Goal: Transaction & Acquisition: Obtain resource

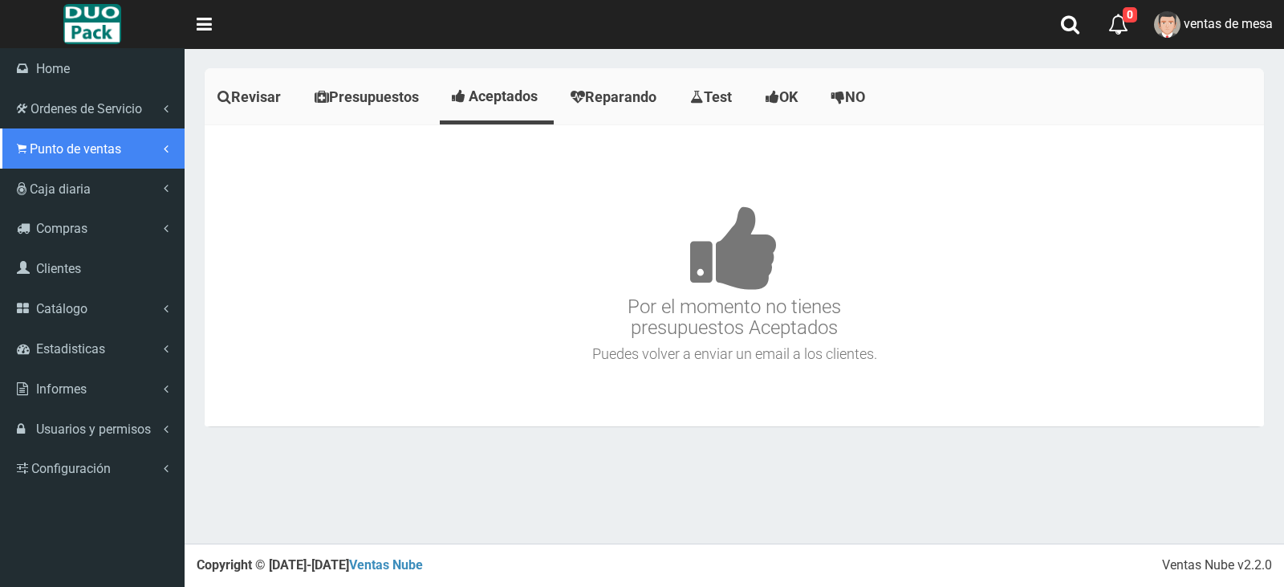
click at [40, 150] on span "Punto de ventas" at bounding box center [75, 148] width 91 height 15
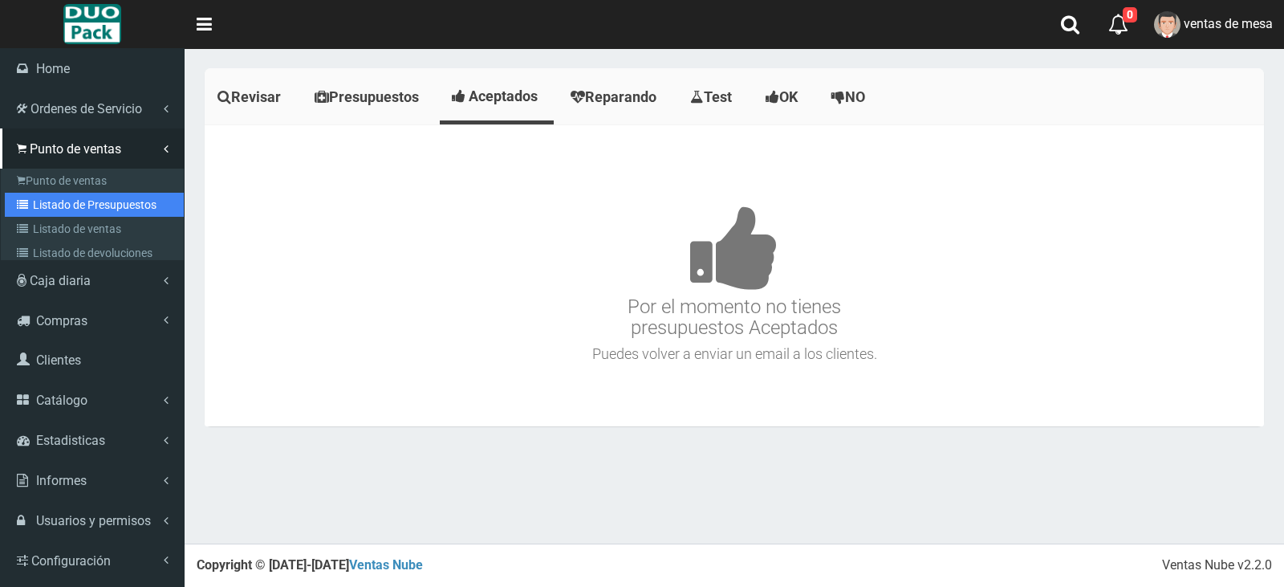
click at [87, 199] on link "Listado de Presupuestos" at bounding box center [94, 205] width 179 height 24
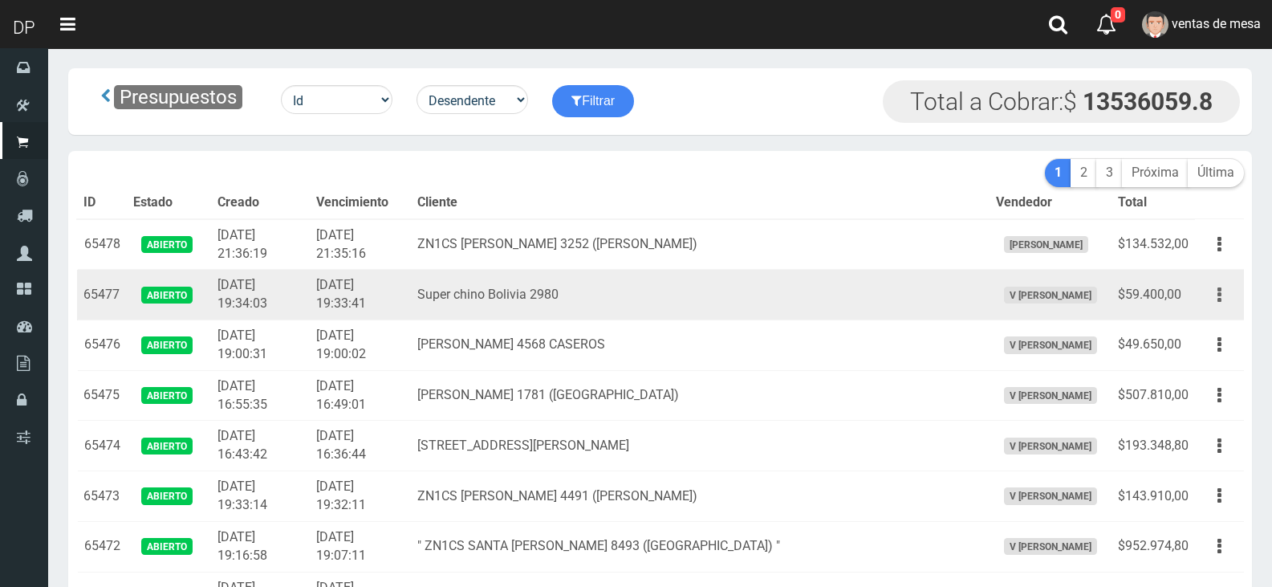
click at [1208, 296] on button "button" at bounding box center [1219, 295] width 36 height 28
click at [1213, 305] on button "button" at bounding box center [1219, 295] width 36 height 28
click at [1217, 299] on button "button" at bounding box center [1219, 295] width 36 height 28
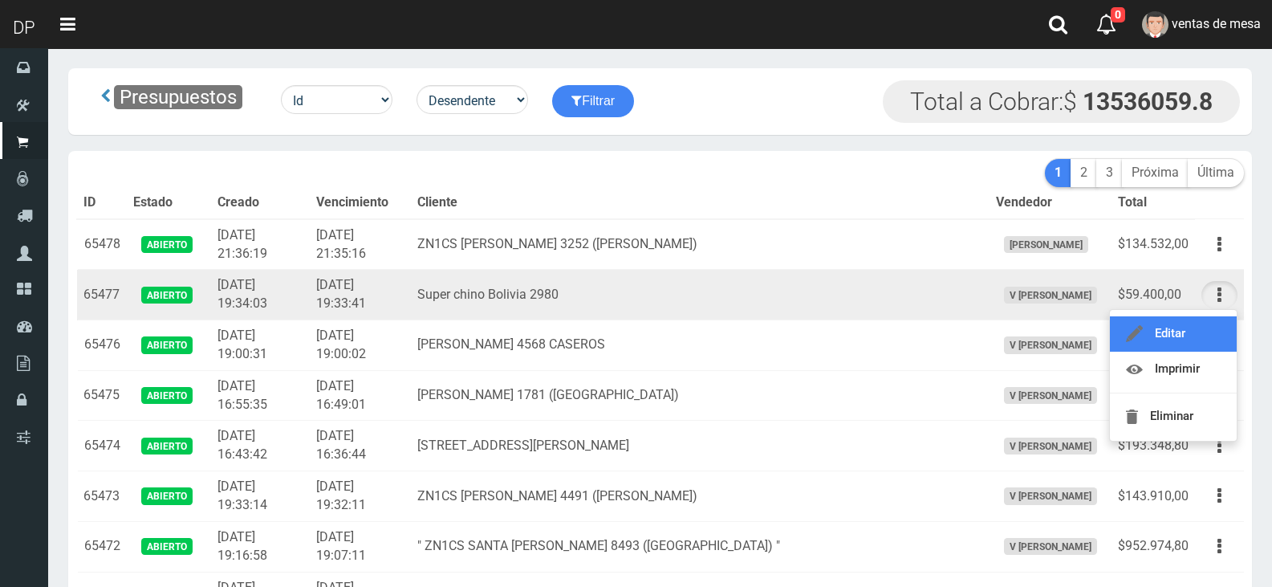
click at [1213, 322] on link "Editar" at bounding box center [1173, 333] width 127 height 35
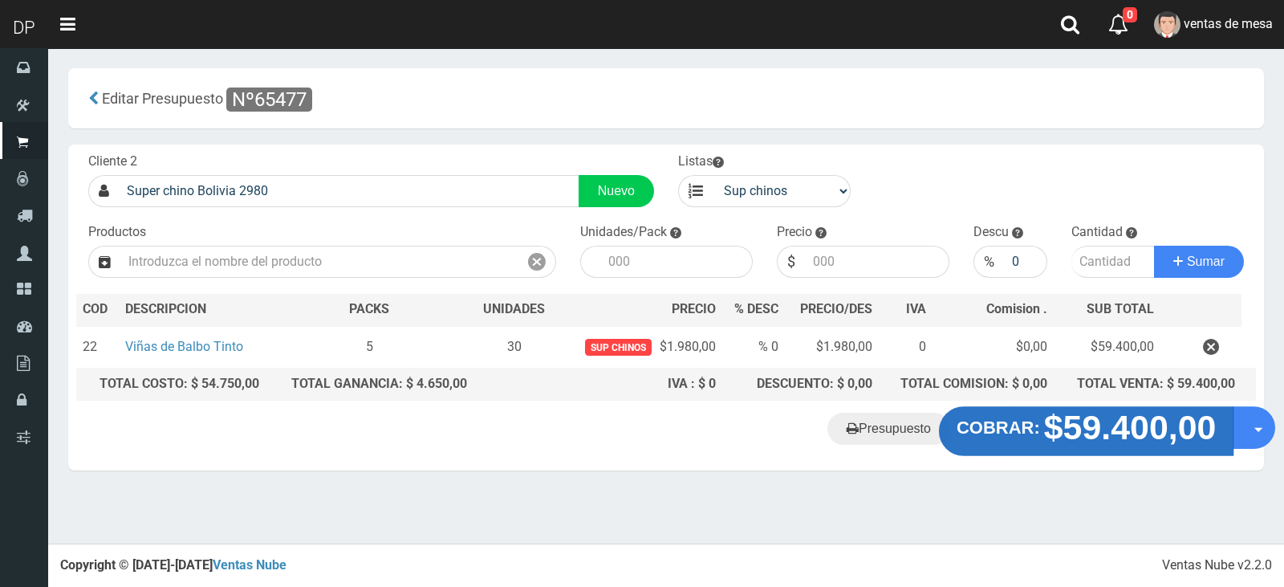
click at [1040, 431] on strong "COBRAR:" at bounding box center [997, 427] width 83 height 19
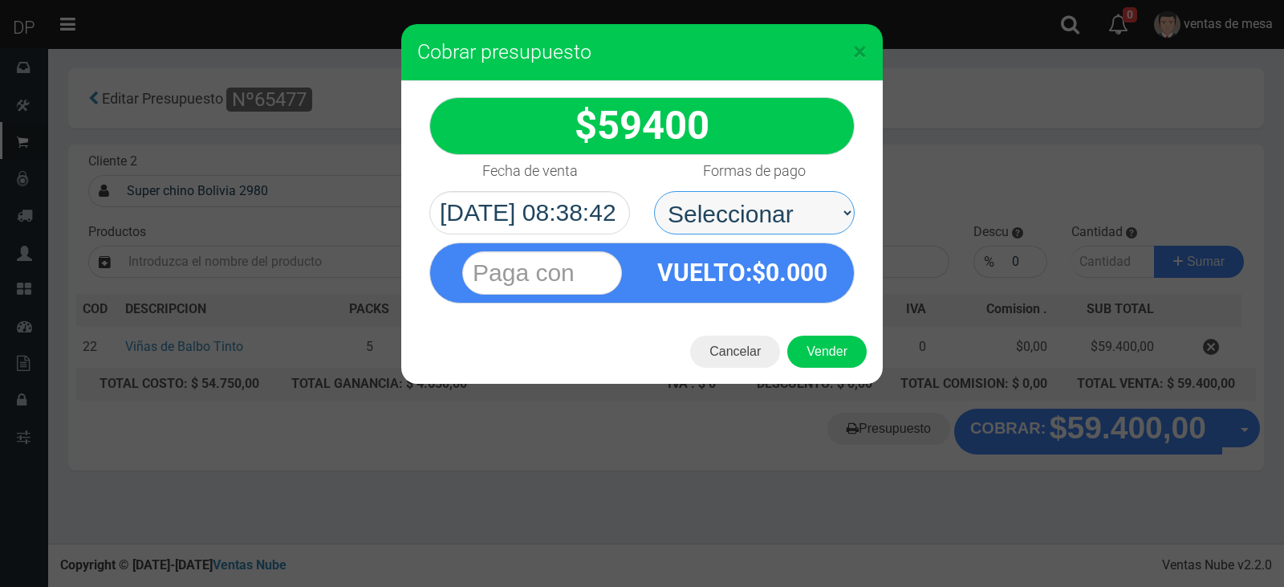
click at [813, 217] on select "Seleccionar Efectivo Tarjeta de Crédito Depósito Débito" at bounding box center [754, 212] width 201 height 43
select select "Efectivo"
click at [654, 191] on select "Seleccionar Efectivo Tarjeta de Crédito Depósito Débito" at bounding box center [754, 212] width 201 height 43
click at [826, 338] on button "Vender" at bounding box center [826, 351] width 79 height 32
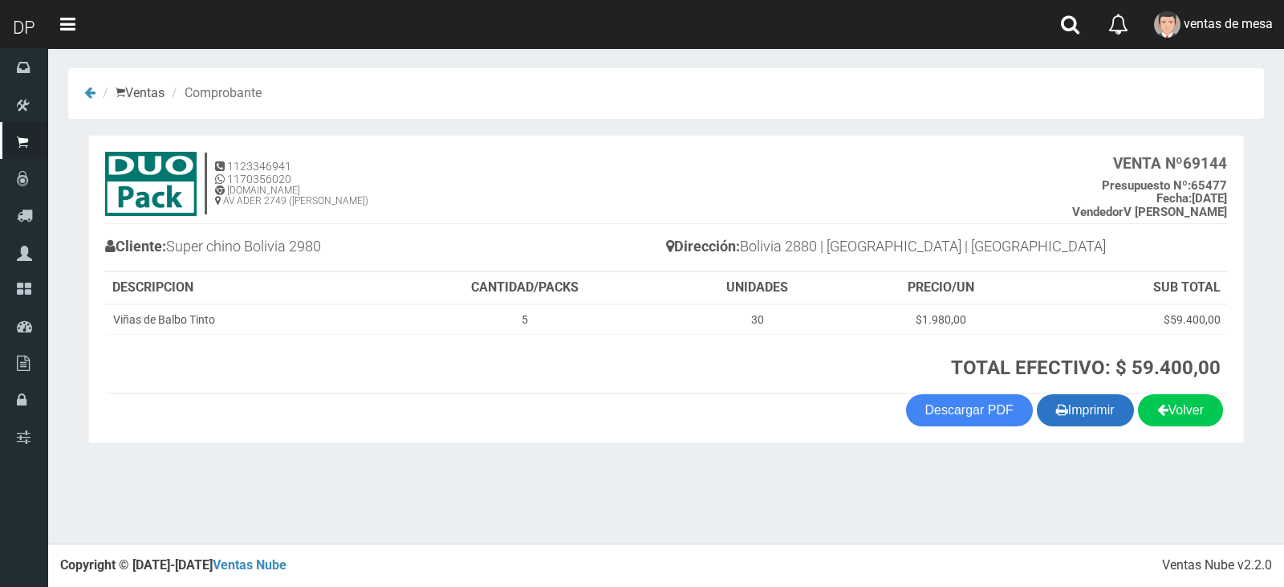
click at [1079, 420] on button "Imprimir" at bounding box center [1085, 410] width 97 height 32
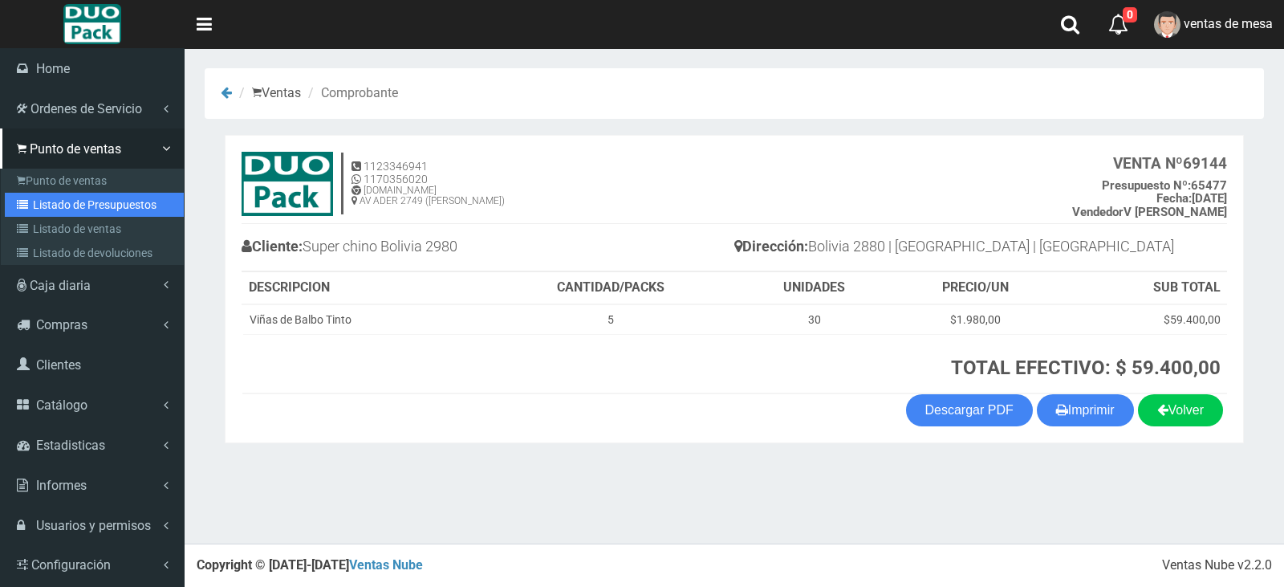
click at [72, 195] on link "Listado de Presupuestos" at bounding box center [94, 205] width 179 height 24
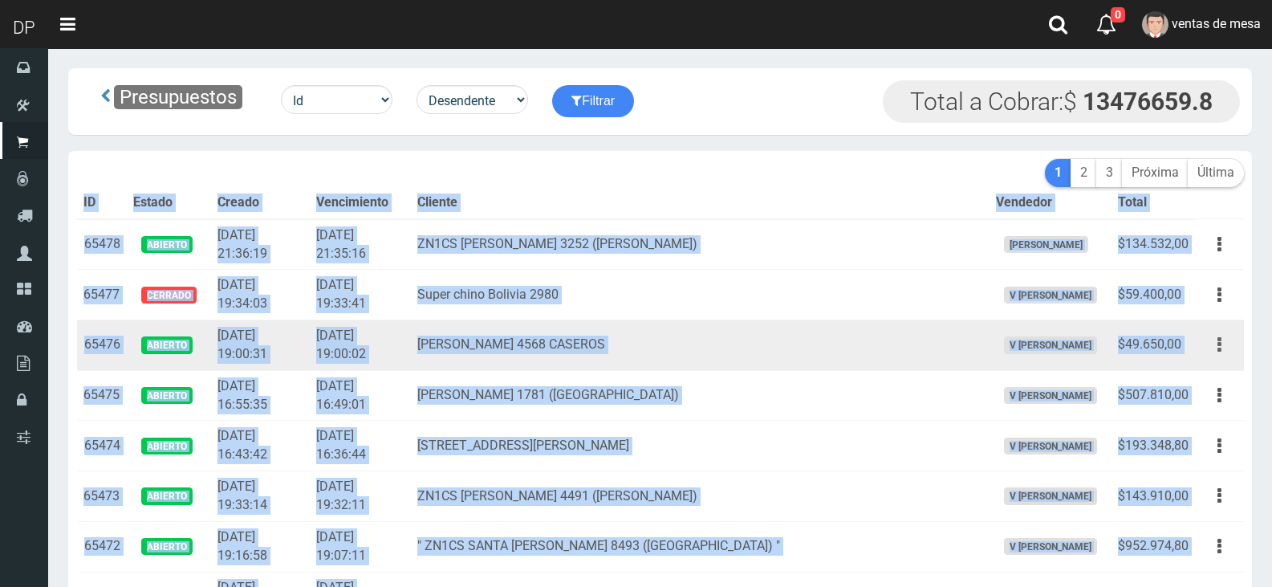
click at [1229, 350] on button "button" at bounding box center [1219, 345] width 36 height 28
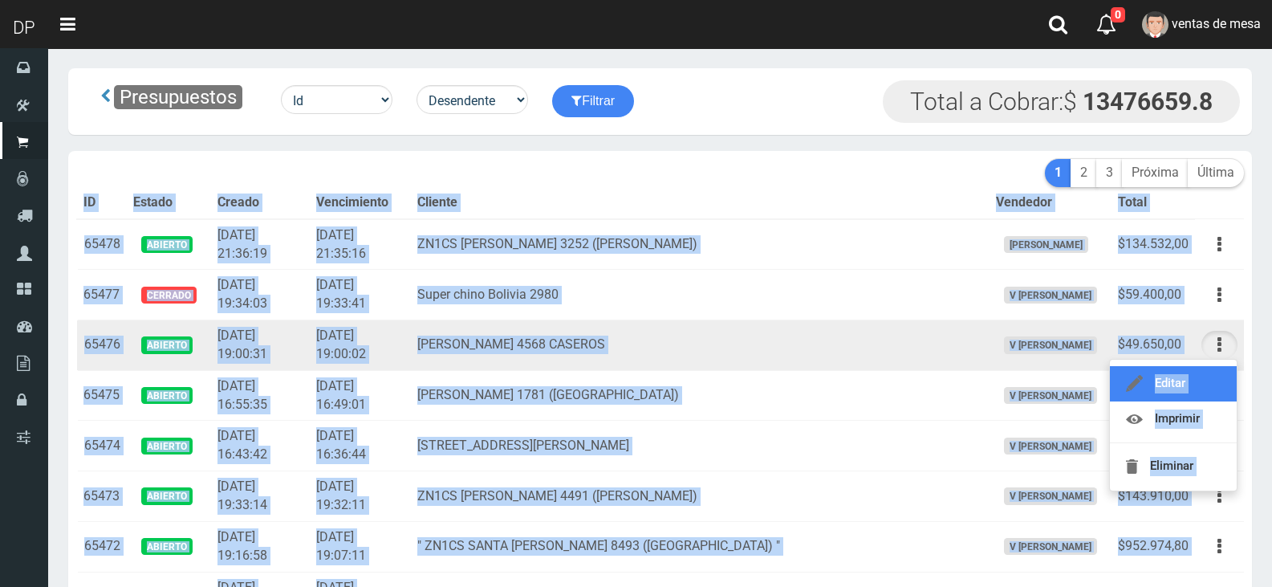
click at [1218, 381] on link "Editar" at bounding box center [1173, 383] width 127 height 35
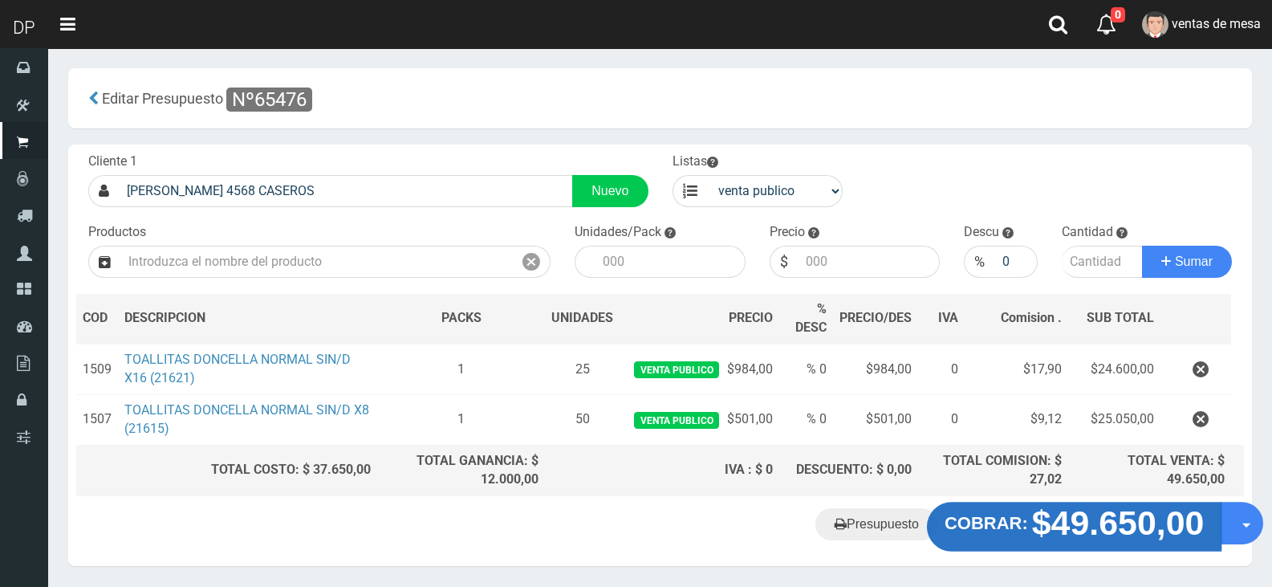
click at [1009, 524] on strong "COBRAR:" at bounding box center [985, 523] width 83 height 19
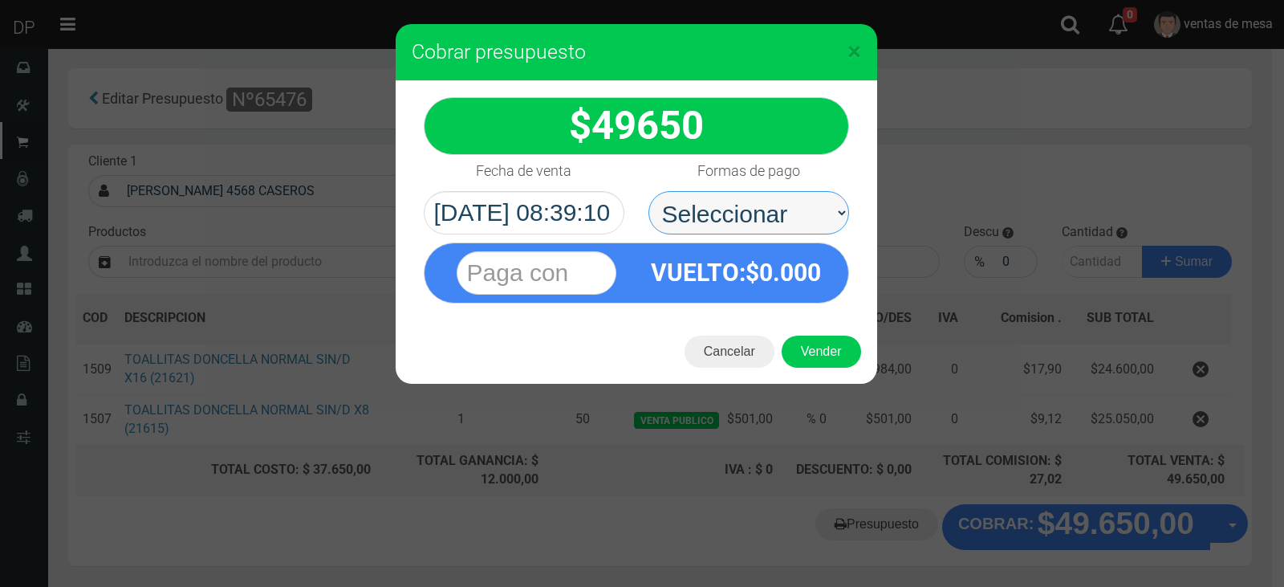
click at [734, 219] on select "Seleccionar Efectivo Tarjeta de Crédito Depósito Débito" at bounding box center [748, 212] width 201 height 43
select select "Efectivo"
click at [648, 191] on select "Seleccionar Efectivo Tarjeta de Crédito Depósito Débito" at bounding box center [748, 212] width 201 height 43
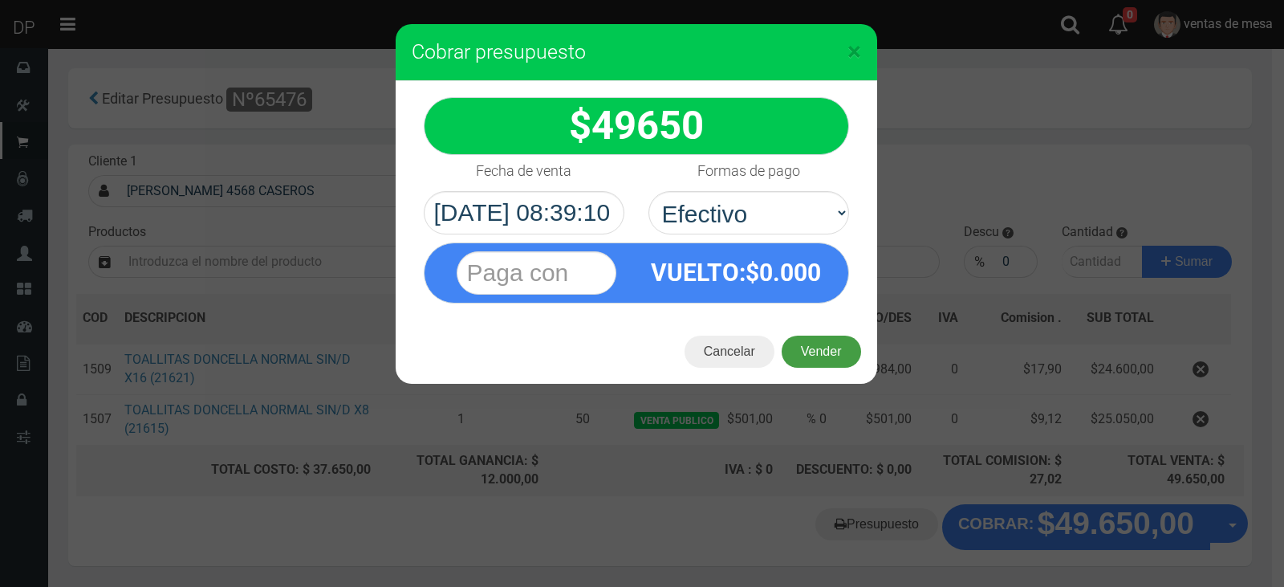
click at [815, 347] on button "Vender" at bounding box center [821, 351] width 79 height 32
click at [0, 0] on div "Cargando..." at bounding box center [0, 0] width 0 height 0
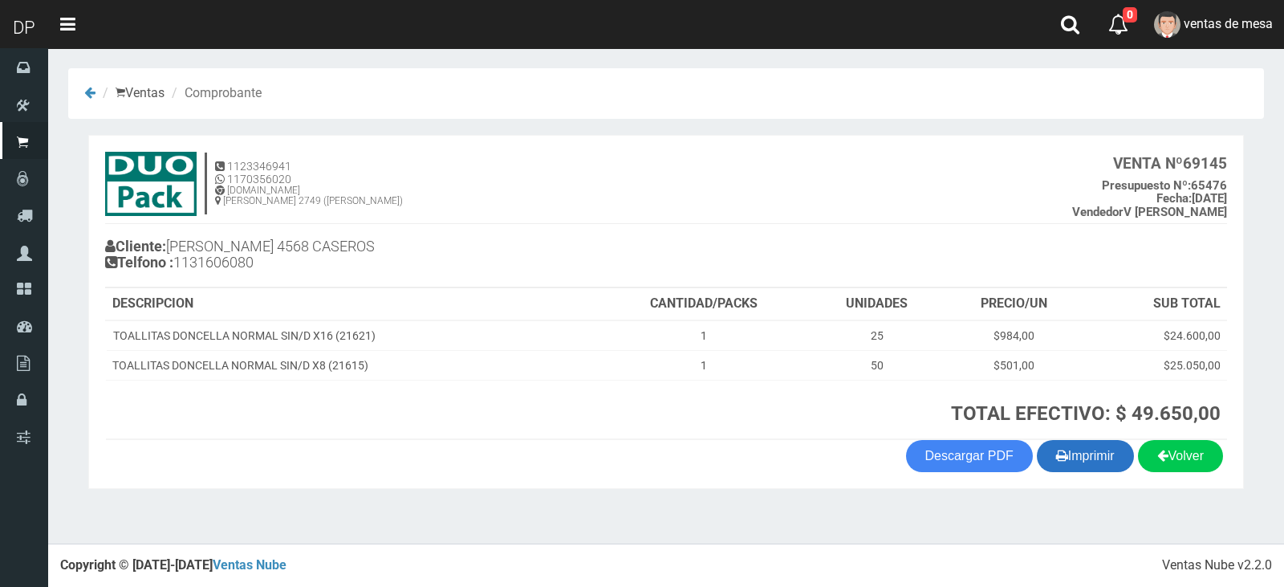
click at [1080, 463] on button "Imprimir" at bounding box center [1085, 456] width 97 height 32
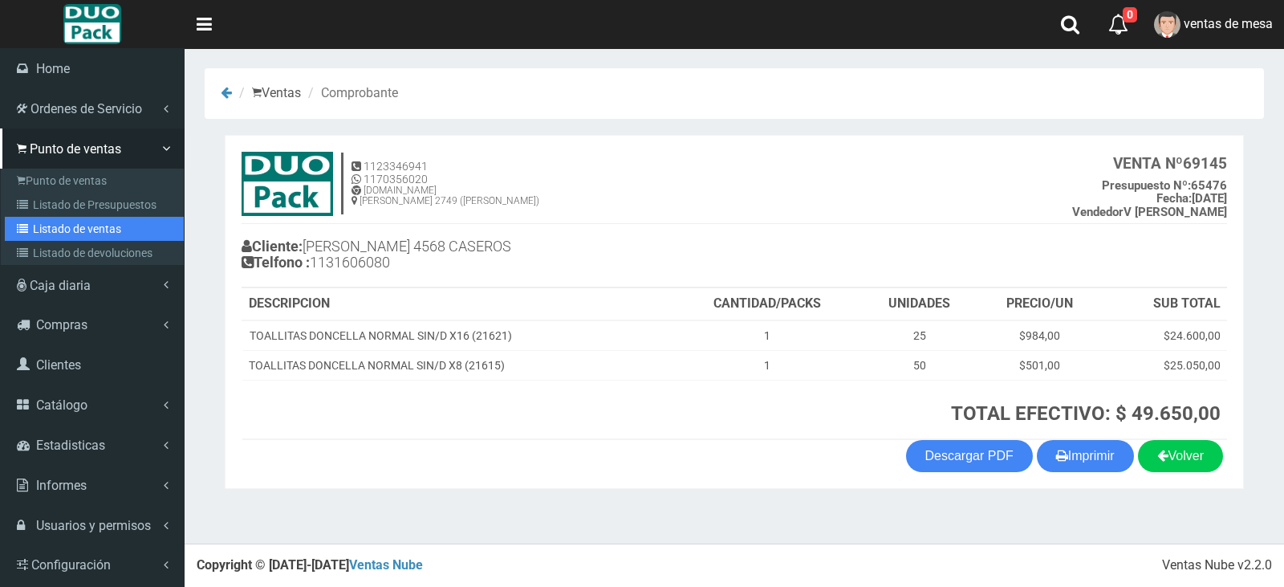
click at [34, 217] on link "Listado de ventas" at bounding box center [94, 229] width 179 height 24
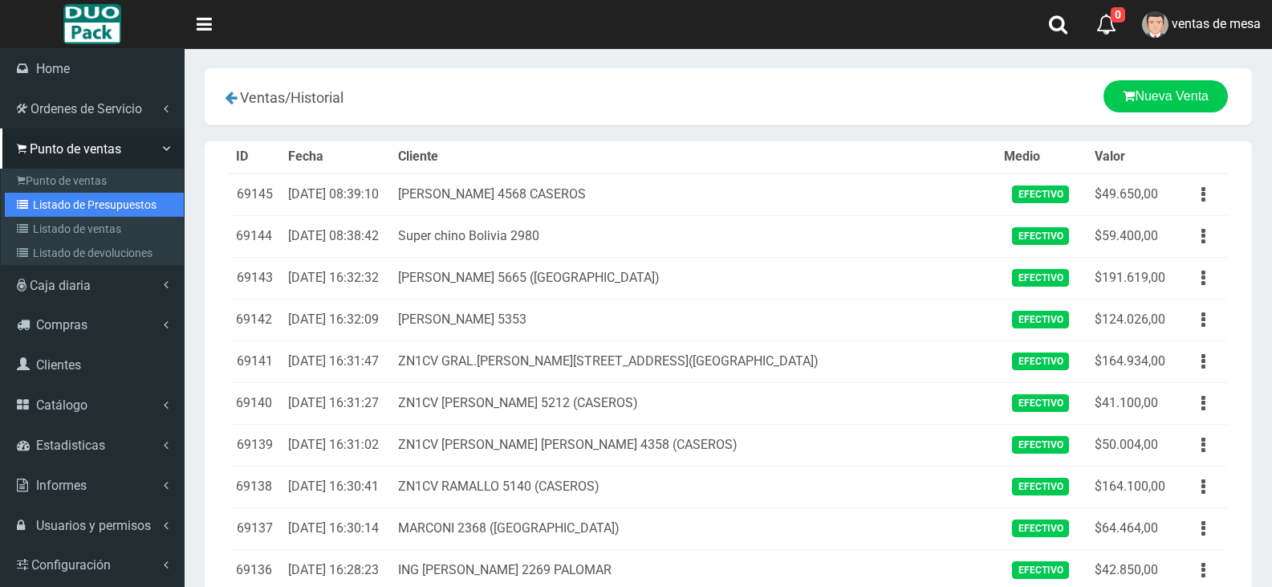
click at [67, 205] on link "Listado de Presupuestos" at bounding box center [94, 205] width 179 height 24
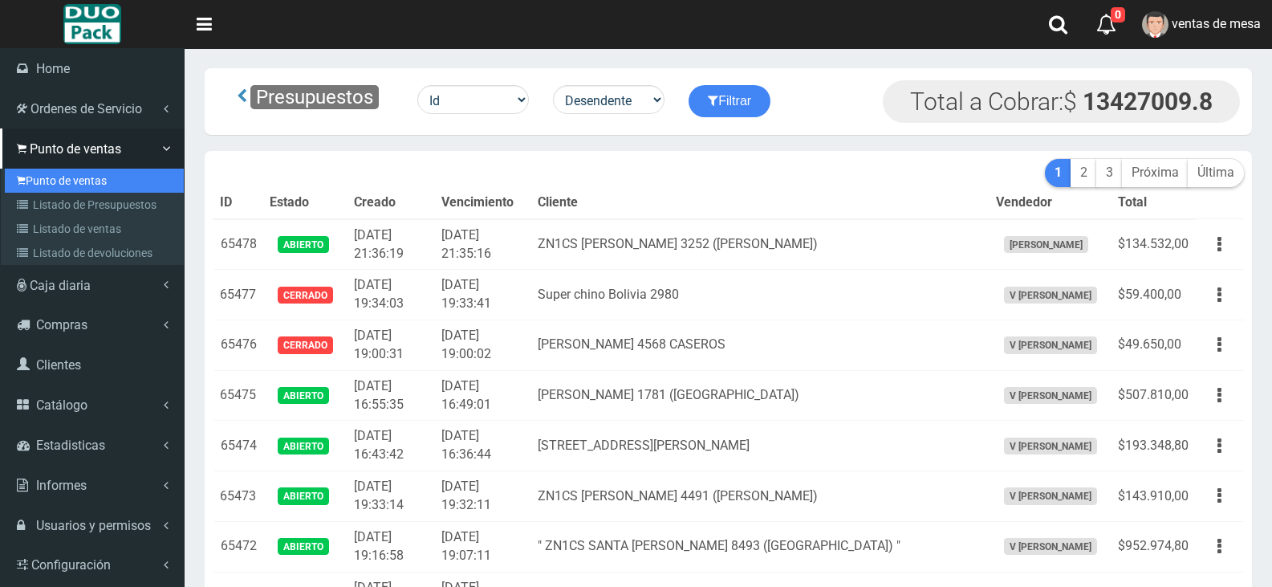
click at [116, 173] on link "Punto de ventas" at bounding box center [94, 181] width 179 height 24
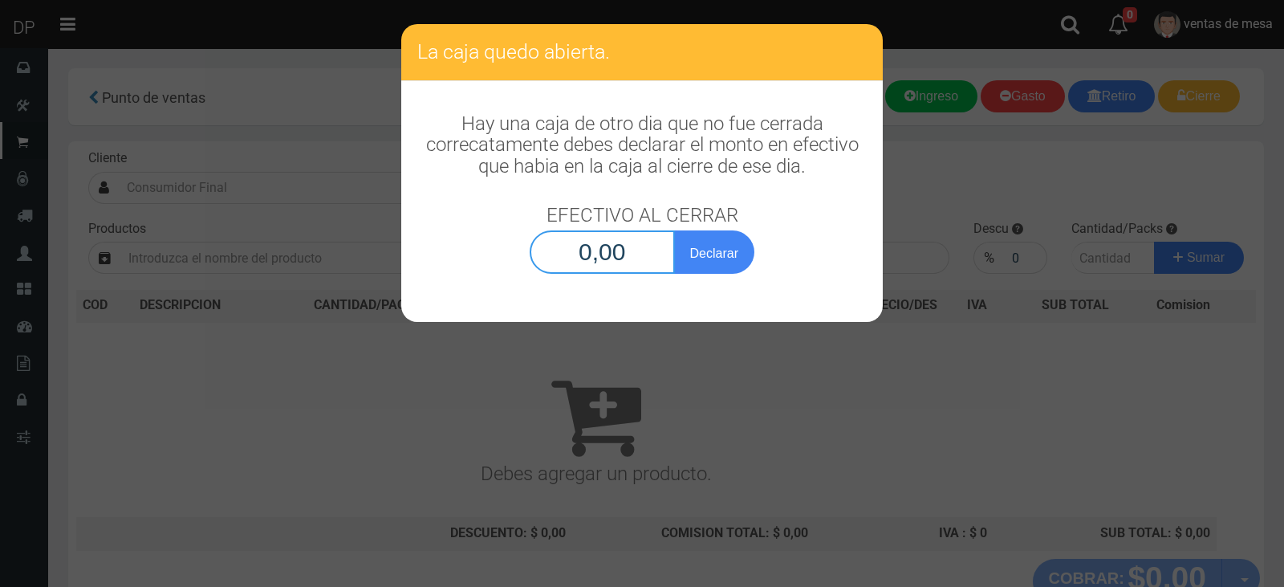
click at [591, 267] on input "0,00" at bounding box center [602, 251] width 145 height 43
type input "1,00"
click at [674, 230] on button "Declarar" at bounding box center [714, 251] width 80 height 43
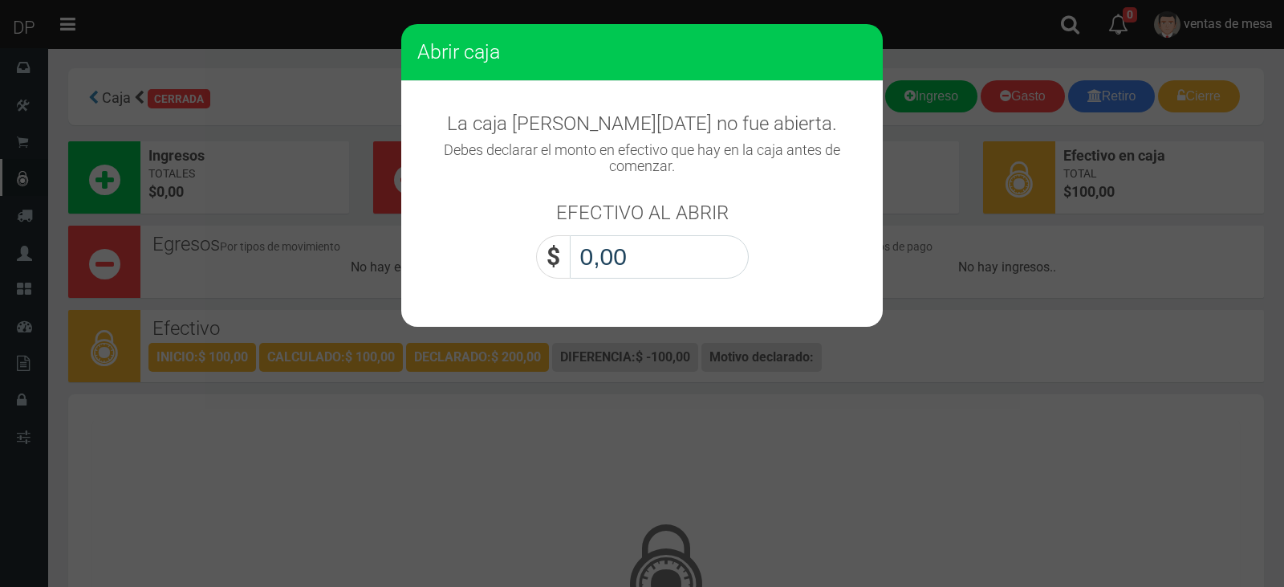
click at [614, 255] on input "0,00" at bounding box center [659, 256] width 179 height 43
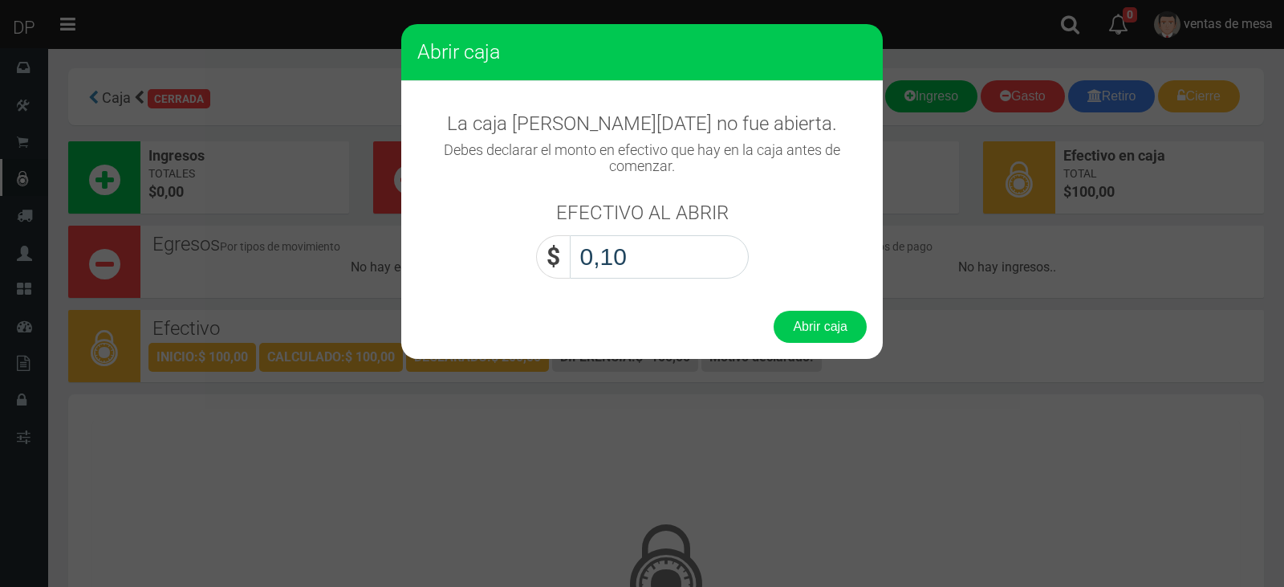
type input "1,00"
click at [774, 311] on button "Abrir caja" at bounding box center [820, 327] width 93 height 32
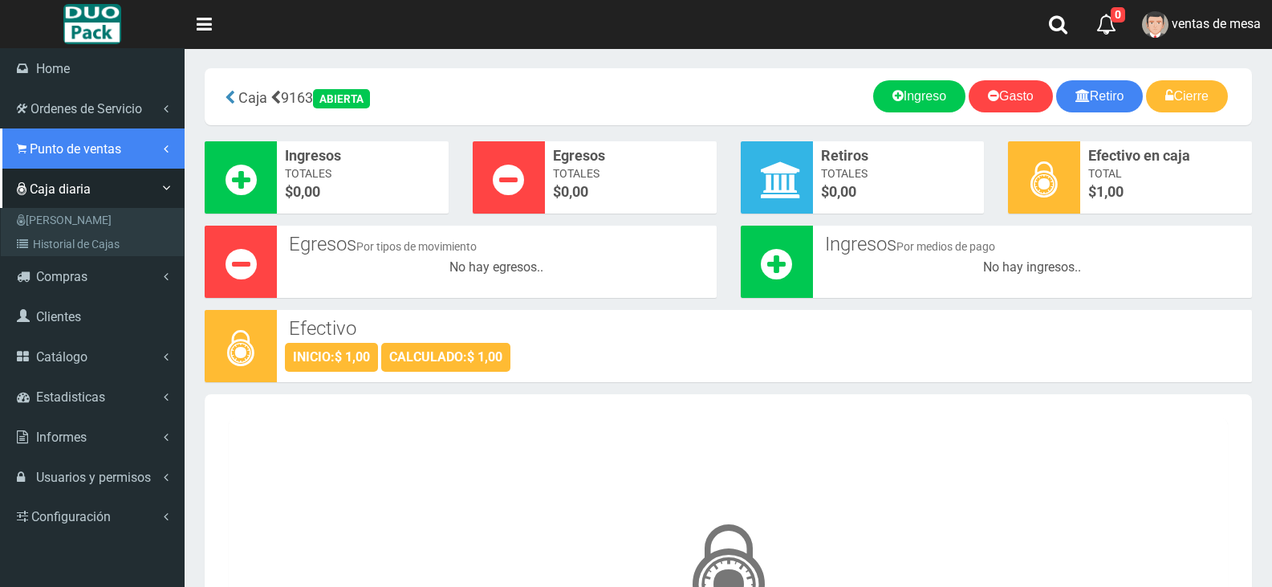
click at [43, 139] on link "Punto de ventas" at bounding box center [92, 148] width 185 height 40
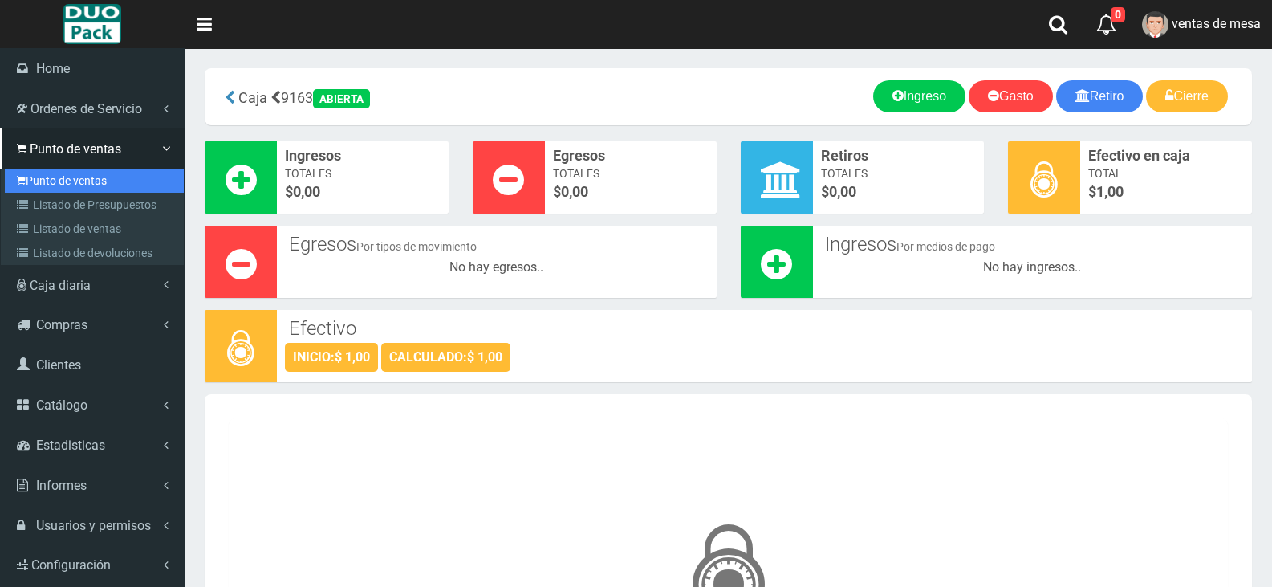
click at [83, 190] on link "Punto de ventas" at bounding box center [94, 181] width 179 height 24
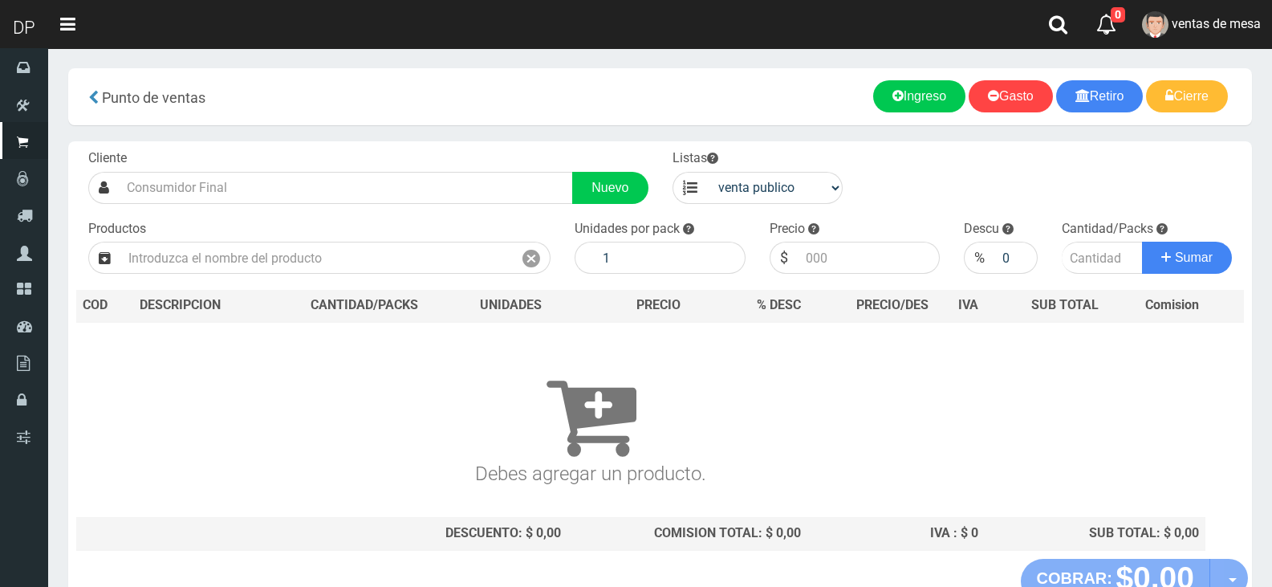
click at [1238, 49] on nav "Toggle navigation 0 0 Eliminar ventas [PERSON_NAME] Mensajes Salir" at bounding box center [660, 24] width 1224 height 49
click at [1243, 32] on link "ventas de mesa" at bounding box center [1201, 24] width 141 height 49
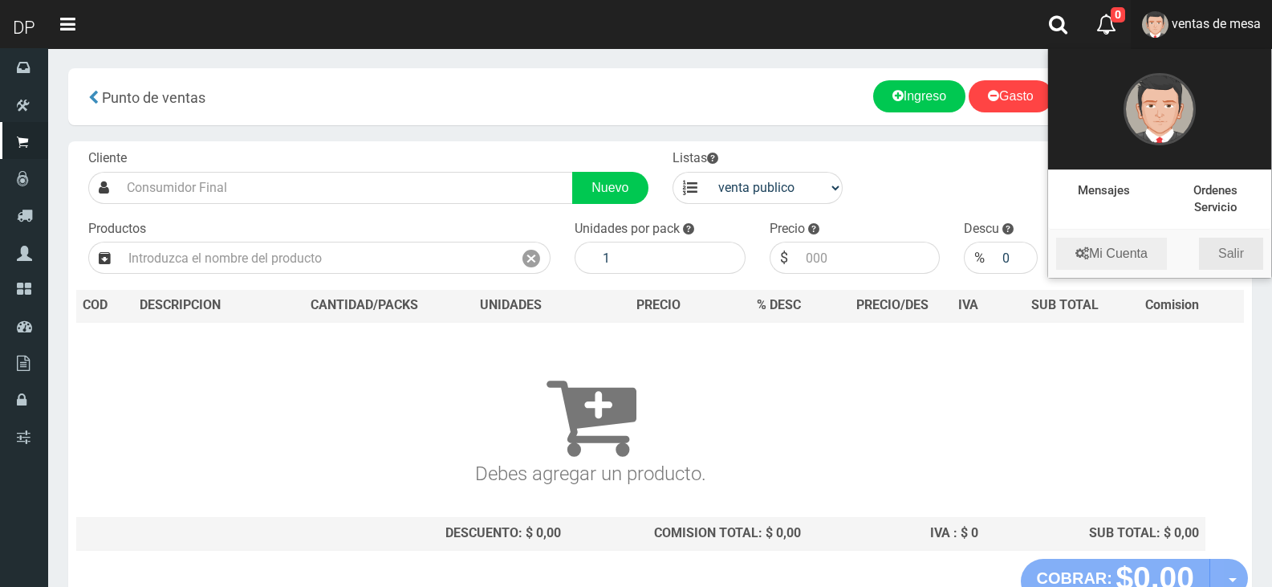
click at [1233, 249] on link "Salir" at bounding box center [1231, 254] width 64 height 32
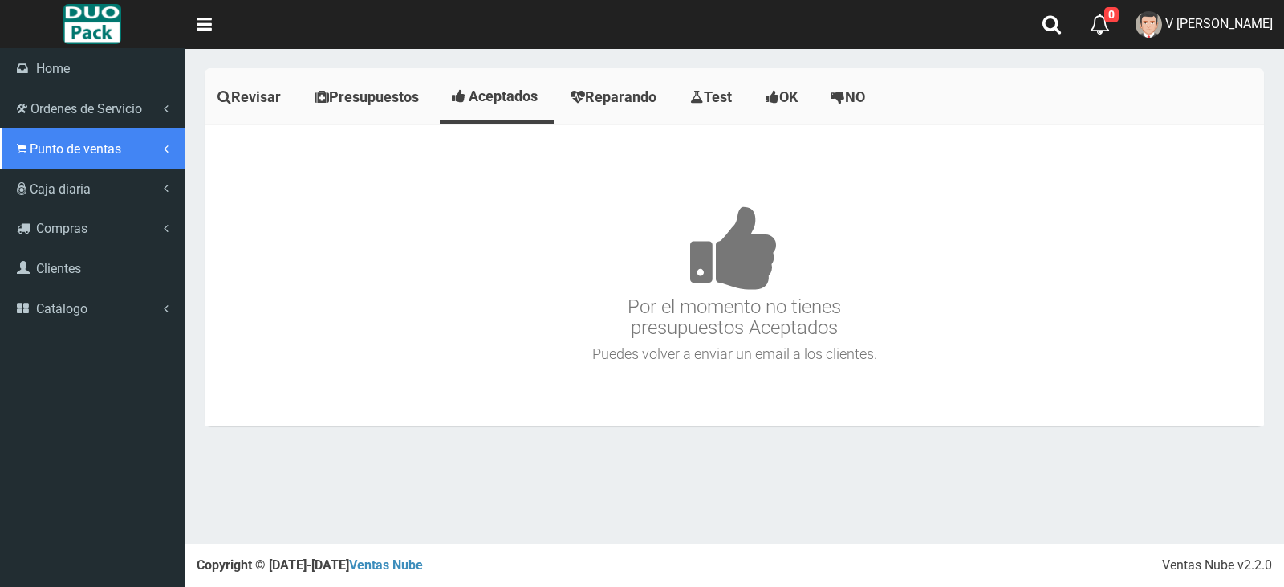
click at [64, 148] on span "Punto de ventas" at bounding box center [75, 148] width 91 height 15
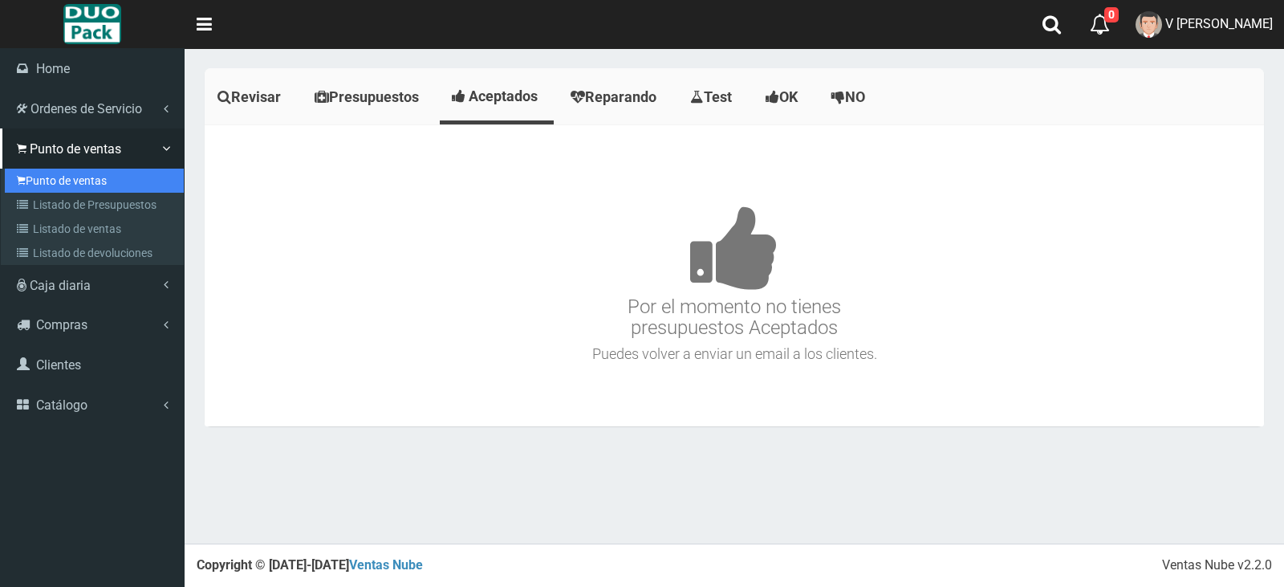
click at [100, 177] on link "Punto de ventas" at bounding box center [94, 181] width 179 height 24
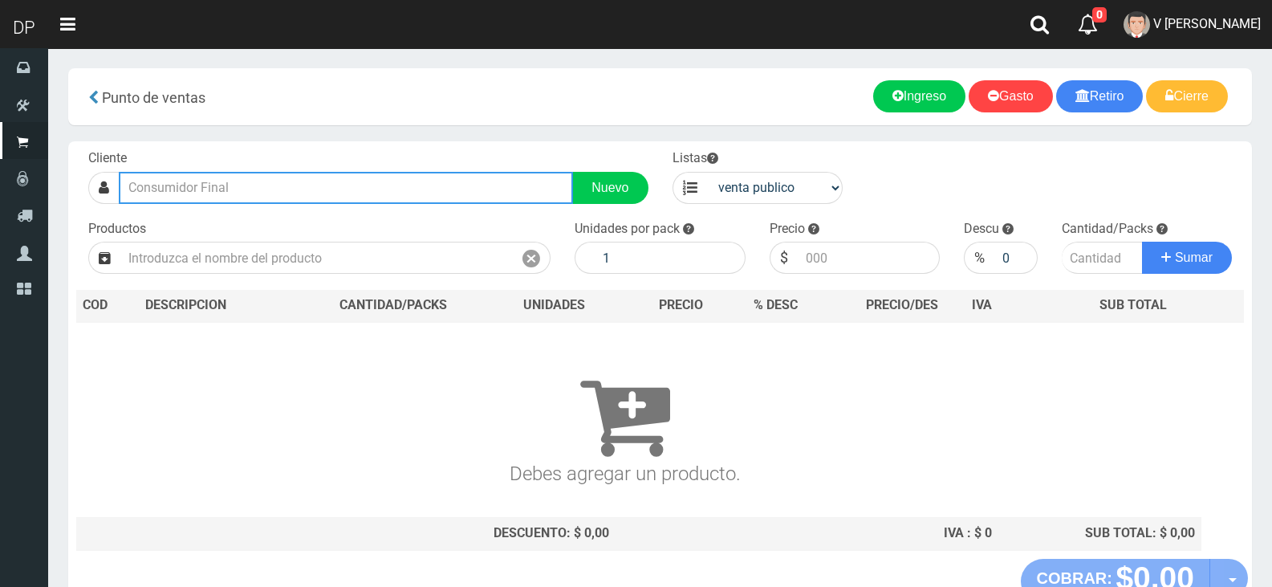
click at [344, 196] on input "text" at bounding box center [346, 188] width 454 height 32
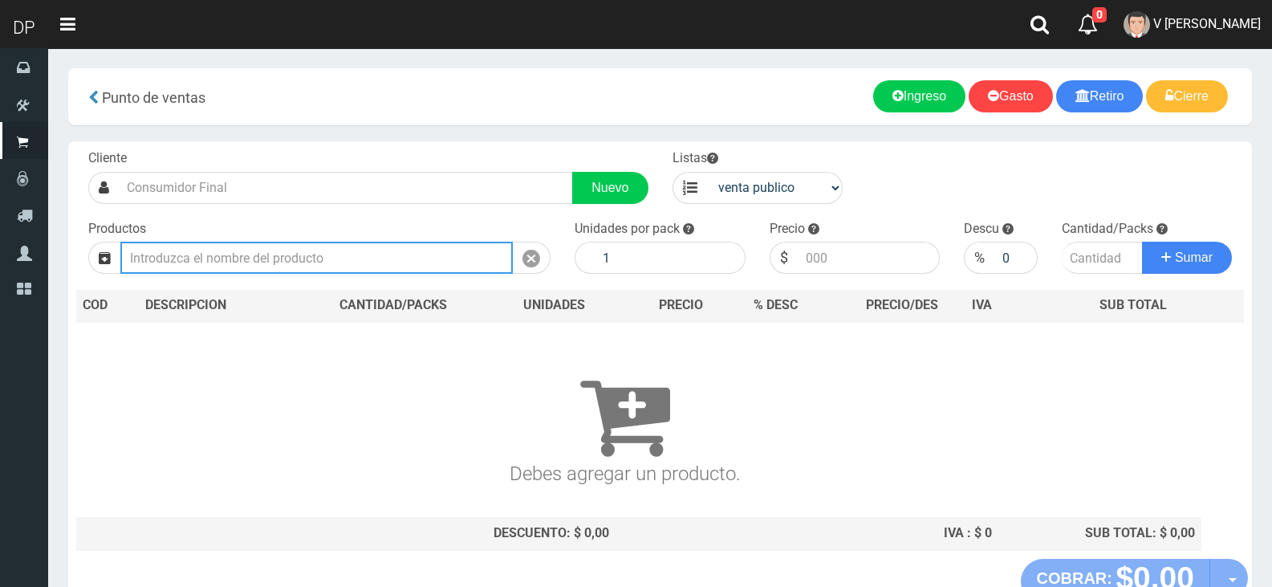
click at [382, 266] on input "text" at bounding box center [316, 258] width 392 height 32
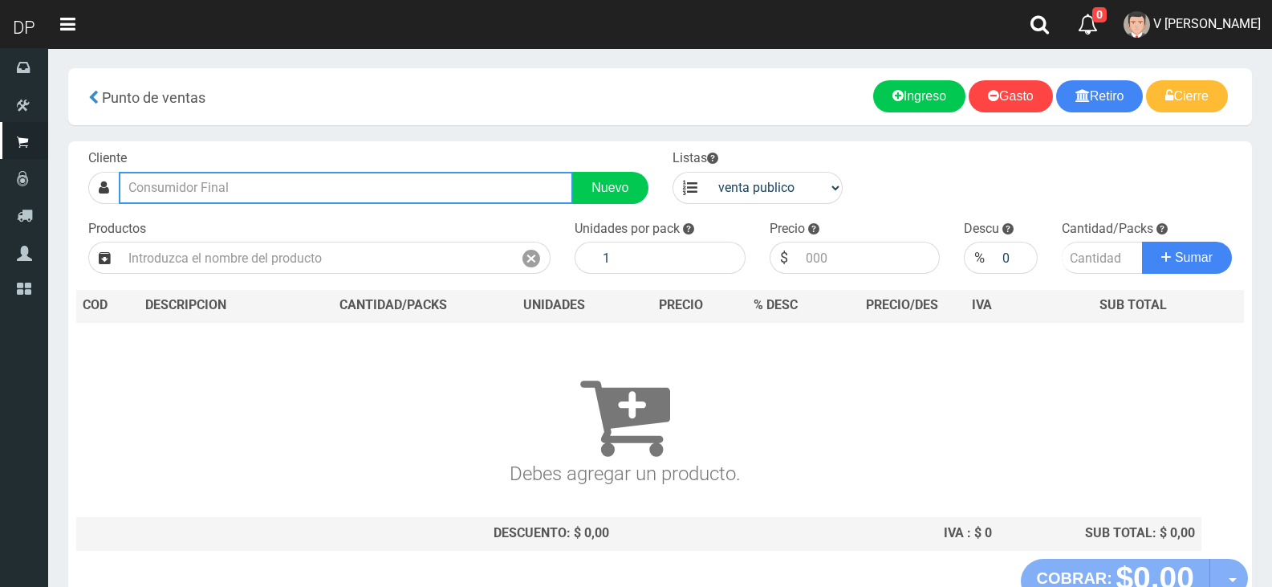
click at [387, 200] on input "text" at bounding box center [346, 188] width 454 height 32
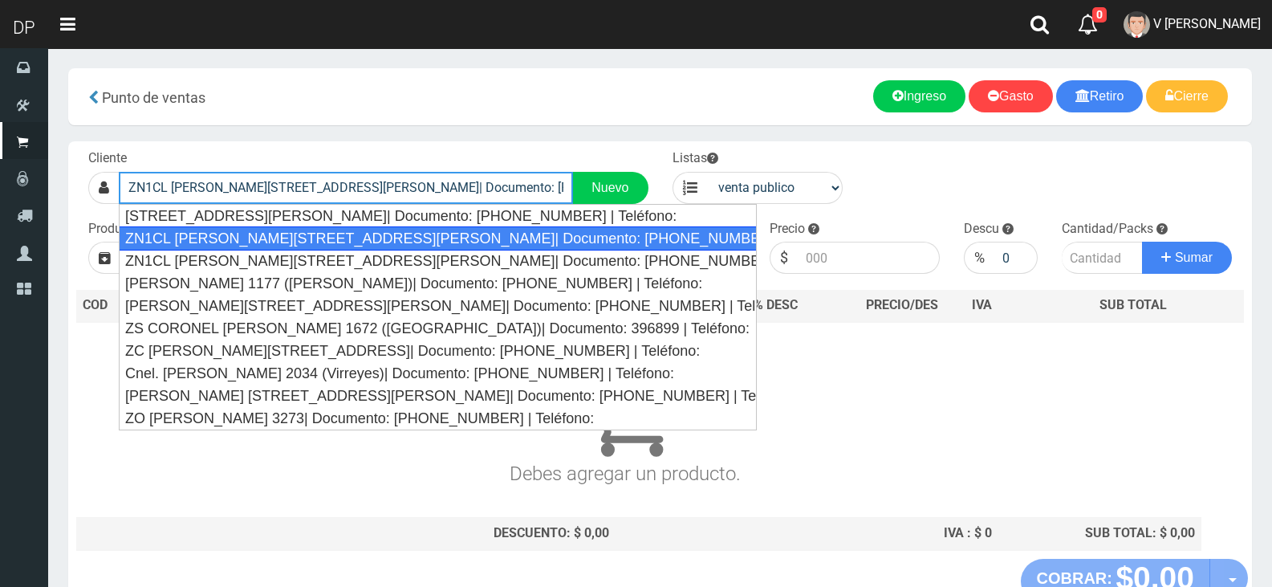
type input "ZN1CL BRANDSEN 1055 (SAN FERNANDO)| Documento: 22254548562154555 | Teléfono:"
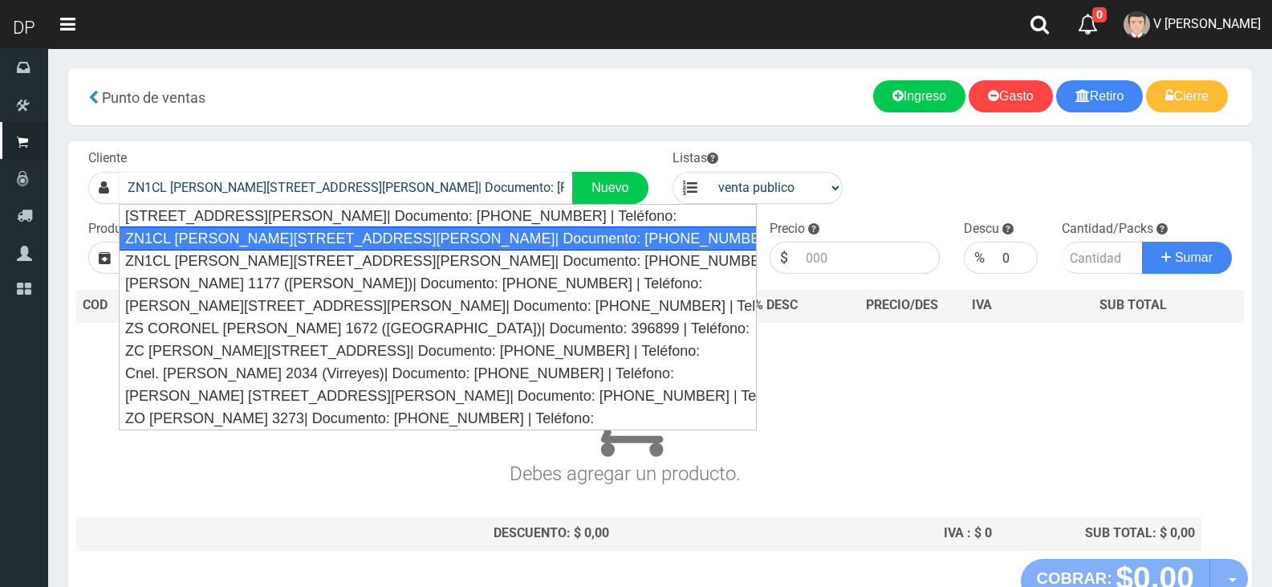
select select "2"
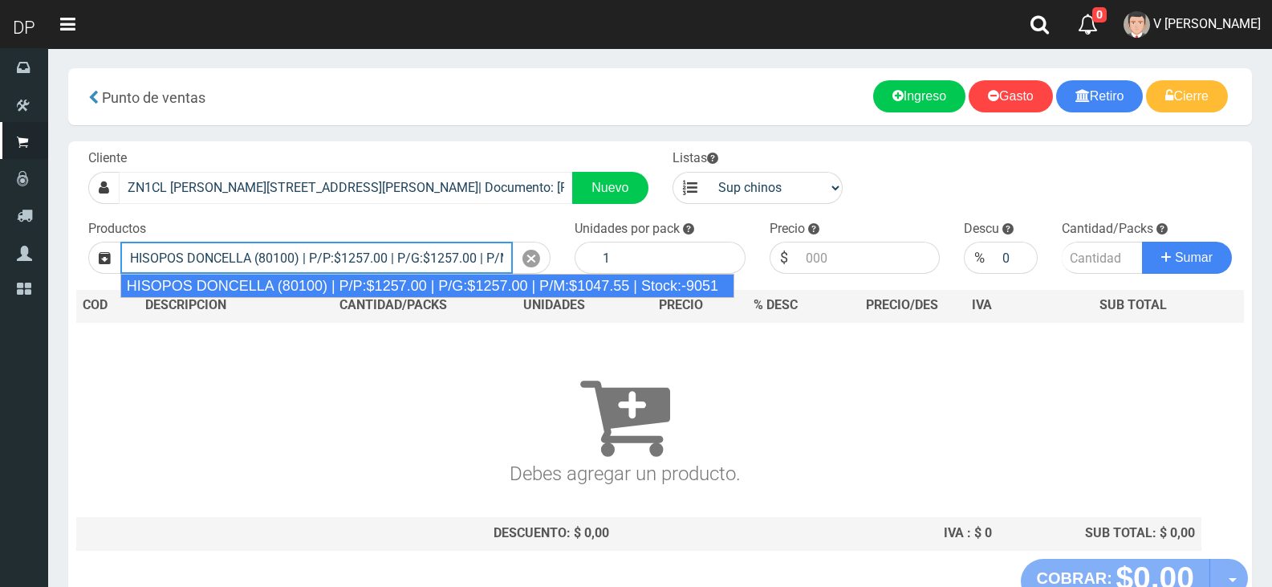
type input "HISOPOS DONCELLA (80100) | P/P:$1257.00 | P/G:$1257.00 | P/M:$1047.55 | Stock:-…"
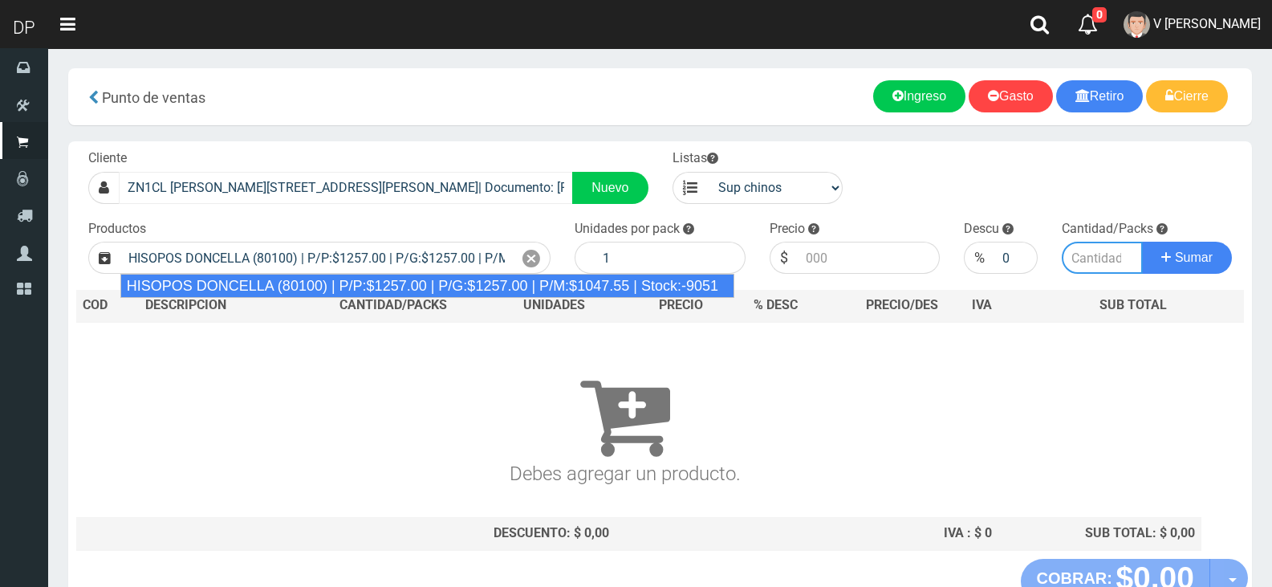
type input "24"
type input "1257.00"
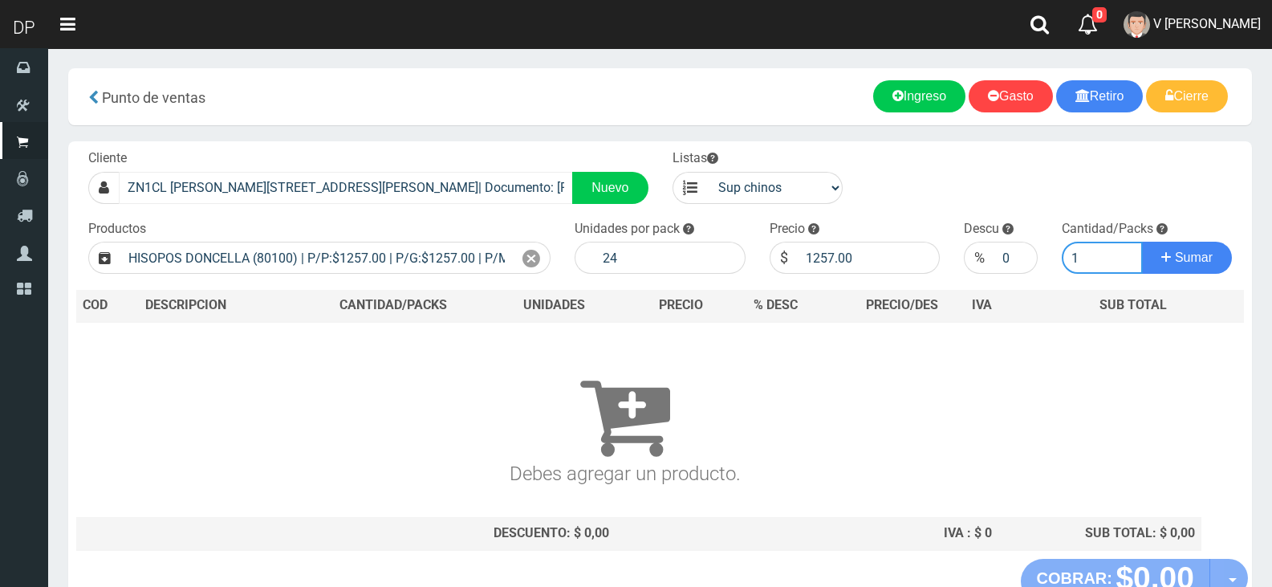
type input "1"
click at [1142, 242] on button "Sumar" at bounding box center [1187, 258] width 90 height 32
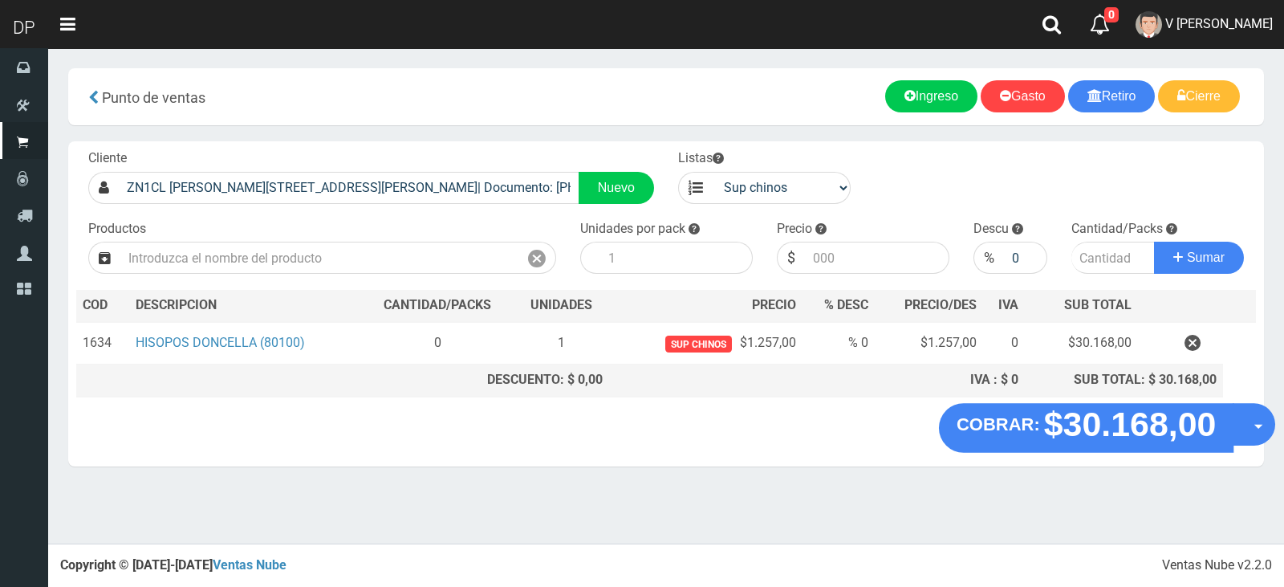
click at [1241, 422] on button "Opciones" at bounding box center [1254, 424] width 43 height 43
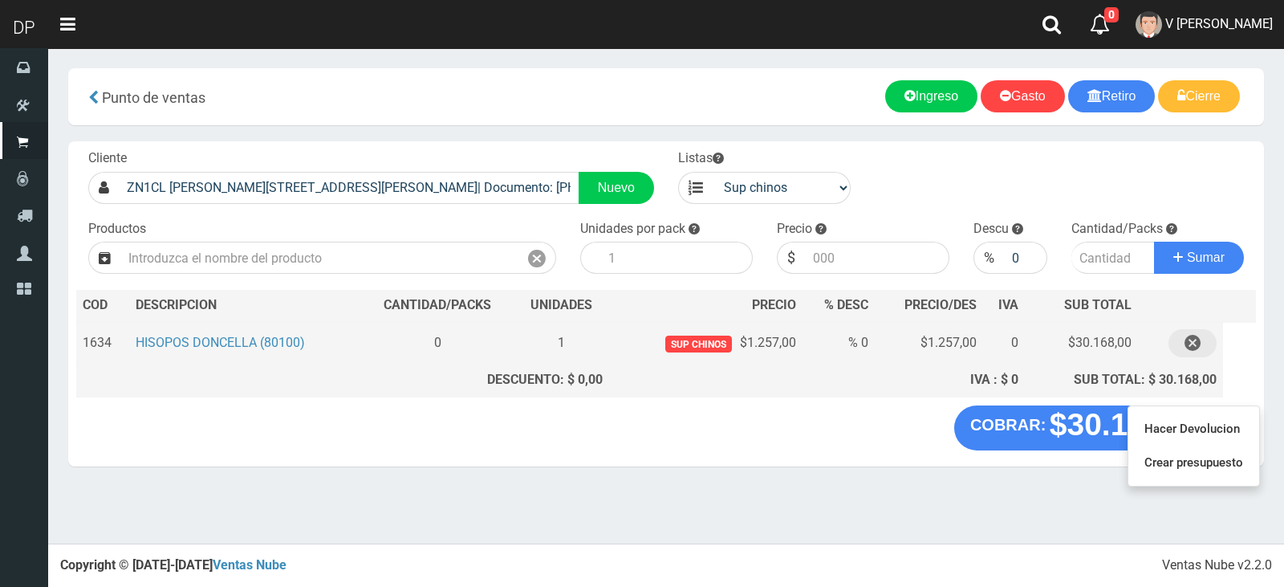
click at [1194, 352] on icon "button" at bounding box center [1192, 343] width 16 height 28
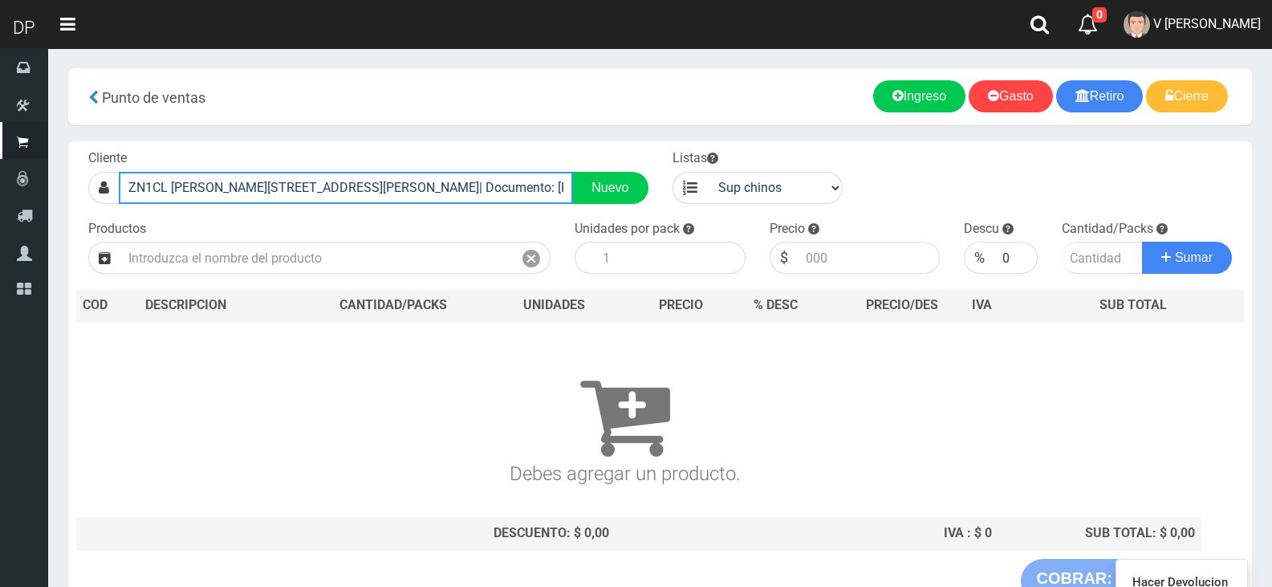
click at [535, 180] on input "ZN1CL BRANDSEN 1055 (SAN FERNANDO)| Documento: 22254548562154555 | Teléfono:" at bounding box center [346, 188] width 454 height 32
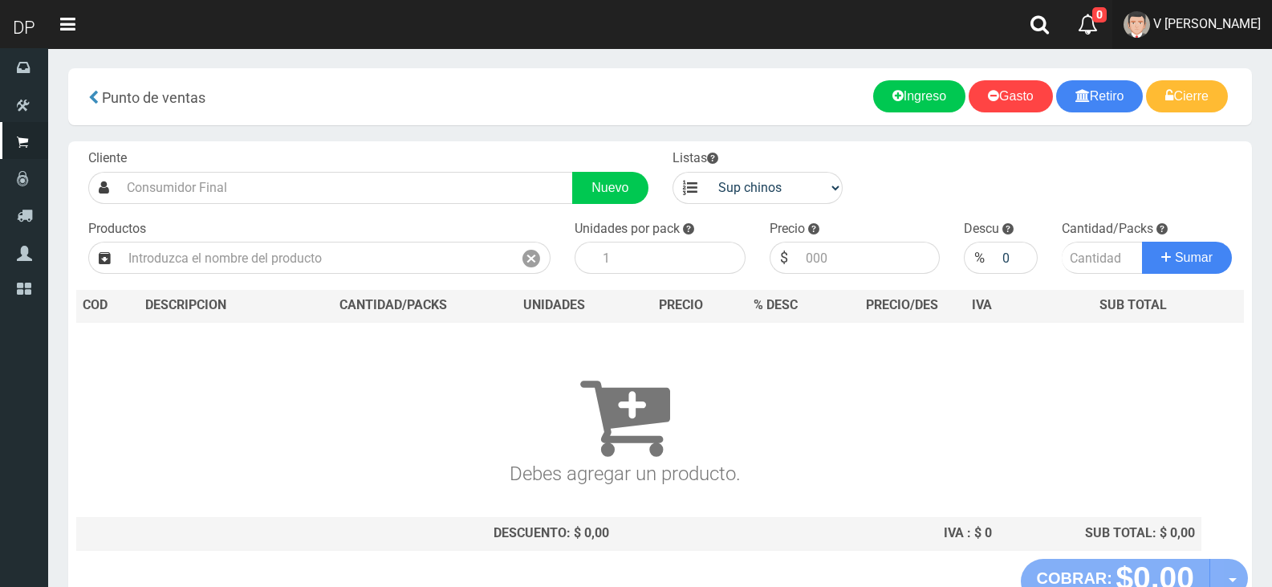
click at [1166, 38] on link "V [PERSON_NAME]" at bounding box center [1192, 24] width 160 height 49
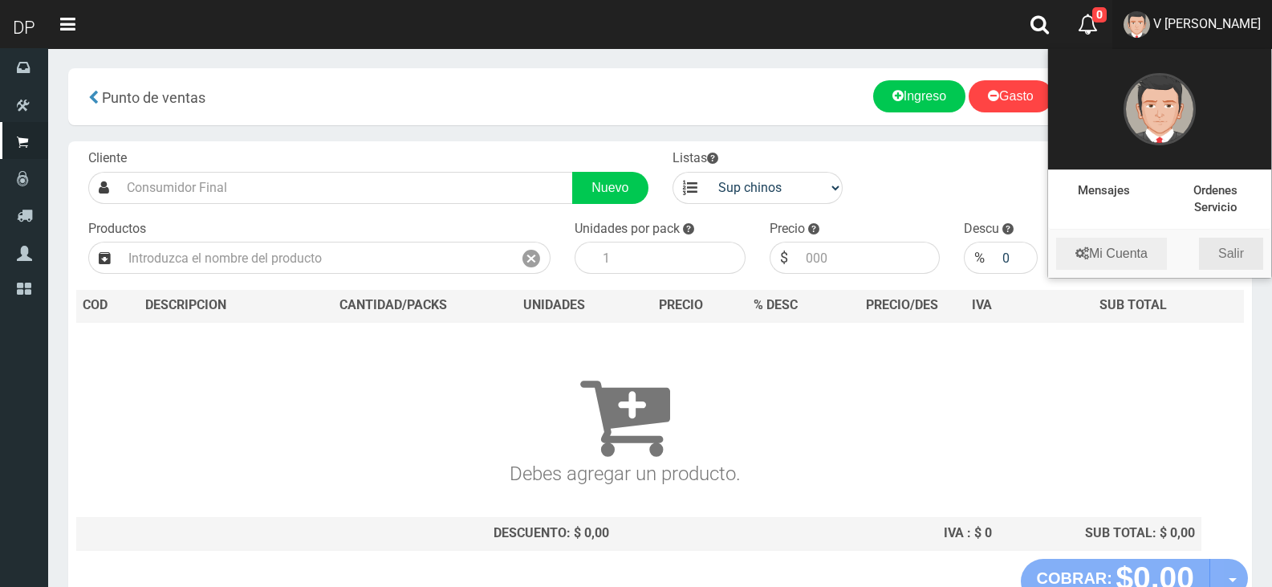
click at [1241, 258] on link "Salir" at bounding box center [1231, 254] width 64 height 32
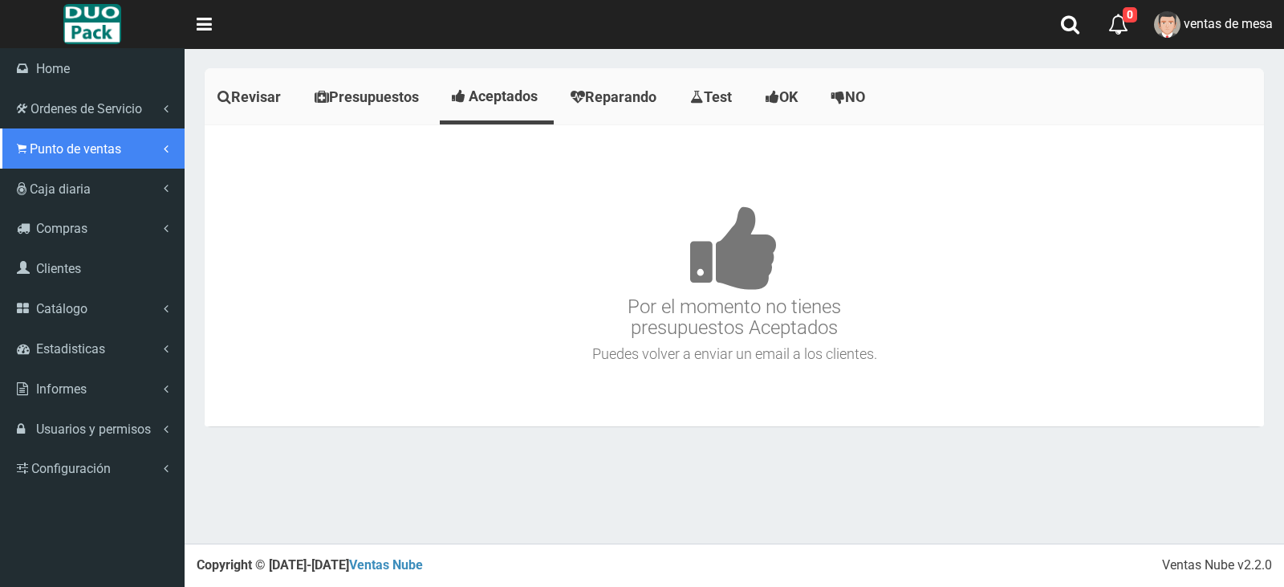
click at [44, 157] on link "Punto de ventas" at bounding box center [92, 148] width 185 height 40
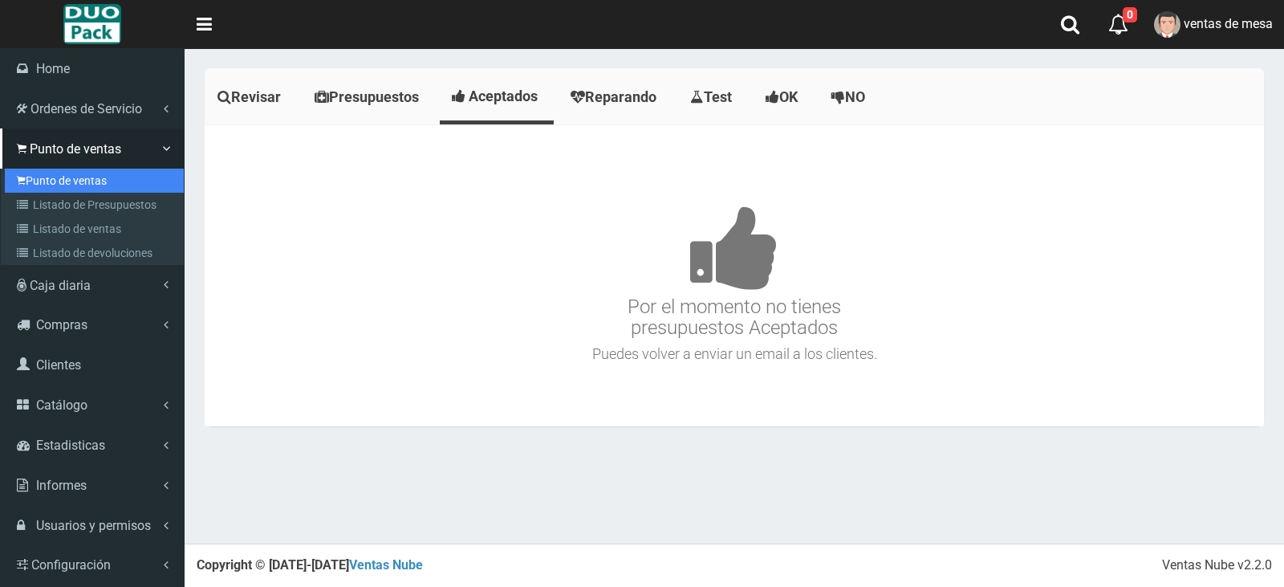
click at [108, 183] on link "Punto de ventas" at bounding box center [94, 181] width 179 height 24
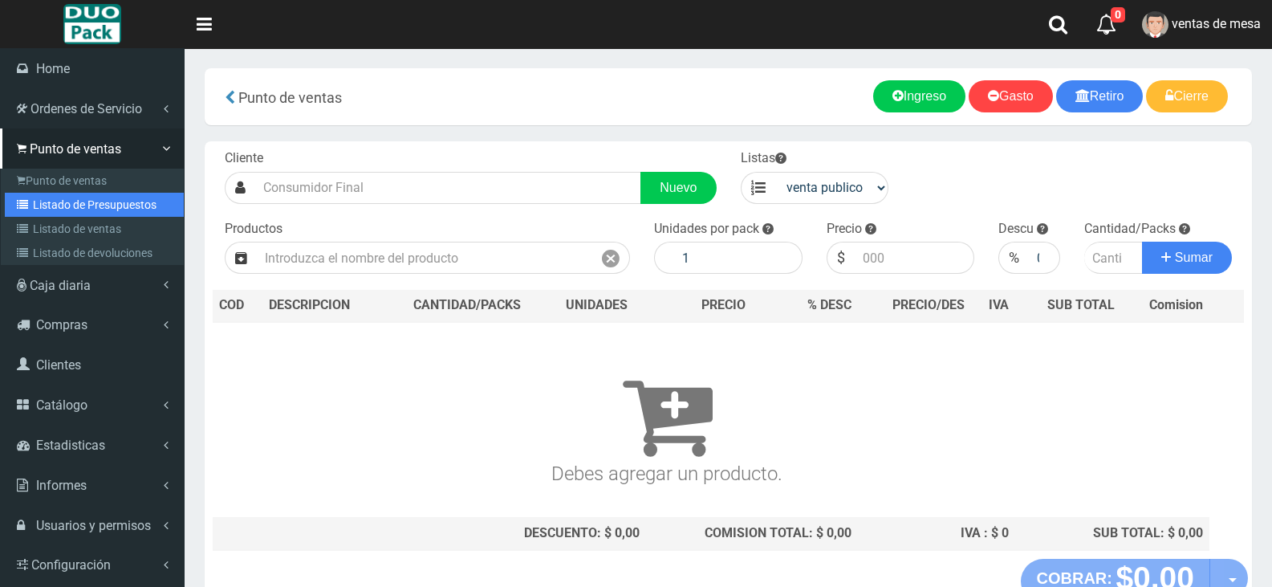
click at [39, 196] on link "Listado de Presupuestos" at bounding box center [94, 205] width 179 height 24
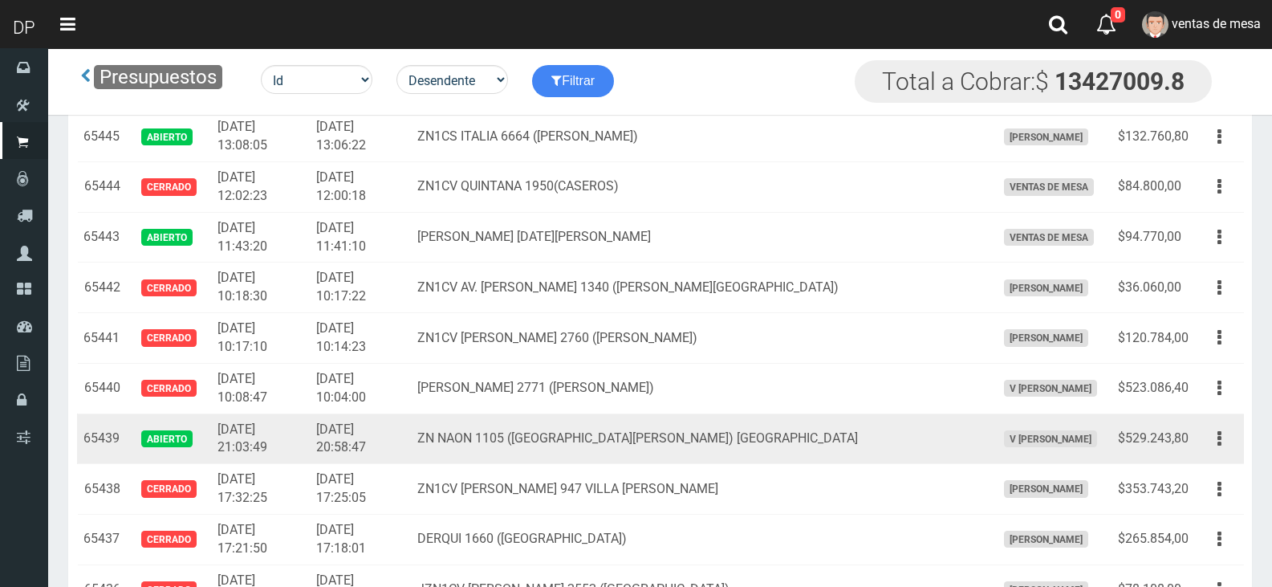
click at [891, 441] on td "ZN NAON 1105 (Barrio San Alejo) PILAR" at bounding box center [700, 438] width 578 height 51
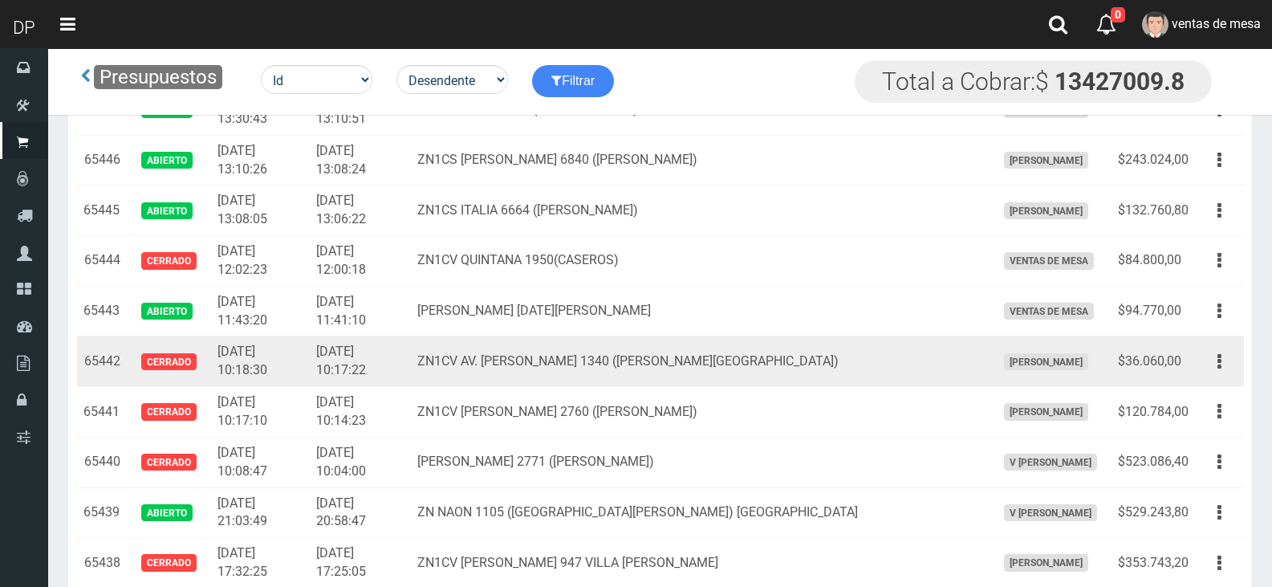
scroll to position [1605, 0]
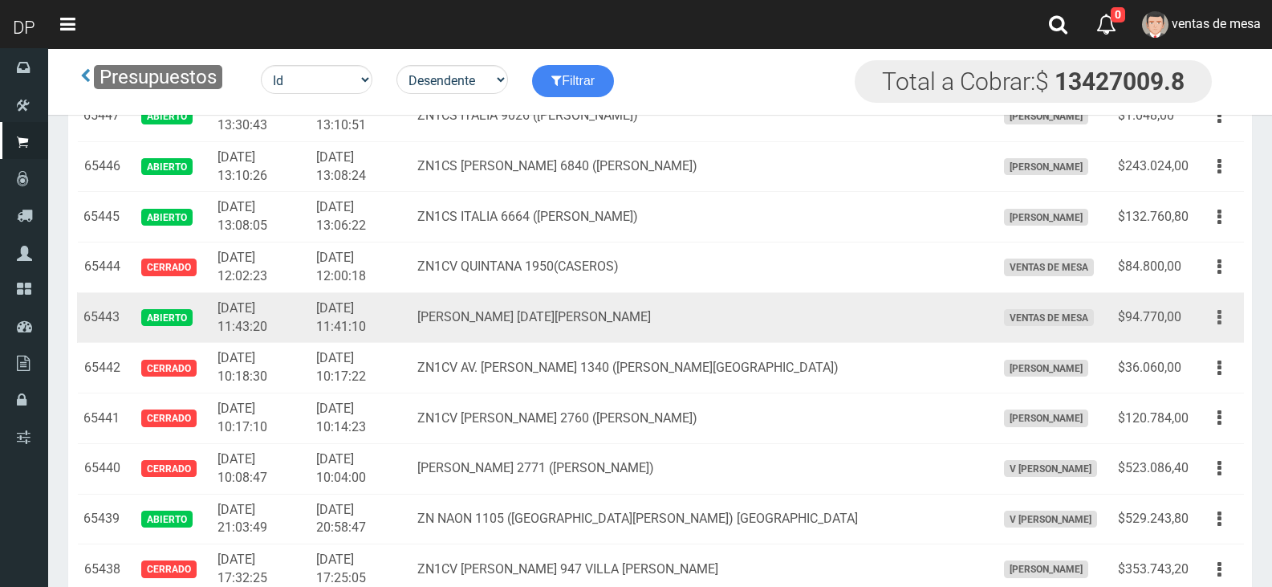
click at [1204, 315] on button "button" at bounding box center [1219, 317] width 36 height 28
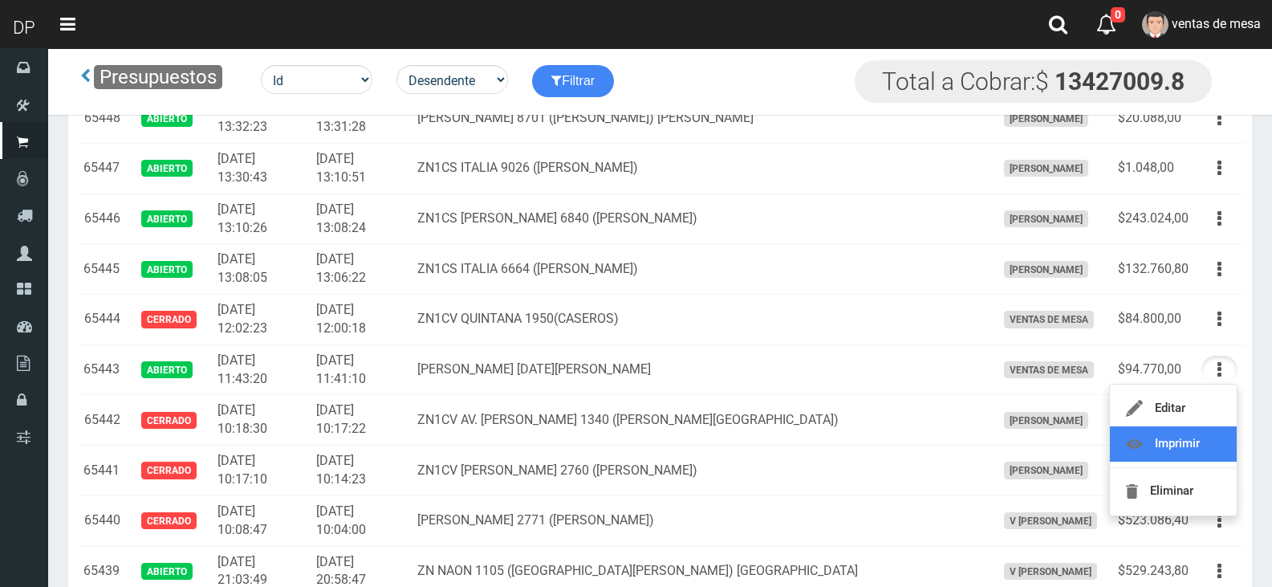
scroll to position [1525, 0]
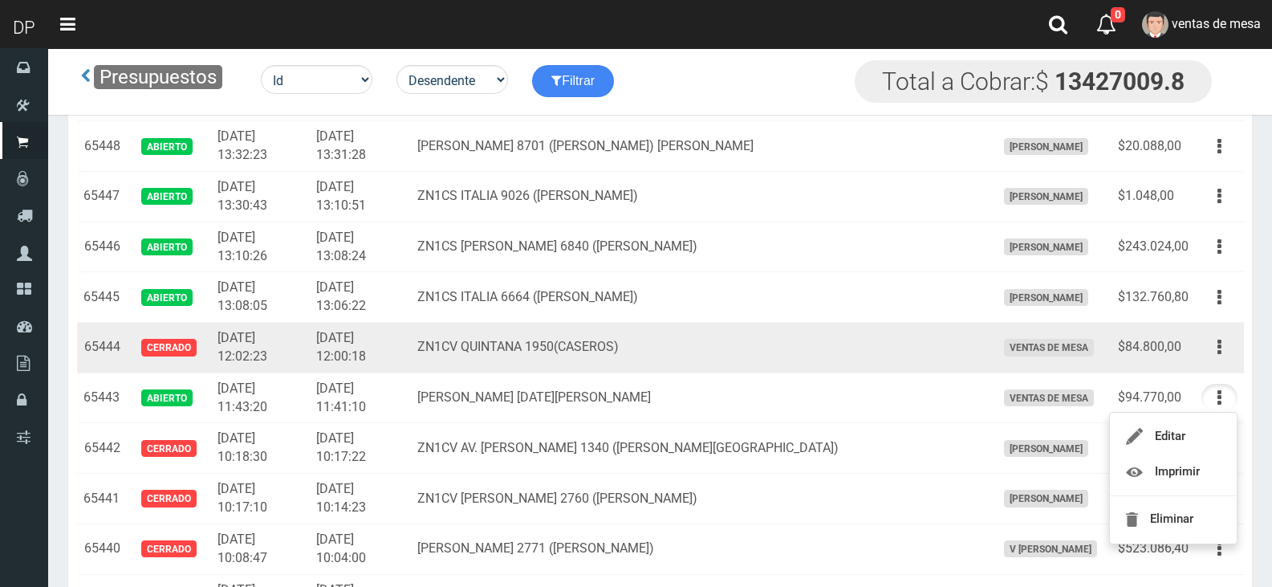
drag, startPoint x: 721, startPoint y: 356, endPoint x: 739, endPoint y: 334, distance: 29.1
click at [719, 355] on td "ZN1CV QUINTANA 1950(CASEROS)" at bounding box center [700, 348] width 578 height 51
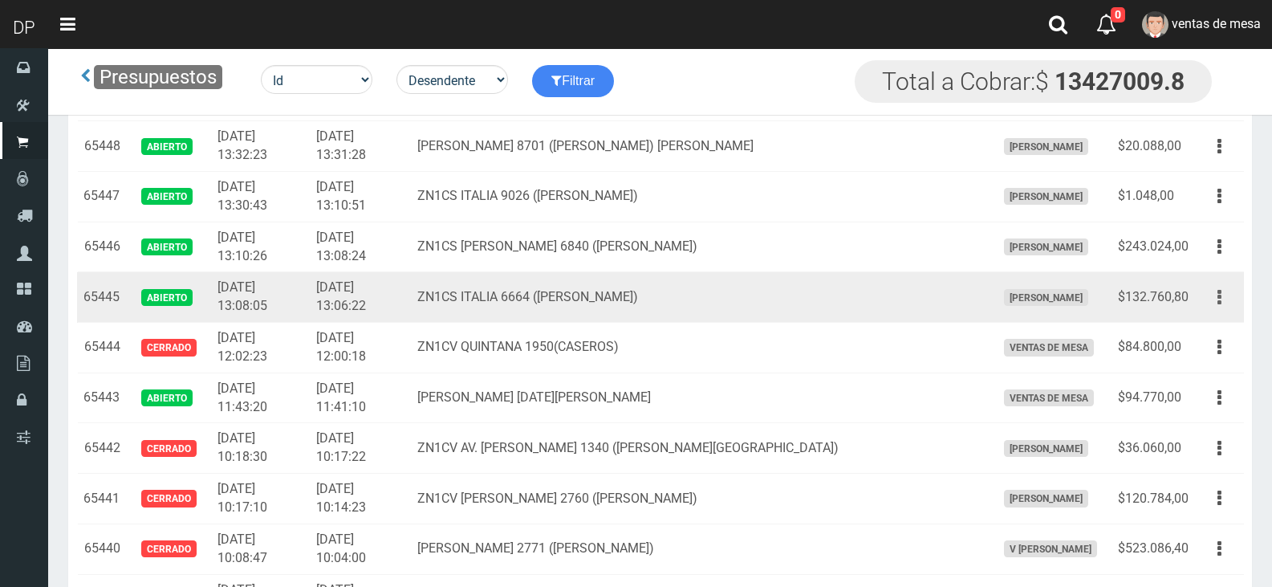
click at [1229, 303] on button "button" at bounding box center [1219, 297] width 36 height 28
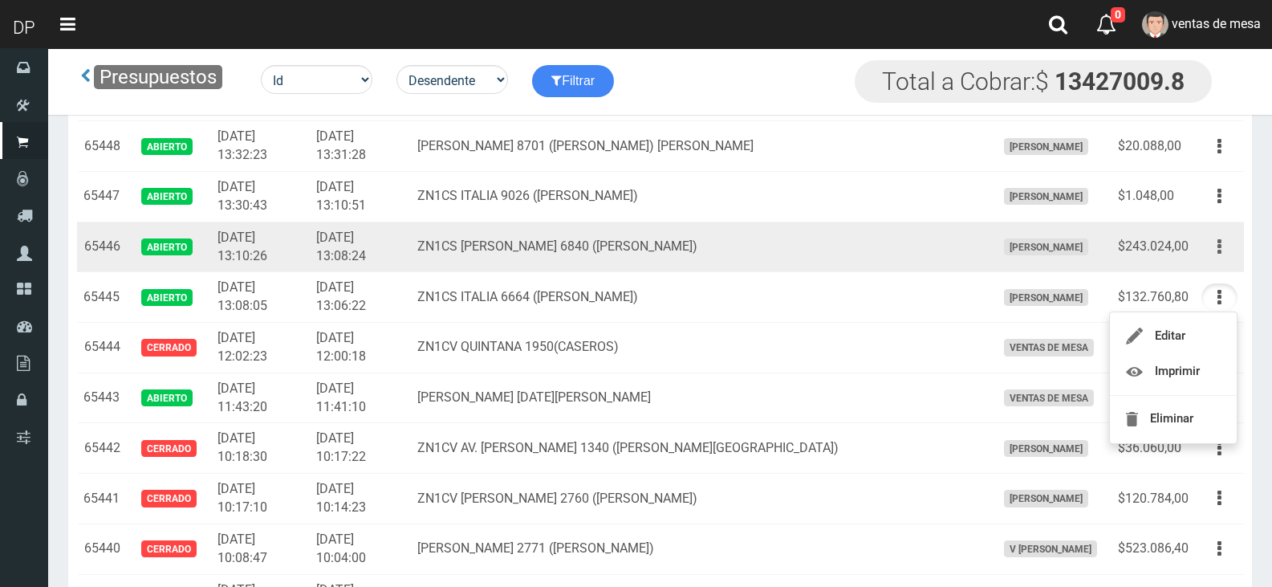
click at [1223, 261] on button "button" at bounding box center [1219, 247] width 36 height 28
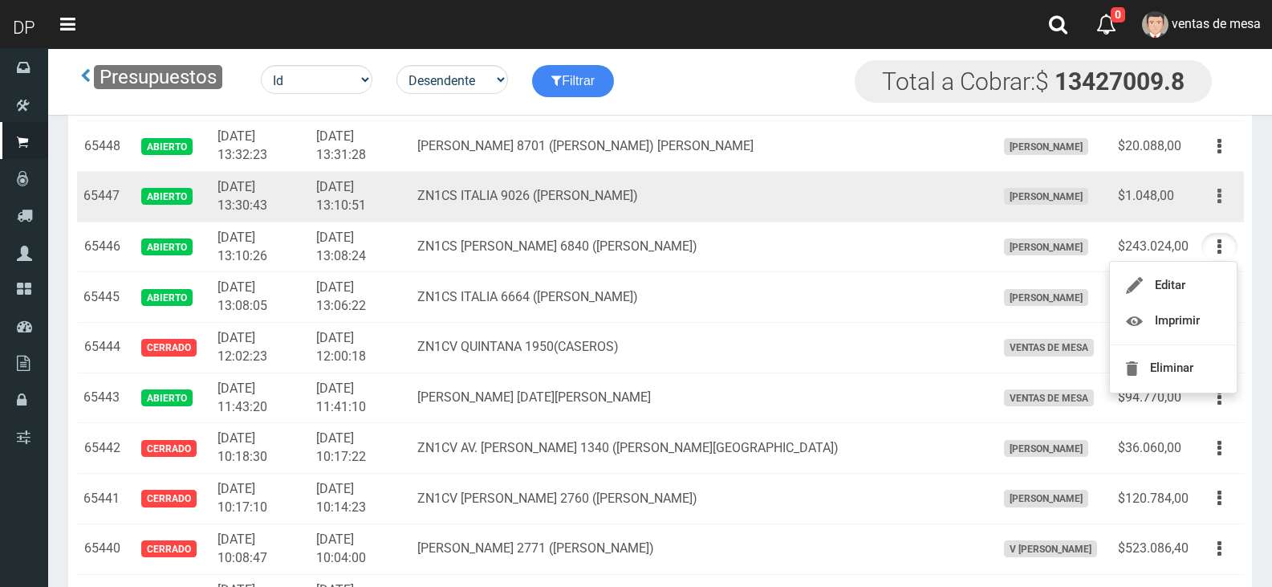
click at [1227, 201] on button "button" at bounding box center [1219, 196] width 36 height 28
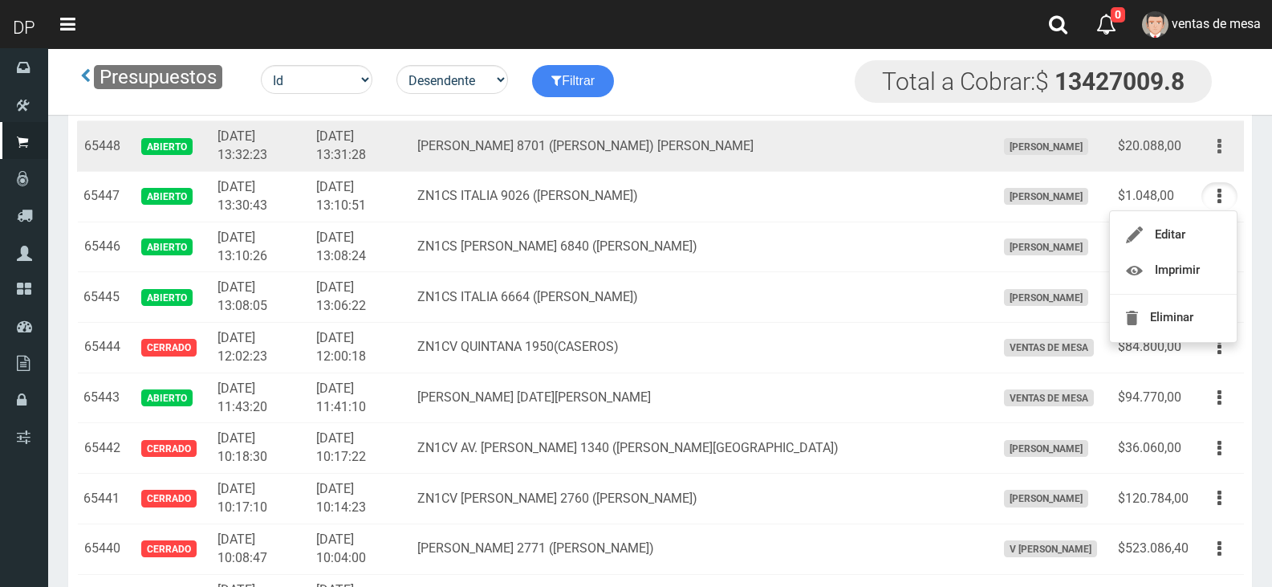
click at [1215, 136] on button "button" at bounding box center [1219, 146] width 36 height 28
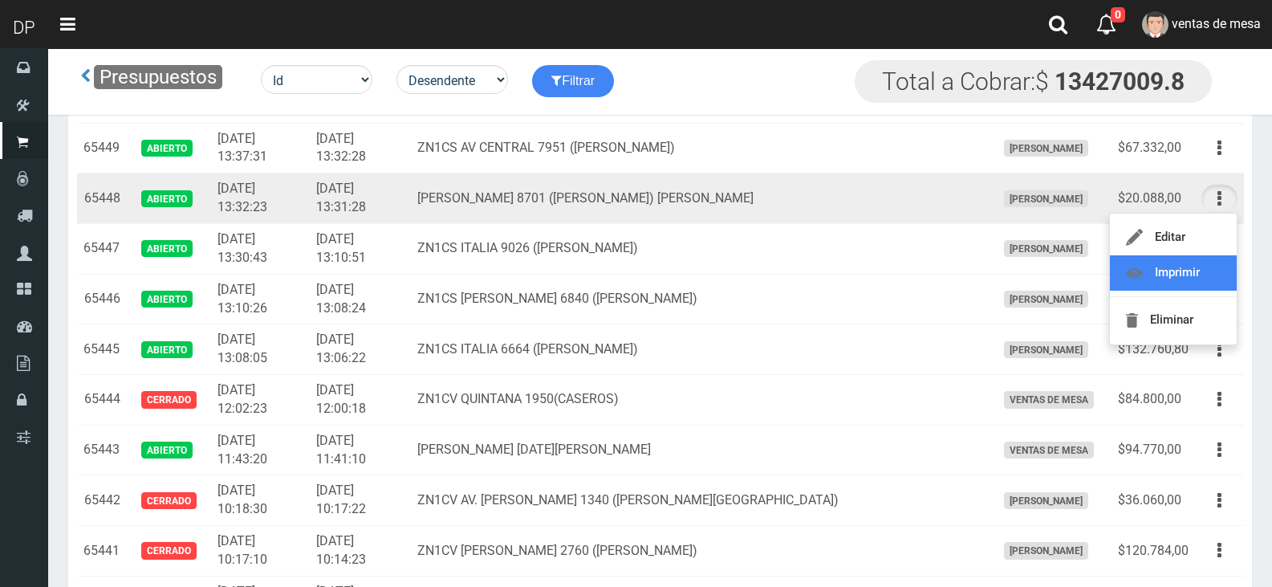
scroll to position [1444, 0]
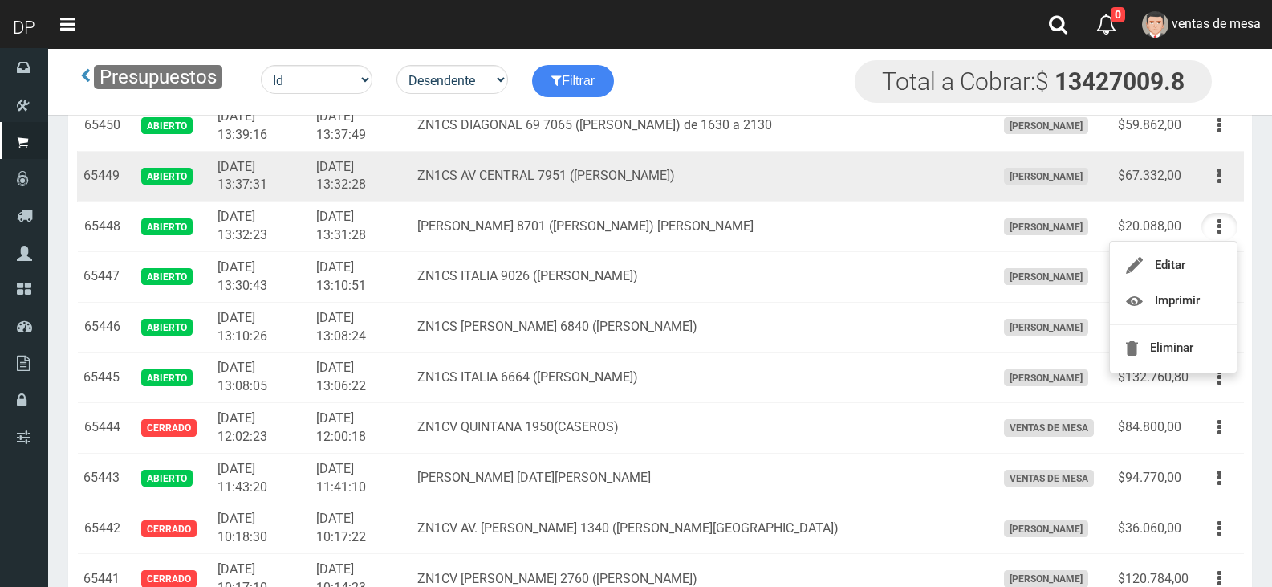
click at [1220, 180] on icon "button" at bounding box center [1219, 176] width 4 height 28
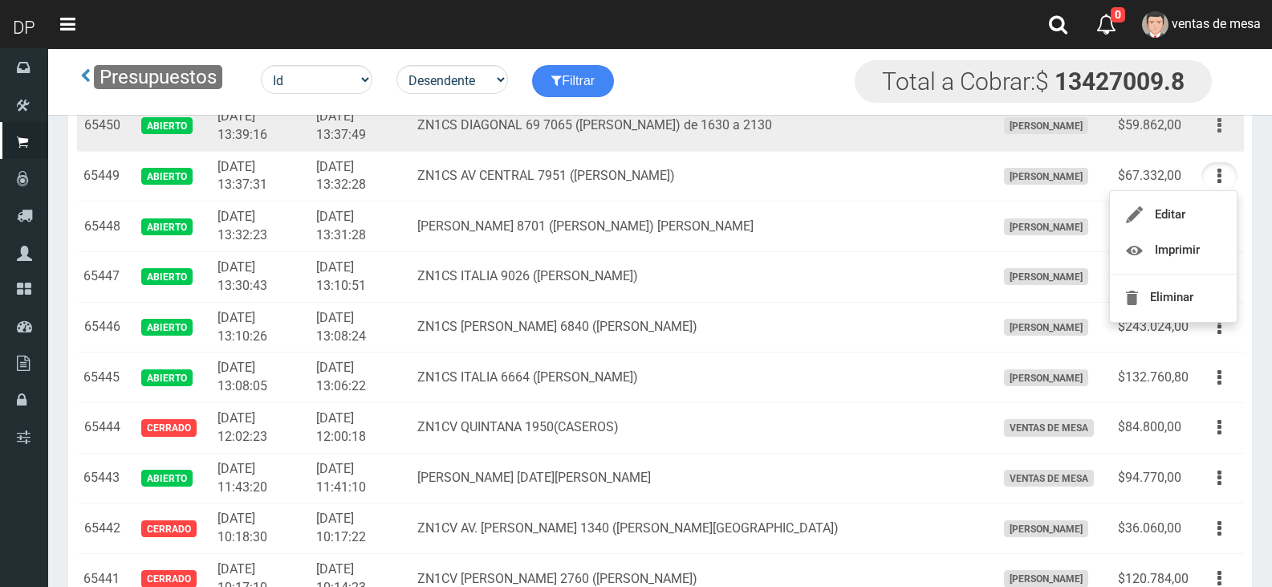
click at [1218, 129] on icon "button" at bounding box center [1219, 126] width 4 height 28
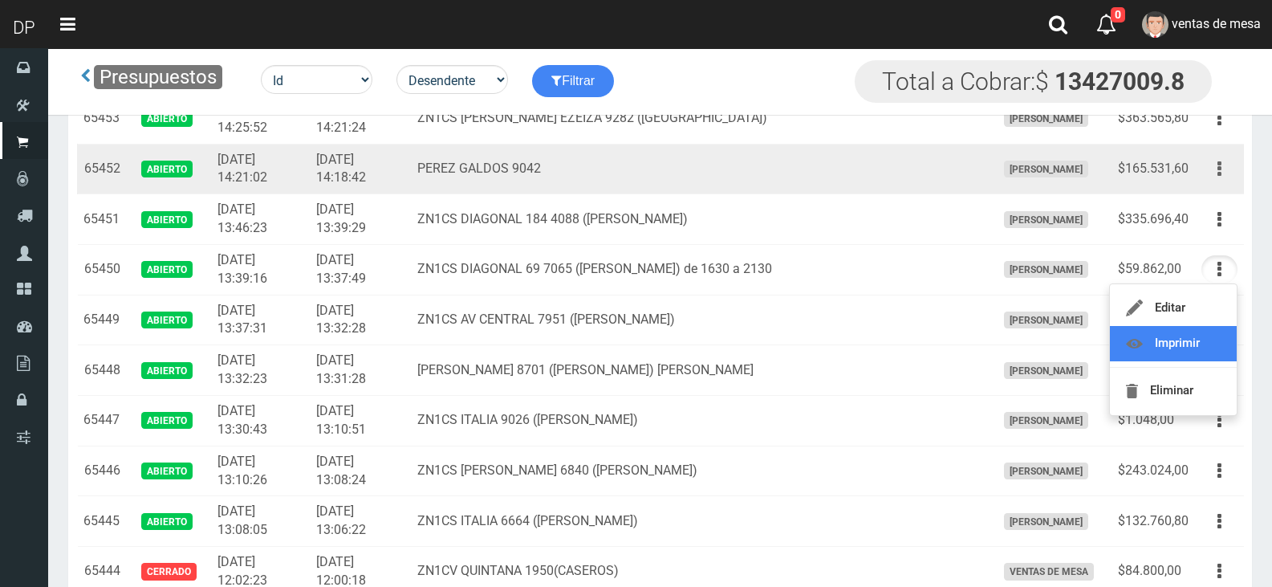
scroll to position [1284, 0]
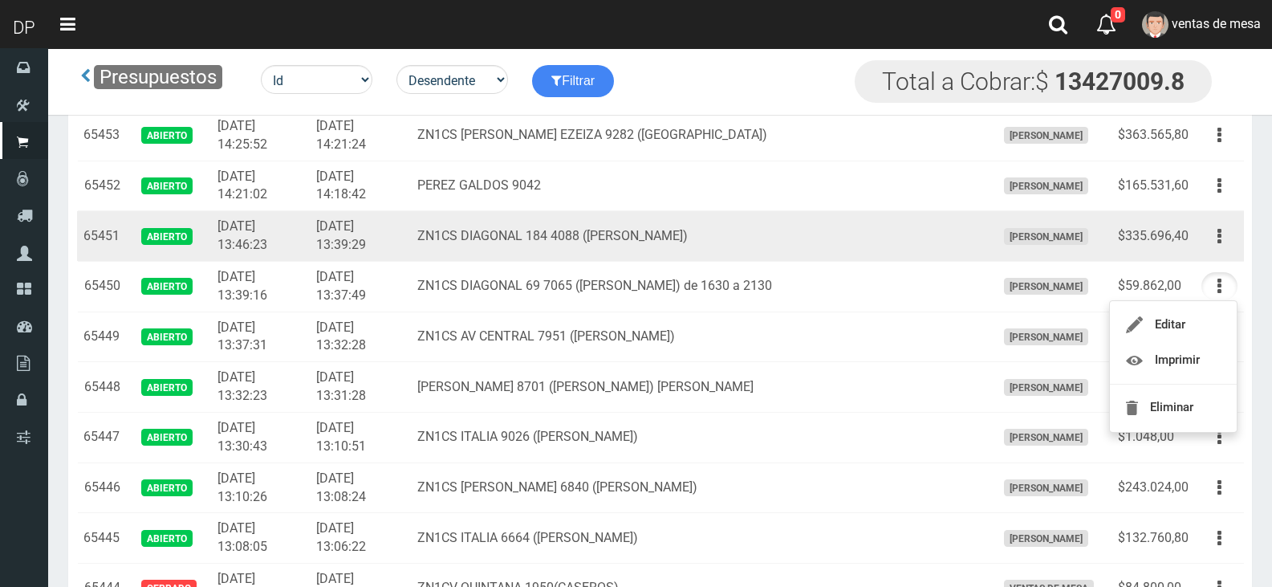
drag, startPoint x: 1227, startPoint y: 241, endPoint x: 1223, endPoint y: 251, distance: 11.2
click at [1227, 242] on button "button" at bounding box center [1219, 236] width 36 height 28
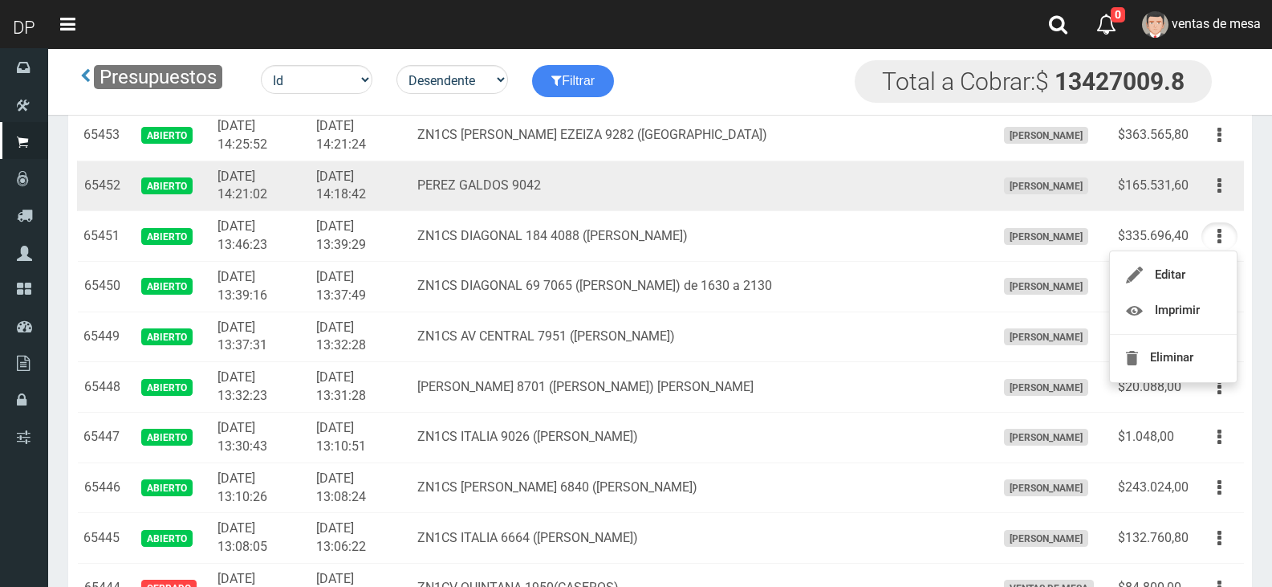
click at [1220, 192] on icon "button" at bounding box center [1219, 186] width 4 height 28
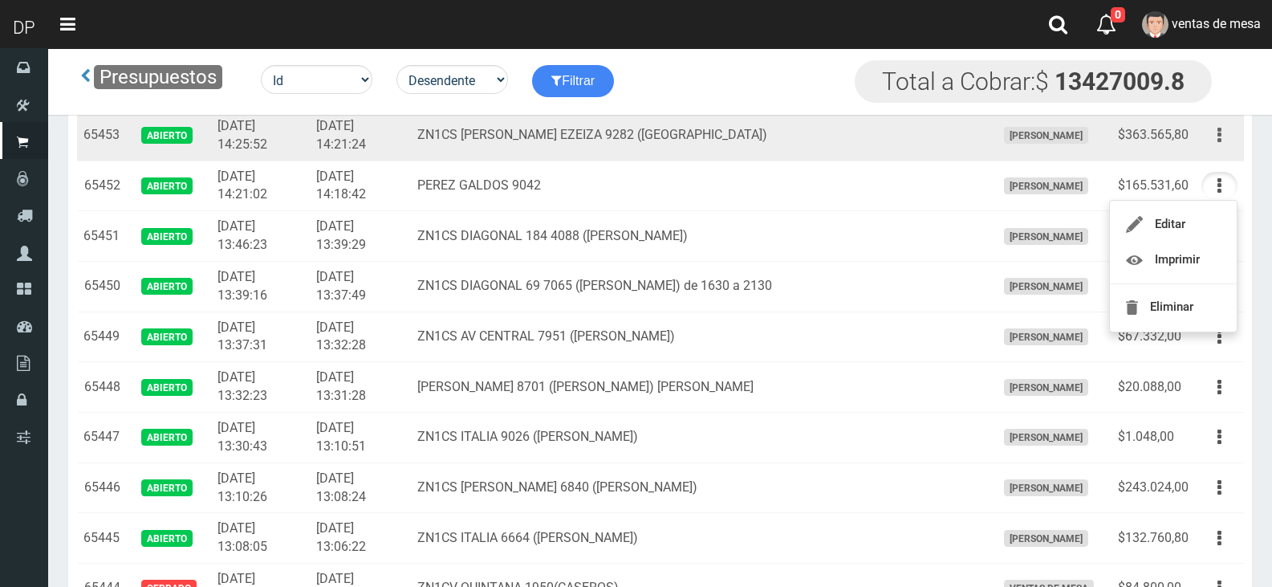
click at [1220, 140] on icon "button" at bounding box center [1219, 135] width 4 height 28
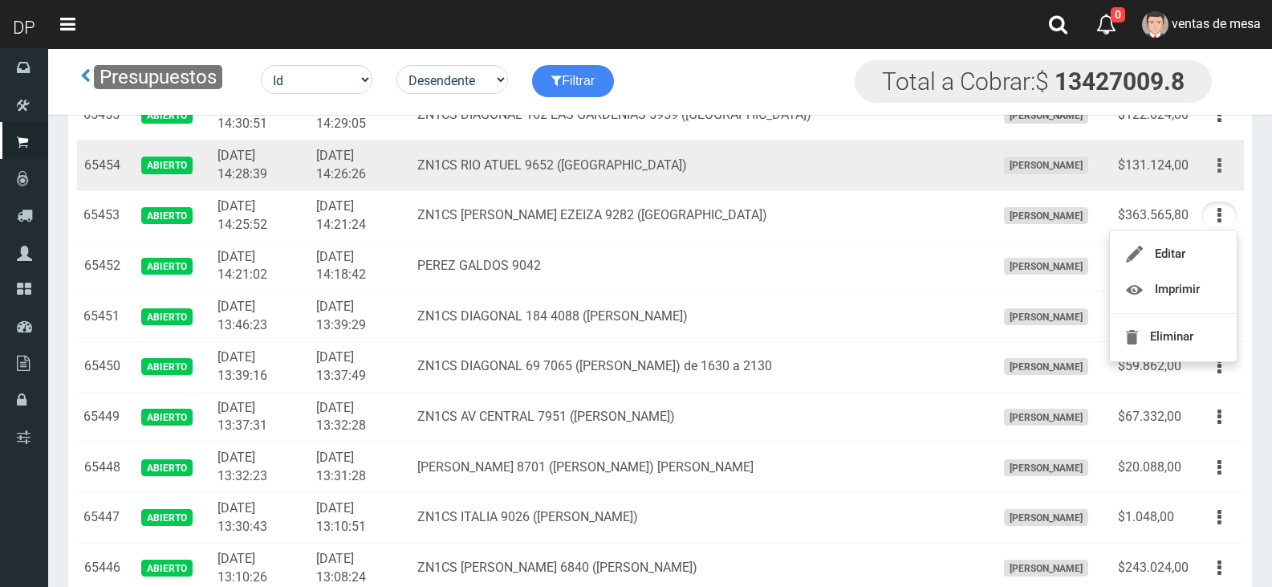
click at [1217, 177] on icon "button" at bounding box center [1219, 166] width 4 height 28
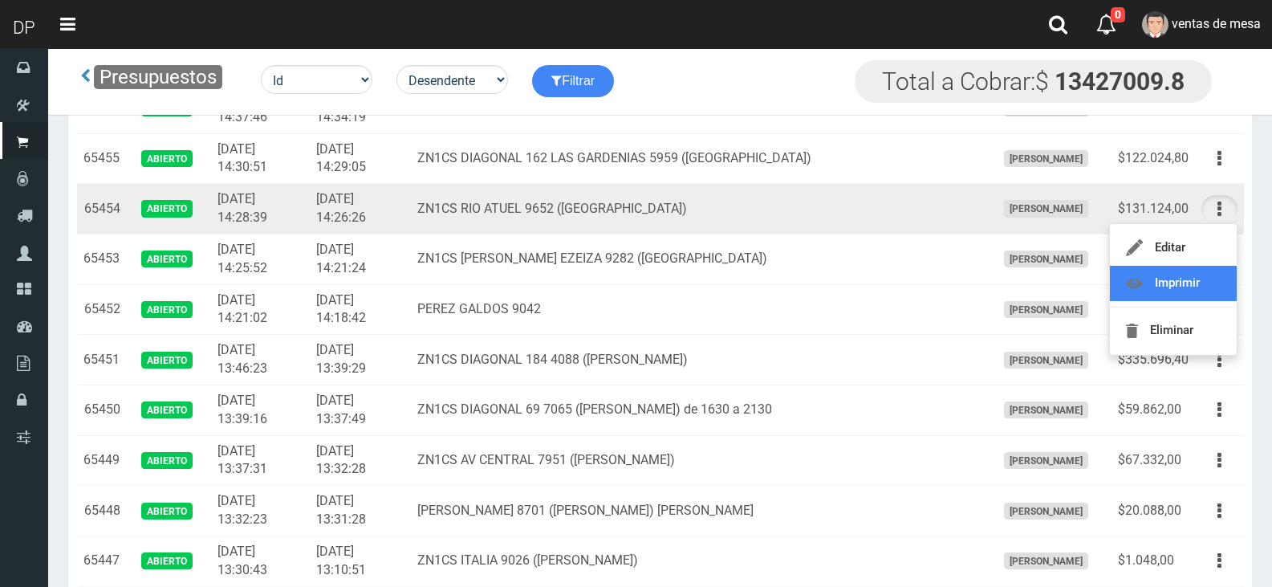
scroll to position [1123, 0]
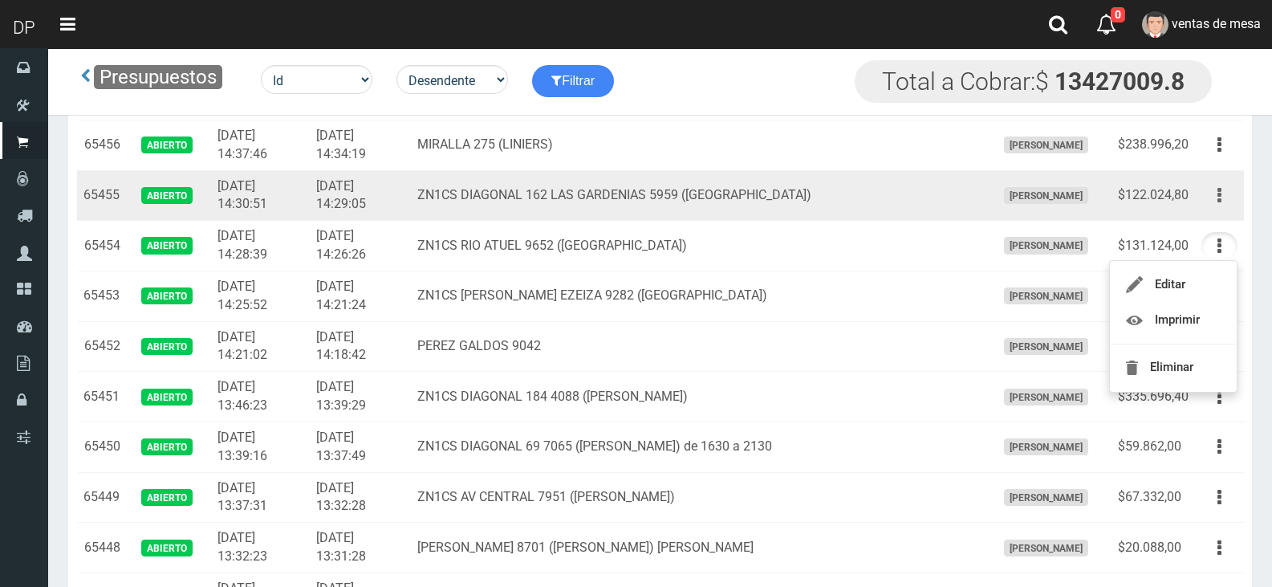
click at [1219, 201] on icon "button" at bounding box center [1219, 195] width 4 height 28
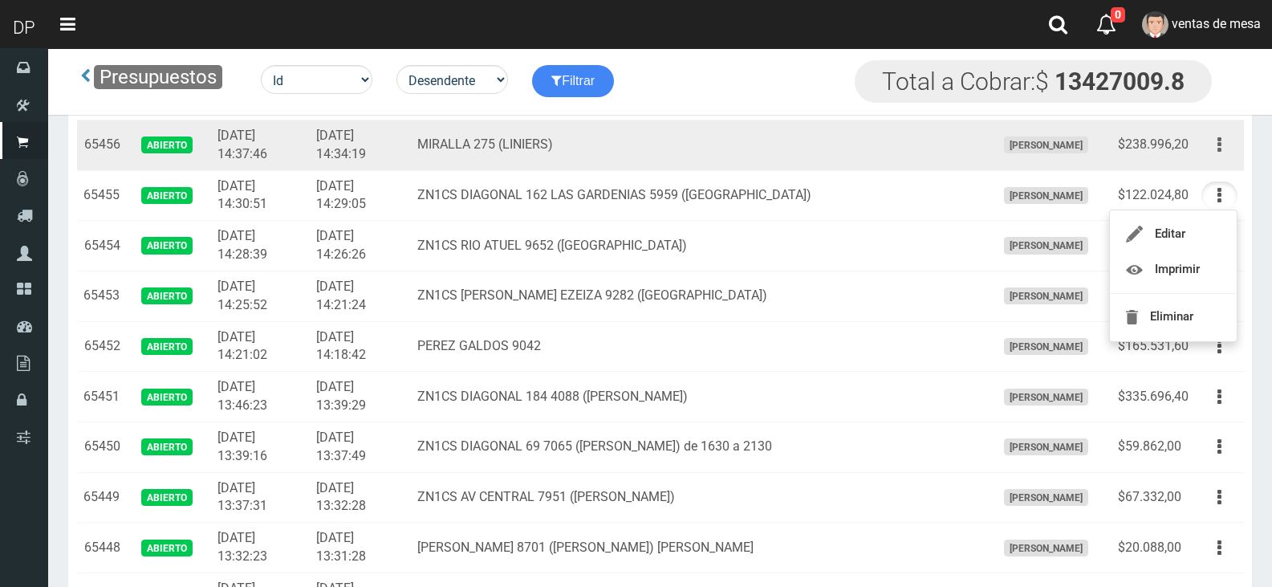
click at [1224, 151] on button "button" at bounding box center [1219, 145] width 36 height 28
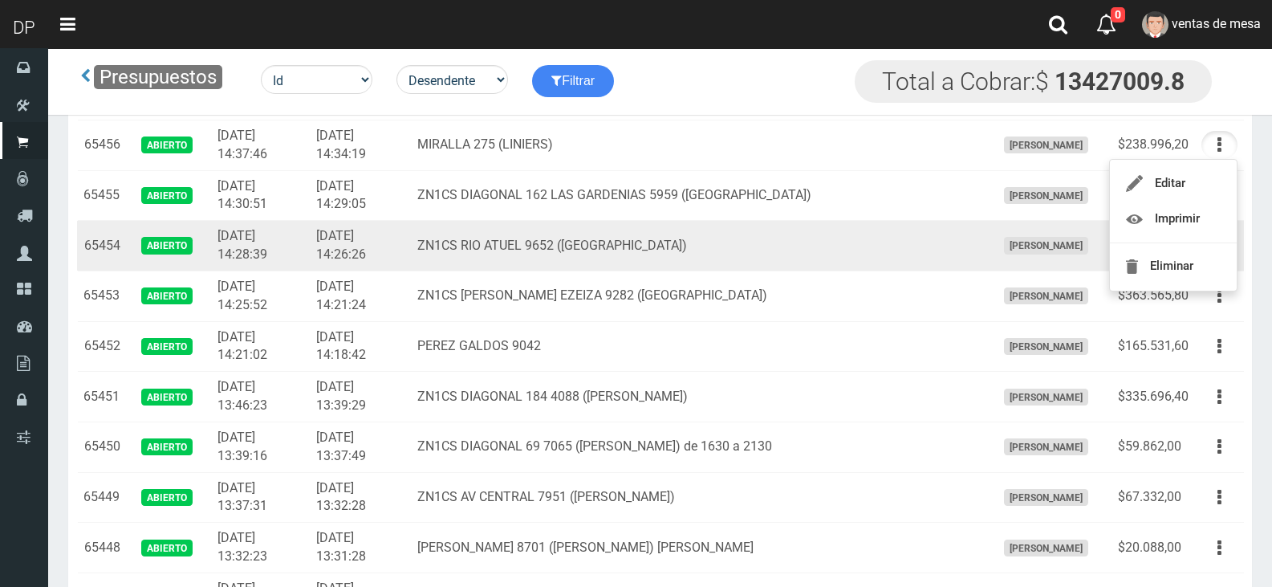
click at [839, 218] on td "ZN1CS DIAGONAL 162 LAS GARDENIAS 5959 (LOMA HERMOSA)" at bounding box center [700, 195] width 578 height 51
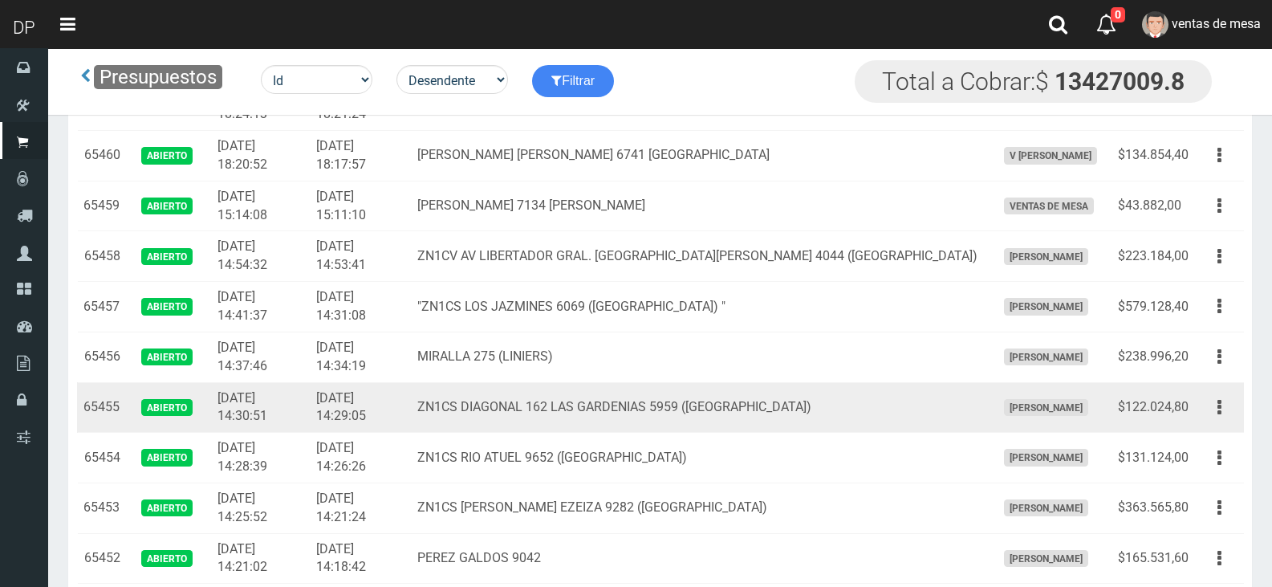
scroll to position [802, 0]
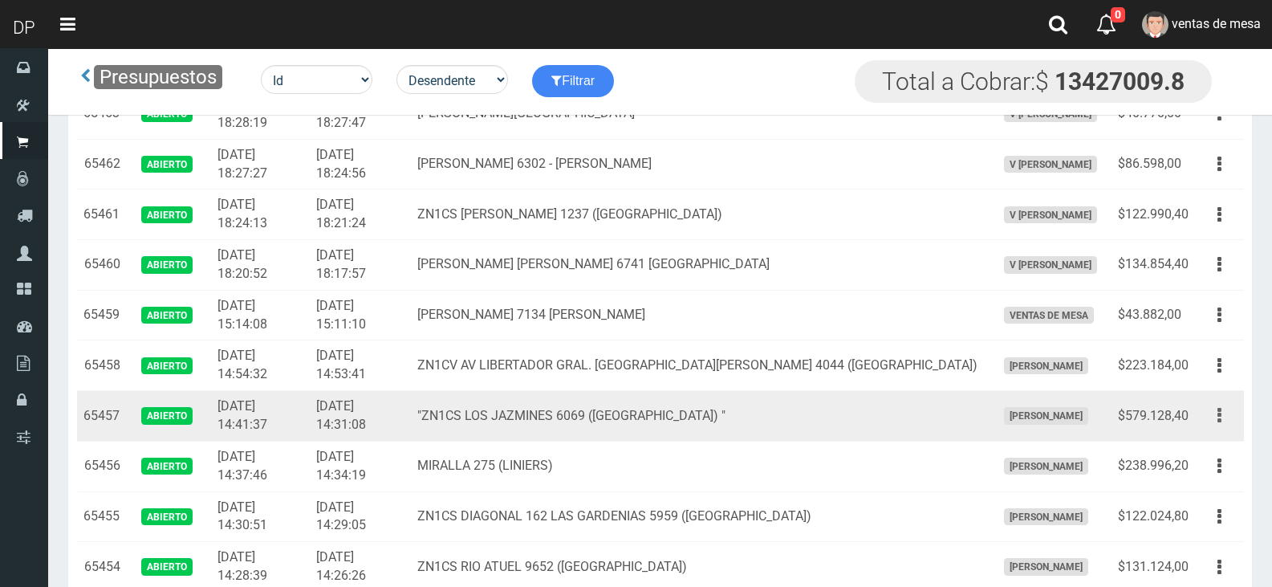
click at [1223, 416] on button "button" at bounding box center [1219, 415] width 36 height 28
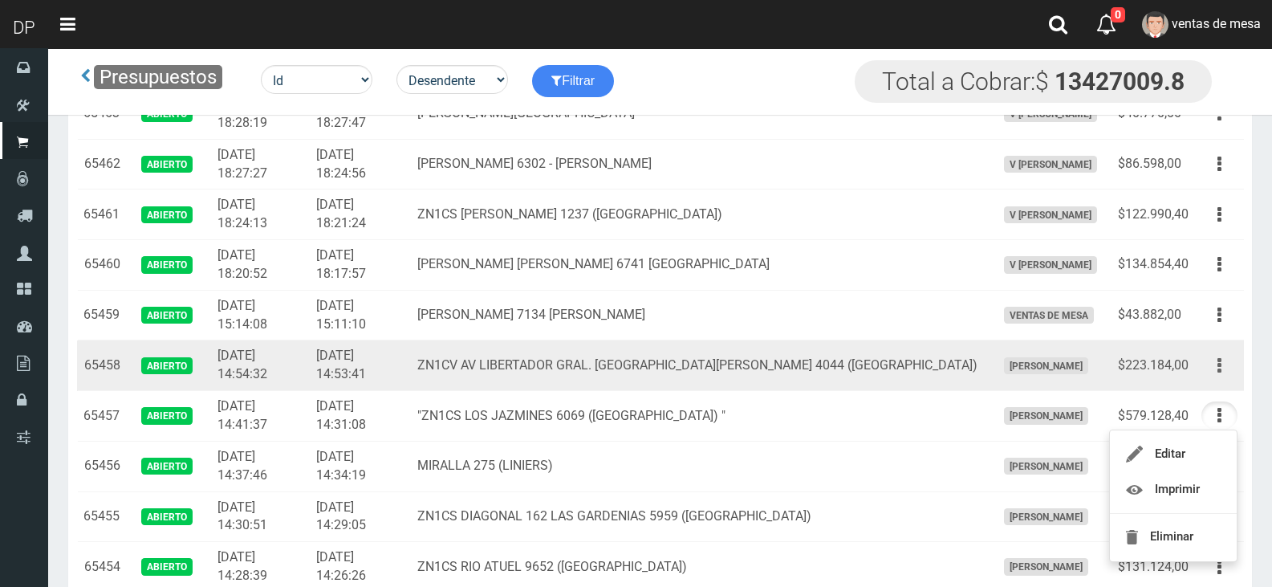
click at [1225, 362] on button "button" at bounding box center [1219, 365] width 36 height 28
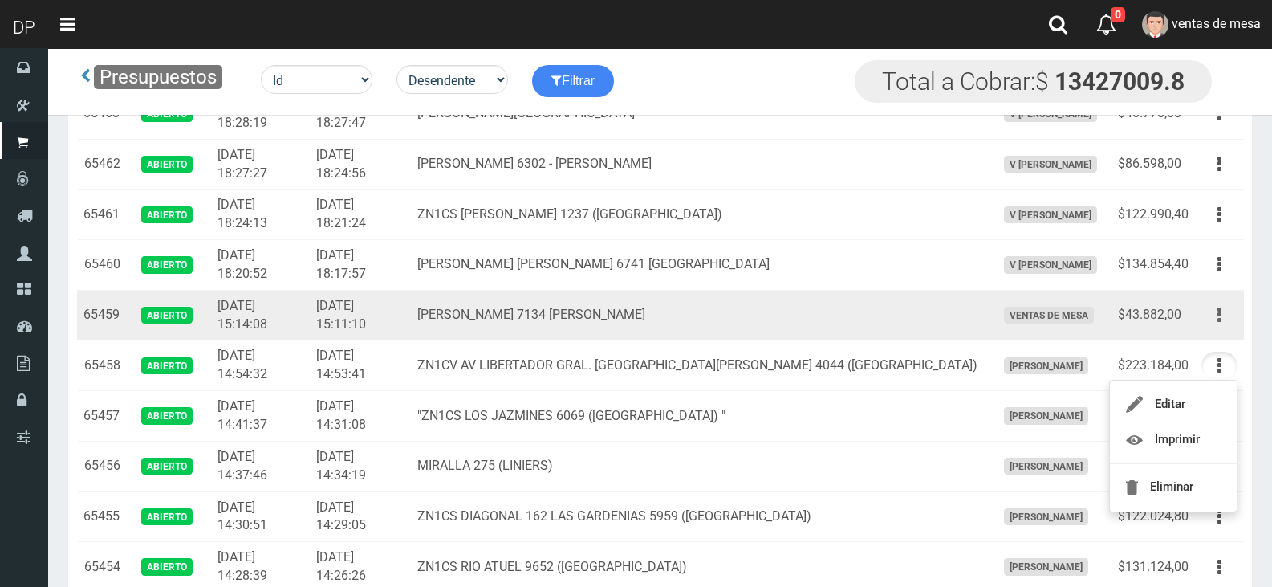
click at [1222, 323] on button "button" at bounding box center [1219, 315] width 36 height 28
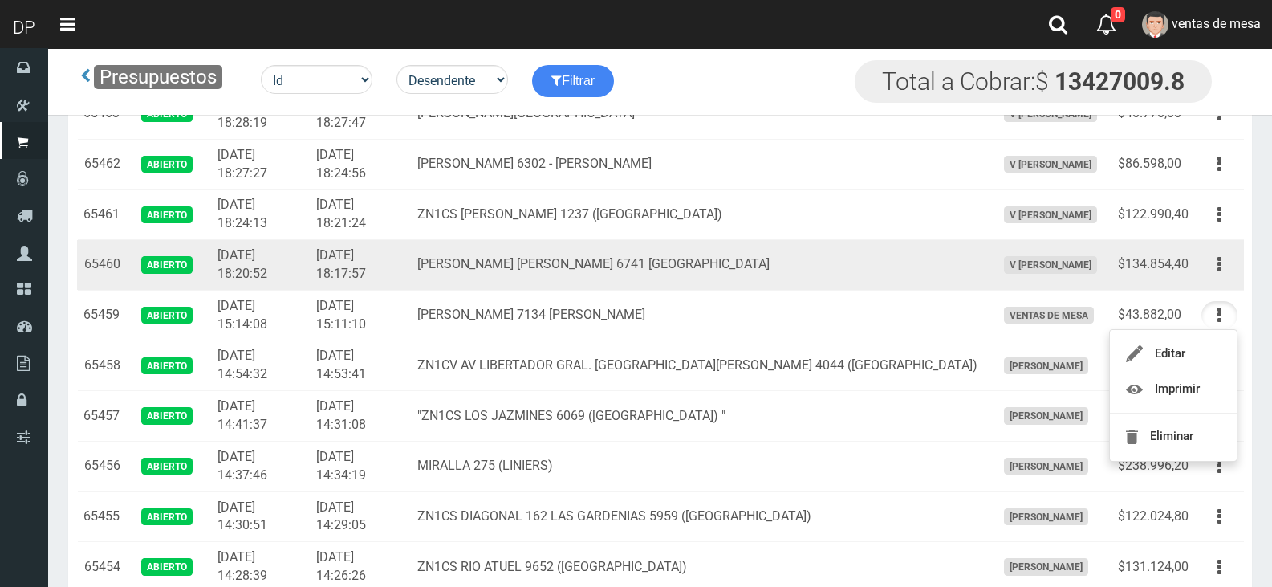
click at [1214, 279] on td "Editar Imprimir Eliminar" at bounding box center [1219, 265] width 49 height 51
click at [1219, 267] on icon "button" at bounding box center [1219, 264] width 4 height 28
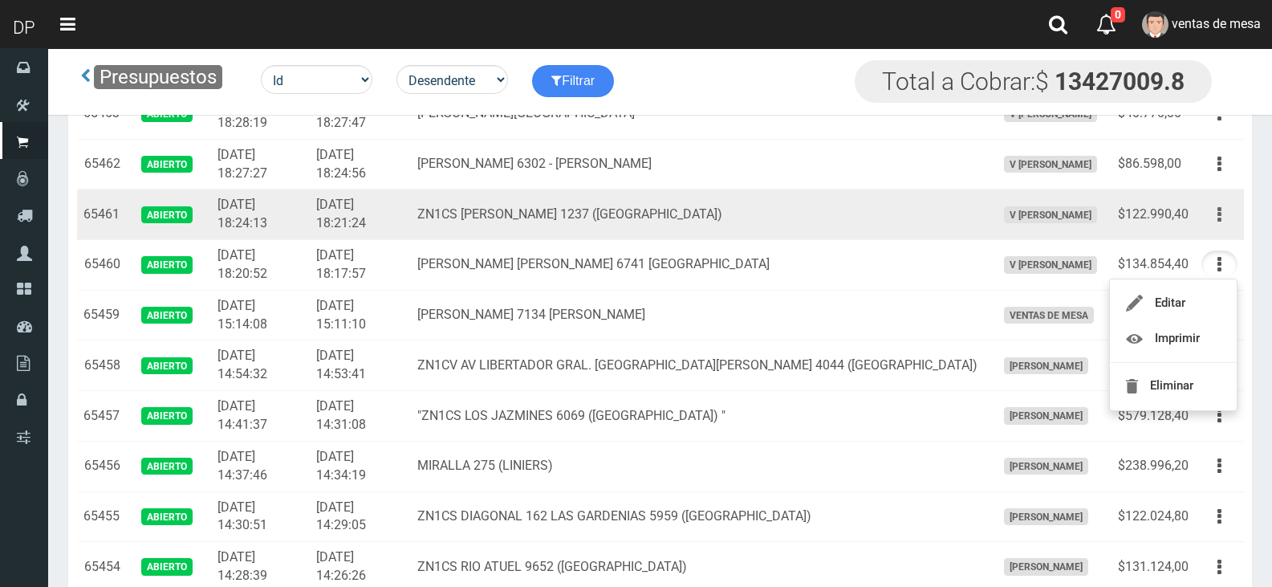
click at [1224, 205] on button "button" at bounding box center [1219, 215] width 36 height 28
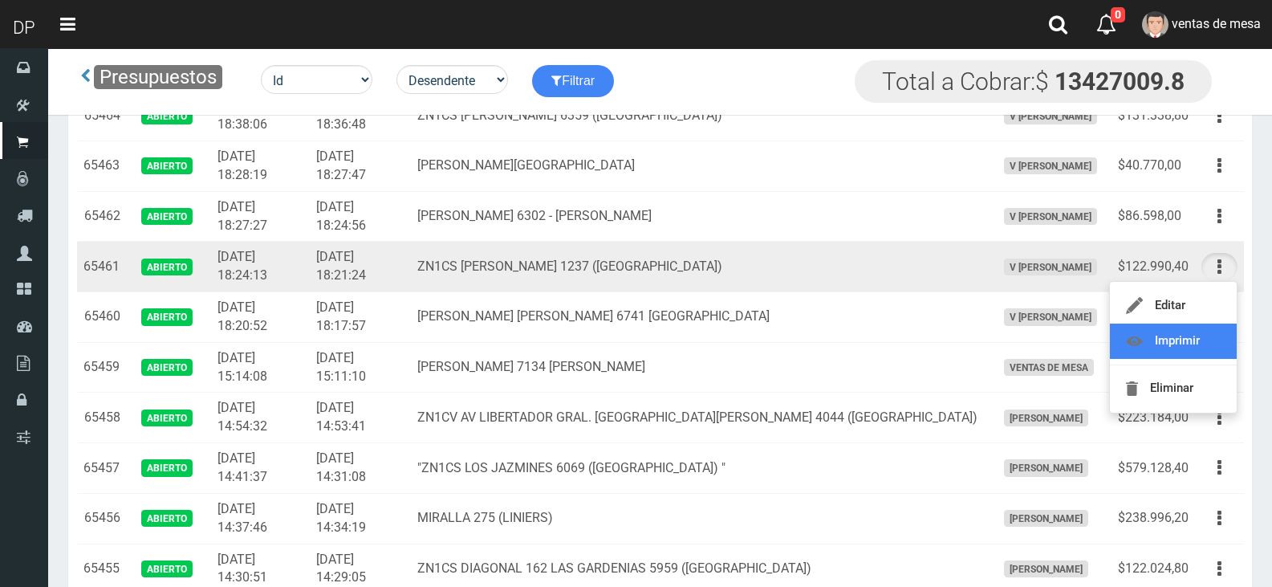
scroll to position [722, 0]
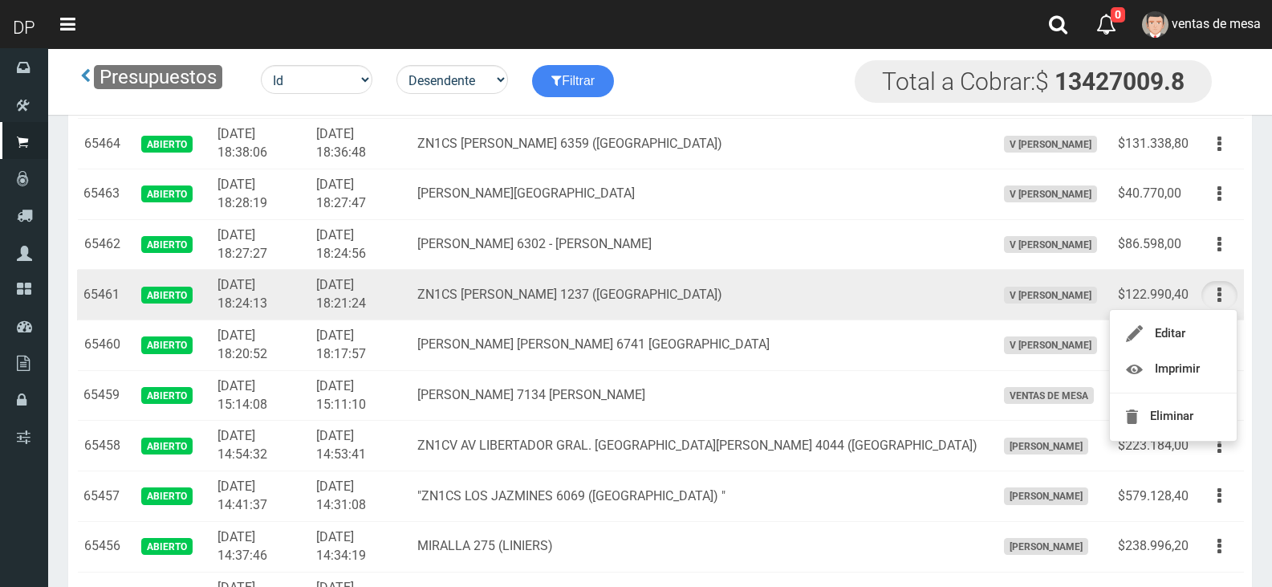
click at [1239, 278] on td "Editar Imprimir Eliminar" at bounding box center [1219, 295] width 49 height 51
click at [1236, 286] on div "Editar Imprimir Eliminar" at bounding box center [1219, 295] width 36 height 28
click at [1213, 300] on button "button" at bounding box center [1219, 295] width 36 height 28
click at [1220, 283] on icon "button" at bounding box center [1219, 295] width 4 height 28
click at [1220, 283] on button "button" at bounding box center [1219, 295] width 36 height 28
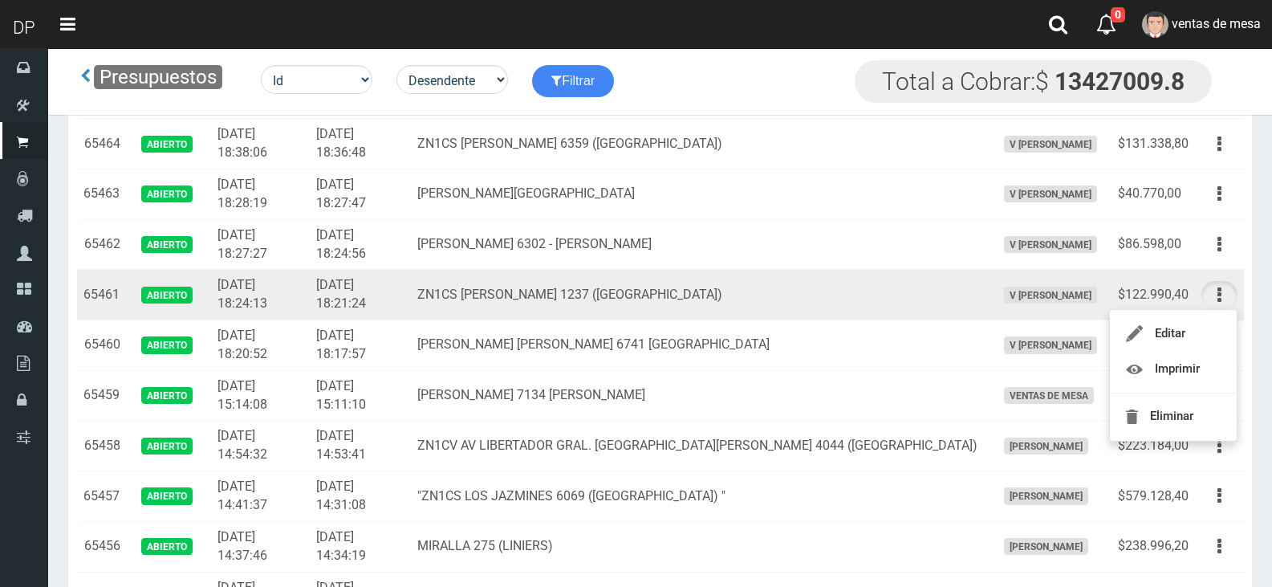
click at [989, 313] on td "V [PERSON_NAME]" at bounding box center [1050, 295] width 122 height 51
click at [812, 277] on td "ZN1CS AURELIO MONTANELLI 1237 (VILLA BOSCH)" at bounding box center [700, 295] width 578 height 51
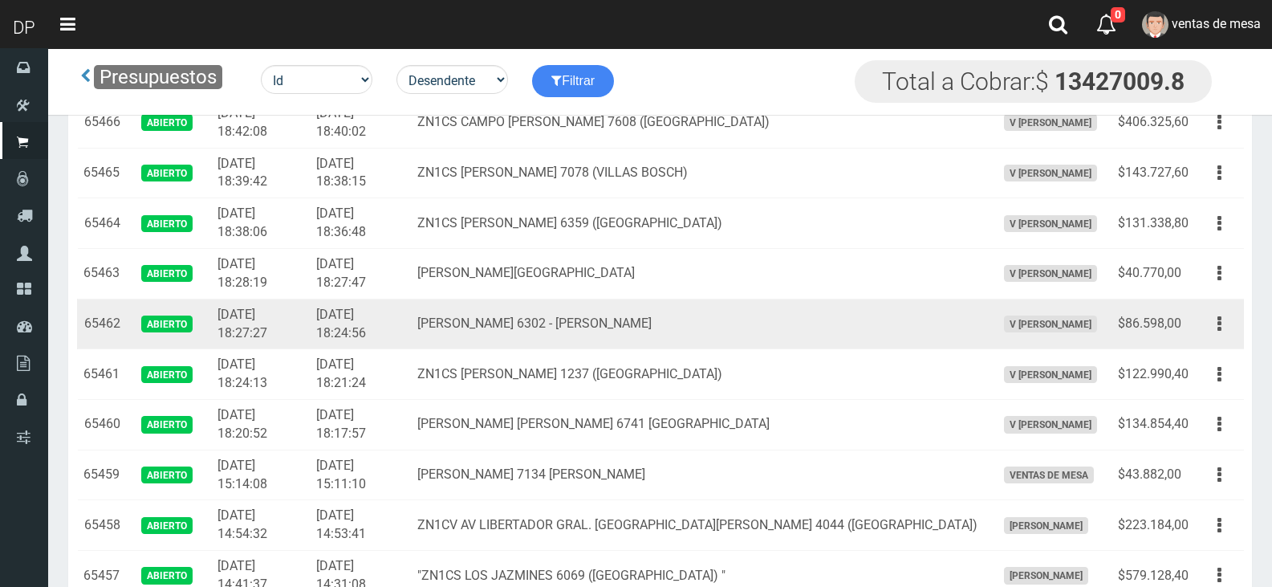
scroll to position [642, 0]
click at [776, 323] on td "Julio Besada 6302 - Martin Coronado" at bounding box center [700, 324] width 578 height 51
click at [1205, 329] on button "button" at bounding box center [1219, 325] width 36 height 28
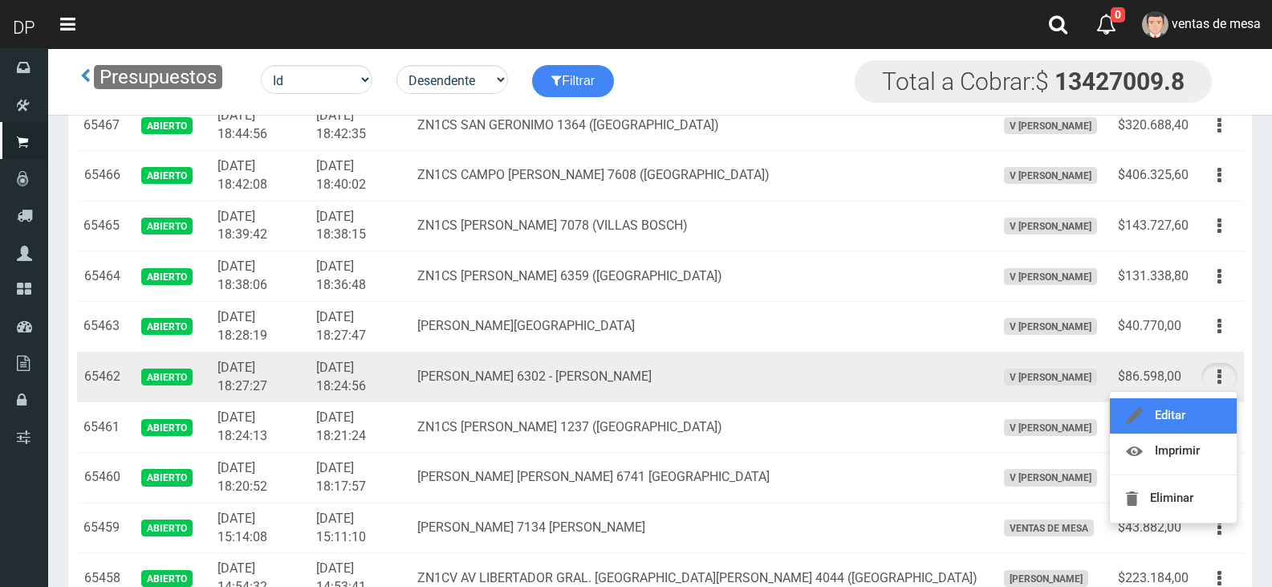
scroll to position [562, 0]
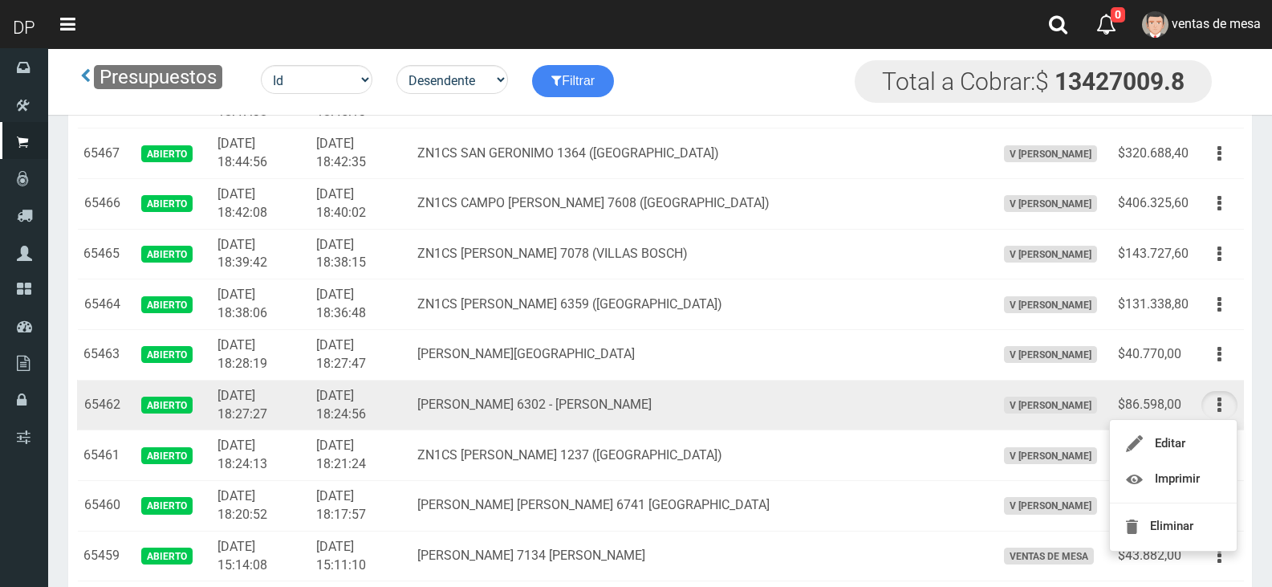
click at [1203, 392] on div "Editar Imprimir Eliminar" at bounding box center [1219, 405] width 36 height 28
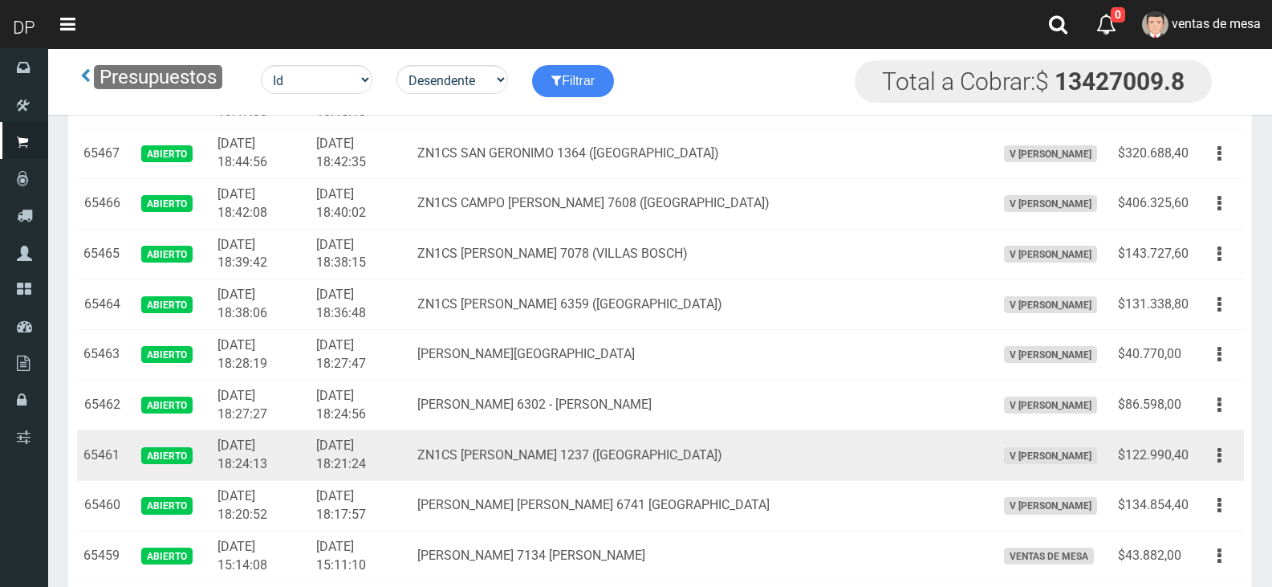
drag, startPoint x: 1220, startPoint y: 441, endPoint x: 1208, endPoint y: 439, distance: 11.3
click at [1218, 442] on td "Editar Imprimir Eliminar" at bounding box center [1219, 455] width 49 height 51
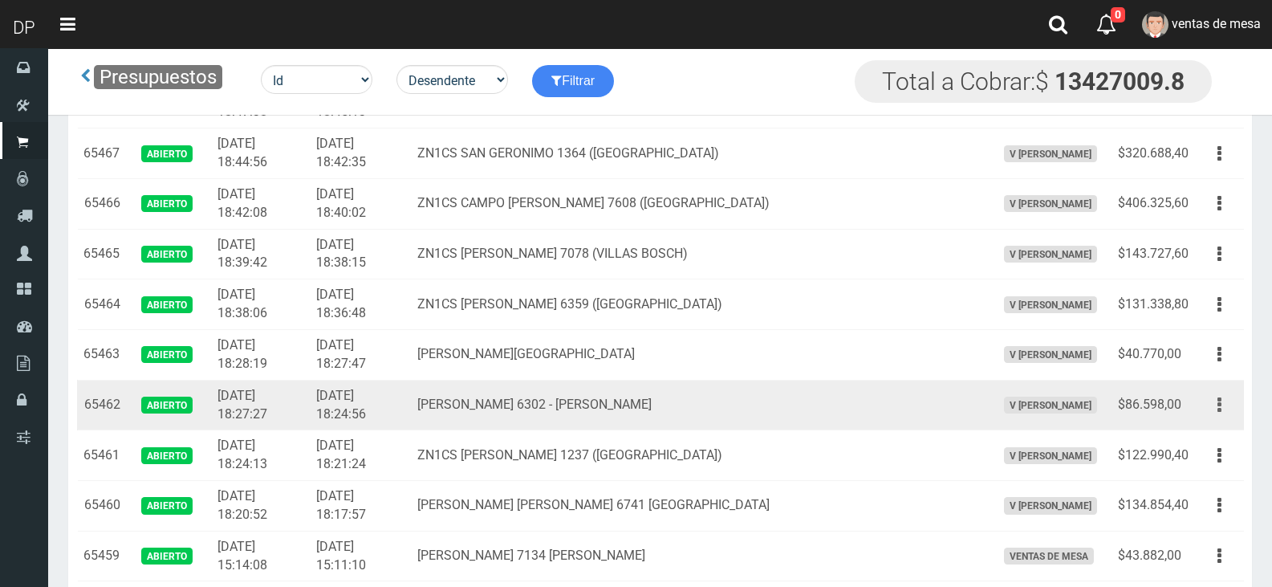
click at [1219, 404] on icon "button" at bounding box center [1219, 405] width 4 height 28
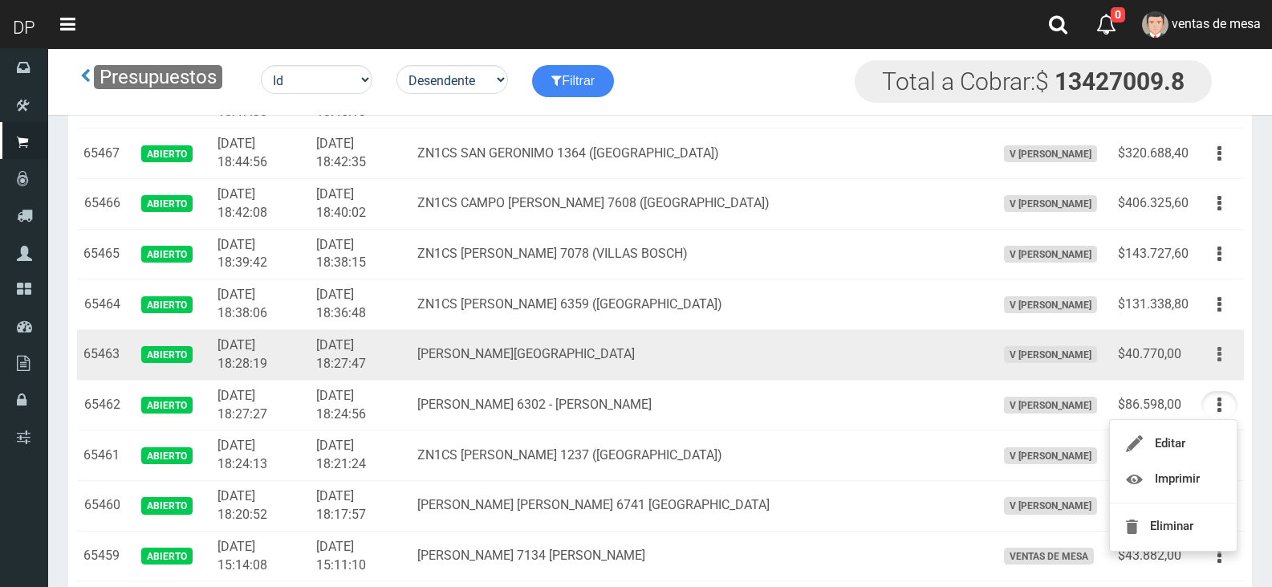
click at [1218, 362] on icon "button" at bounding box center [1219, 354] width 4 height 28
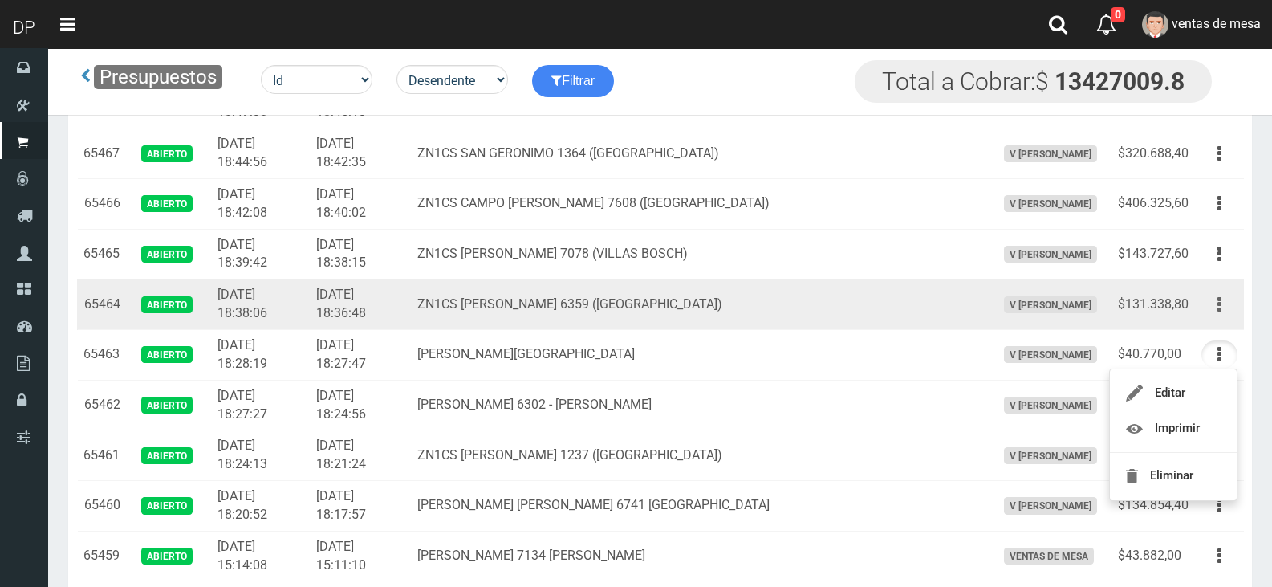
click at [1223, 303] on button "button" at bounding box center [1219, 304] width 36 height 28
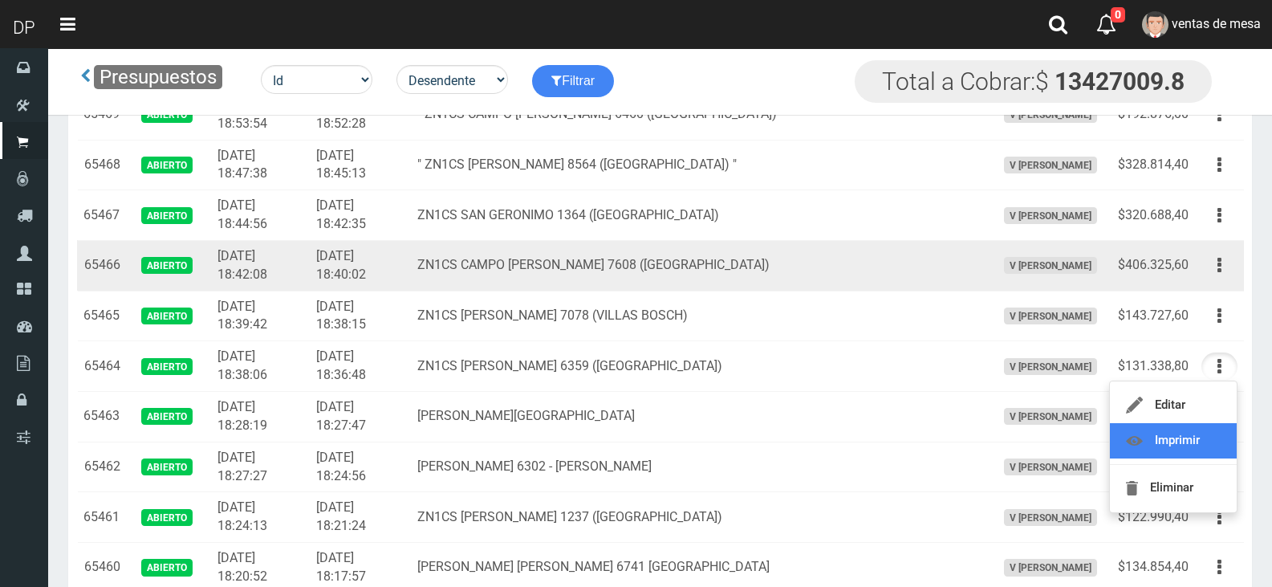
scroll to position [481, 0]
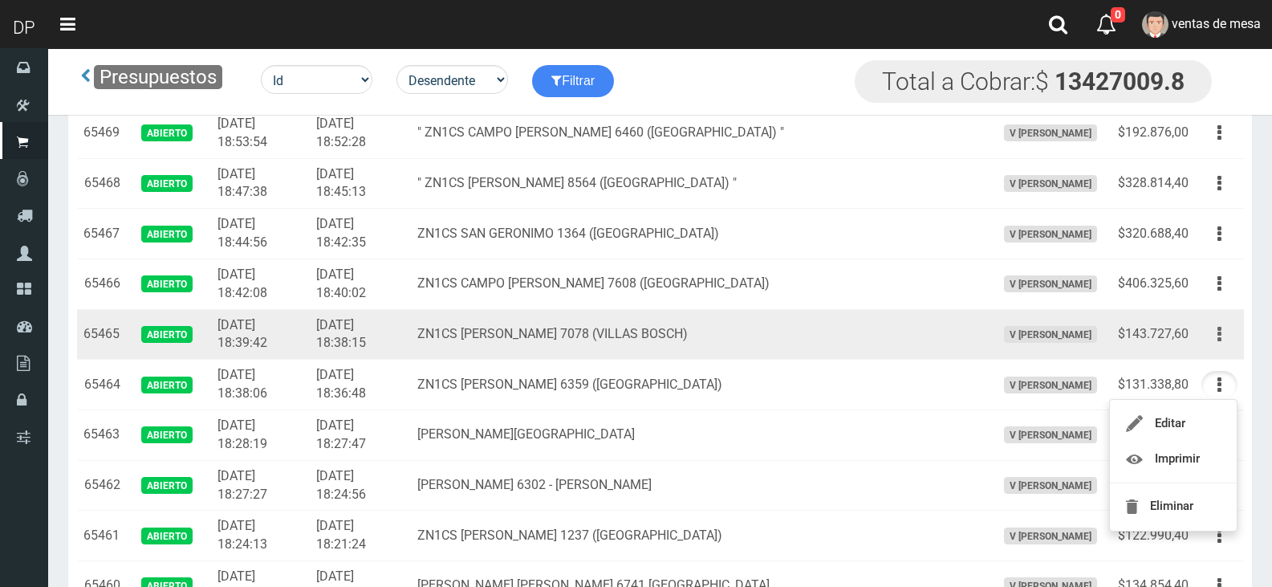
click at [1216, 343] on button "button" at bounding box center [1219, 334] width 36 height 28
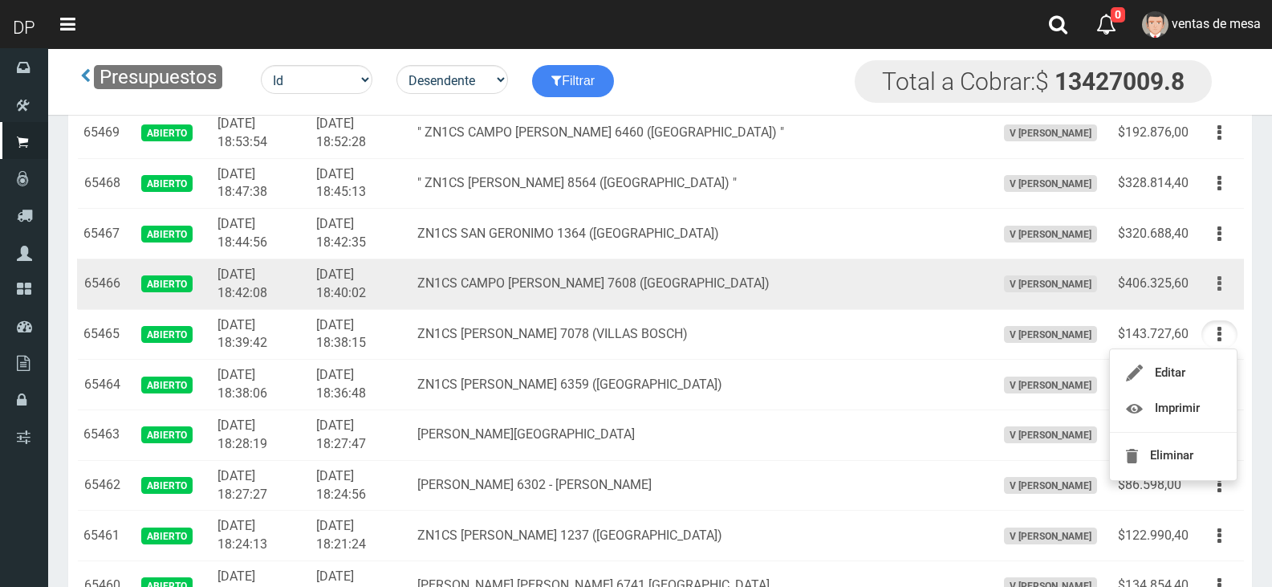
click at [1220, 293] on icon "button" at bounding box center [1219, 284] width 4 height 28
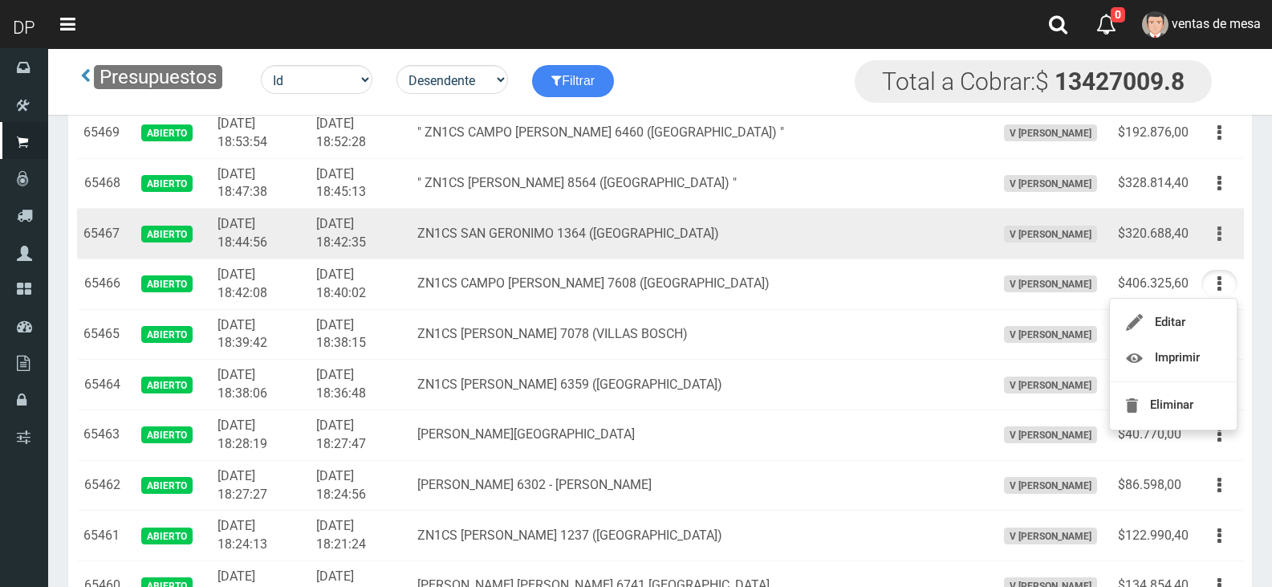
click at [1220, 245] on icon "button" at bounding box center [1219, 234] width 4 height 28
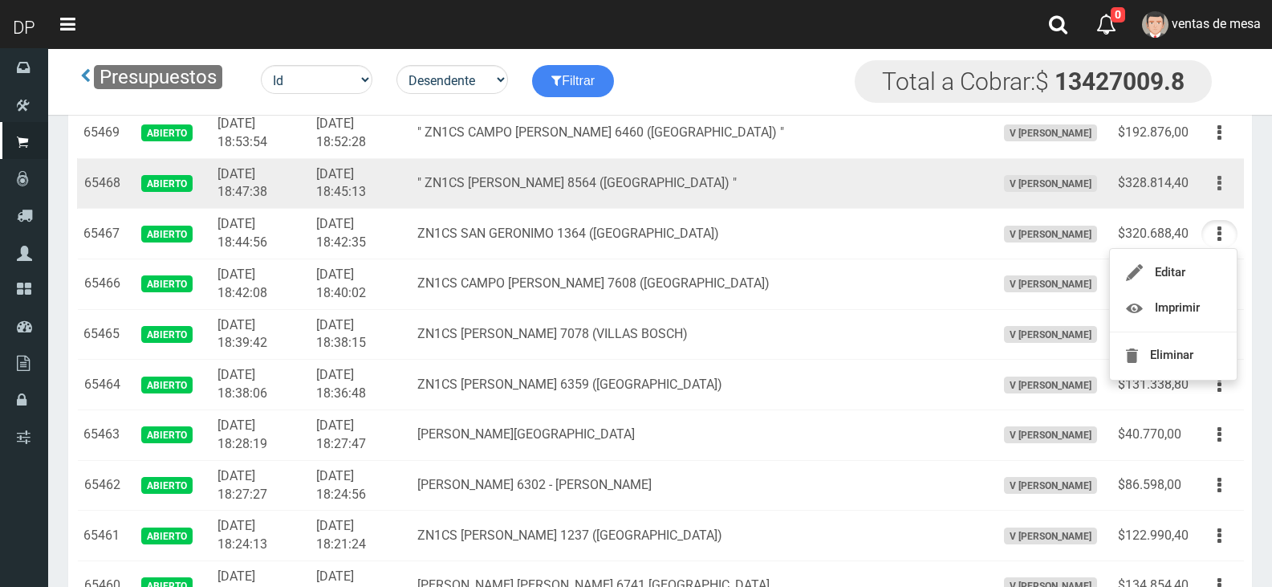
click at [1223, 187] on button "button" at bounding box center [1219, 183] width 36 height 28
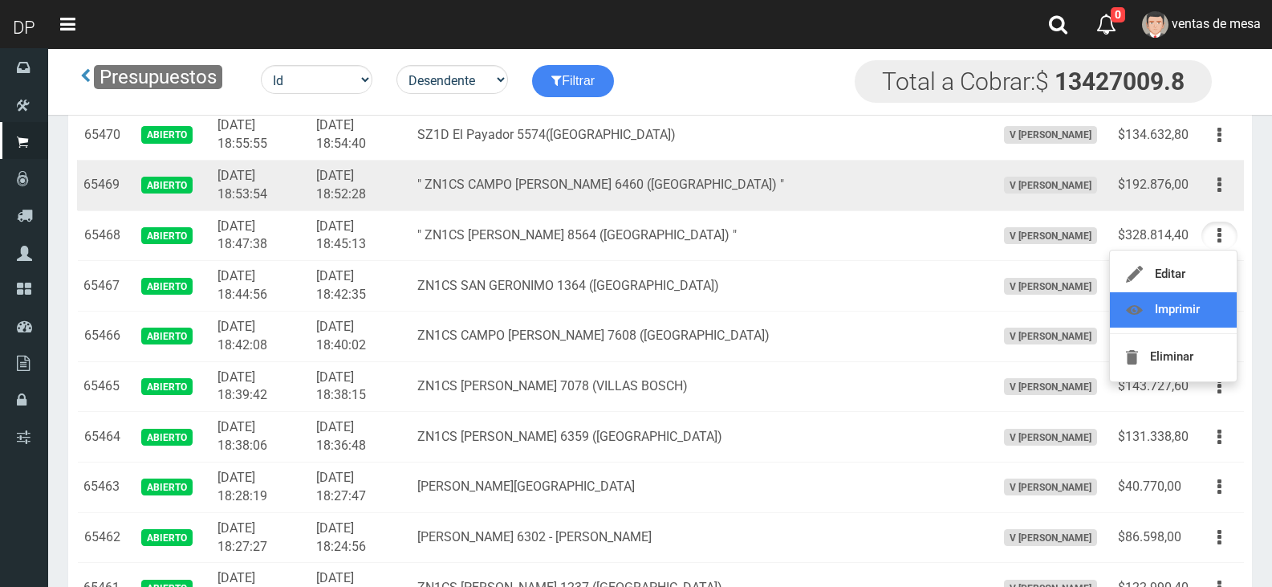
scroll to position [401, 0]
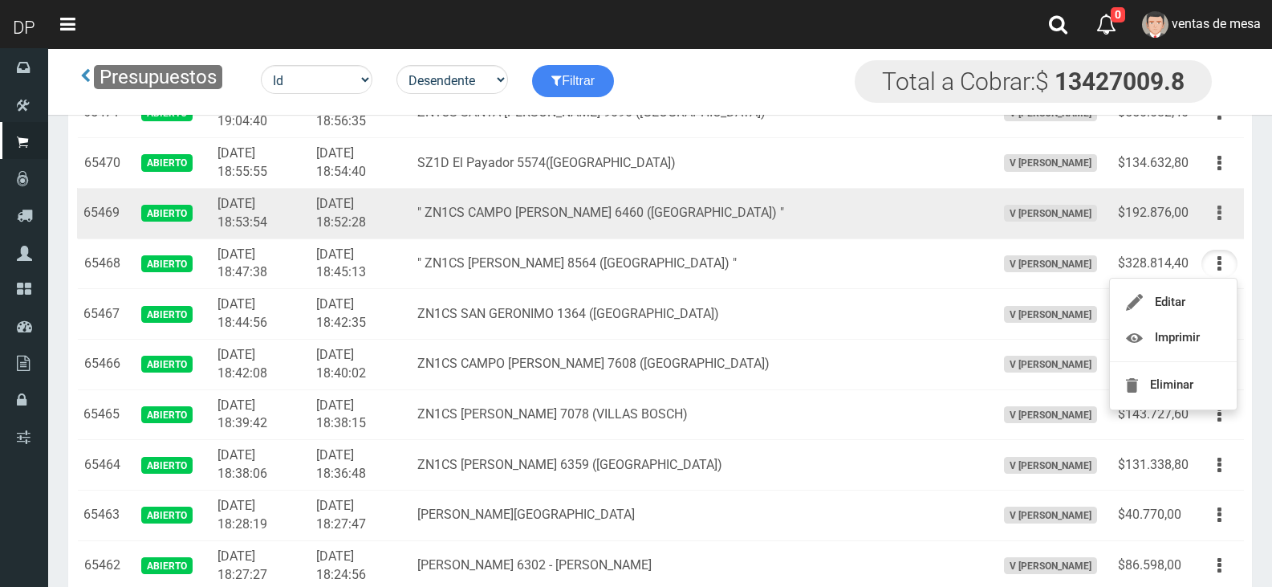
click at [1208, 223] on button "button" at bounding box center [1219, 213] width 36 height 28
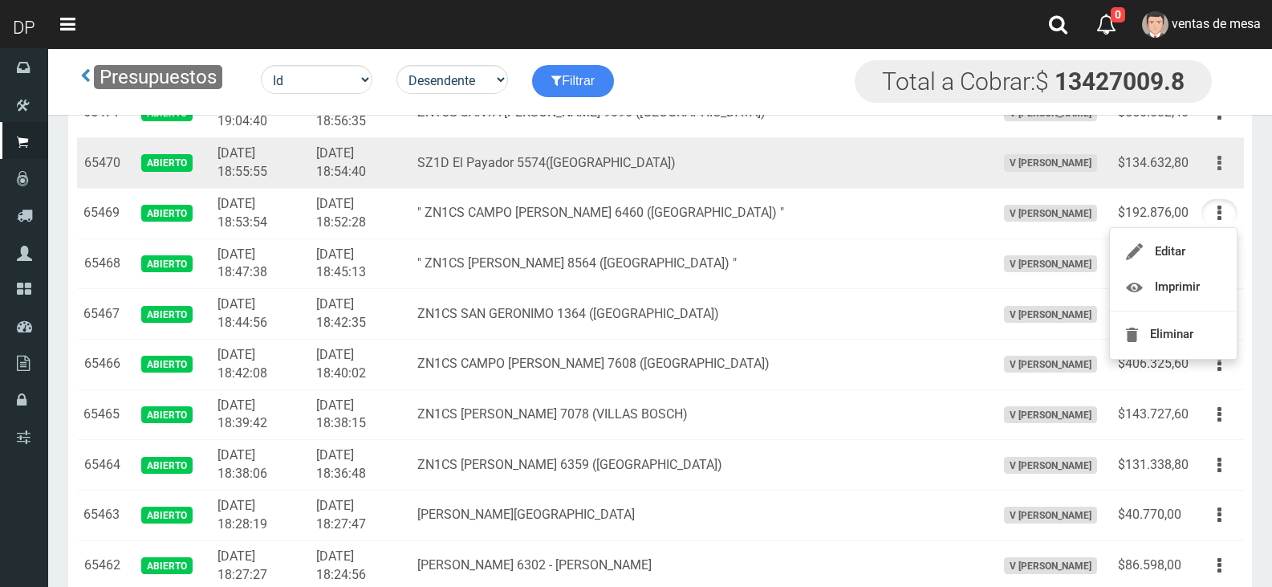
click at [1224, 168] on button "button" at bounding box center [1219, 163] width 36 height 28
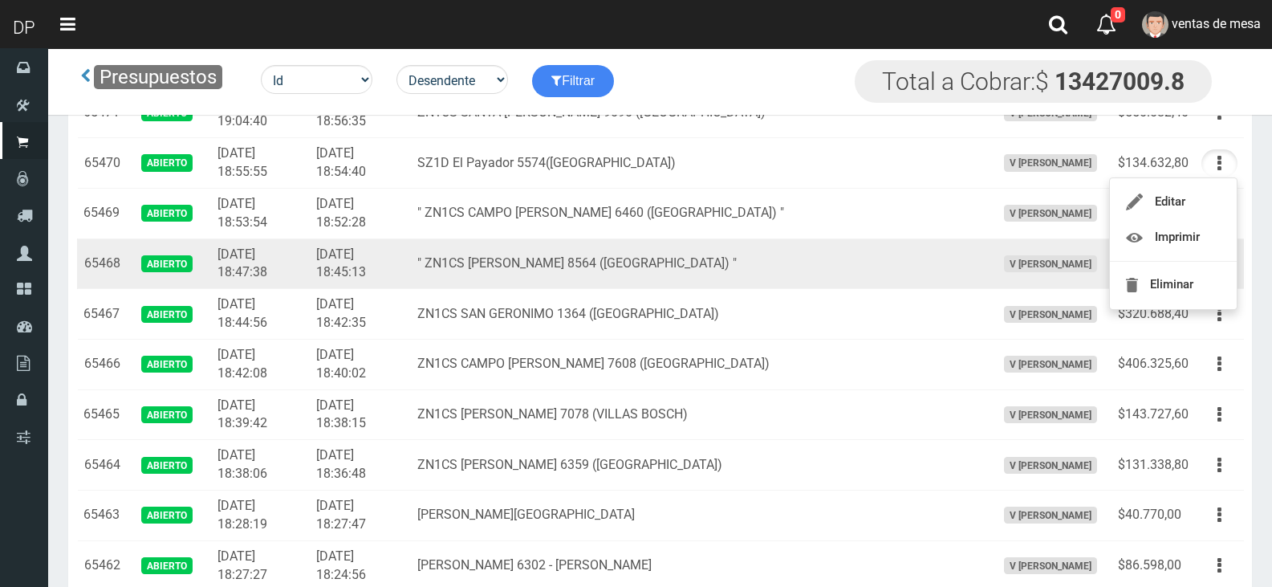
click at [940, 286] on td "" ZN1CS GABINO EZEIZA 8564 (LOMA HERMOSA) "" at bounding box center [700, 263] width 578 height 51
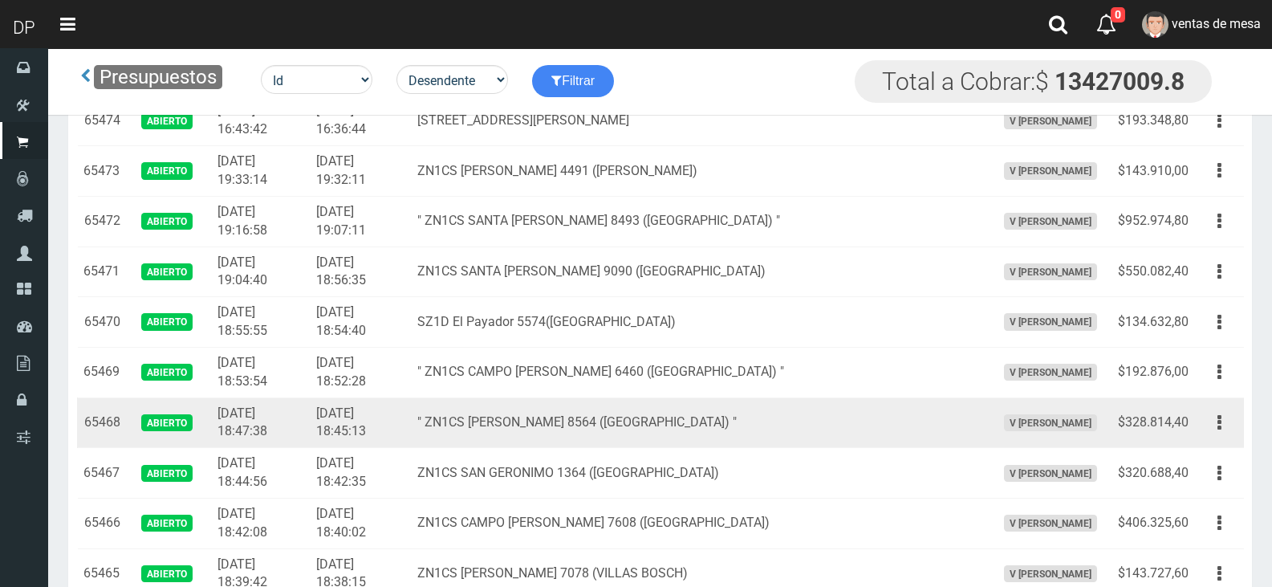
scroll to position [160, 0]
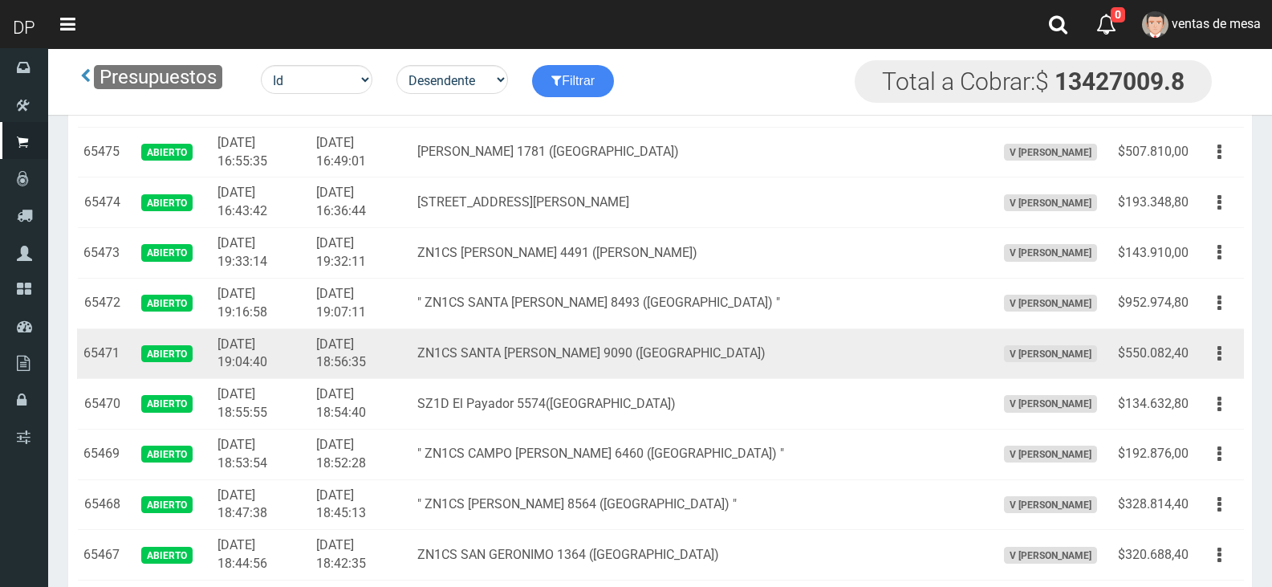
click at [932, 355] on td "ZN1CS SANTA RITA 9090 (LOMA HERMOSA)" at bounding box center [700, 353] width 578 height 51
click at [1237, 345] on td "Editar Imprimir Eliminar" at bounding box center [1219, 353] width 49 height 51
click at [1217, 371] on td "Editar Imprimir Eliminar" at bounding box center [1219, 353] width 49 height 51
click at [1229, 341] on button "button" at bounding box center [1219, 353] width 36 height 28
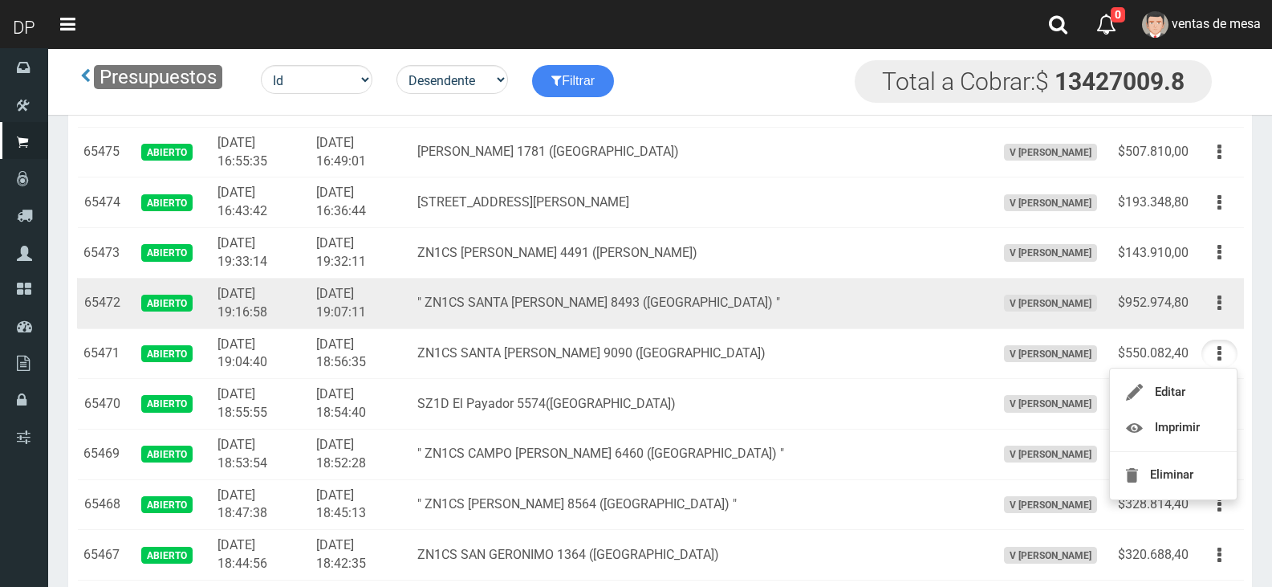
click at [1112, 280] on td "$952.974,80" at bounding box center [1152, 303] width 83 height 51
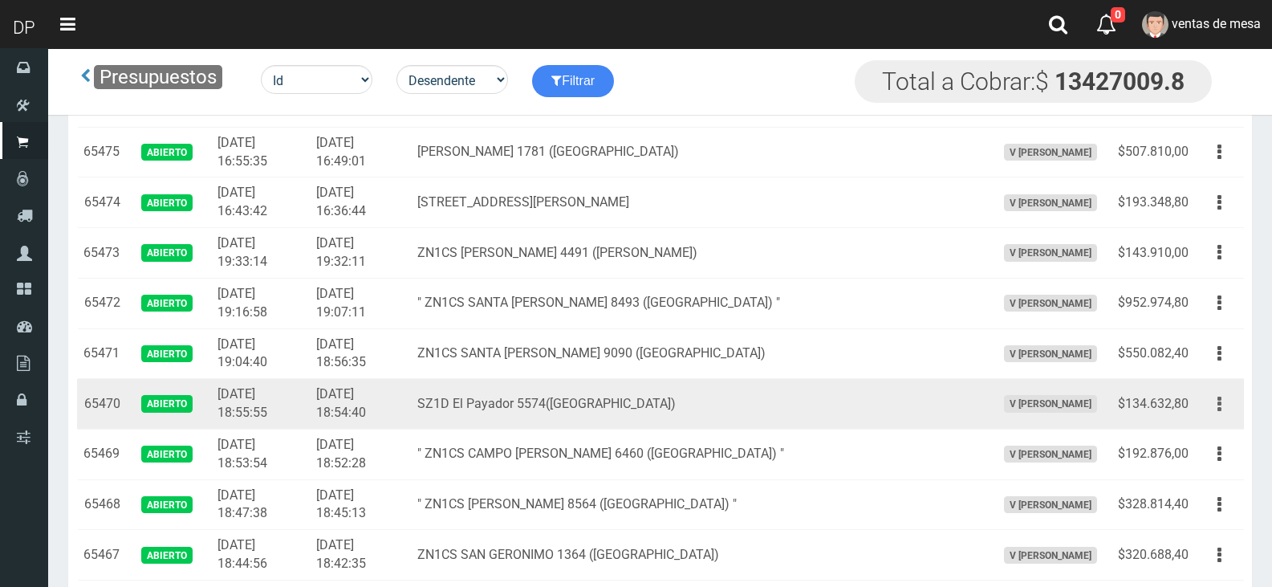
click at [1222, 400] on button "button" at bounding box center [1219, 404] width 36 height 28
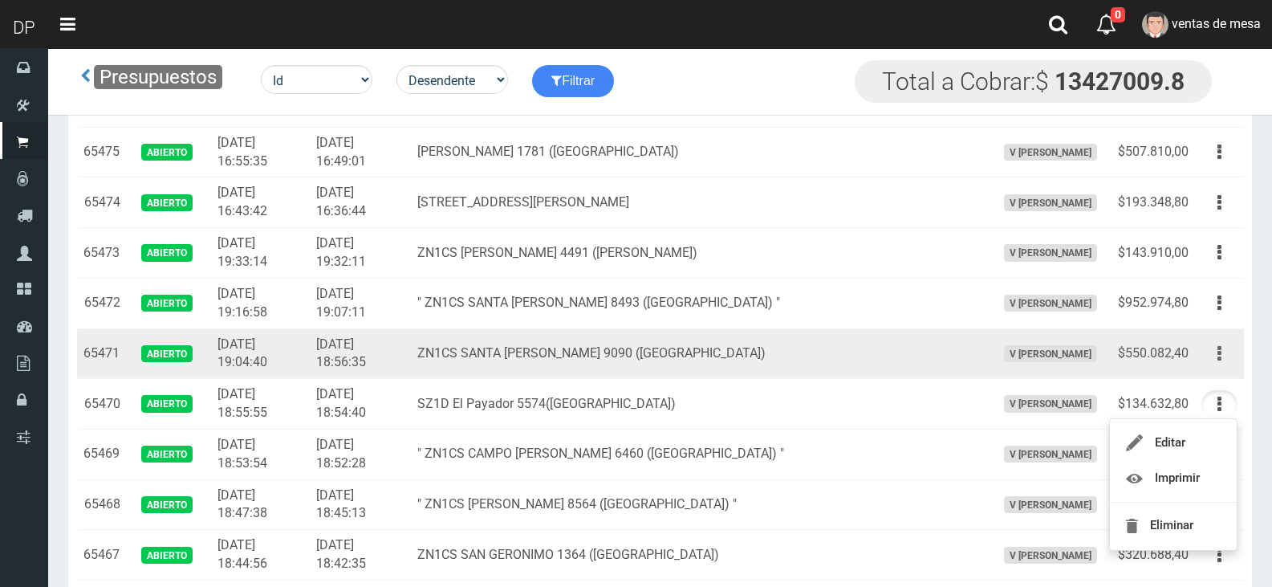
click at [1221, 346] on button "button" at bounding box center [1219, 353] width 36 height 28
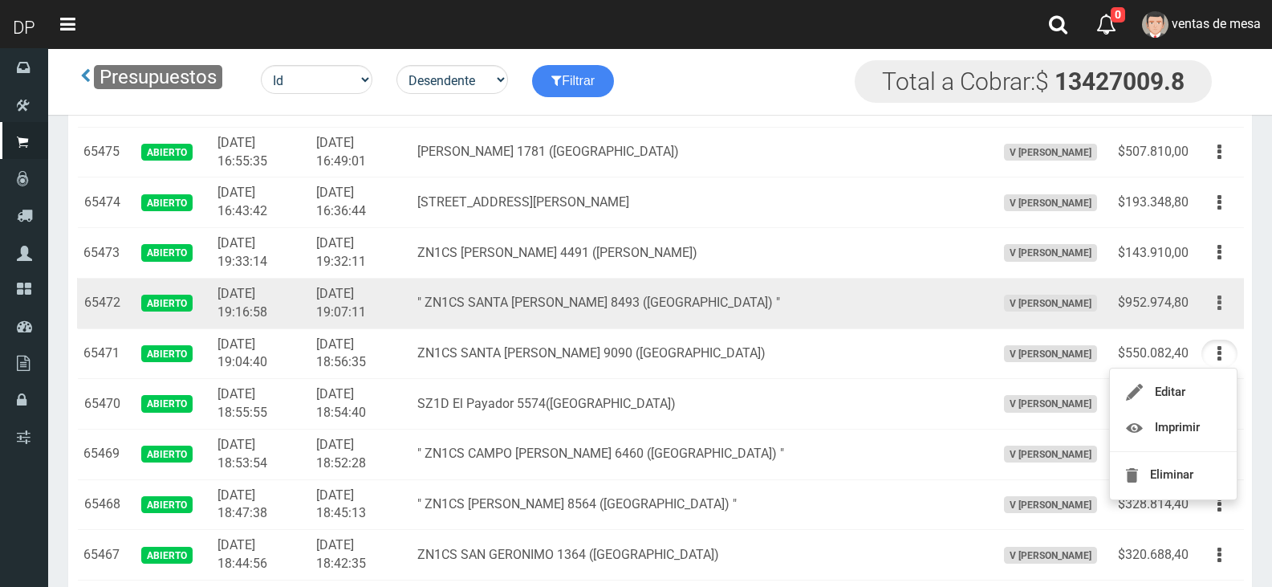
click at [1224, 300] on button "button" at bounding box center [1219, 303] width 36 height 28
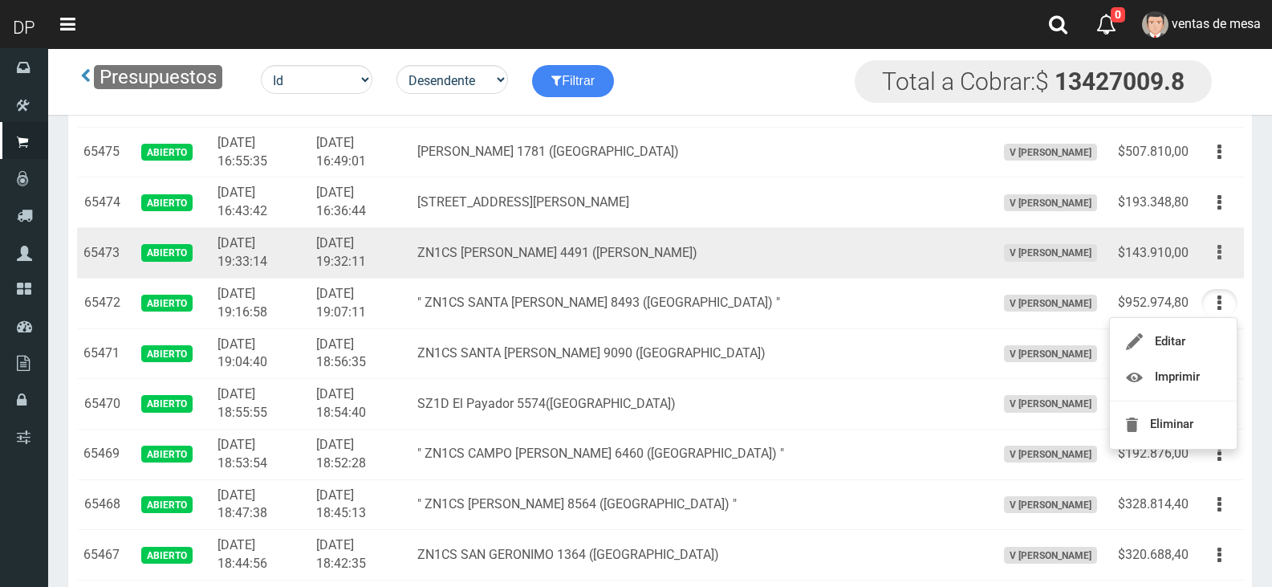
click at [1219, 266] on td "Editar Imprimir Eliminar" at bounding box center [1219, 253] width 49 height 51
click at [1219, 266] on icon "button" at bounding box center [1219, 252] width 4 height 28
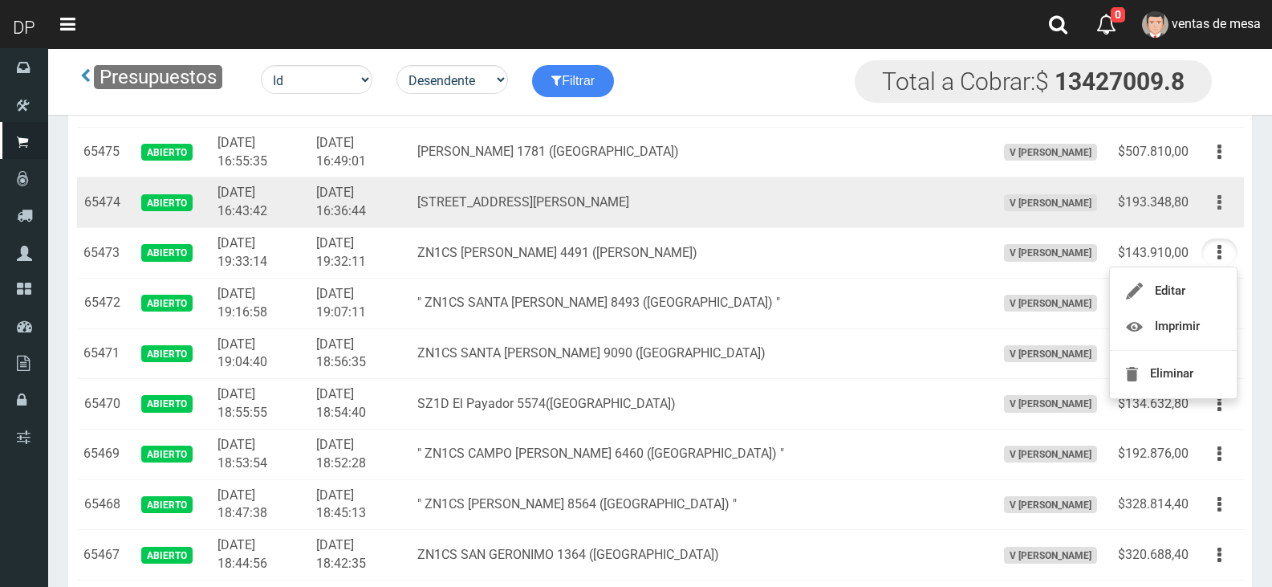
click at [1210, 213] on button "button" at bounding box center [1219, 203] width 36 height 28
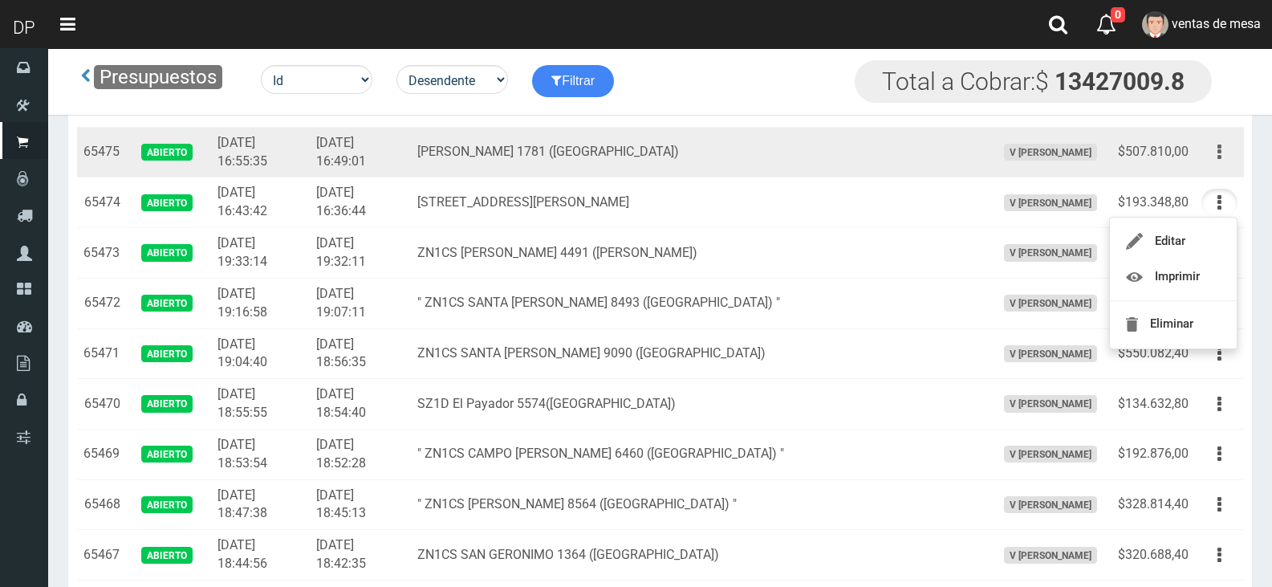
click at [1233, 152] on button "button" at bounding box center [1219, 152] width 36 height 28
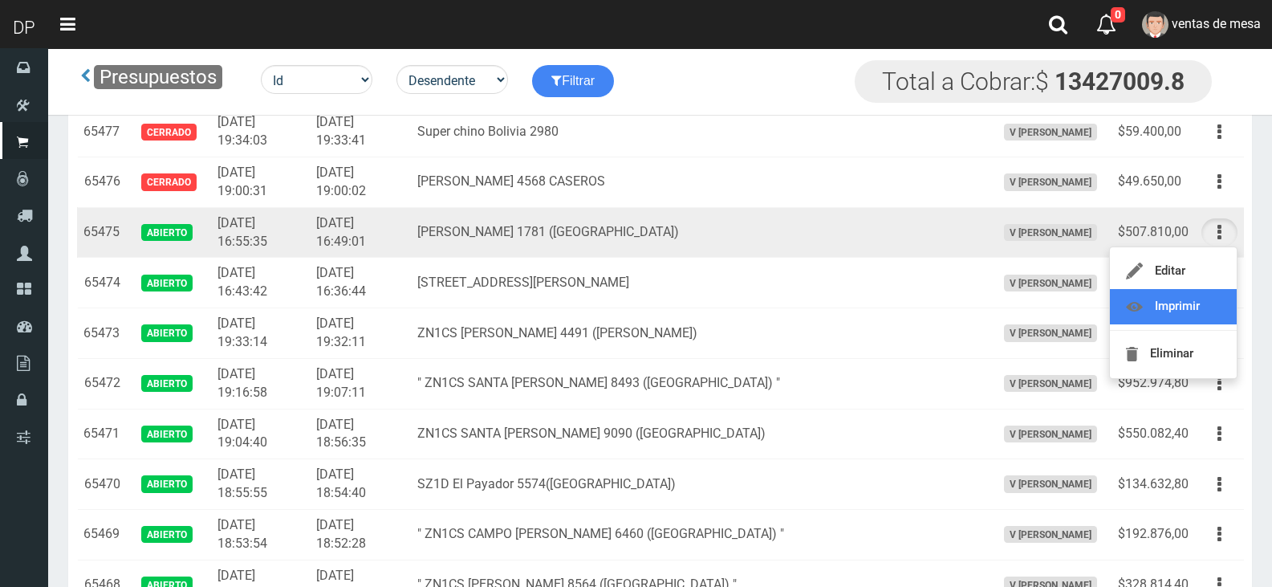
scroll to position [0, 0]
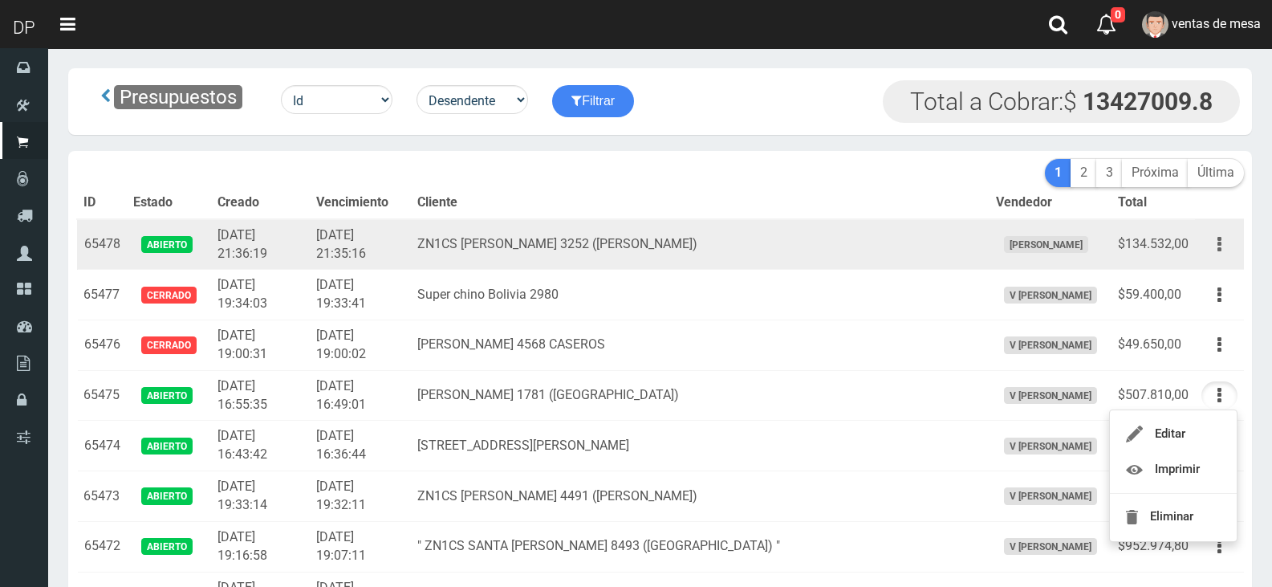
click at [1212, 245] on button "button" at bounding box center [1219, 244] width 36 height 28
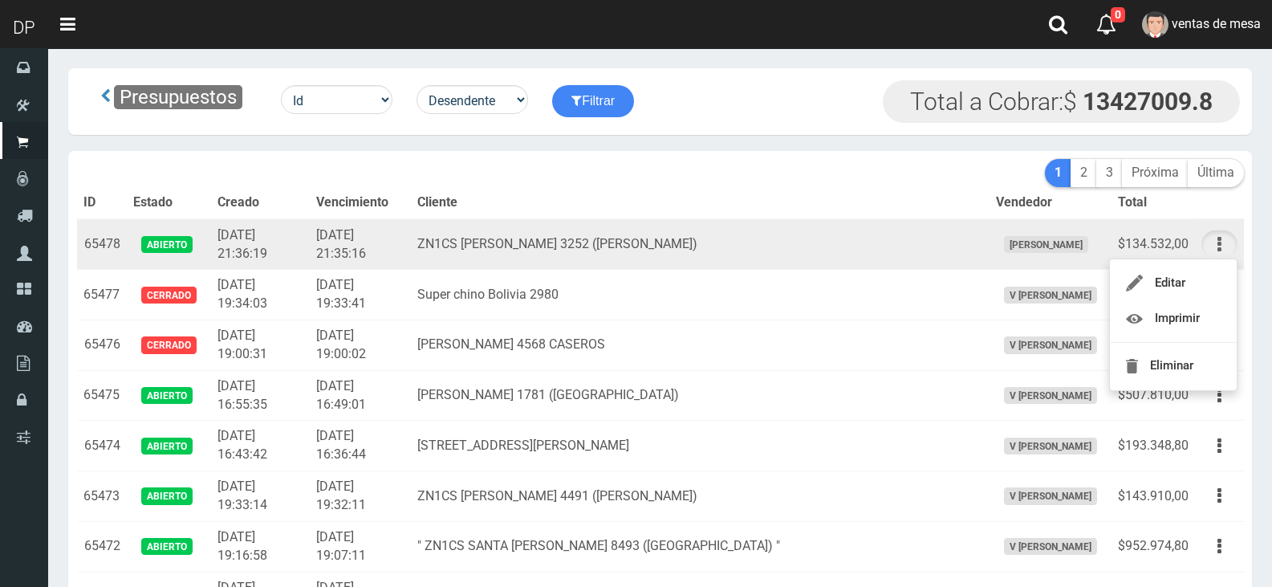
click at [1217, 256] on icon "button" at bounding box center [1219, 244] width 4 height 28
click at [1219, 250] on button "button" at bounding box center [1219, 244] width 36 height 28
click at [705, 232] on td "ZN1CS CASTRO 3252 (BILLINGHURST)" at bounding box center [700, 244] width 578 height 51
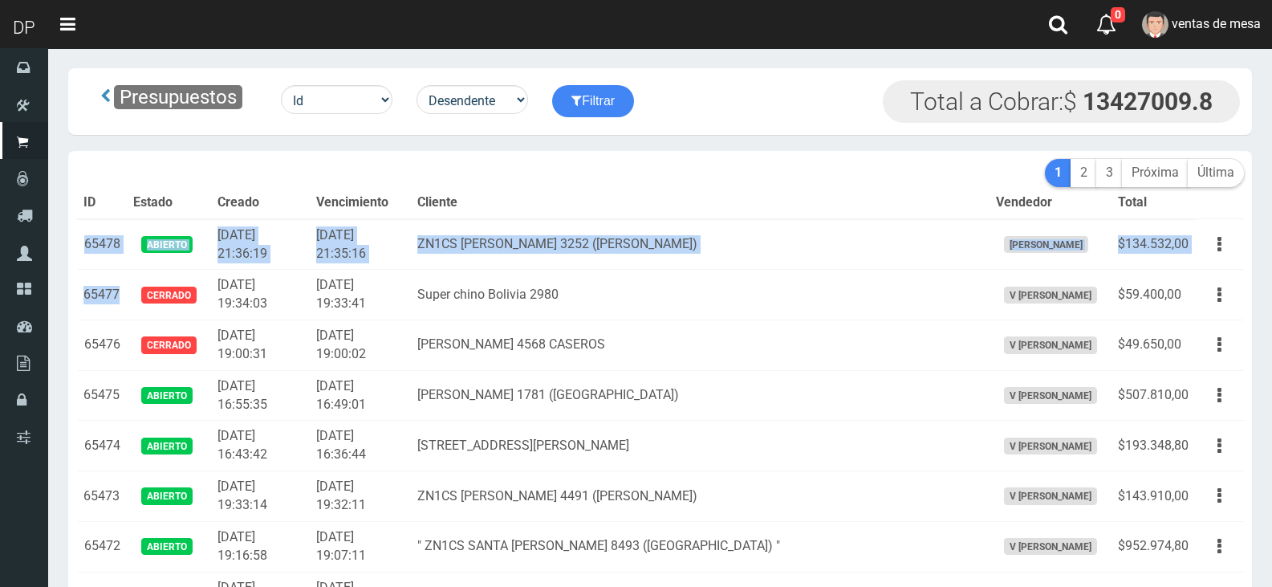
drag, startPoint x: 86, startPoint y: 244, endPoint x: 177, endPoint y: 136, distance: 141.8
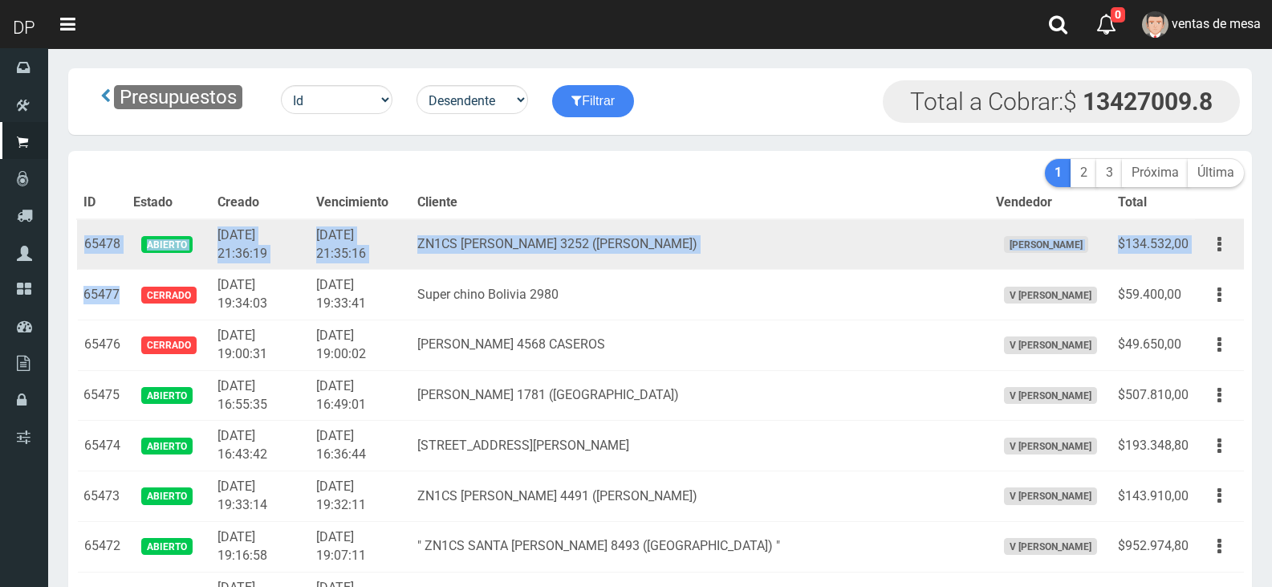
click at [113, 254] on td "65478" at bounding box center [102, 244] width 50 height 51
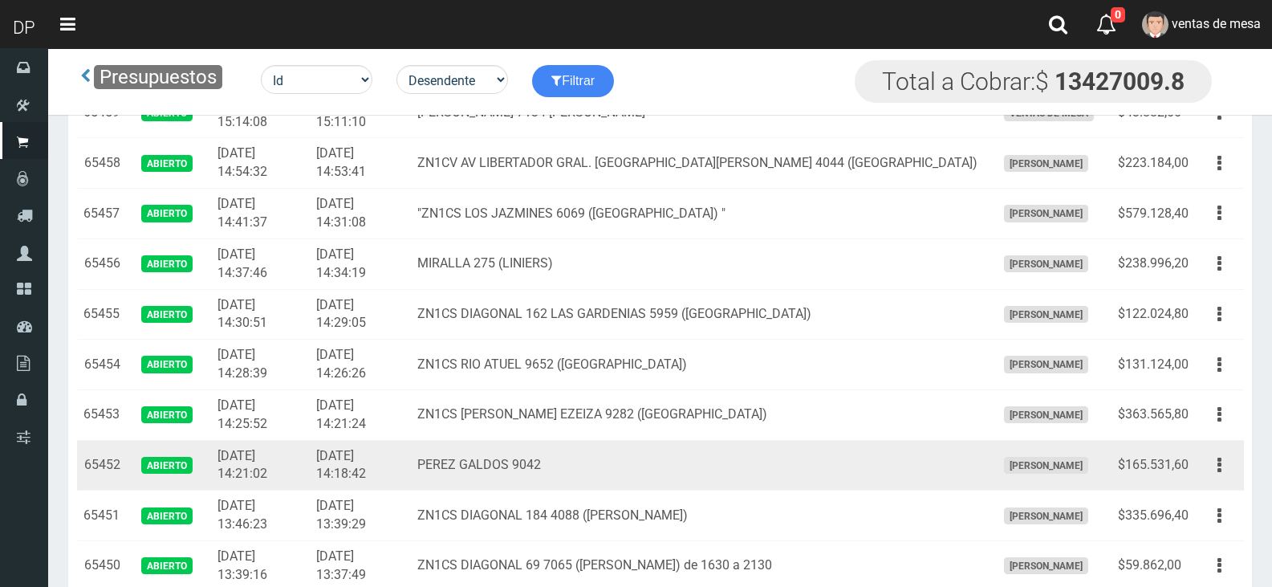
drag, startPoint x: 80, startPoint y: 244, endPoint x: 444, endPoint y: 476, distance: 431.2
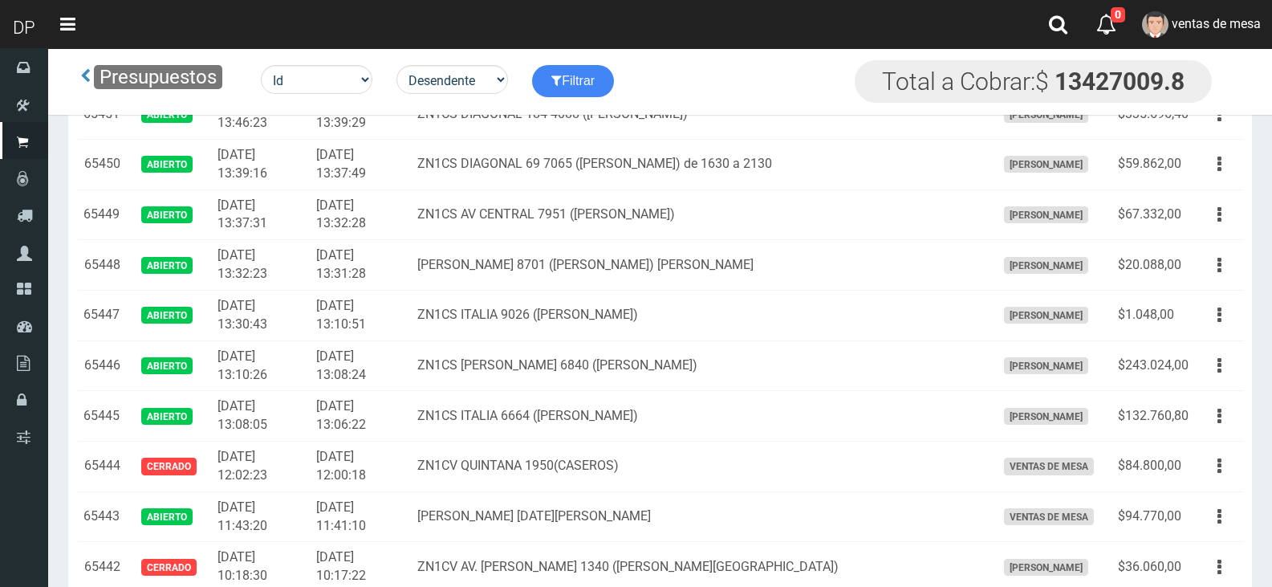
click at [411, 476] on td "2025-08-16 12:00:18" at bounding box center [360, 466] width 101 height 51
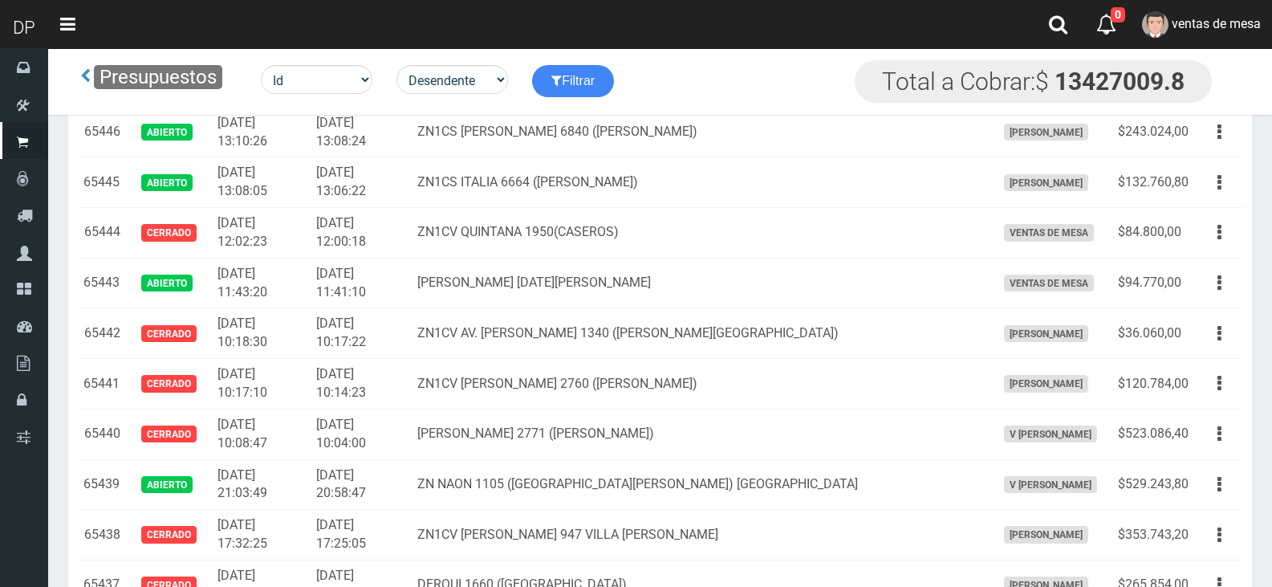
scroll to position [1647, 0]
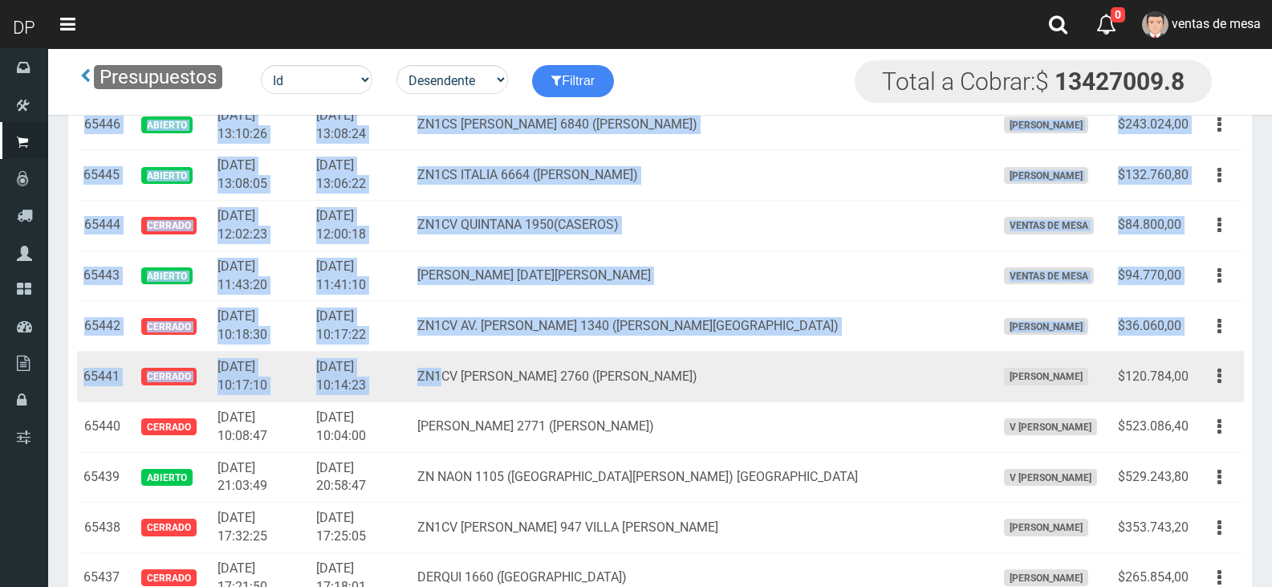
click at [493, 392] on td "ZN1CV FLORENTINO AMEGHINO 2760 (SAENZ PEÑA)" at bounding box center [700, 376] width 578 height 51
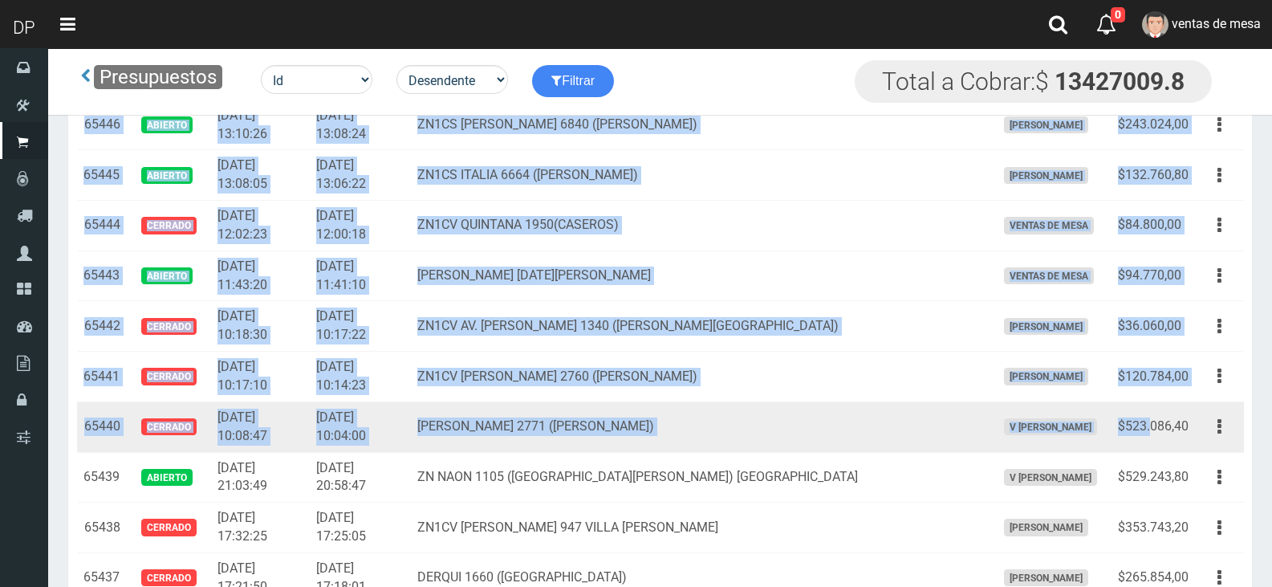
drag, startPoint x: 1151, startPoint y: 433, endPoint x: 1173, endPoint y: 427, distance: 22.6
click at [1152, 433] on td "$523.086,40" at bounding box center [1152, 426] width 83 height 51
click at [1193, 424] on td "$523.086,40" at bounding box center [1152, 426] width 83 height 51
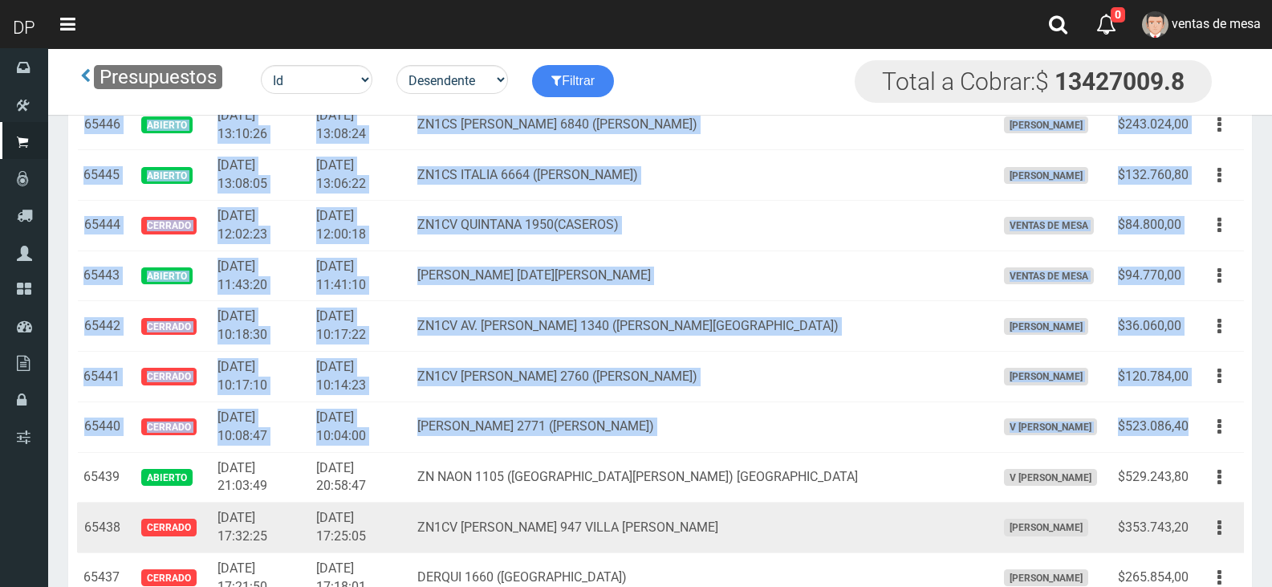
copy tbody "65478 Abierto 2025-08-17 21:36:19 2025-08-17 21:35:16 ZN1CS CASTRO 3252 (BILLIN…"
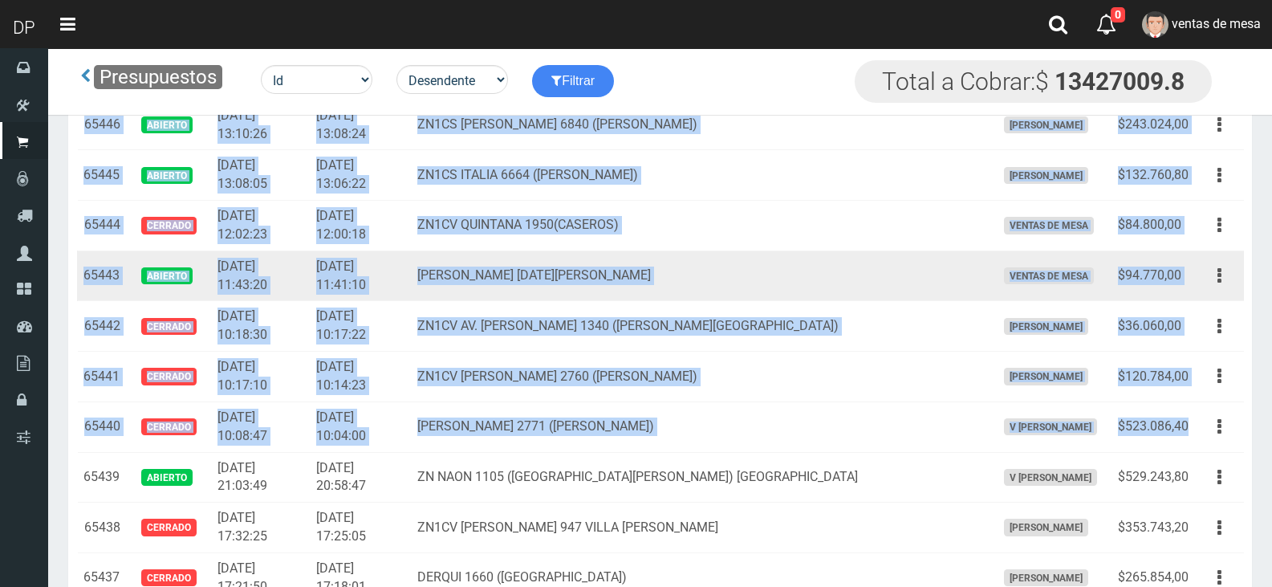
click at [737, 270] on td "DR RICARDO BALBIN 1750 SAN MIGUEL" at bounding box center [700, 275] width 578 height 51
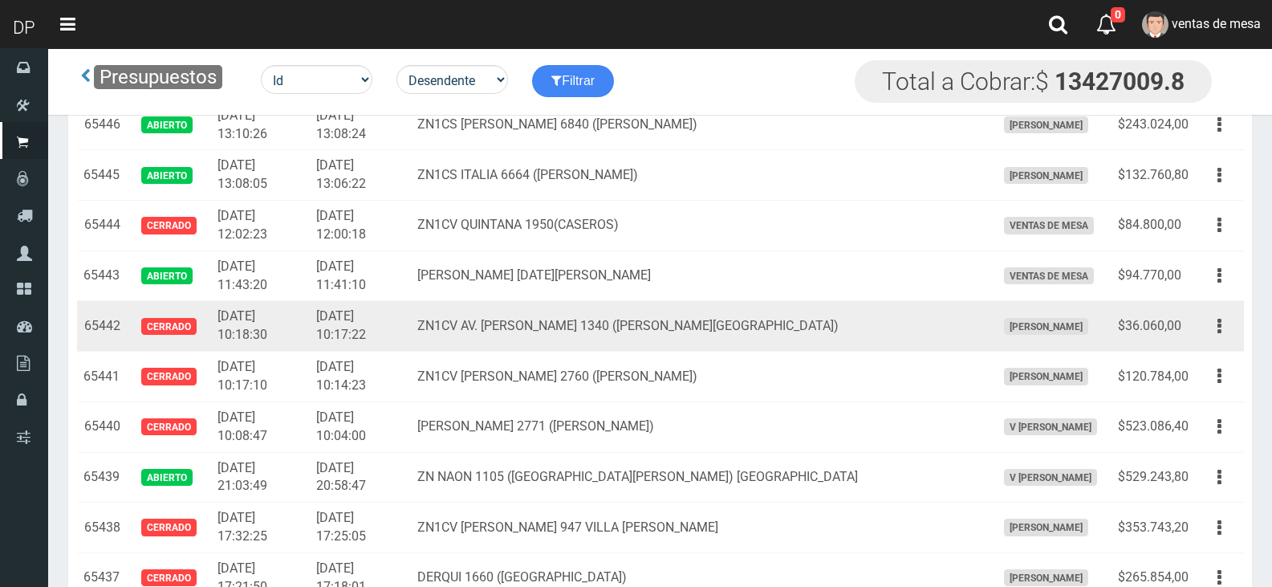
click at [342, 311] on td "2025-08-16 10:17:22" at bounding box center [360, 326] width 101 height 51
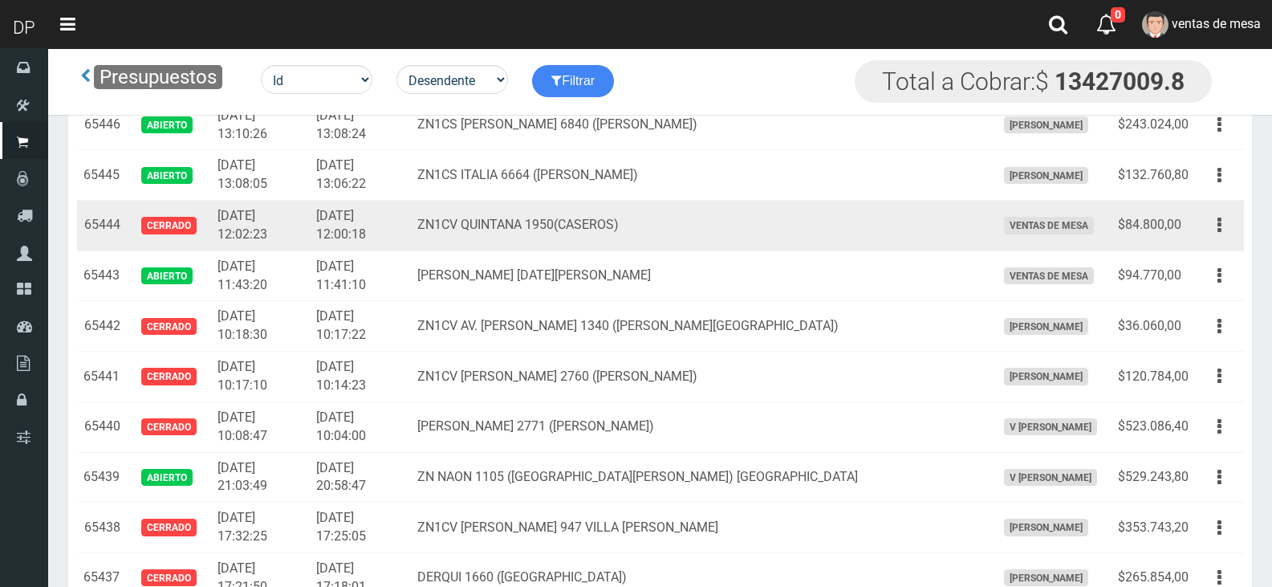
click at [697, 237] on td "ZN1CV QUINTANA 1950(CASEROS)" at bounding box center [700, 226] width 578 height 51
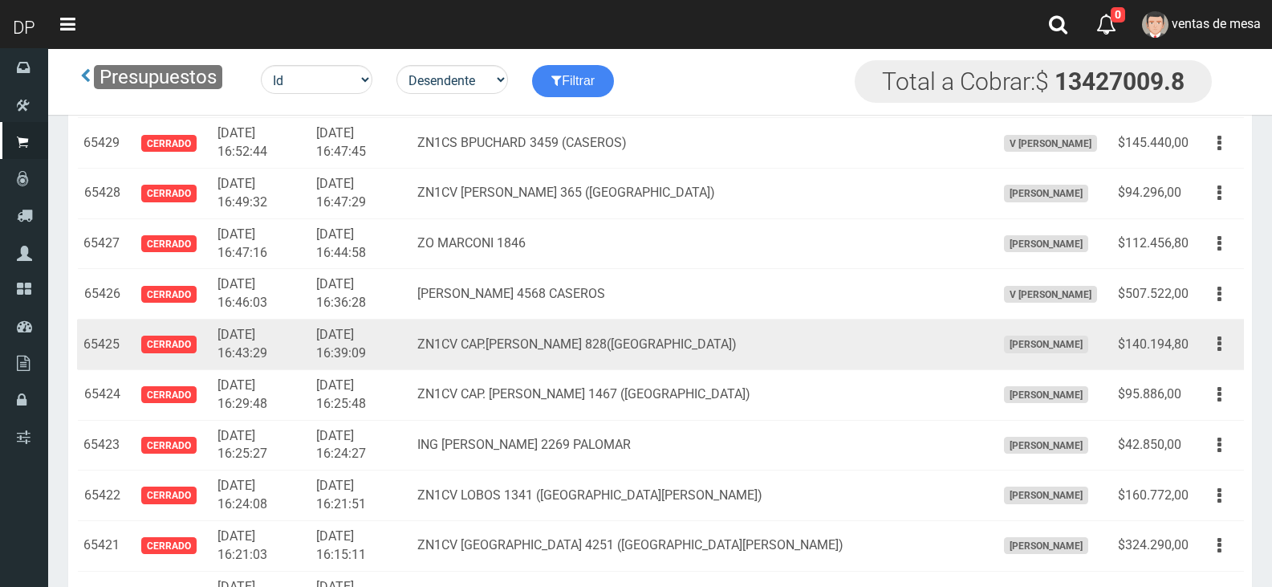
scroll to position [4043, 0]
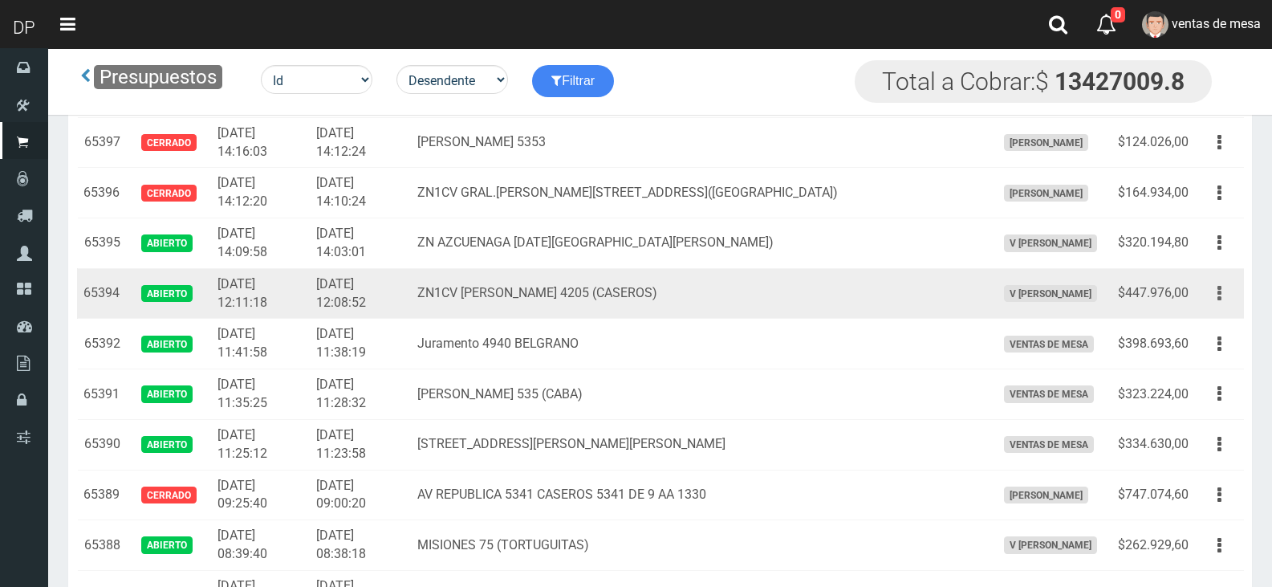
click at [1212, 301] on button "button" at bounding box center [1219, 293] width 36 height 28
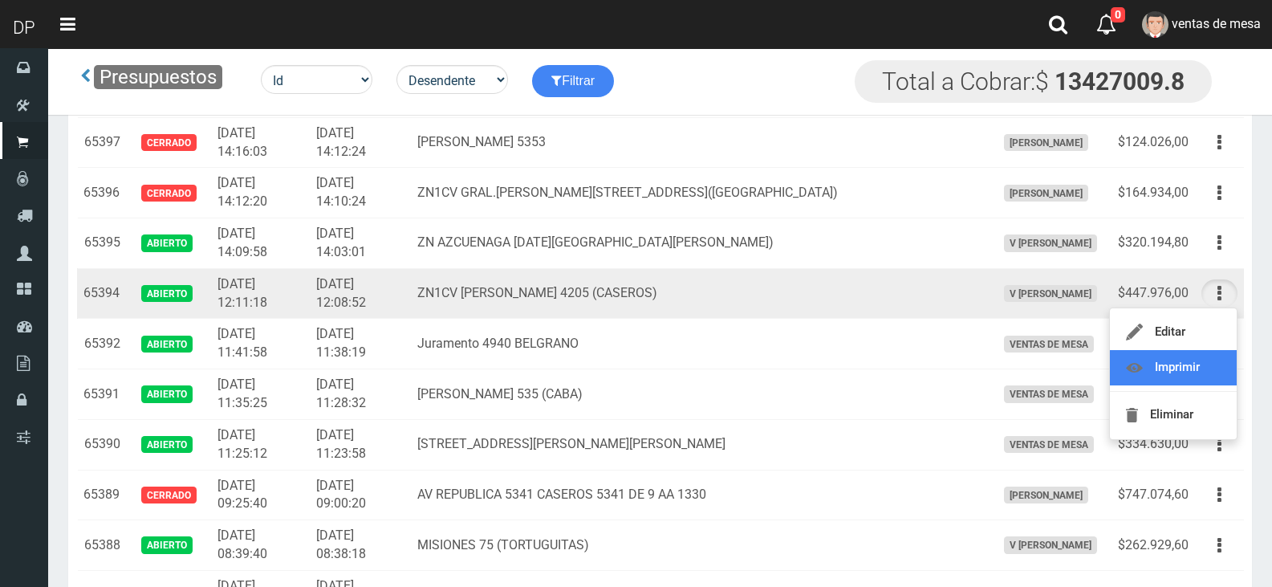
click at [1217, 364] on link "Imprimir" at bounding box center [1173, 367] width 127 height 35
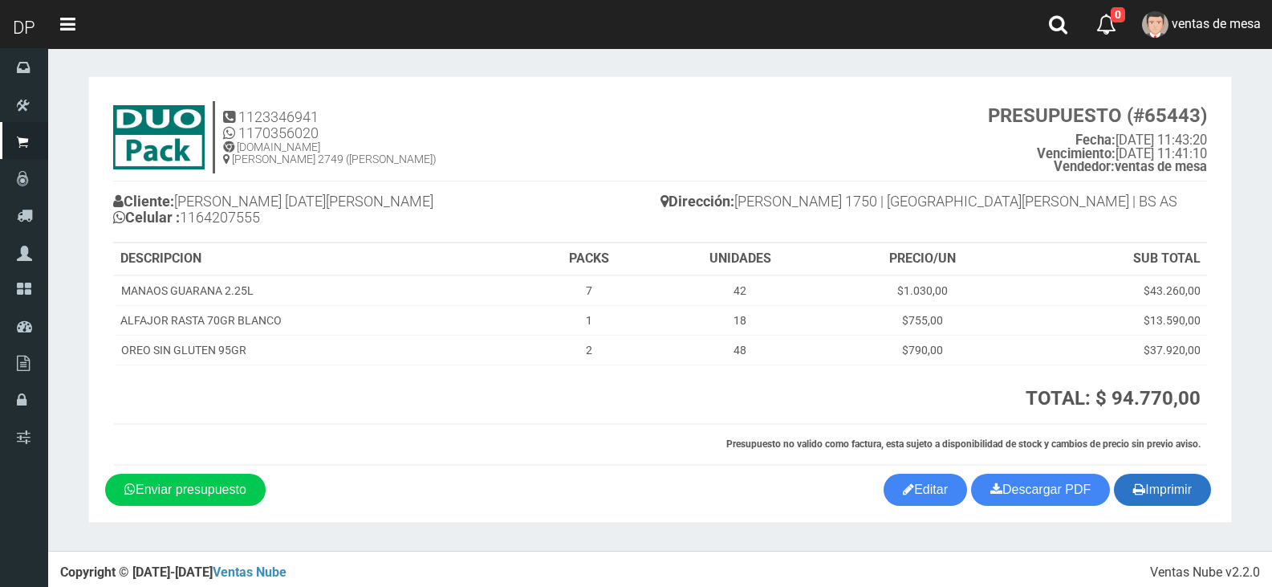
click at [1161, 485] on button "Imprimir" at bounding box center [1162, 489] width 97 height 32
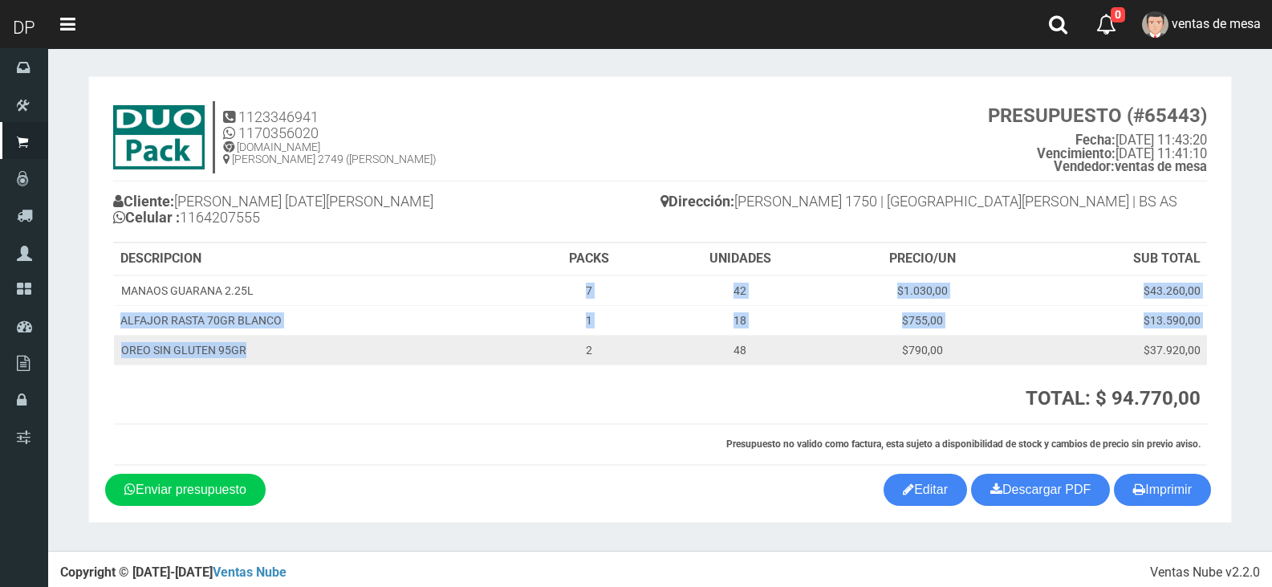
drag, startPoint x: 404, startPoint y: 291, endPoint x: 563, endPoint y: 345, distance: 168.5
click at [526, 348] on tbody "MANAOS GUARANA 2.25L 7 42 $1.030,00 $43.260,00 ALFAJOR RASTA 70GR BLANCO 1 18 $…" at bounding box center [660, 320] width 1093 height 90
click at [587, 339] on td "2" at bounding box center [588, 350] width 125 height 30
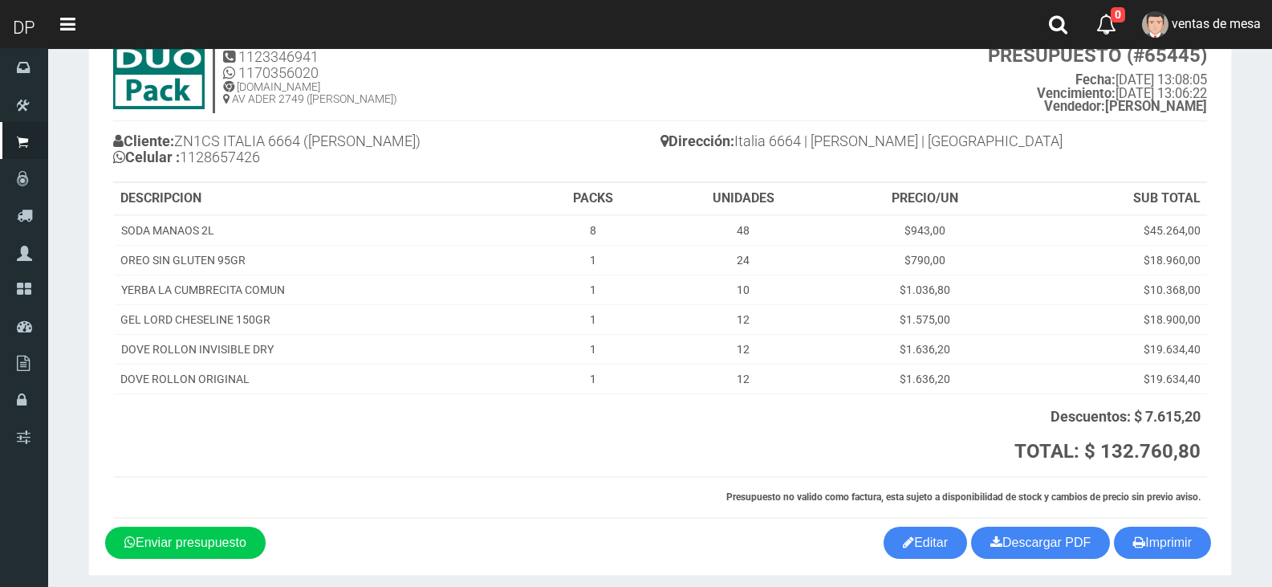
scroll to position [120, 0]
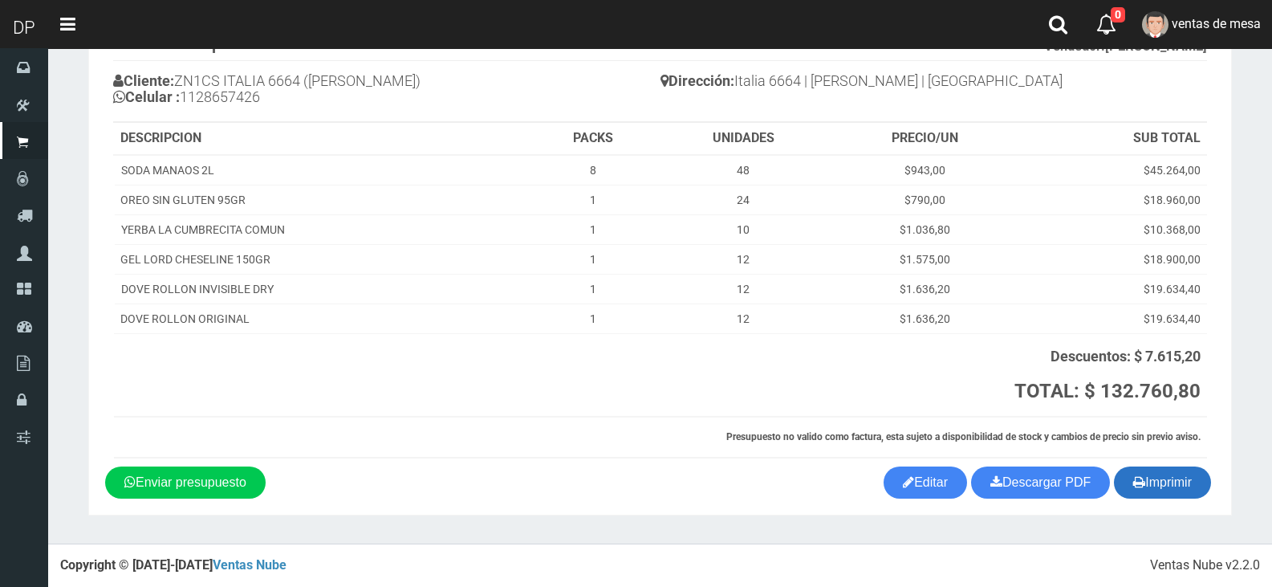
click at [1204, 489] on button "Imprimir" at bounding box center [1162, 482] width 97 height 32
click at [696, 132] on th "UNIDADES" at bounding box center [744, 139] width 176 height 32
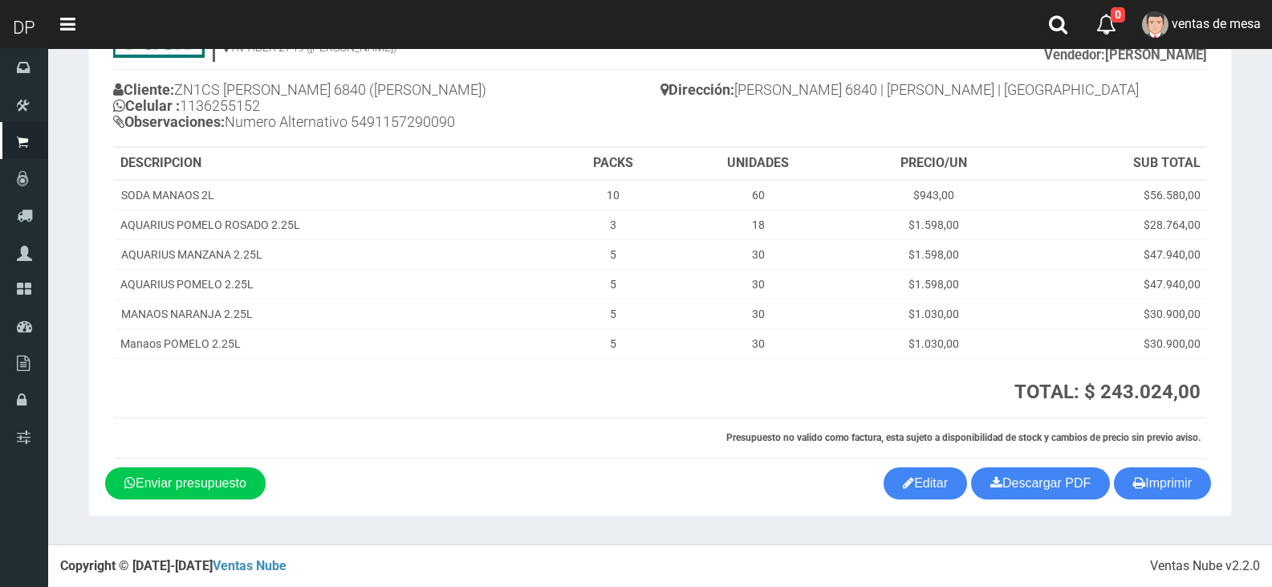
scroll to position [112, 0]
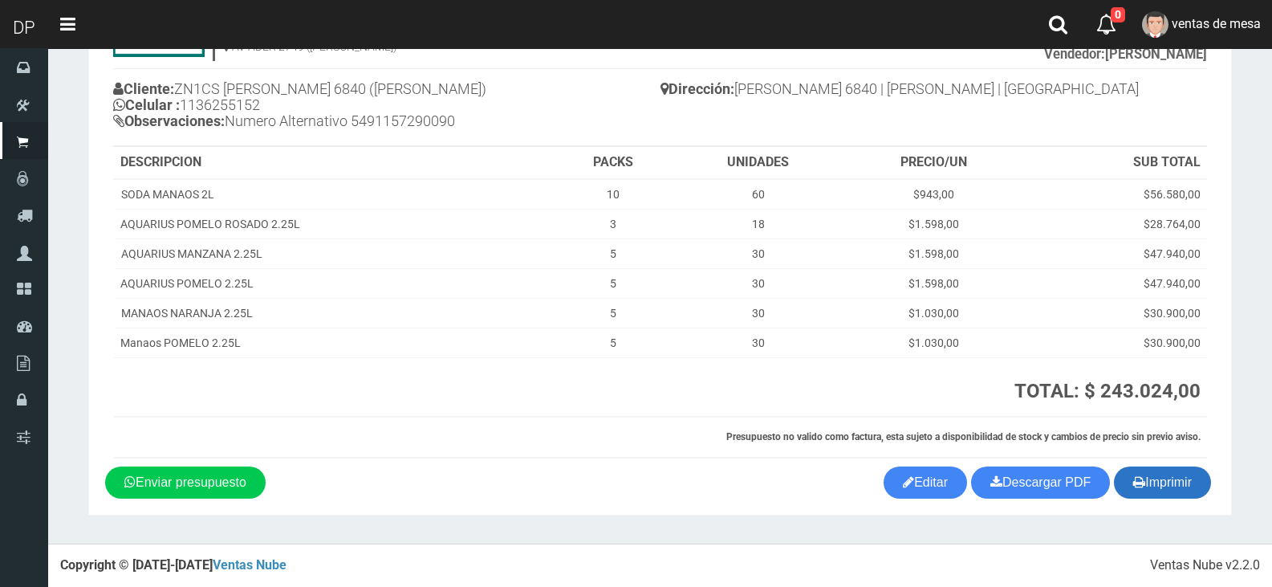
click at [1144, 482] on button "Imprimir" at bounding box center [1162, 482] width 97 height 32
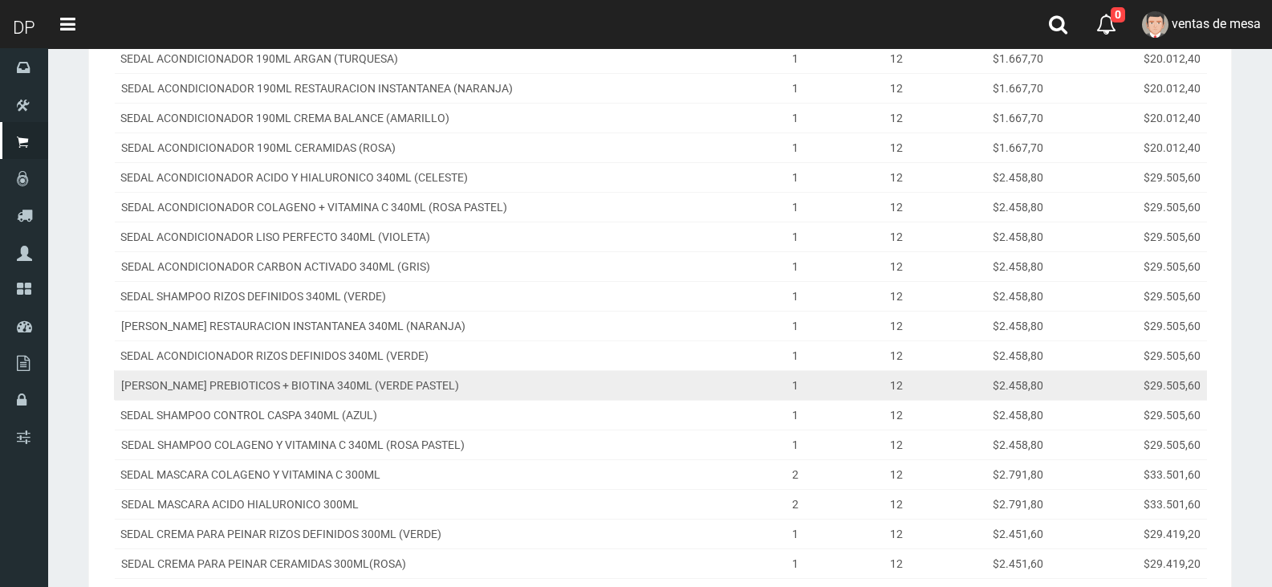
click at [751, 389] on td "SEDAL SHAMPOO PREBIOTICOS + BIOTINA 340ML (VERDE PASTEL)" at bounding box center [434, 385] width 640 height 30
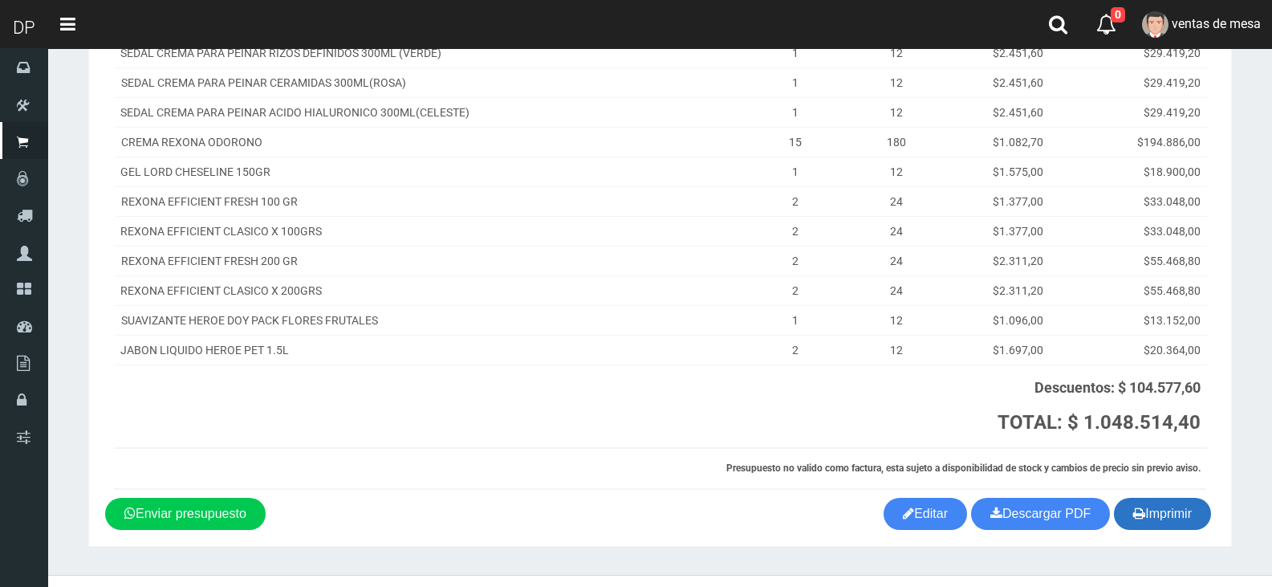
scroll to position [802, 0]
click at [1157, 504] on button "Imprimir" at bounding box center [1162, 513] width 97 height 32
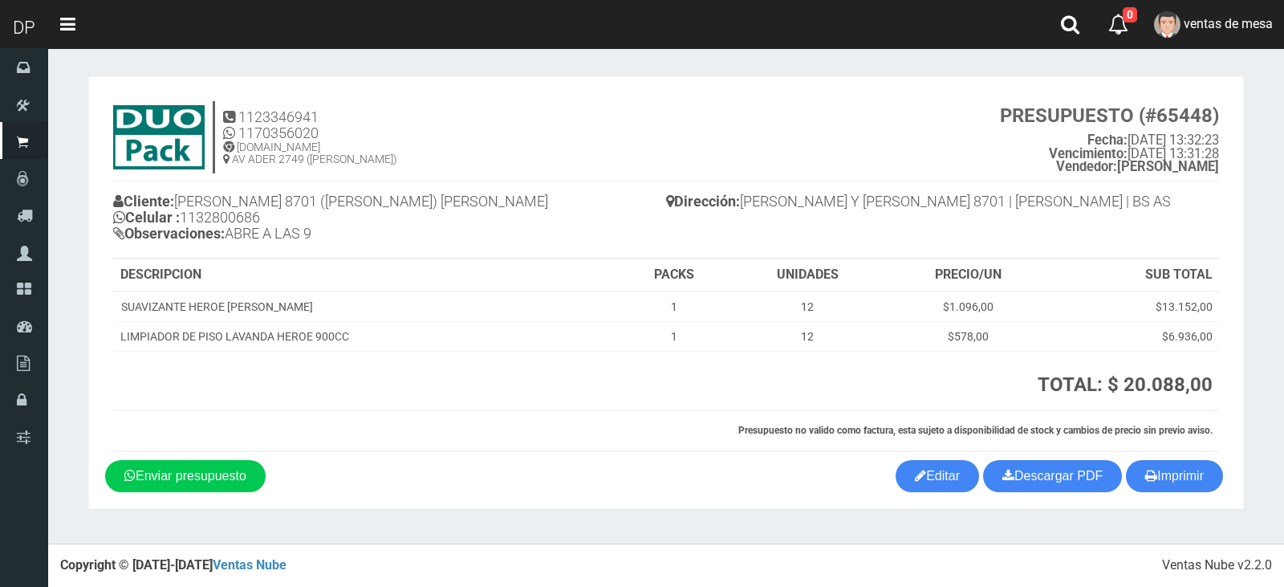
click at [1149, 251] on div "Cliente: [PERSON_NAME] 8701 ([PERSON_NAME]) ESQ [PERSON_NAME] Celular : [PHONE_…" at bounding box center [666, 219] width 1106 height 77
click at [1192, 481] on button "Imprimir" at bounding box center [1174, 476] width 97 height 32
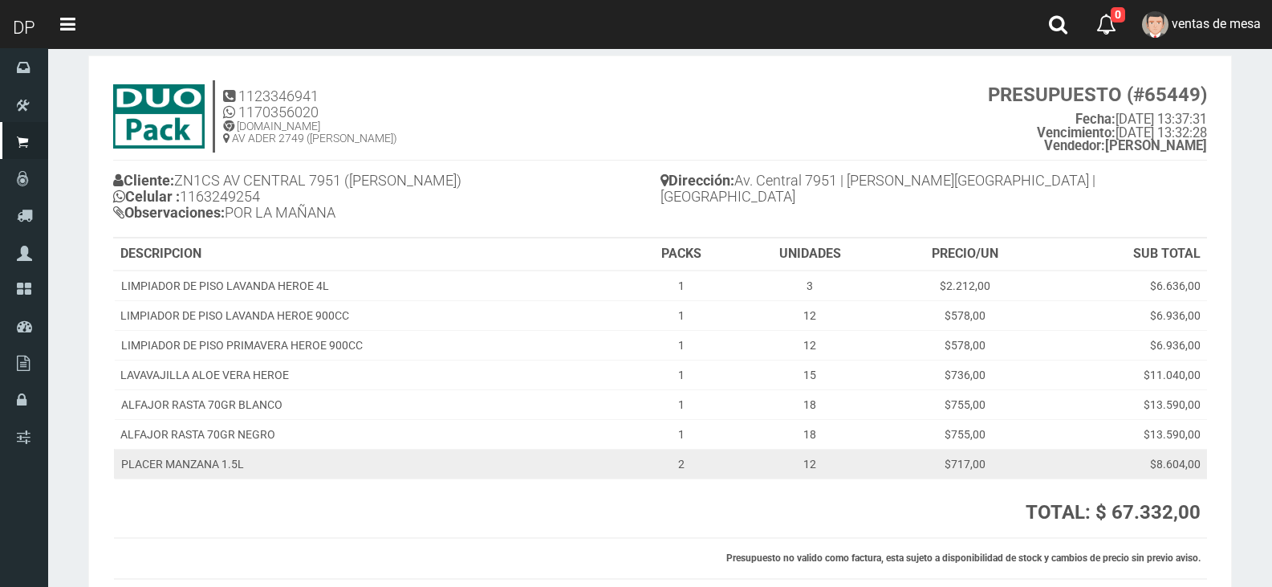
scroll to position [142, 0]
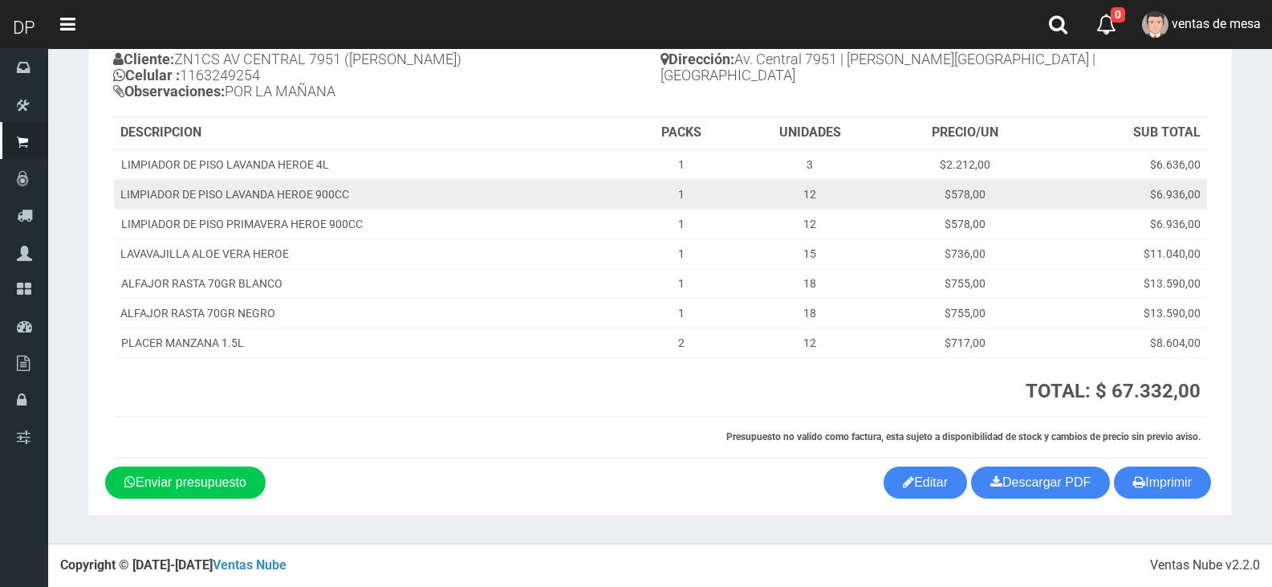
click at [1146, 193] on td "$6.936,00" at bounding box center [1127, 194] width 162 height 30
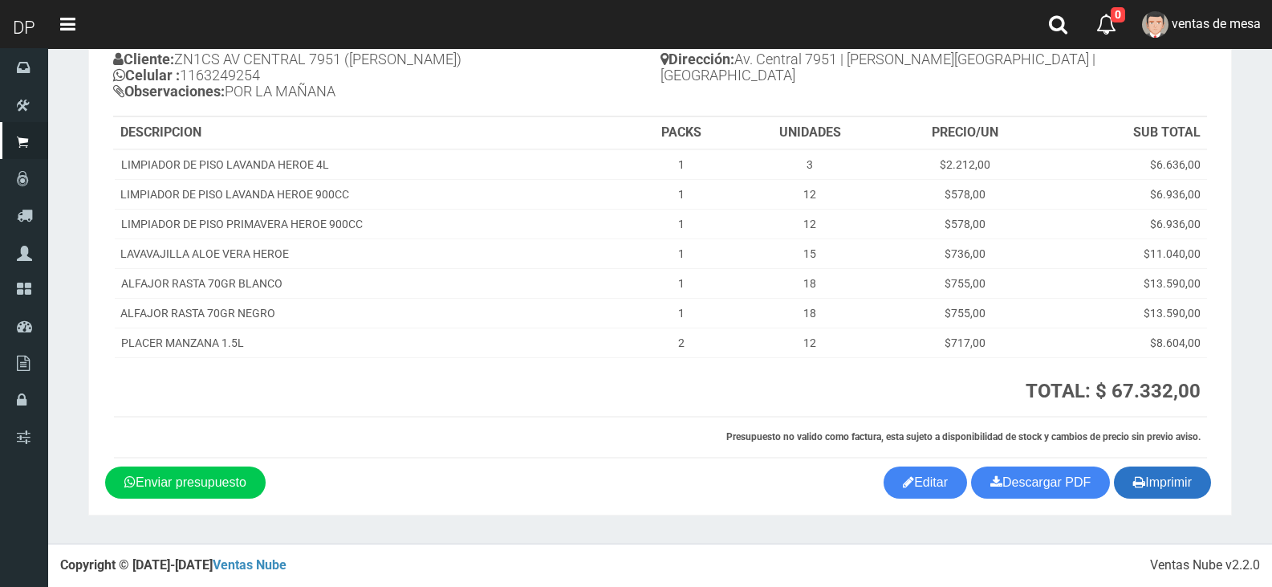
click at [1154, 481] on button "Imprimir" at bounding box center [1162, 482] width 97 height 32
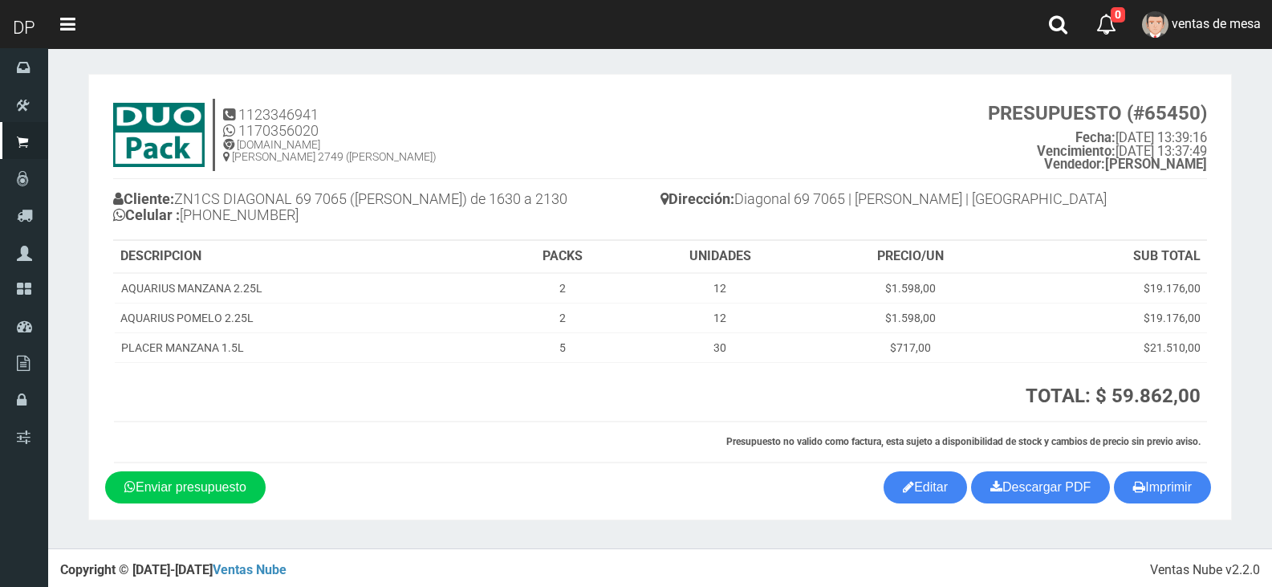
scroll to position [7, 0]
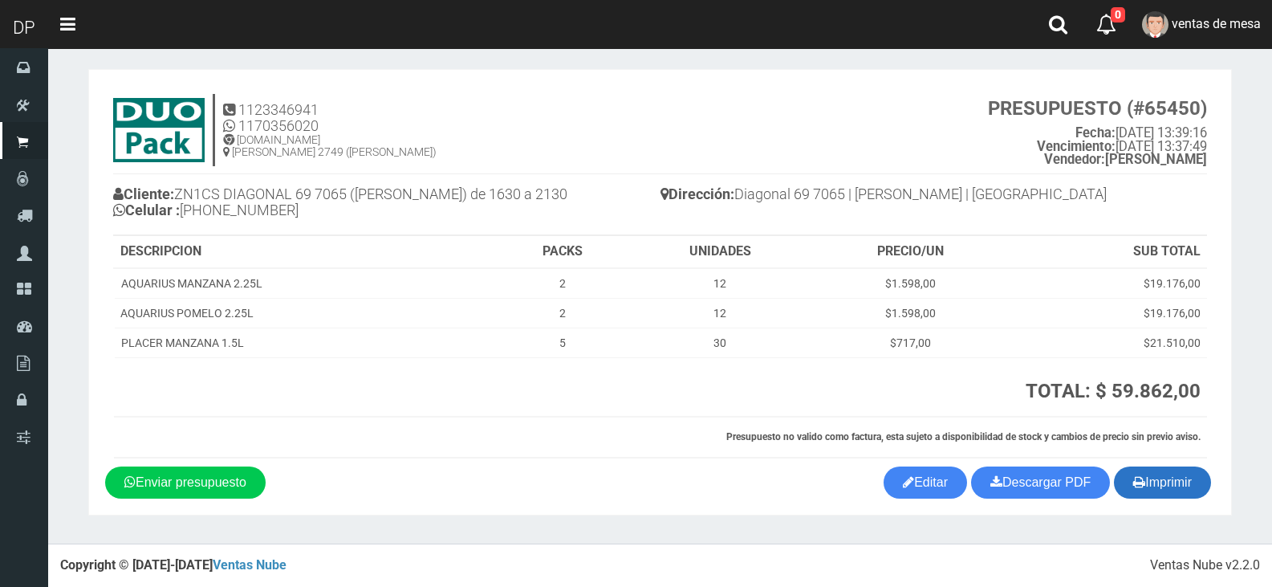
click at [1146, 491] on button "Imprimir" at bounding box center [1162, 482] width 97 height 32
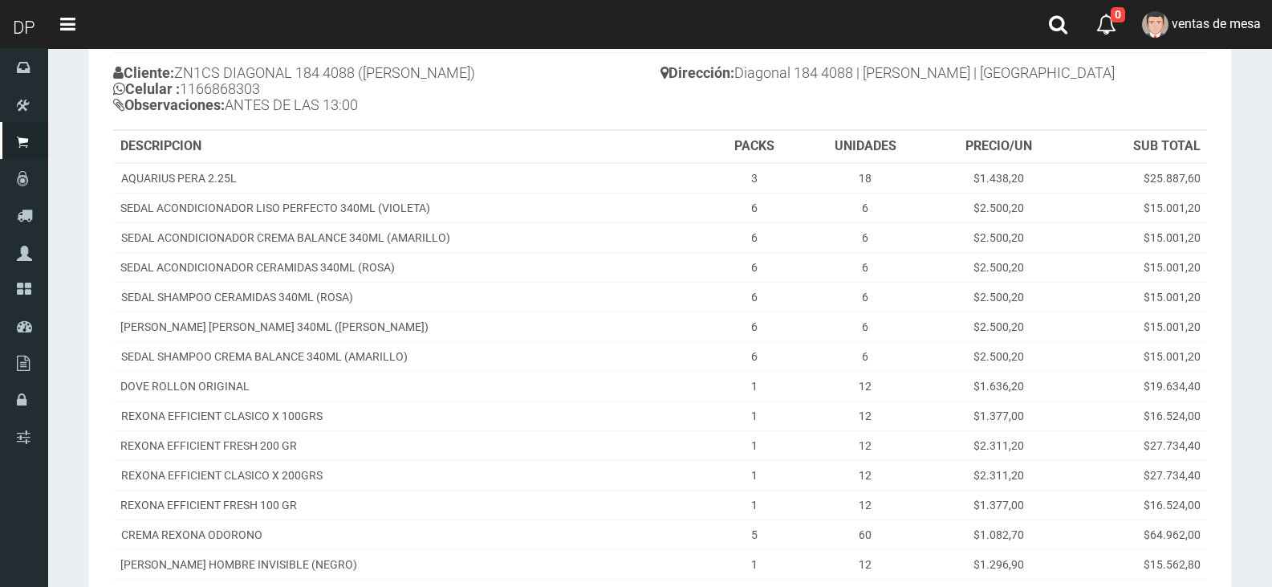
scroll to position [433, 0]
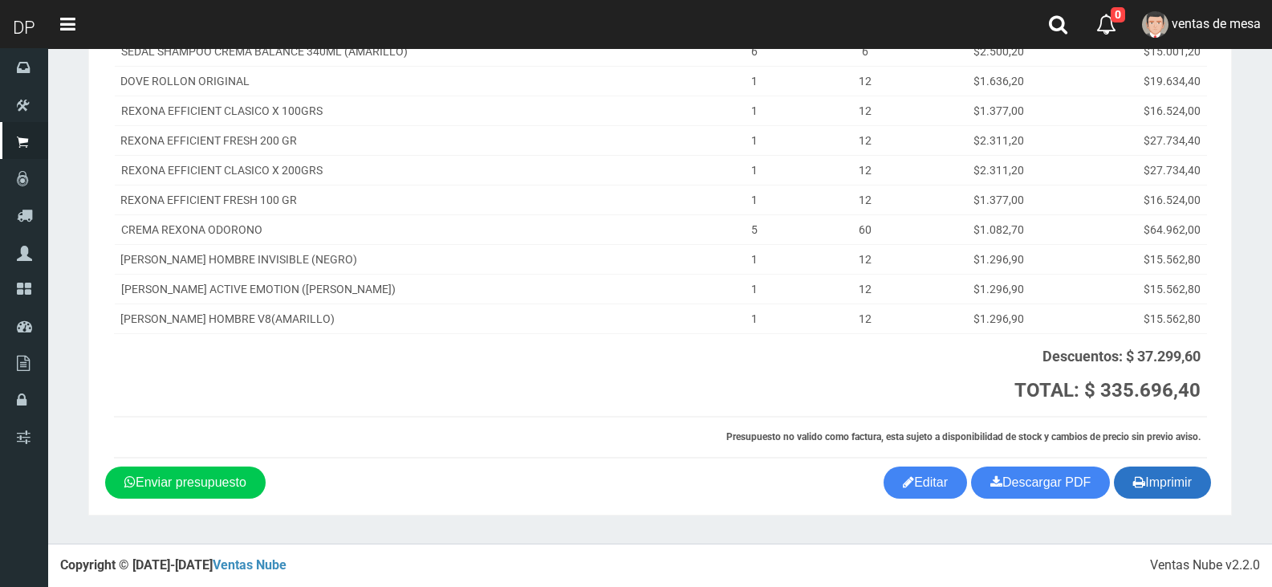
click at [1180, 487] on button "Imprimir" at bounding box center [1162, 482] width 97 height 32
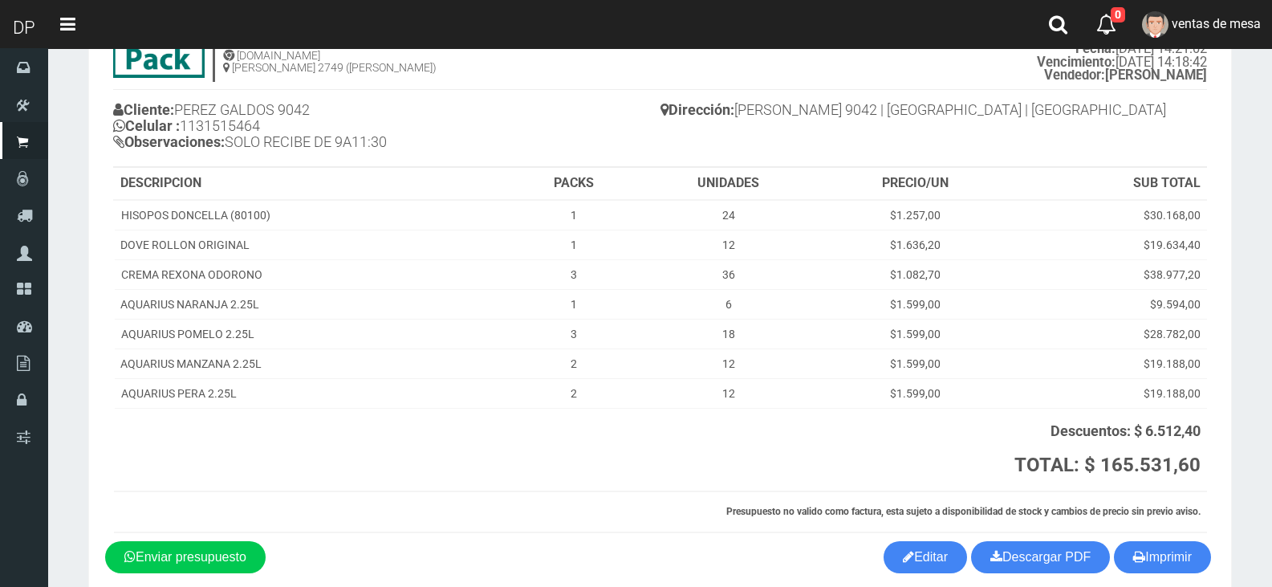
scroll to position [166, 0]
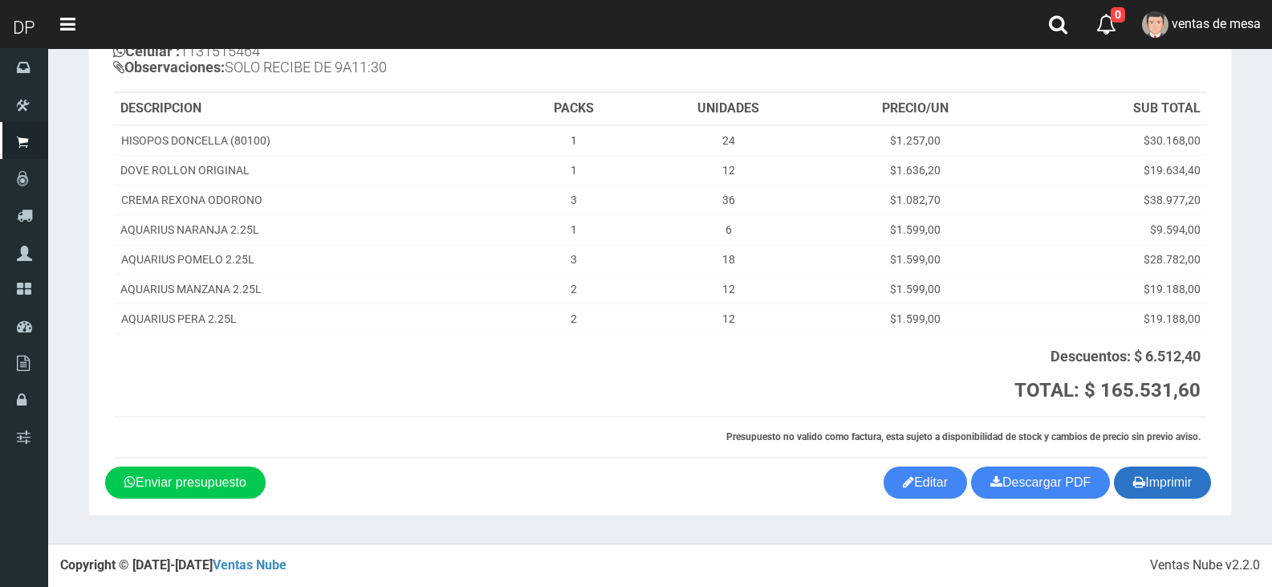
click at [1151, 476] on button "Imprimir" at bounding box center [1162, 482] width 97 height 32
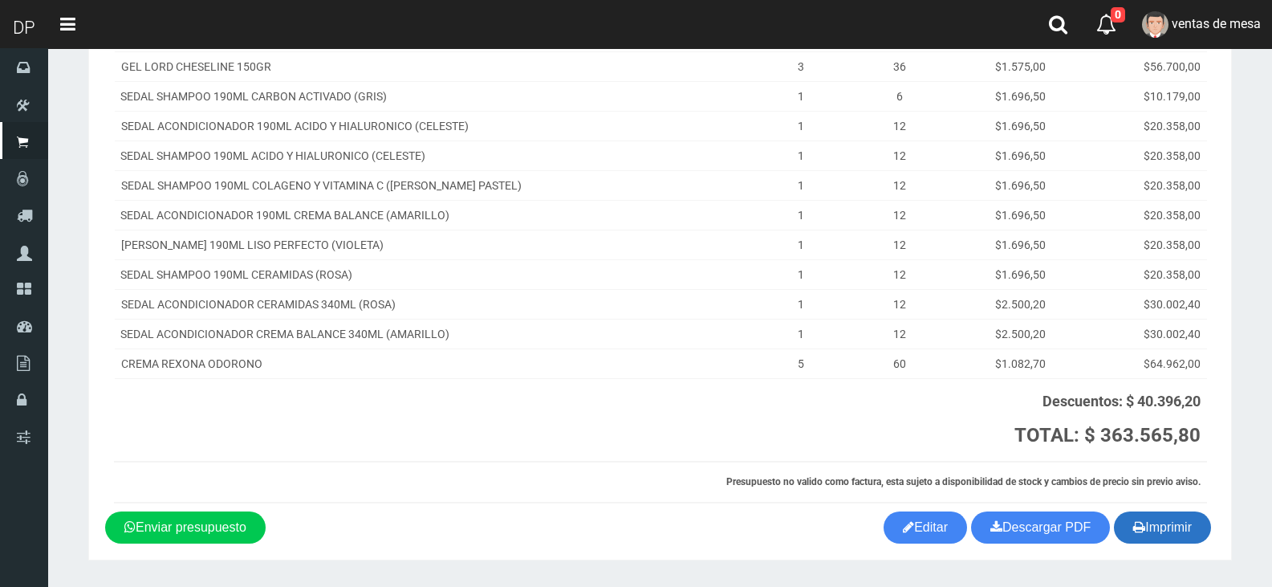
scroll to position [344, 0]
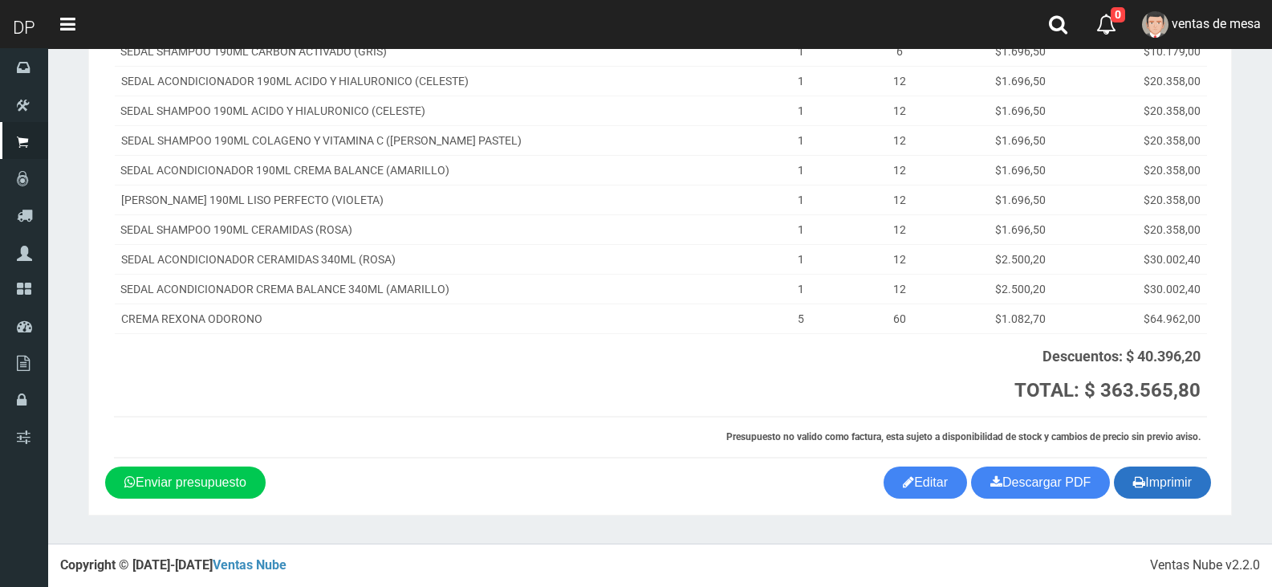
click at [1178, 480] on button "Imprimir" at bounding box center [1162, 482] width 97 height 32
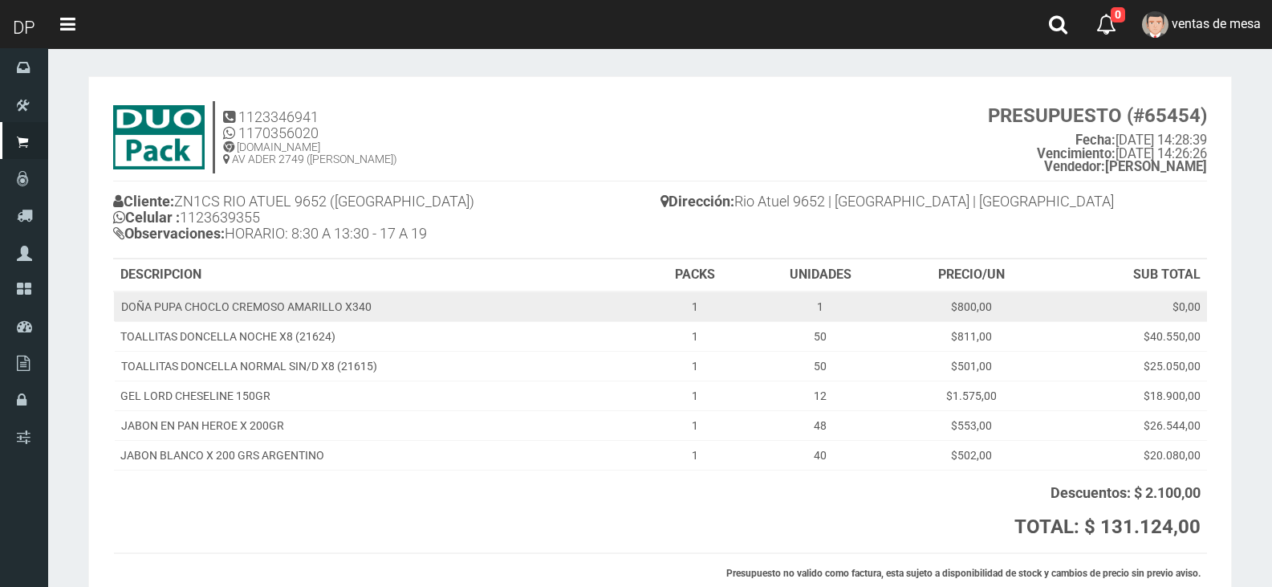
scroll to position [136, 0]
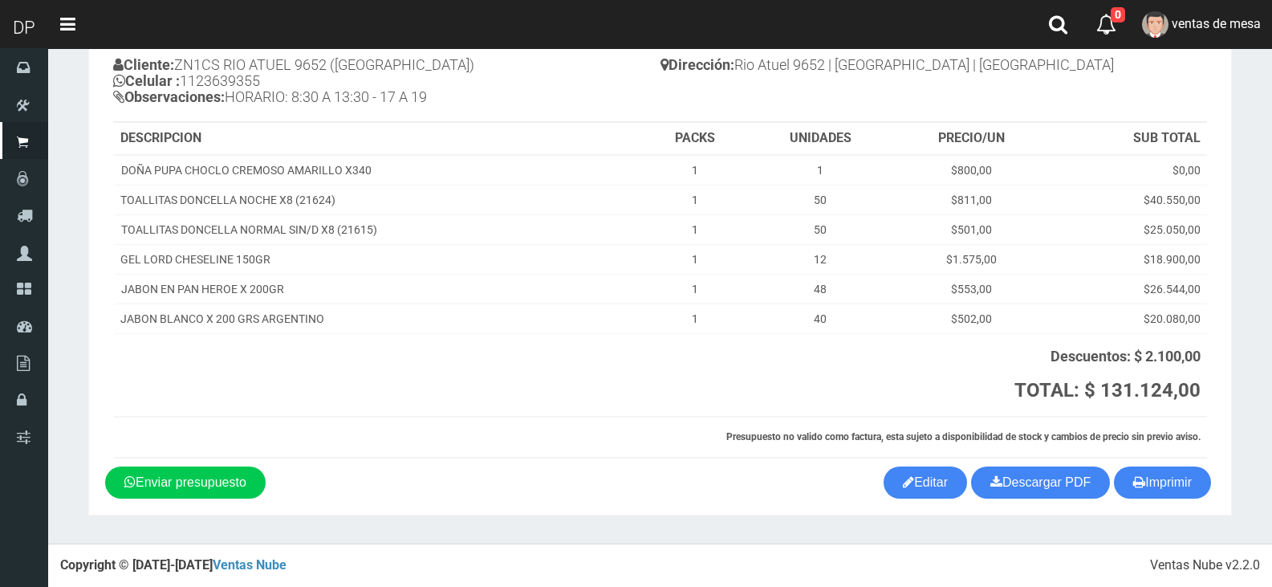
click at [1176, 499] on section "1123346941 1170356020 WWW.DUOPACKS.COM.AR AV ADER 2749 (MUNRO) PRESUPUESTO (#65…" at bounding box center [659, 227] width 1143 height 575
click at [1116, 478] on button "Imprimir" at bounding box center [1162, 482] width 97 height 32
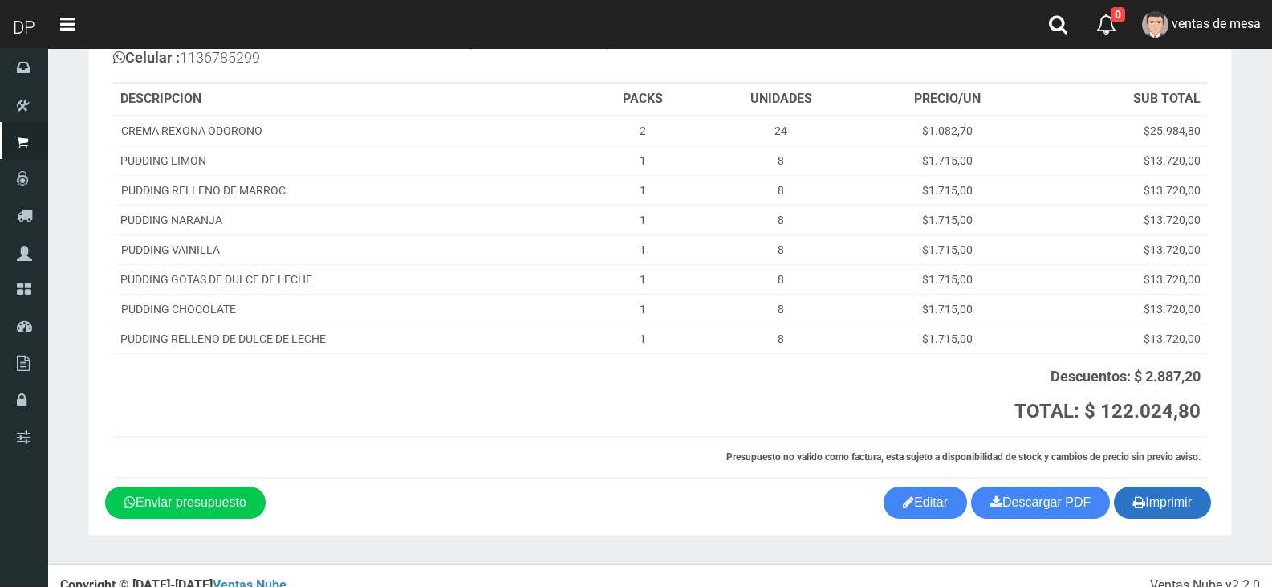
scroll to position [160, 0]
click at [1164, 505] on button "Imprimir" at bounding box center [1162, 501] width 97 height 32
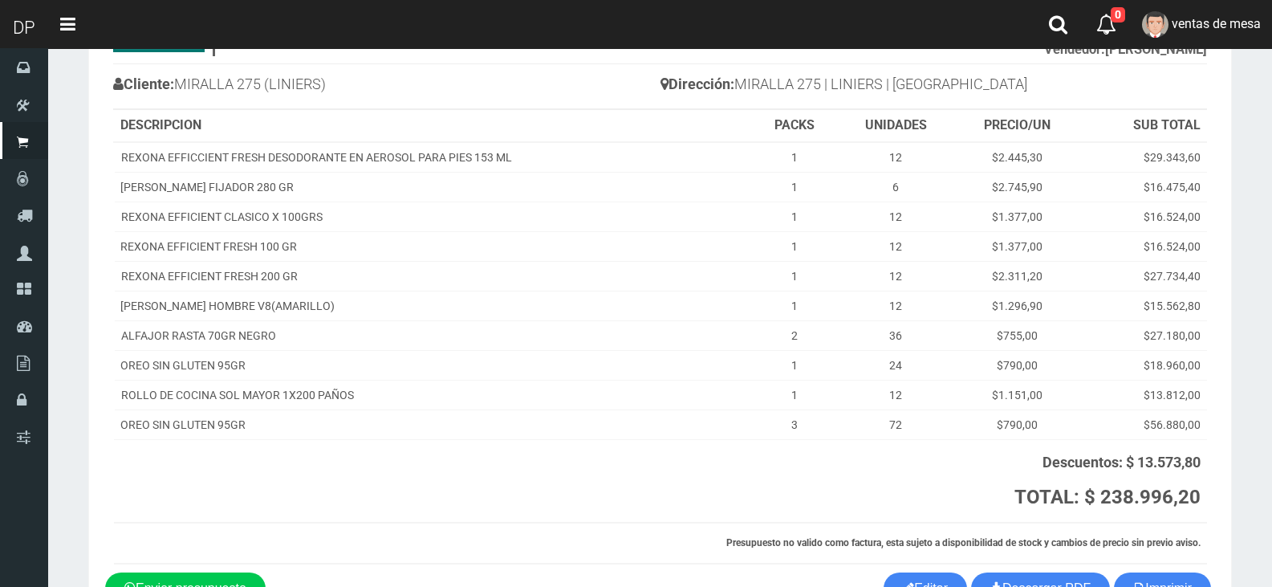
scroll to position [223, 0]
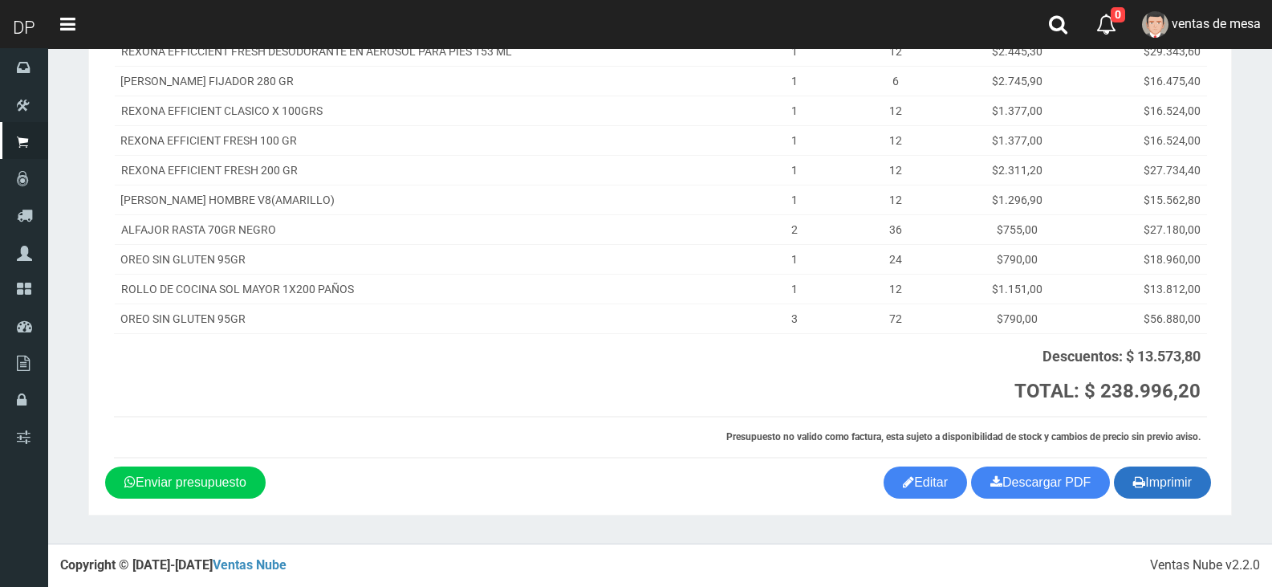
click at [1121, 469] on button "Imprimir" at bounding box center [1162, 482] width 97 height 32
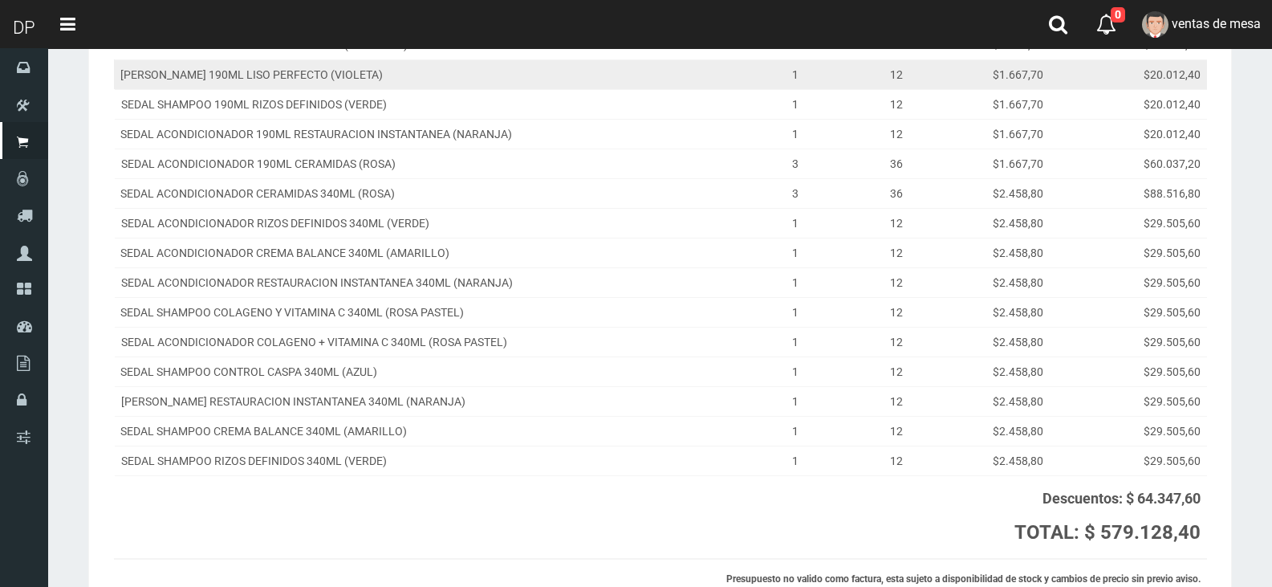
click at [798, 82] on td "1" at bounding box center [794, 74] width 83 height 30
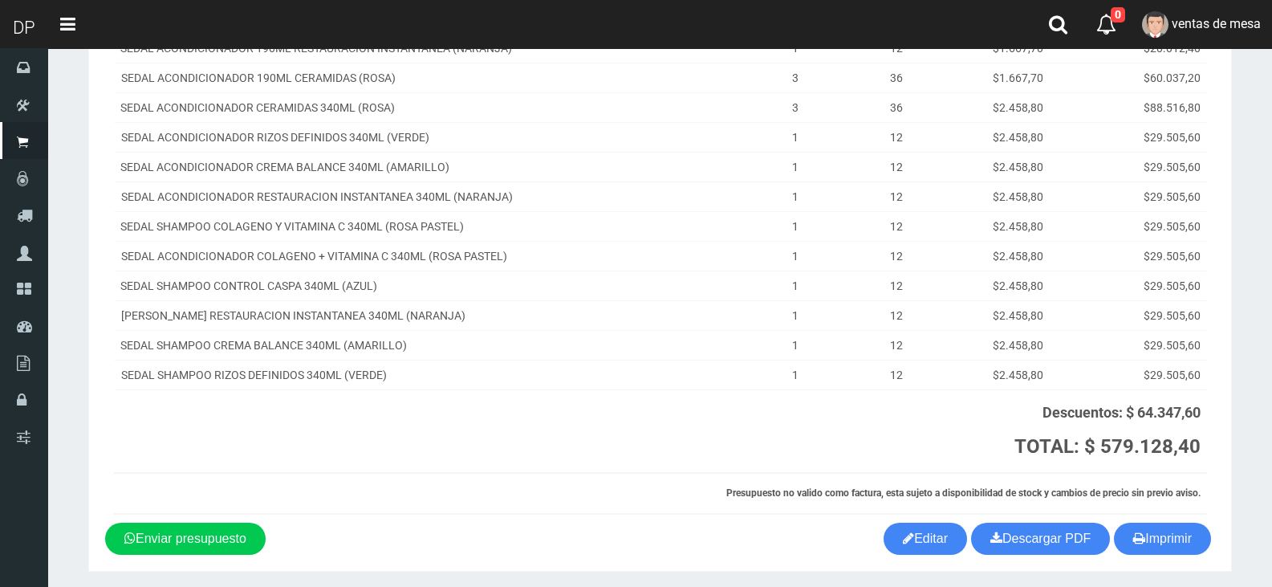
scroll to position [463, 0]
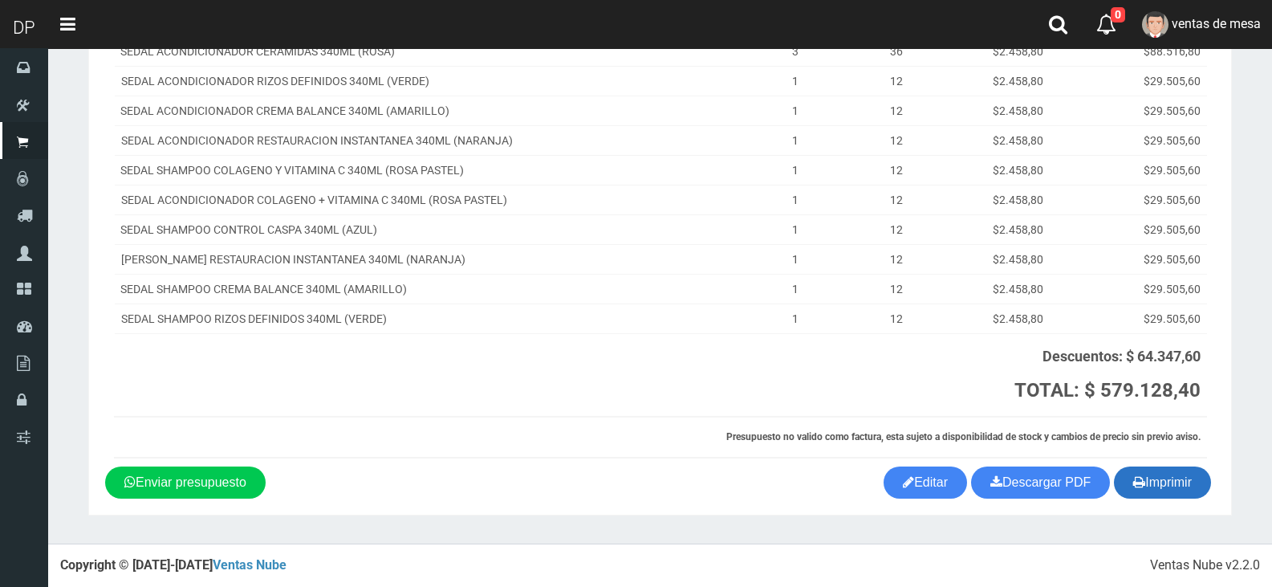
click at [1155, 473] on button "Imprimir" at bounding box center [1162, 482] width 97 height 32
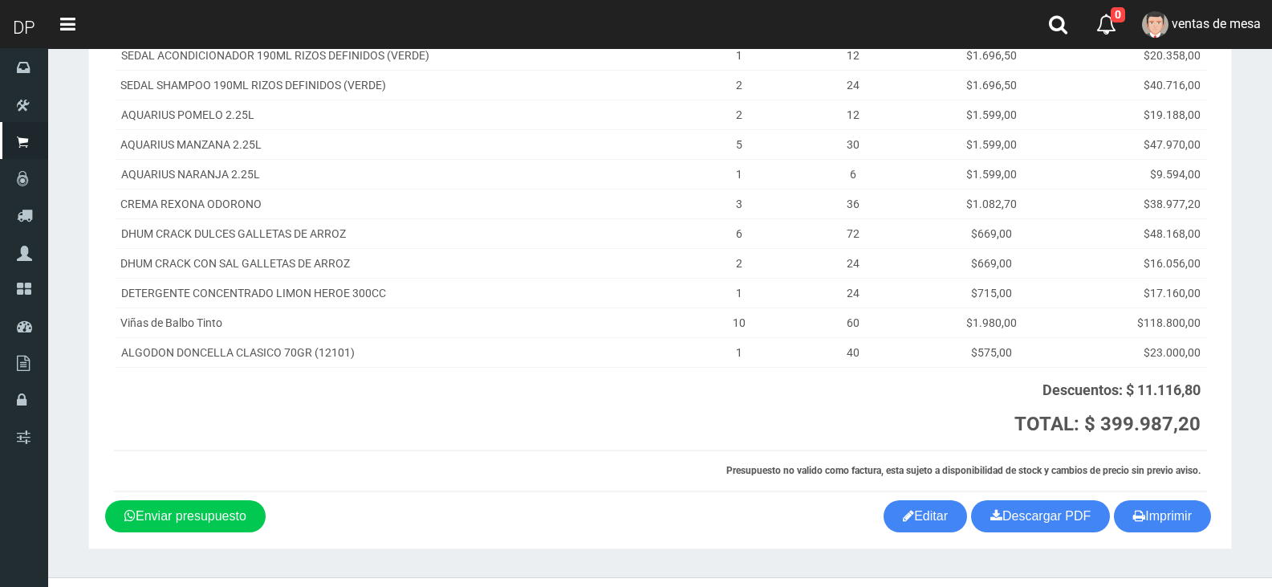
scroll to position [269, 0]
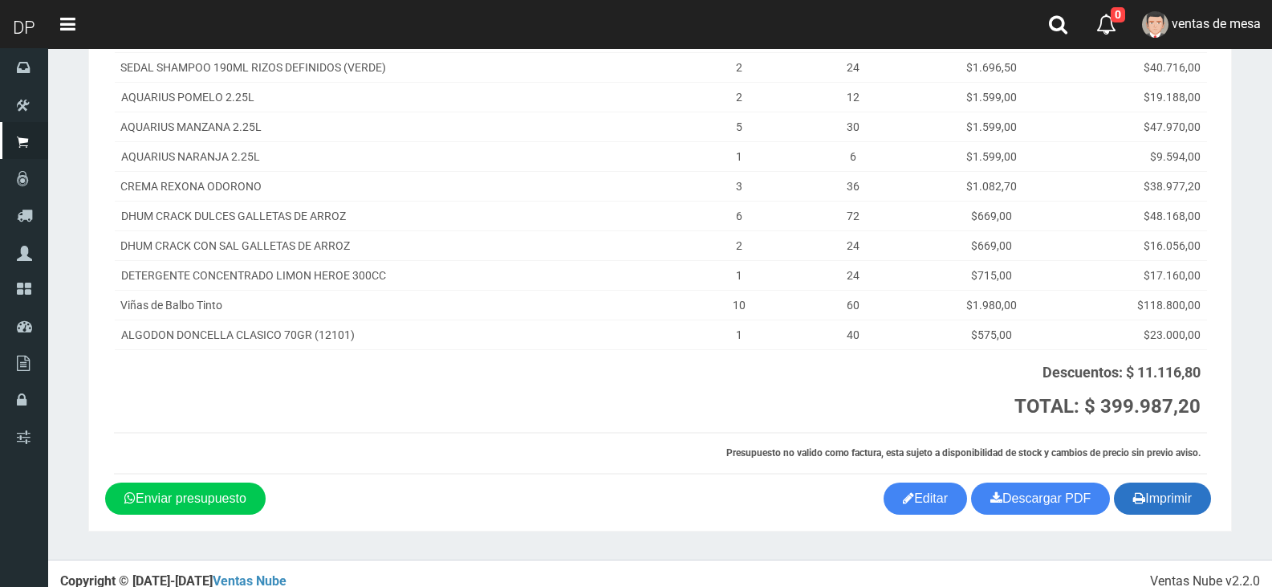
click at [1168, 482] on button "Imprimir" at bounding box center [1162, 498] width 97 height 32
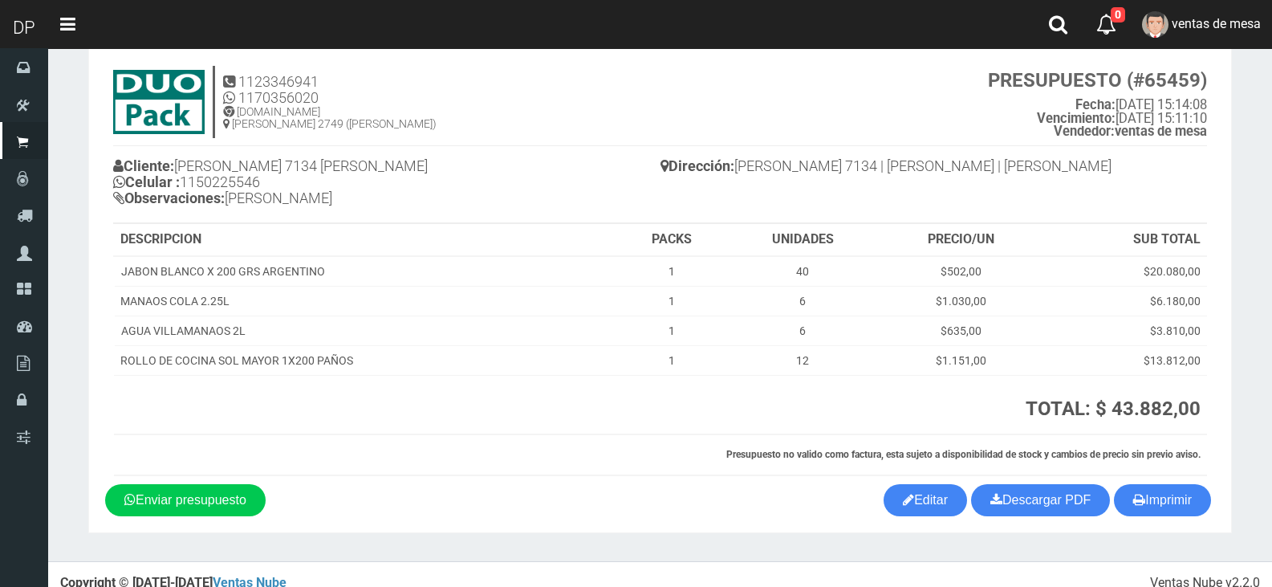
scroll to position [53, 0]
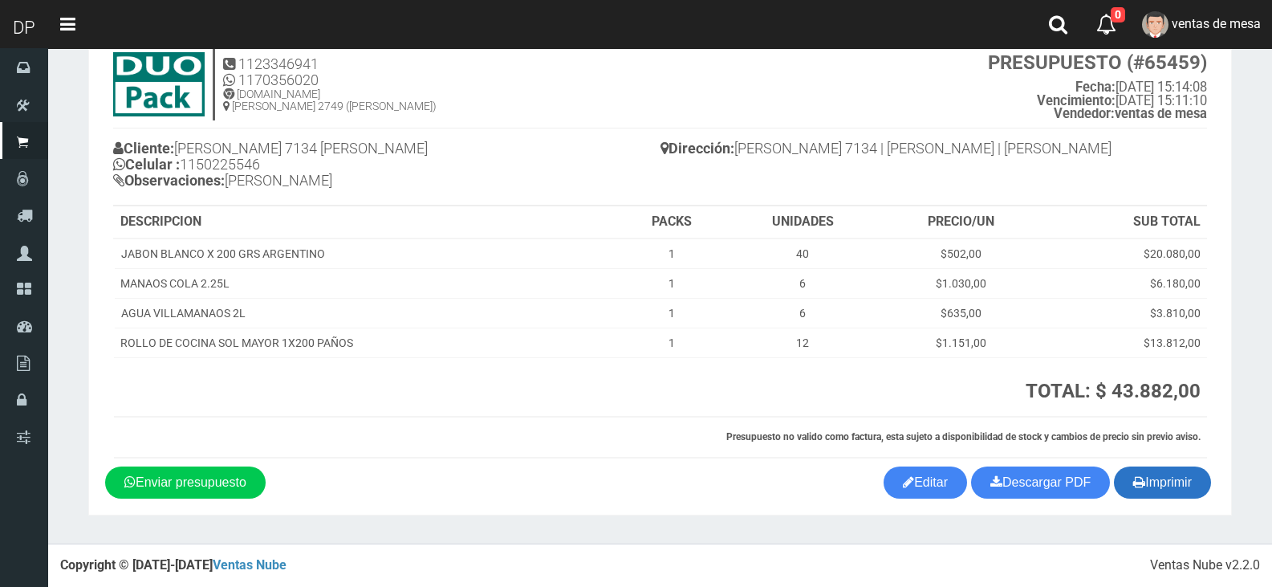
click at [1136, 472] on icon "button" at bounding box center [1139, 481] width 12 height 22
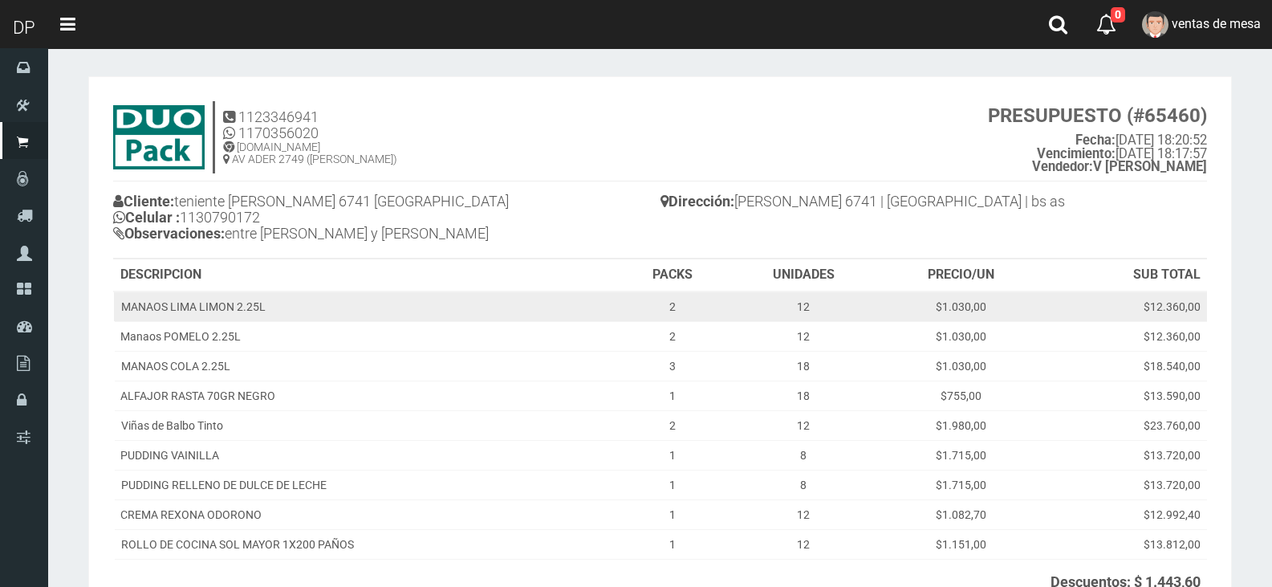
click at [578, 318] on td "MANAOS LIMA LIMON 2.25L" at bounding box center [366, 306] width 505 height 30
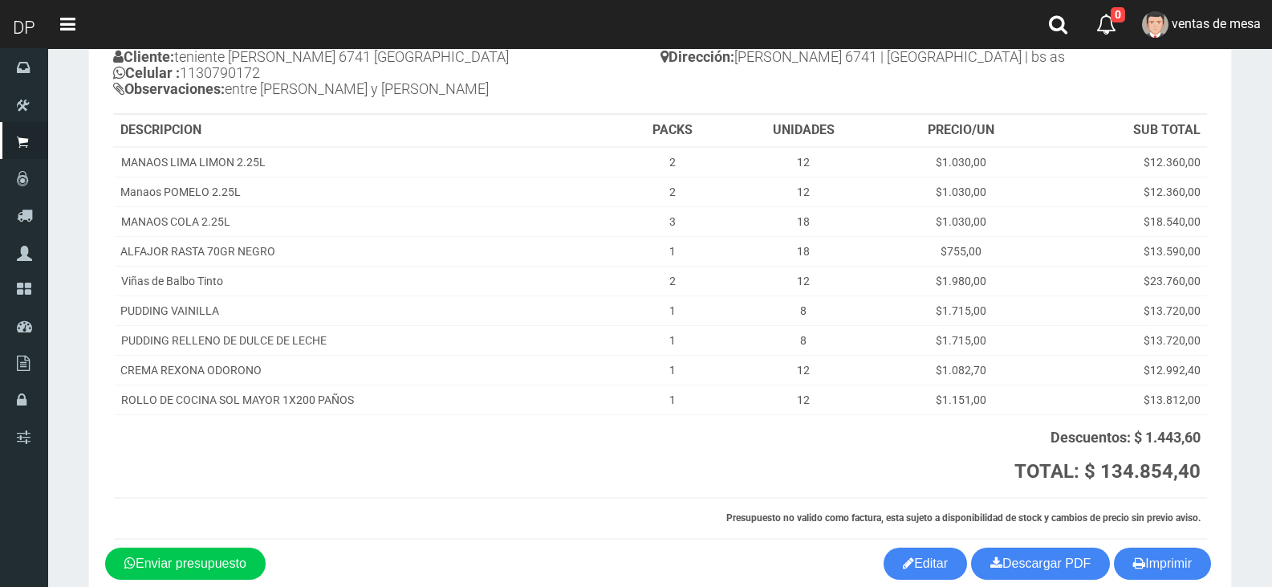
scroll to position [225, 0]
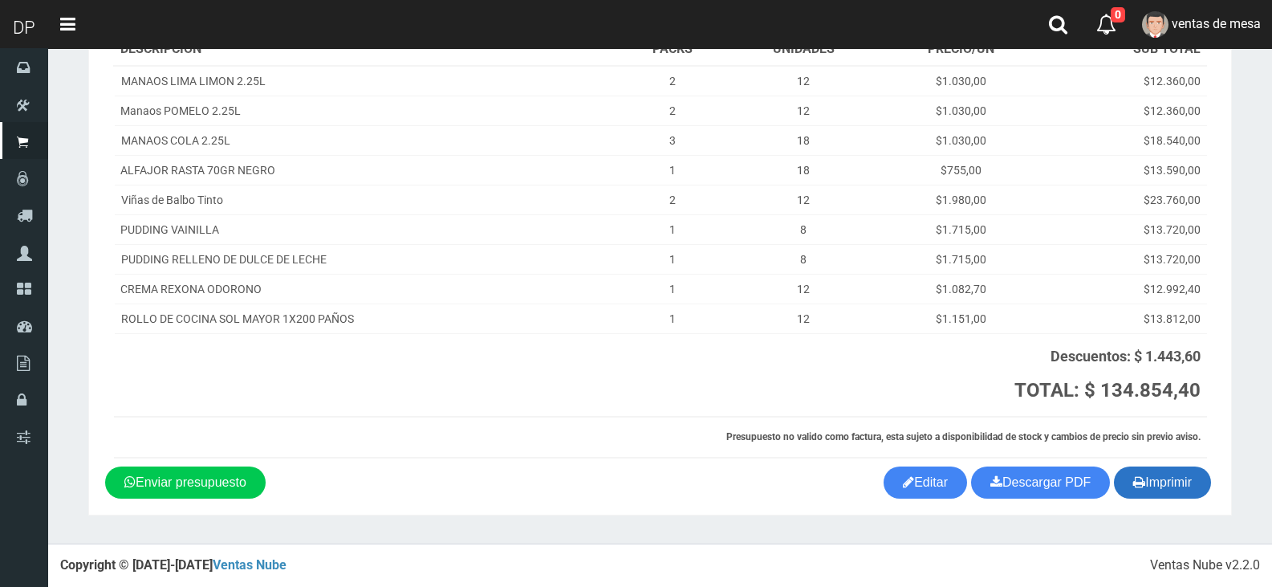
click at [1147, 493] on button "Imprimir" at bounding box center [1162, 482] width 97 height 32
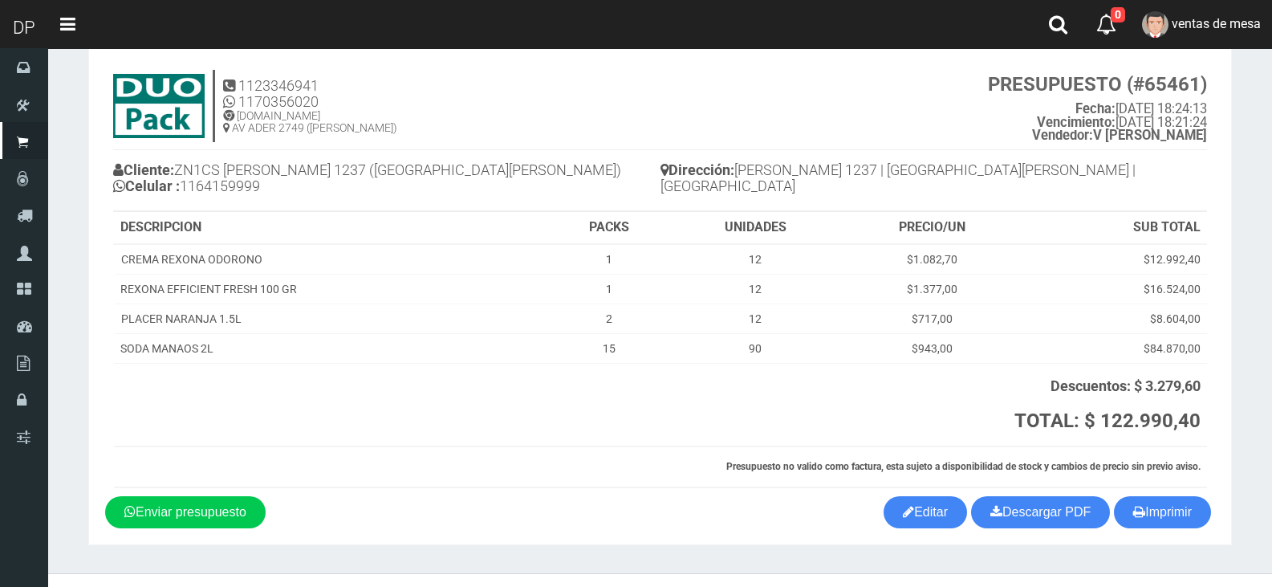
scroll to position [61, 0]
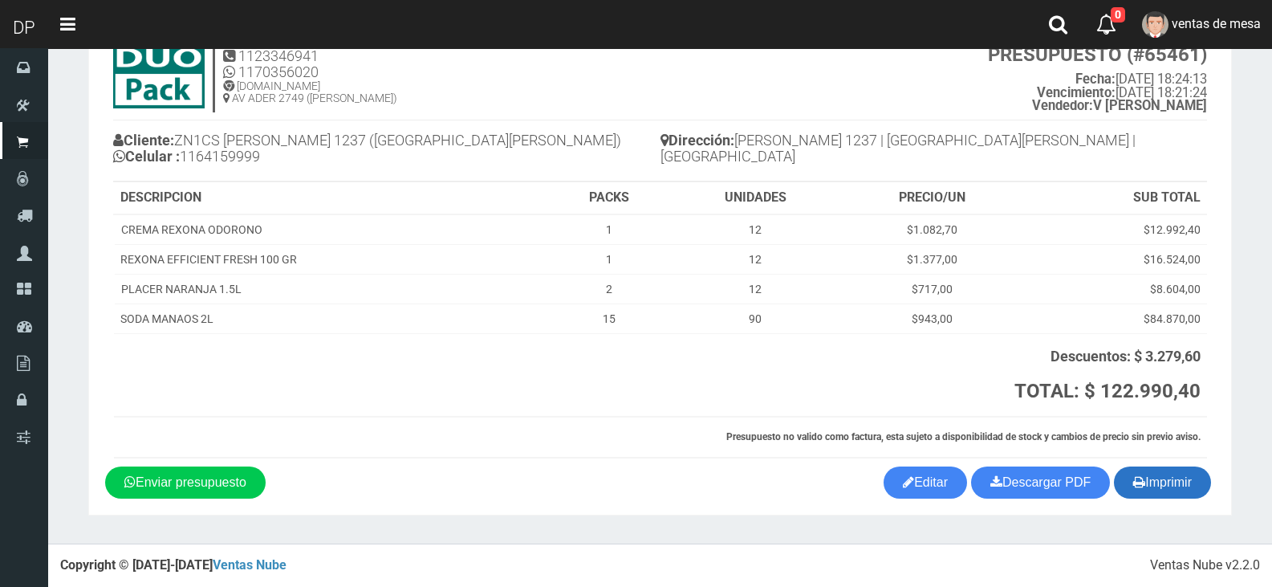
click at [1145, 460] on div "1123346941 1170356020 WWW.DUOPACKS.COM.AR AV ADER 2749 (MUNRO) PRESUPUESTO (#65…" at bounding box center [660, 249] width 1110 height 434
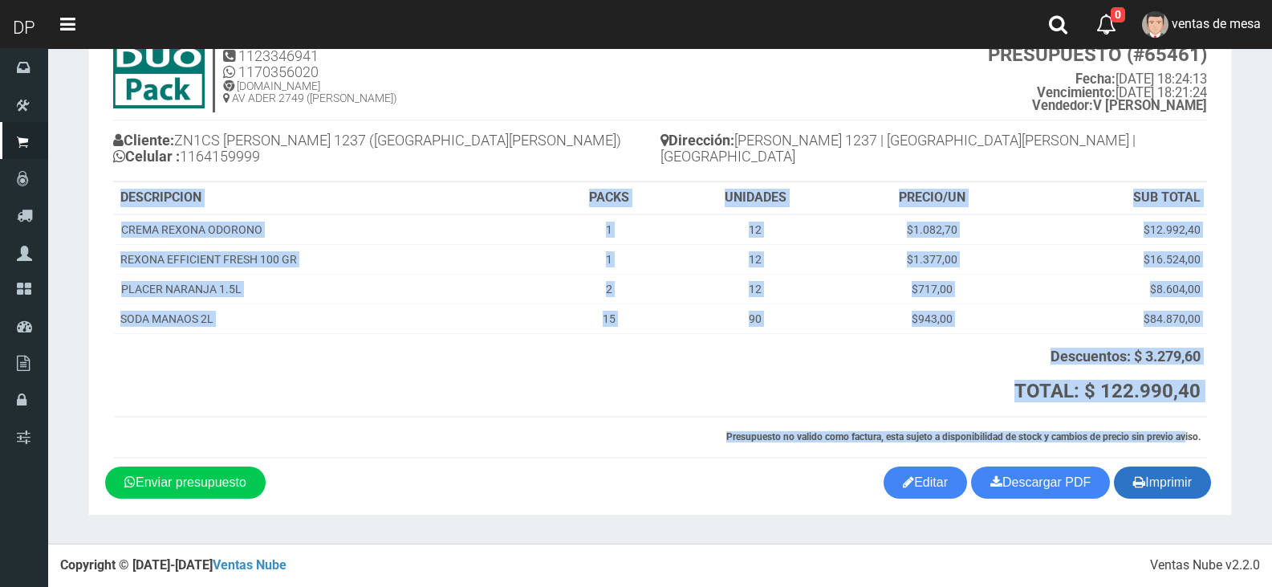
click at [1139, 472] on icon "button" at bounding box center [1139, 481] width 12 height 22
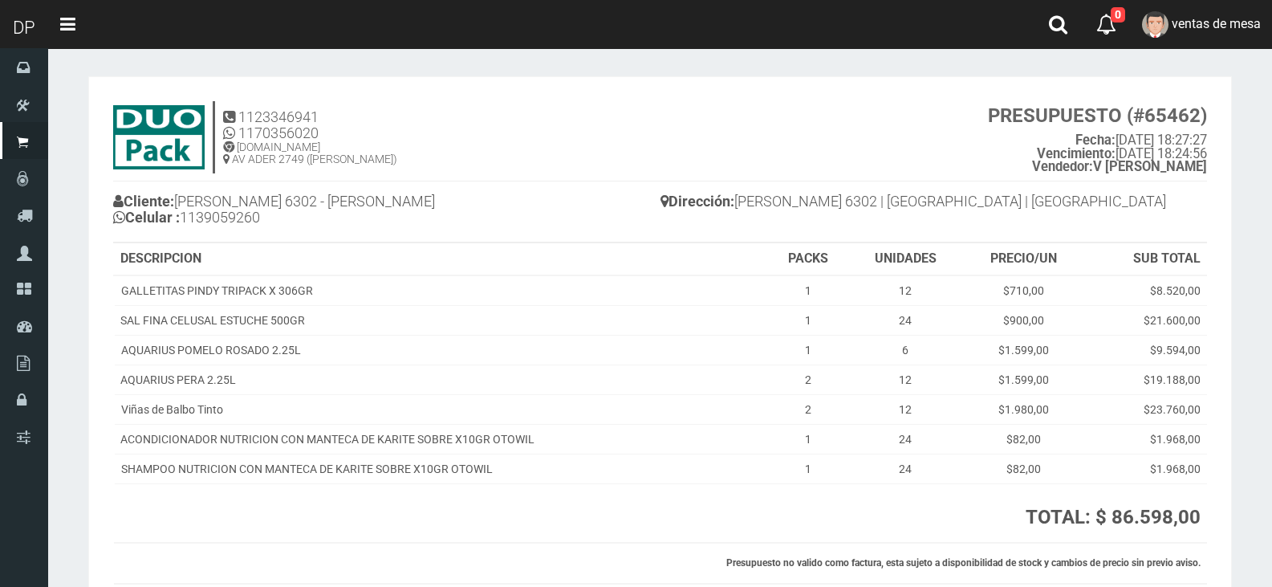
scroll to position [126, 0]
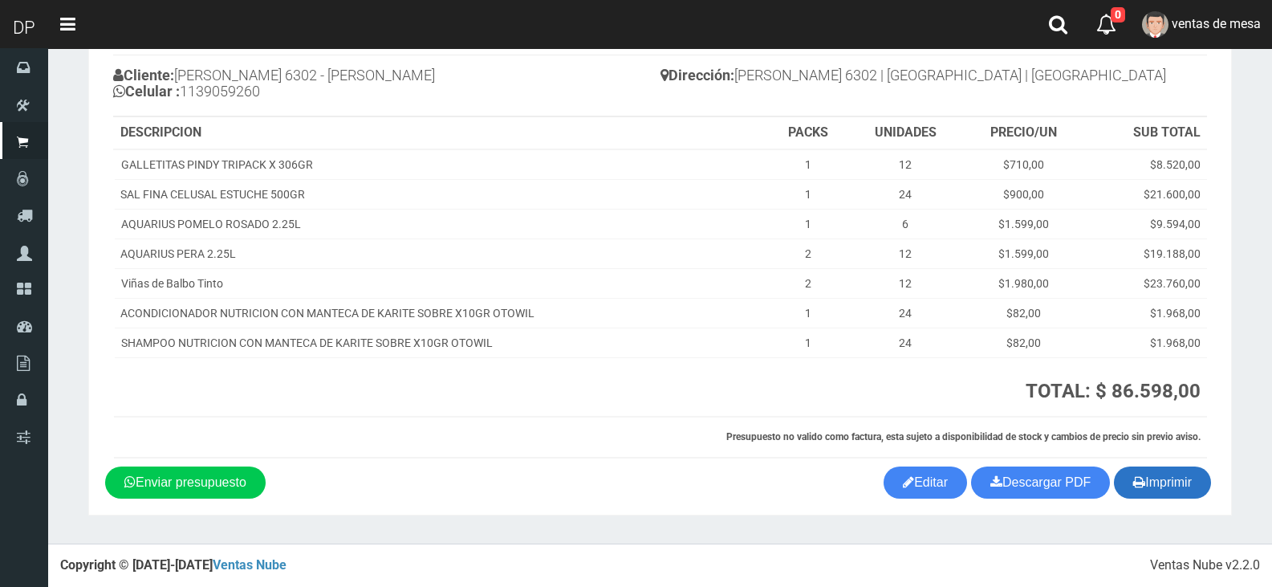
click at [1176, 482] on button "Imprimir" at bounding box center [1162, 482] width 97 height 32
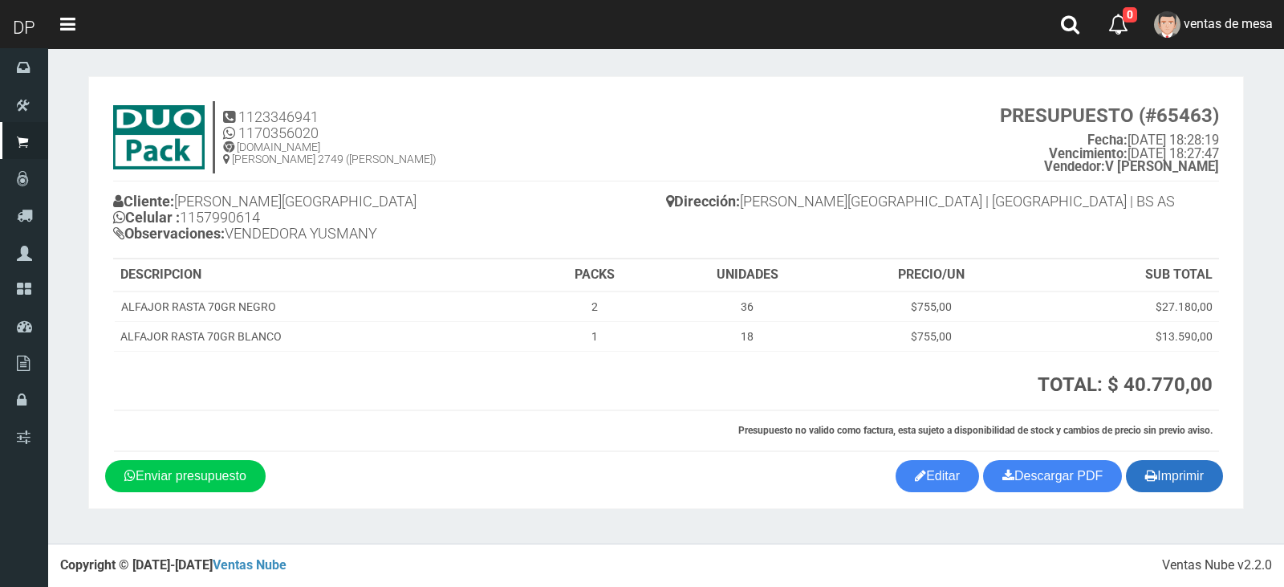
click at [1167, 468] on button "Imprimir" at bounding box center [1174, 476] width 97 height 32
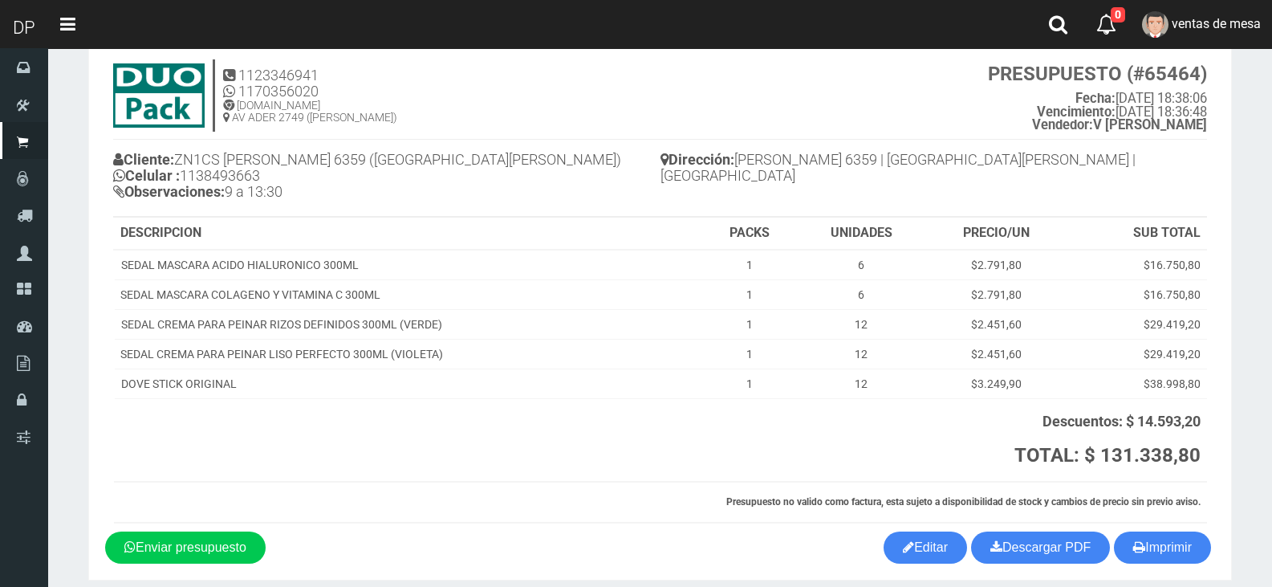
scroll to position [107, 0]
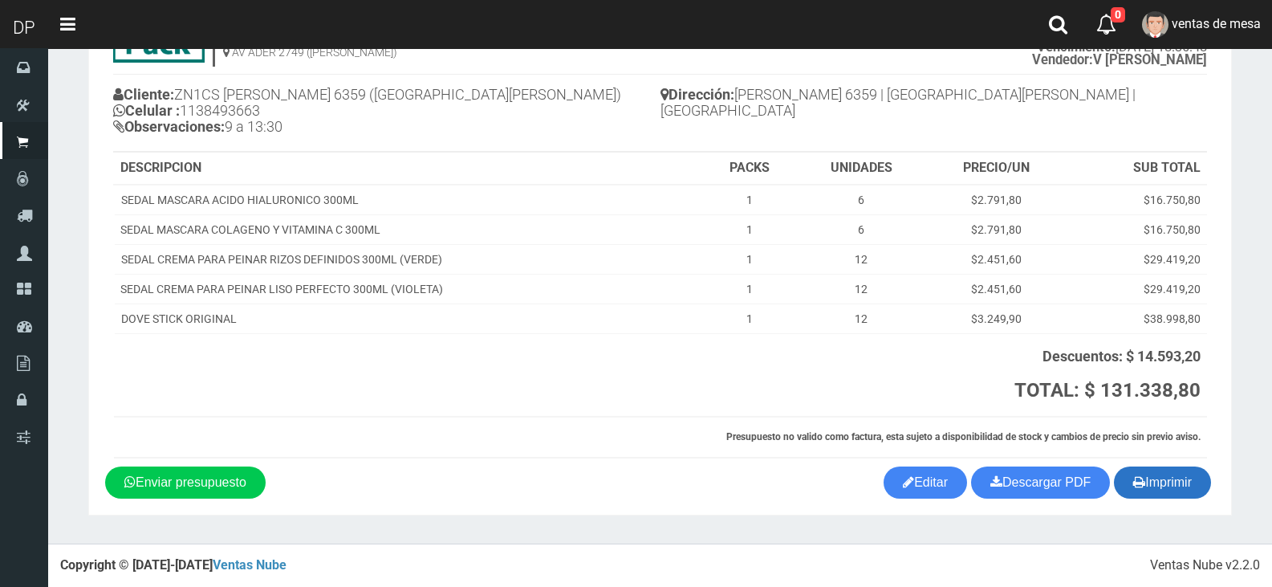
drag, startPoint x: 1152, startPoint y: 507, endPoint x: 1157, endPoint y: 497, distance: 11.5
click at [1152, 507] on section "1123346941 1170356020 [DOMAIN_NAME] AV ADER 2749 ([PERSON_NAME]) PRESUPUESTO (#…" at bounding box center [659, 243] width 1143 height 546
click at [1159, 491] on button "Imprimir" at bounding box center [1162, 482] width 97 height 32
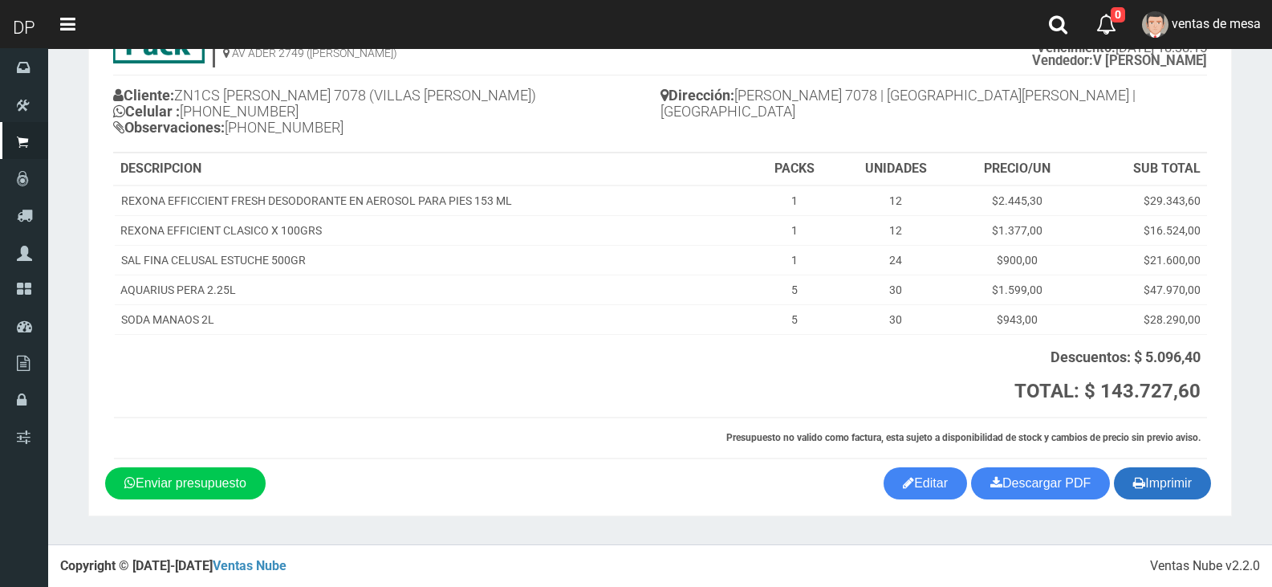
scroll to position [107, 0]
click at [1178, 501] on section "1123346941 1170356020 WWW.DUOPACKS.COM.AR AV ADER 2749 (MUNRO) PRESUPUESTO (#65…" at bounding box center [659, 243] width 1143 height 546
click at [1176, 489] on button "Imprimir" at bounding box center [1162, 482] width 97 height 32
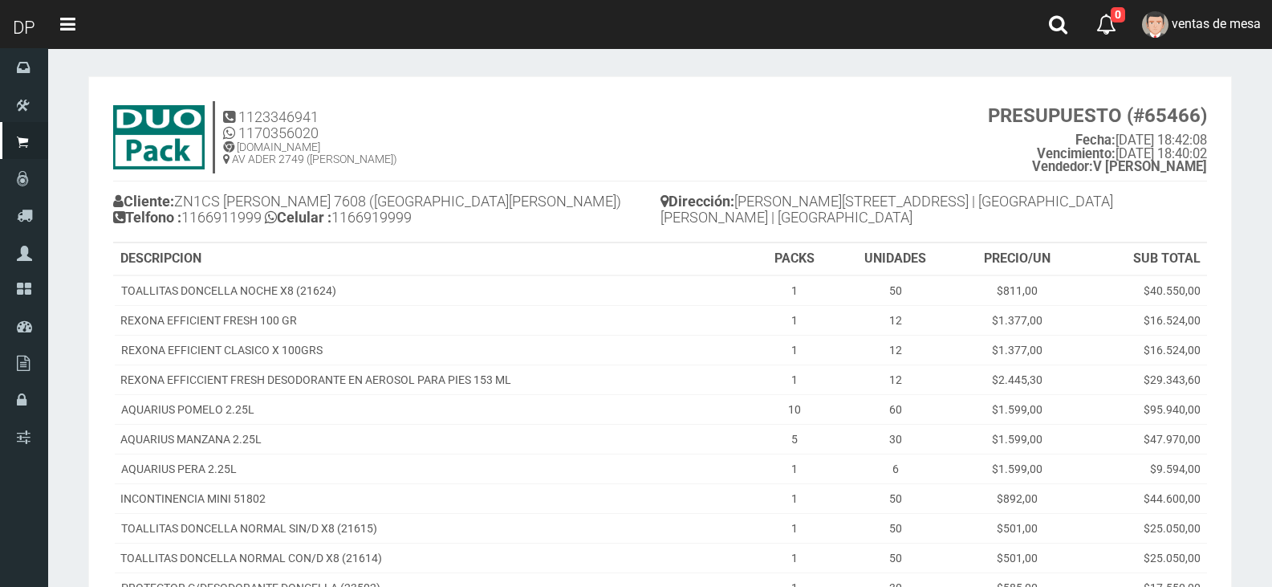
scroll to position [328, 0]
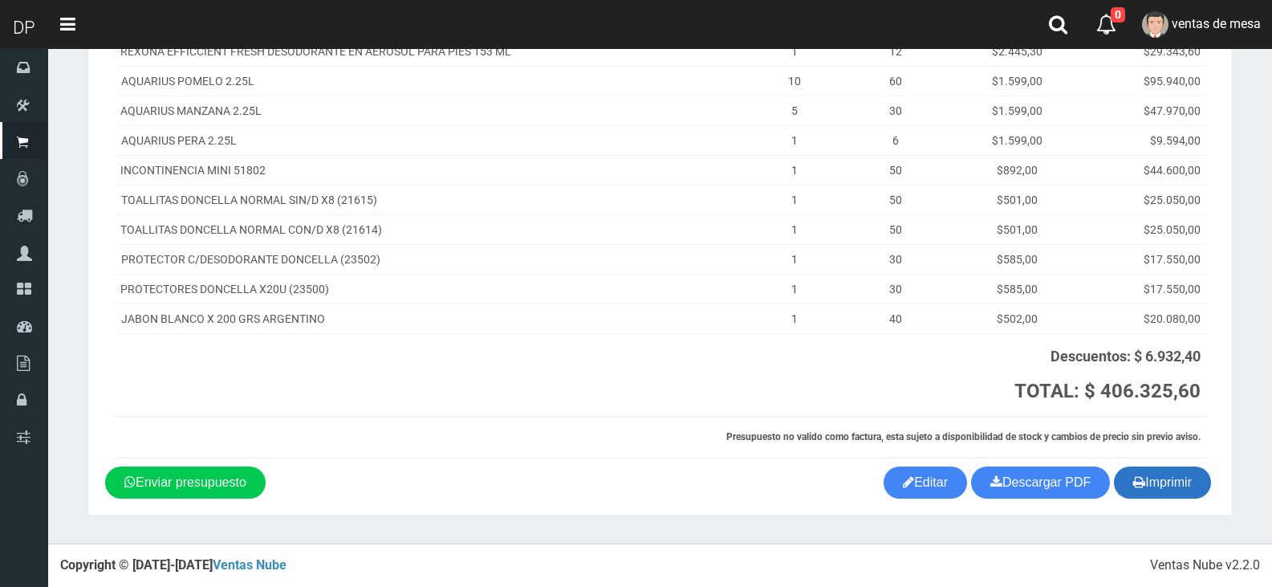
click at [1141, 484] on icon "button" at bounding box center [1139, 481] width 12 height 22
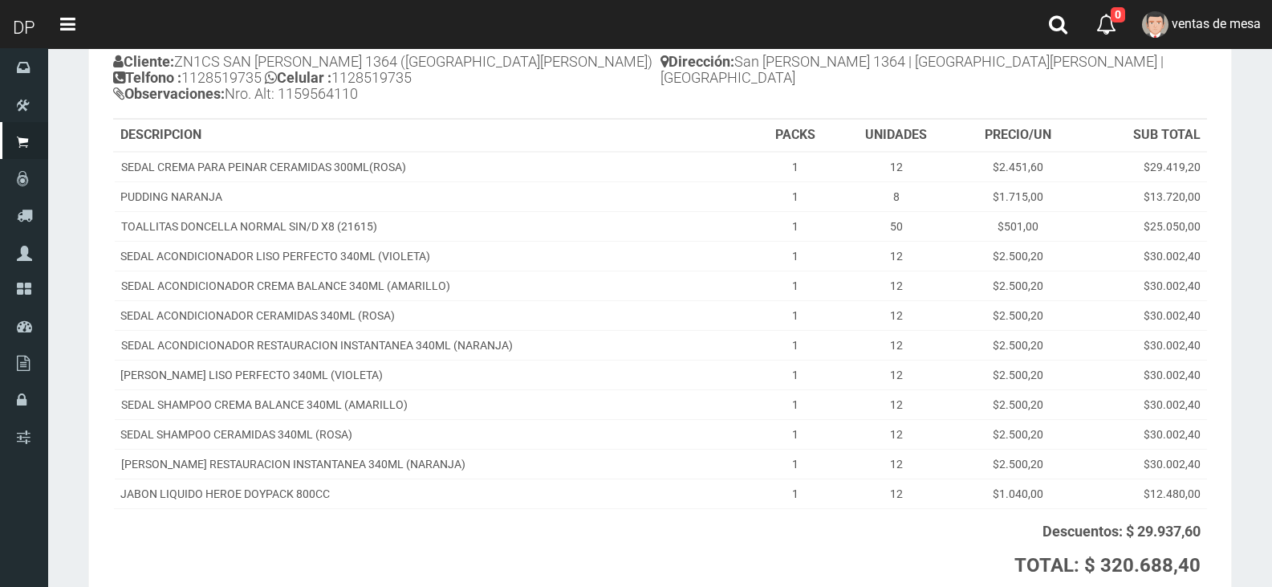
scroll to position [315, 0]
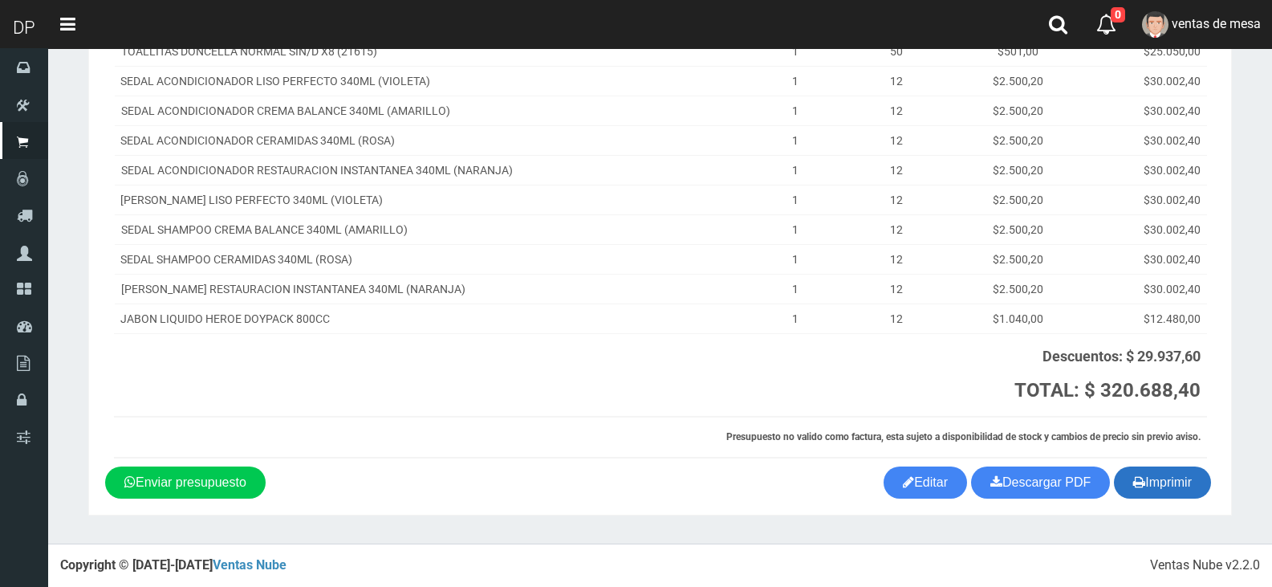
click at [1180, 486] on button "Imprimir" at bounding box center [1162, 482] width 97 height 32
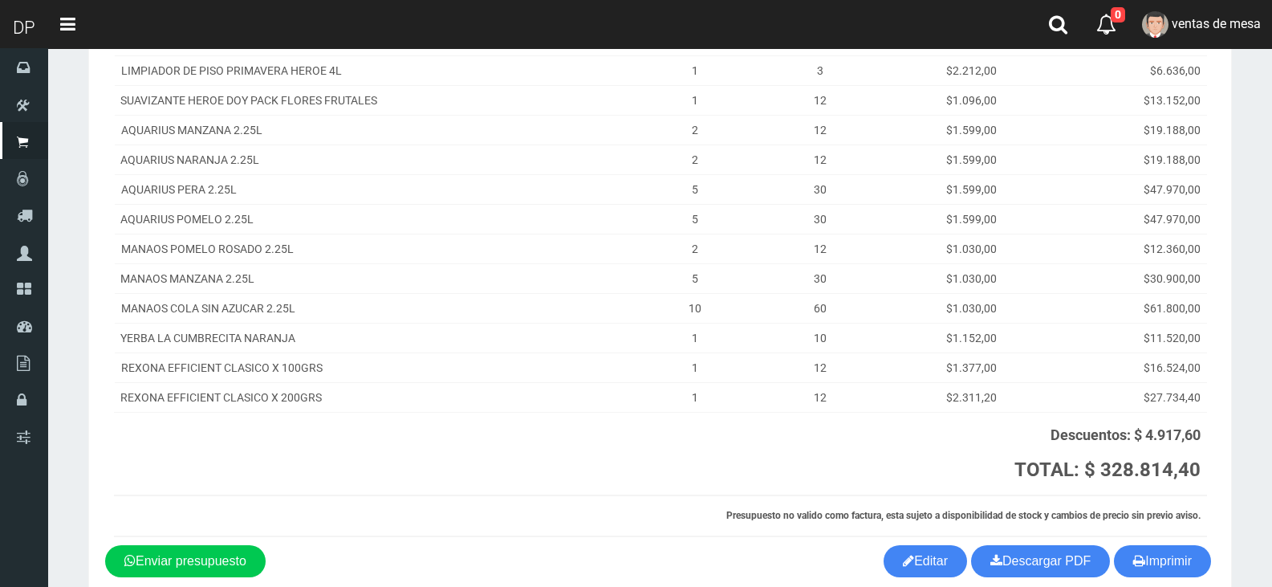
scroll to position [358, 0]
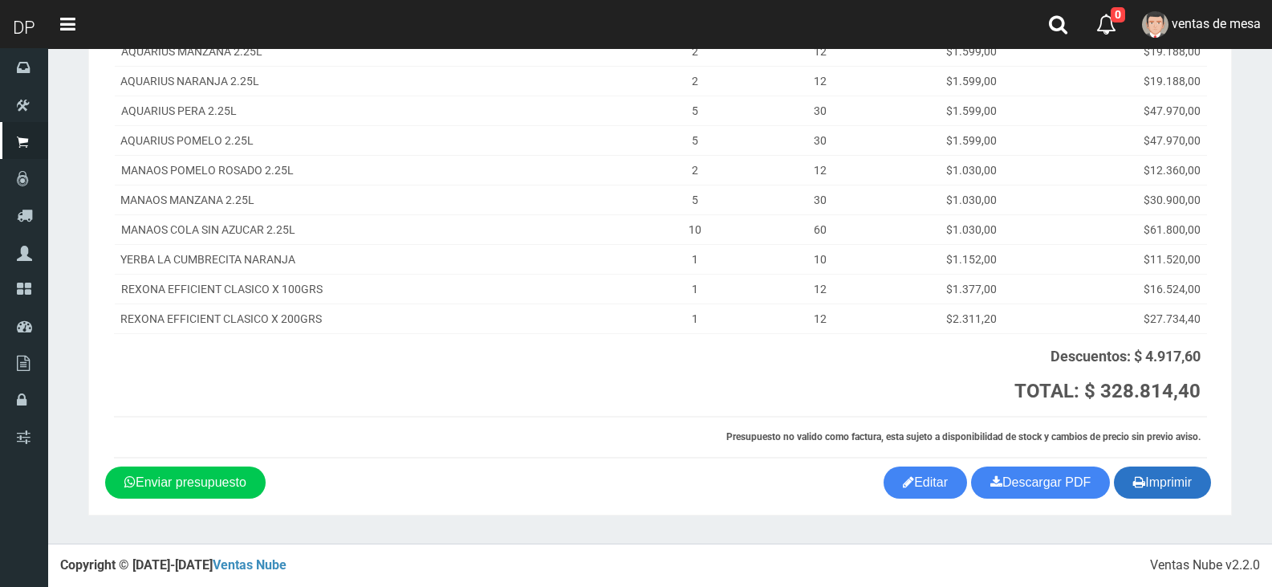
click at [1148, 466] on button "Imprimir" at bounding box center [1162, 482] width 97 height 32
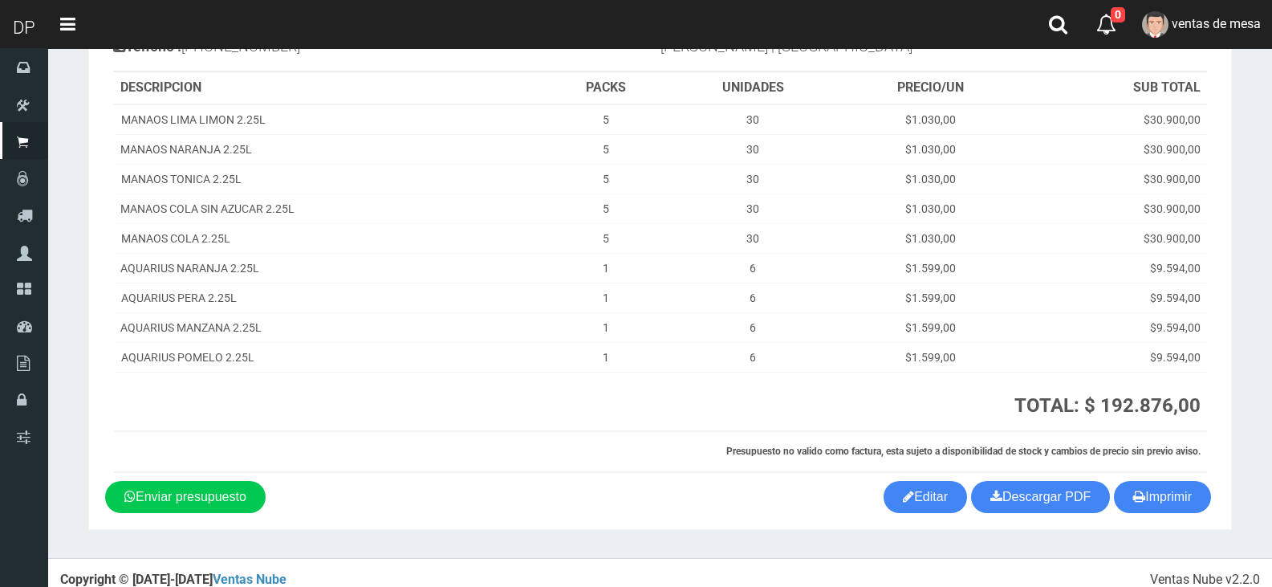
scroll to position [185, 0]
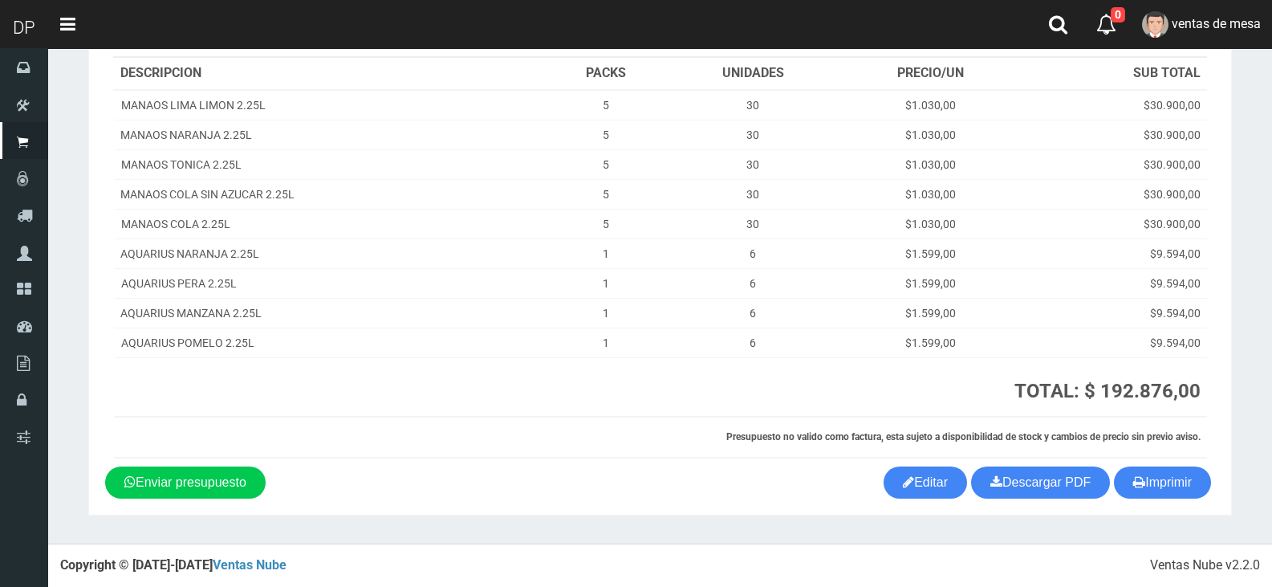
click at [1205, 498] on div "Imprimir Descargar PDF Enviar presupuesto Editar" at bounding box center [660, 482] width 1134 height 32
click at [1172, 488] on button "Imprimir" at bounding box center [1162, 482] width 97 height 32
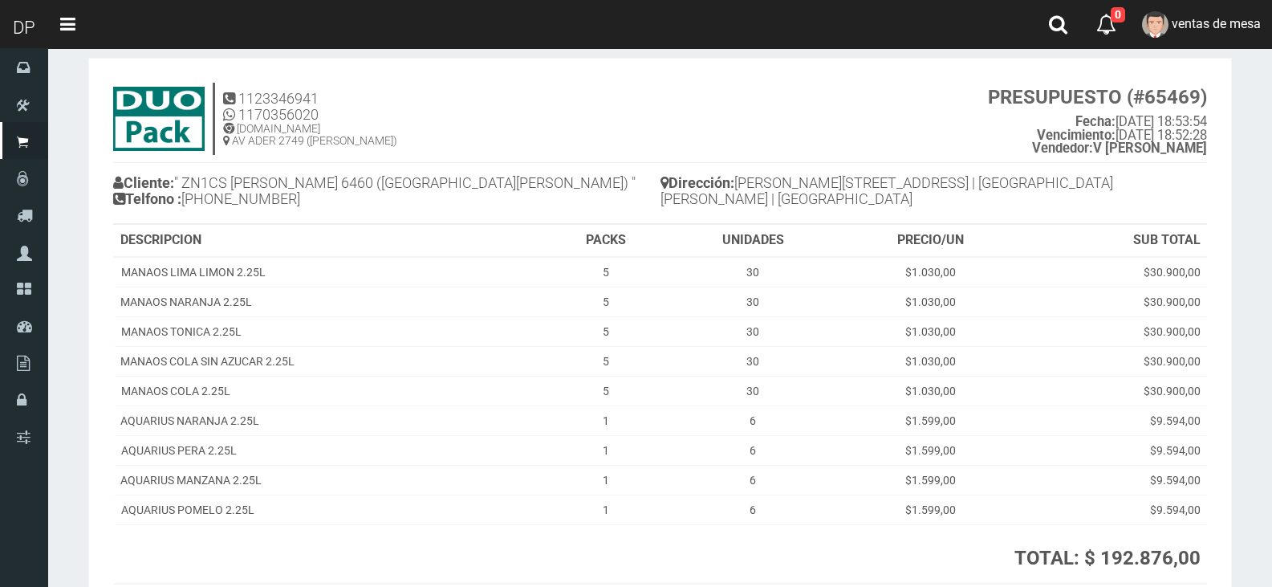
scroll to position [0, 0]
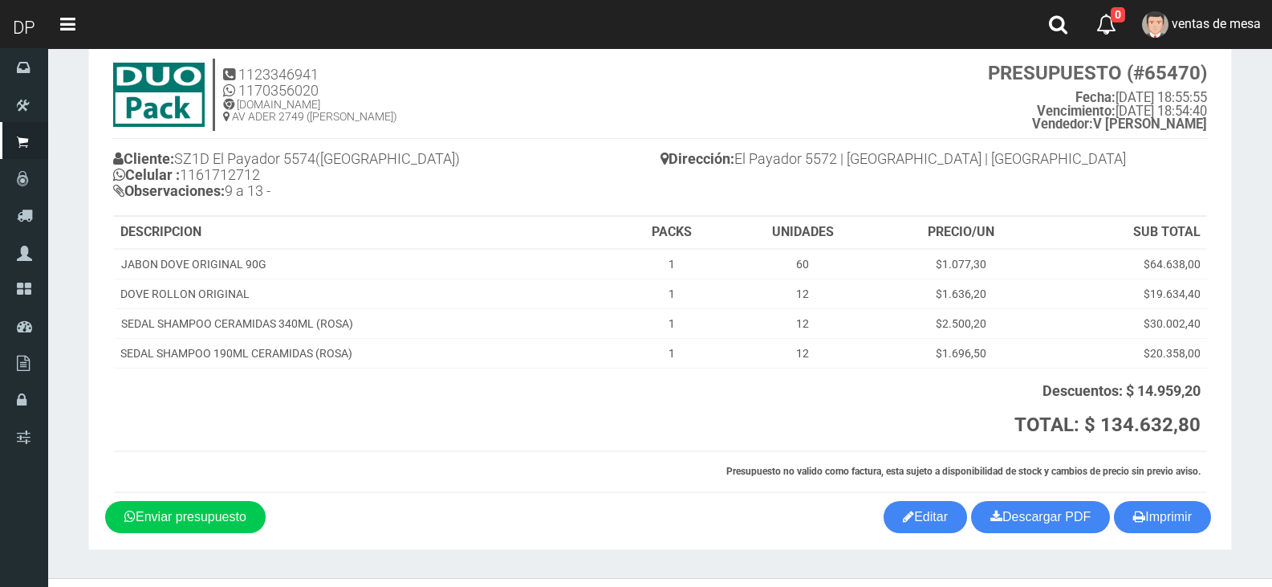
scroll to position [77, 0]
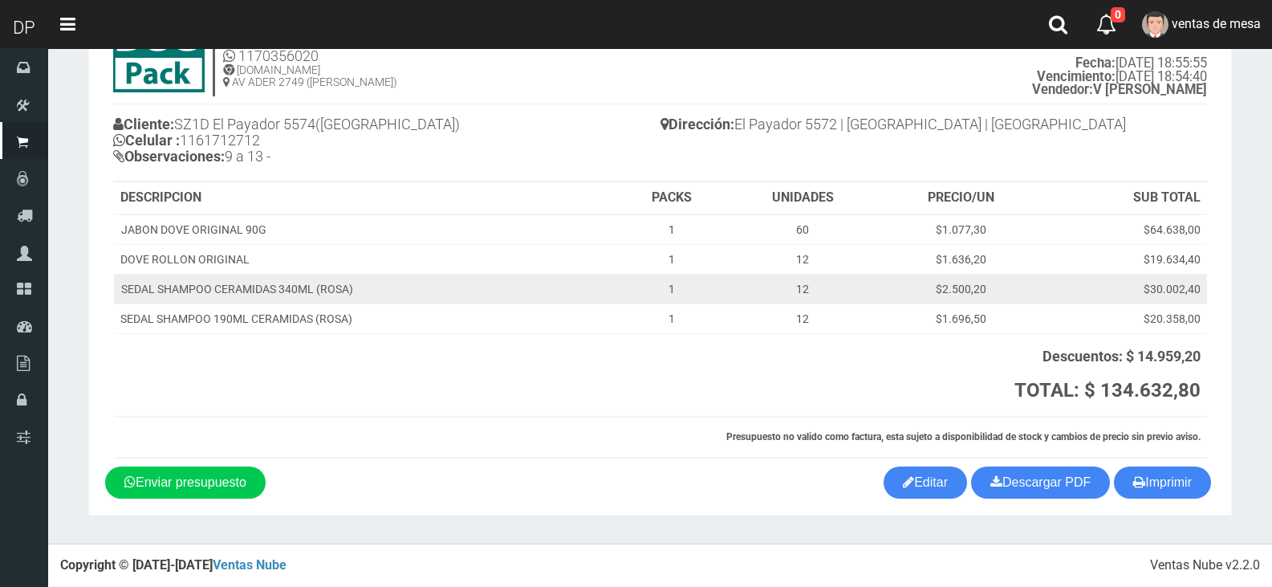
click at [1168, 277] on td "$30.002,40" at bounding box center [1124, 289] width 164 height 30
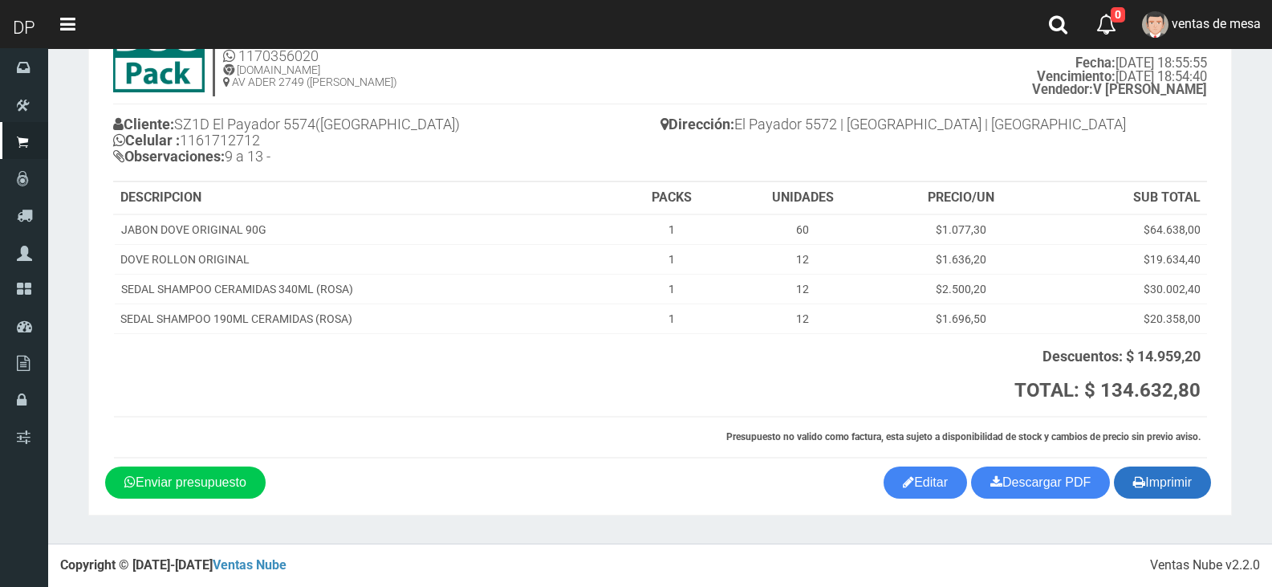
click at [1174, 493] on button "Imprimir" at bounding box center [1162, 482] width 97 height 32
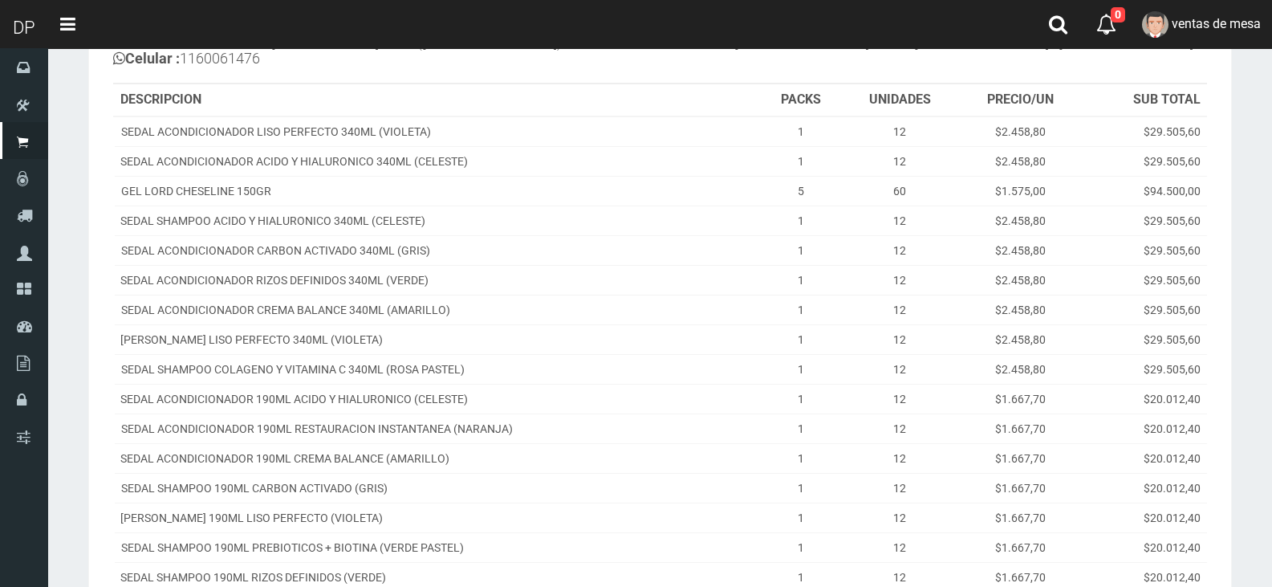
scroll to position [536, 0]
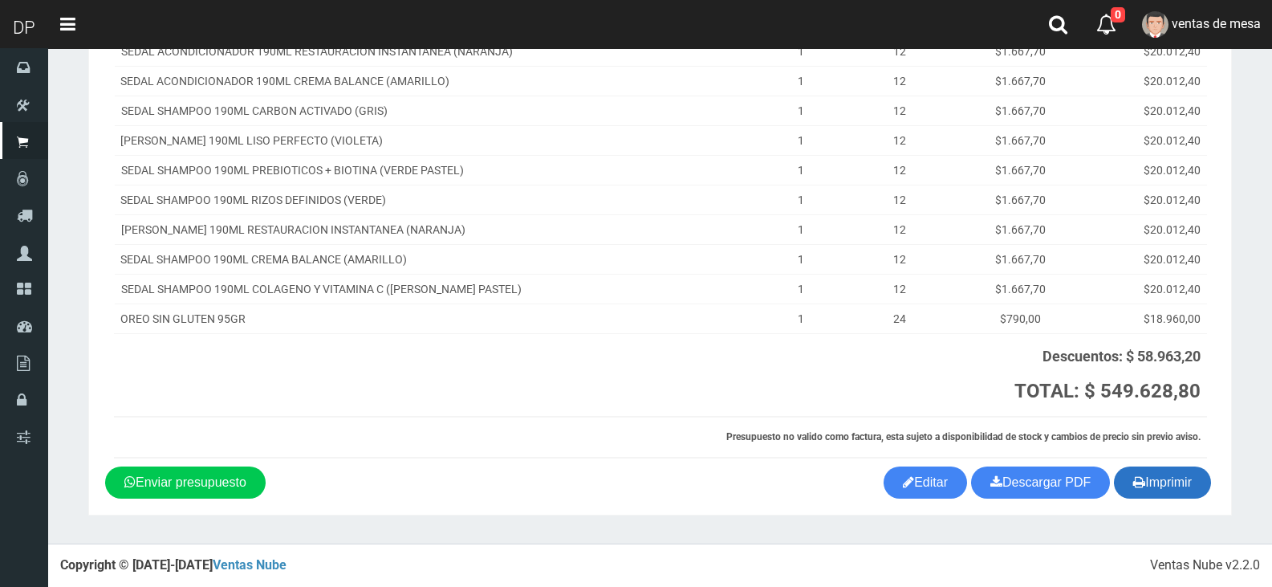
click at [1171, 489] on button "Imprimir" at bounding box center [1162, 482] width 97 height 32
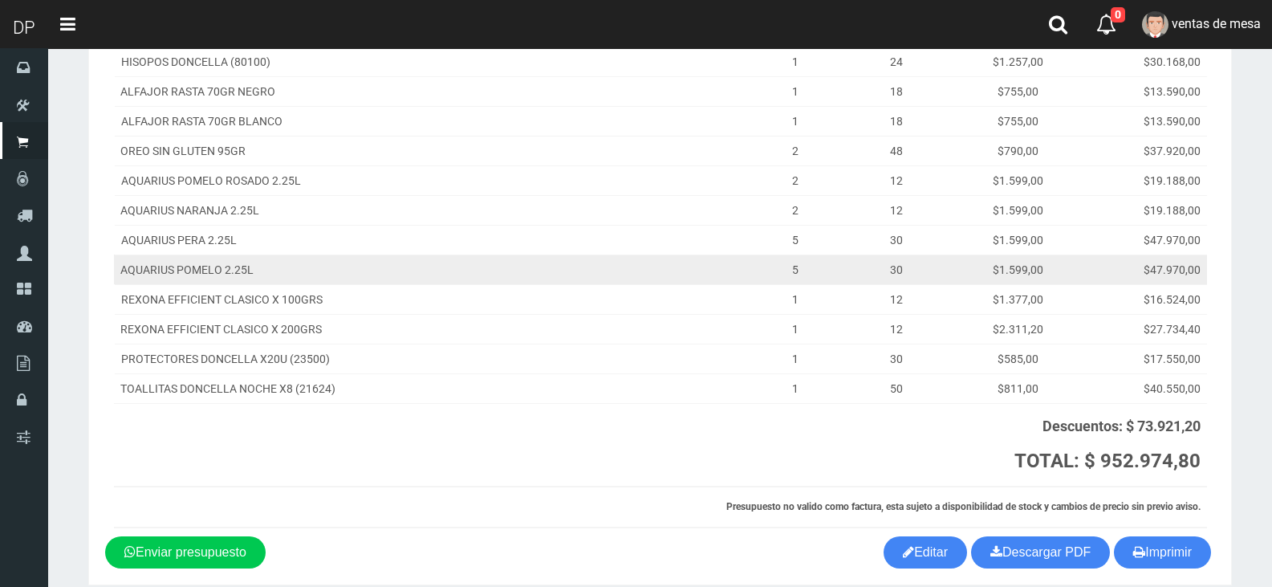
scroll to position [952, 0]
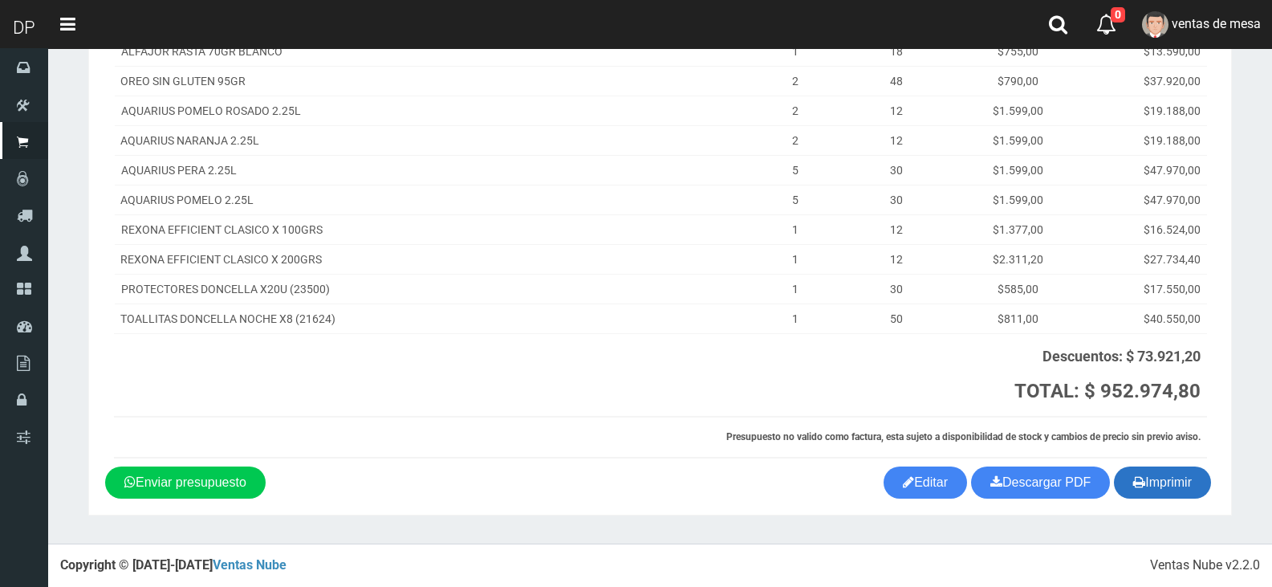
click at [1159, 475] on button "Imprimir" at bounding box center [1162, 482] width 97 height 32
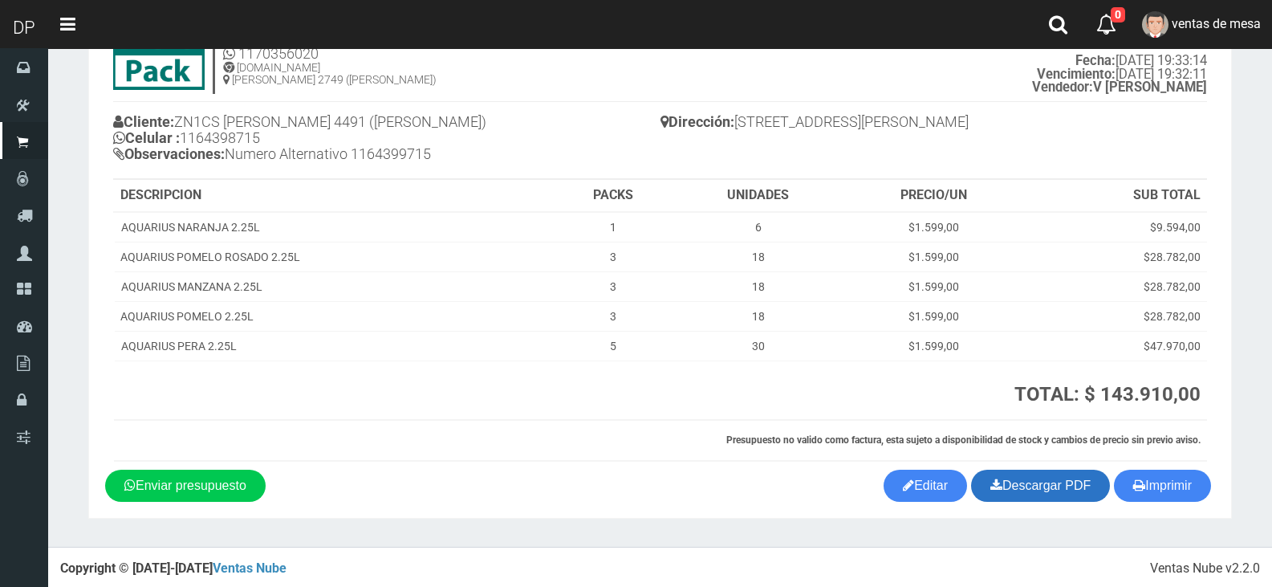
scroll to position [83, 0]
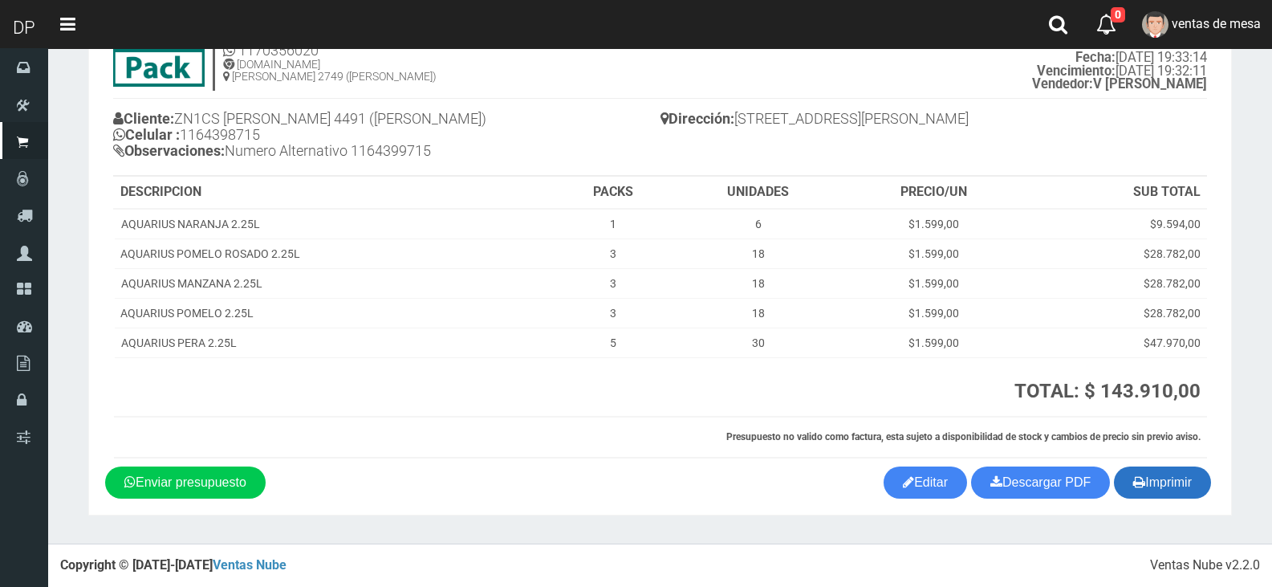
click at [1148, 481] on button "Imprimir" at bounding box center [1162, 482] width 97 height 32
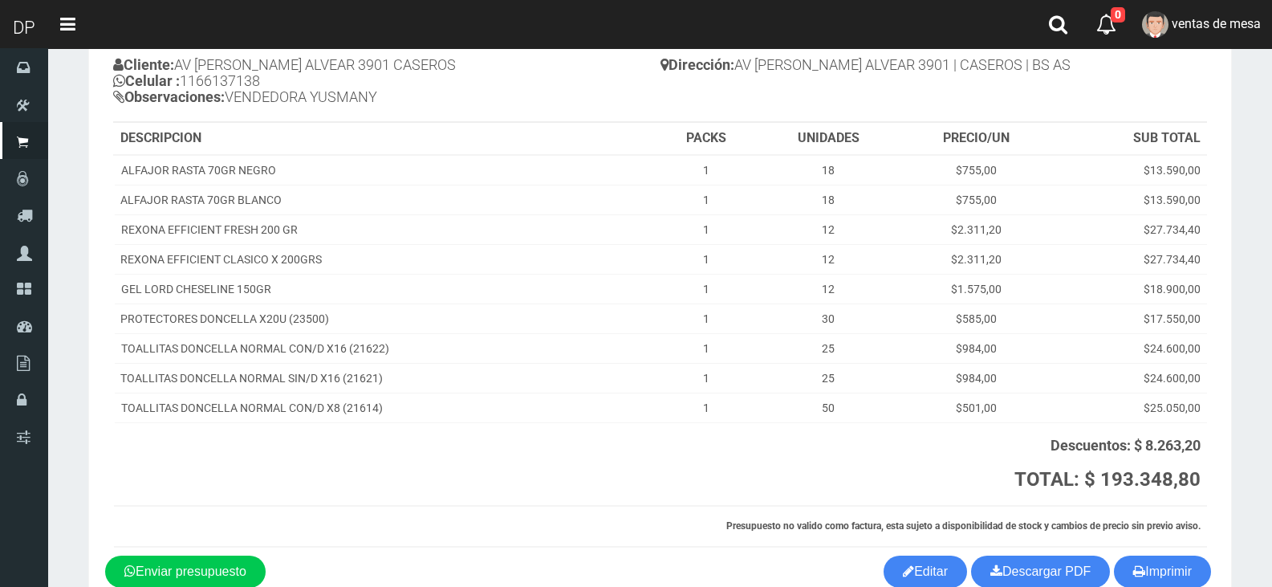
scroll to position [225, 0]
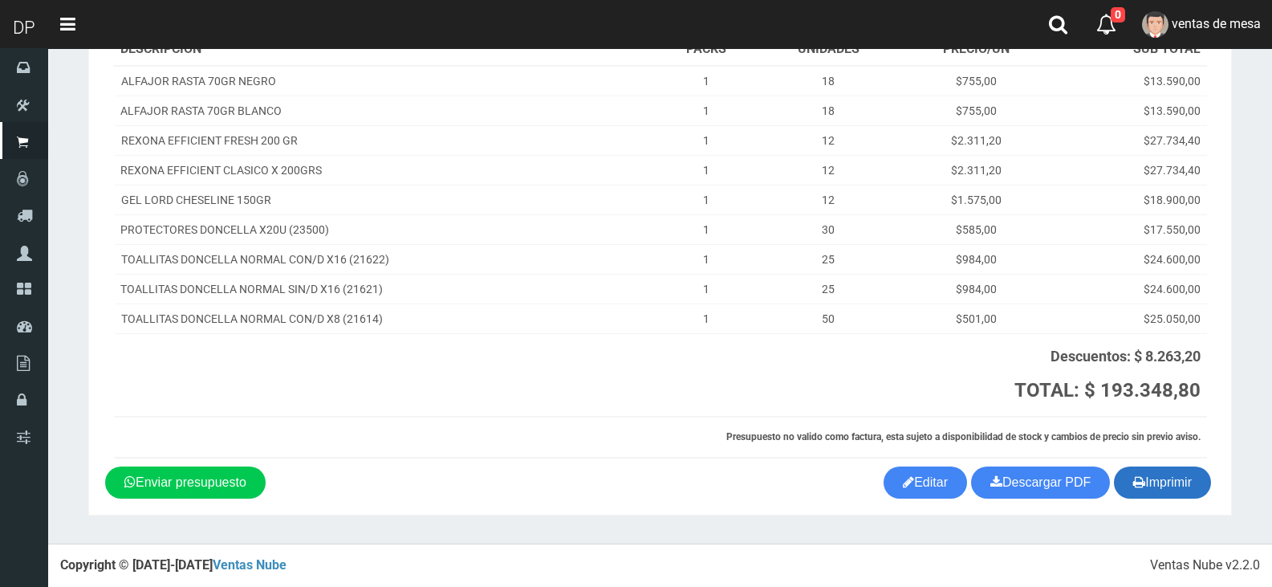
click at [1163, 485] on button "Imprimir" at bounding box center [1162, 482] width 97 height 32
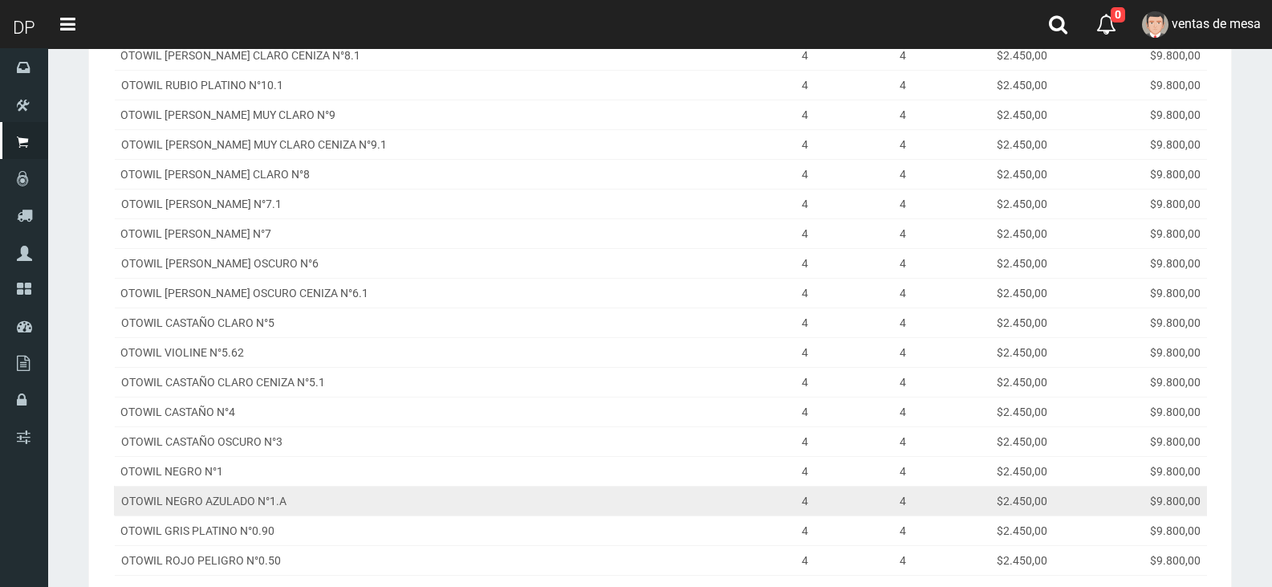
scroll to position [803, 0]
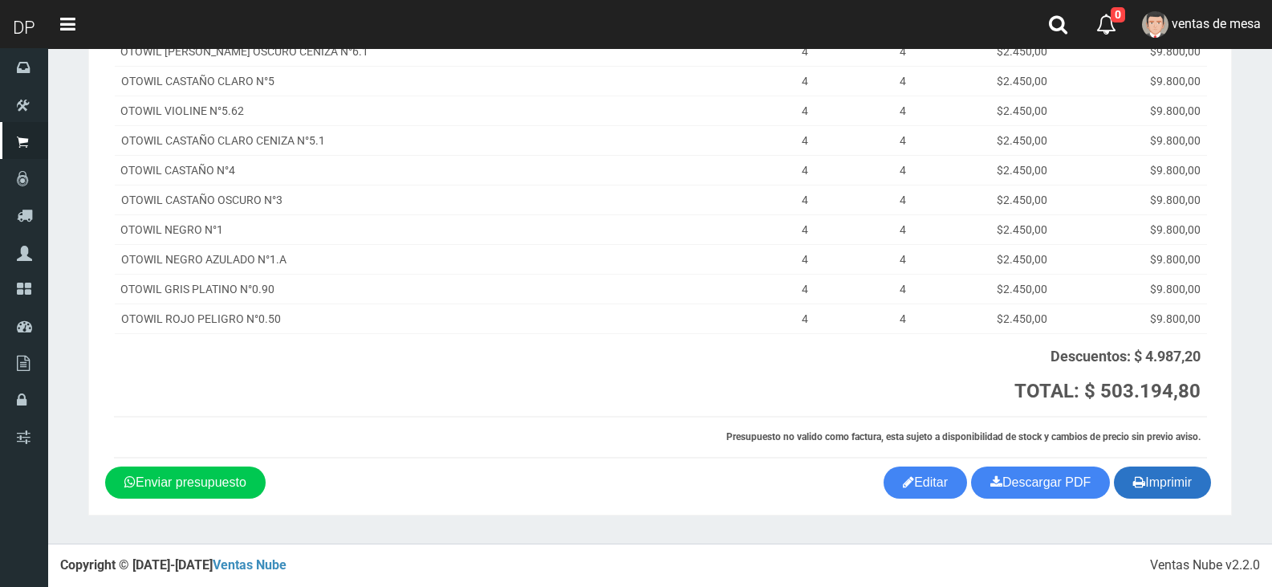
click at [1142, 485] on button "Imprimir" at bounding box center [1162, 482] width 97 height 32
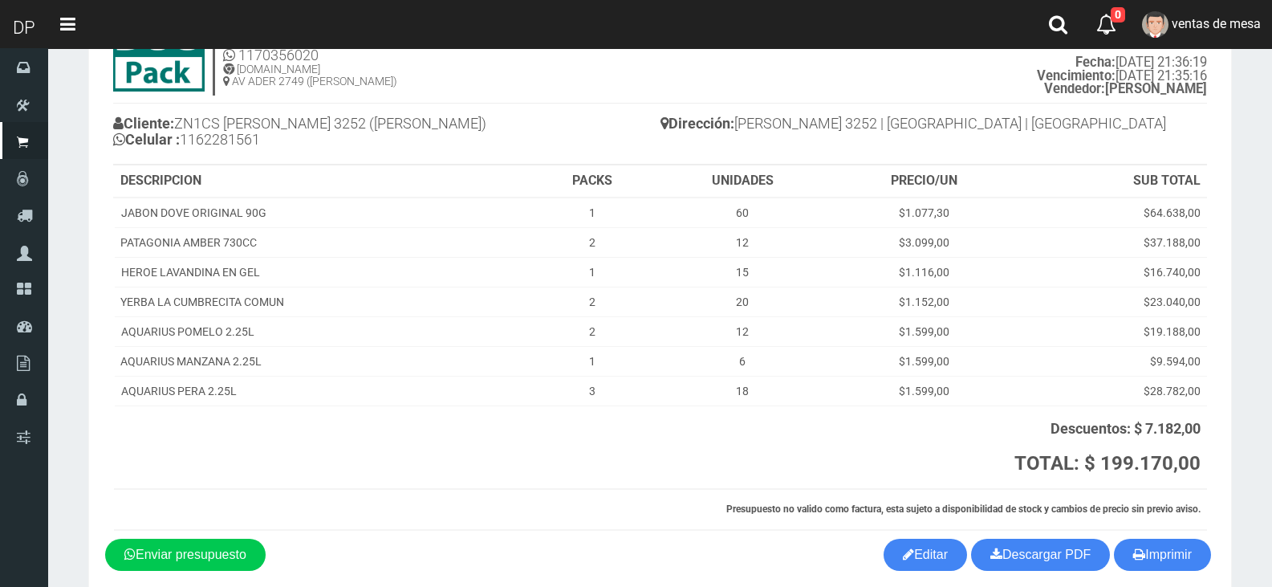
scroll to position [150, 0]
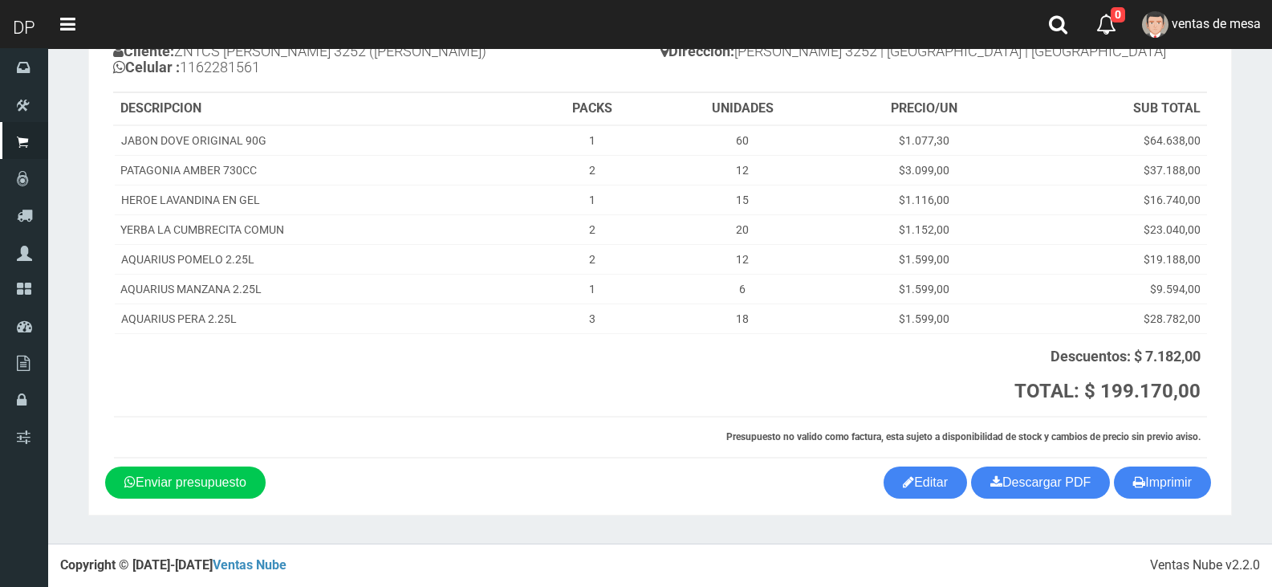
click at [1199, 499] on section "1123346941 1170356020 [DOMAIN_NAME] AV ADER 2749 ([PERSON_NAME]) PRESUPUESTO (#…" at bounding box center [659, 220] width 1143 height 589
click at [1168, 489] on button "Imprimir" at bounding box center [1162, 482] width 97 height 32
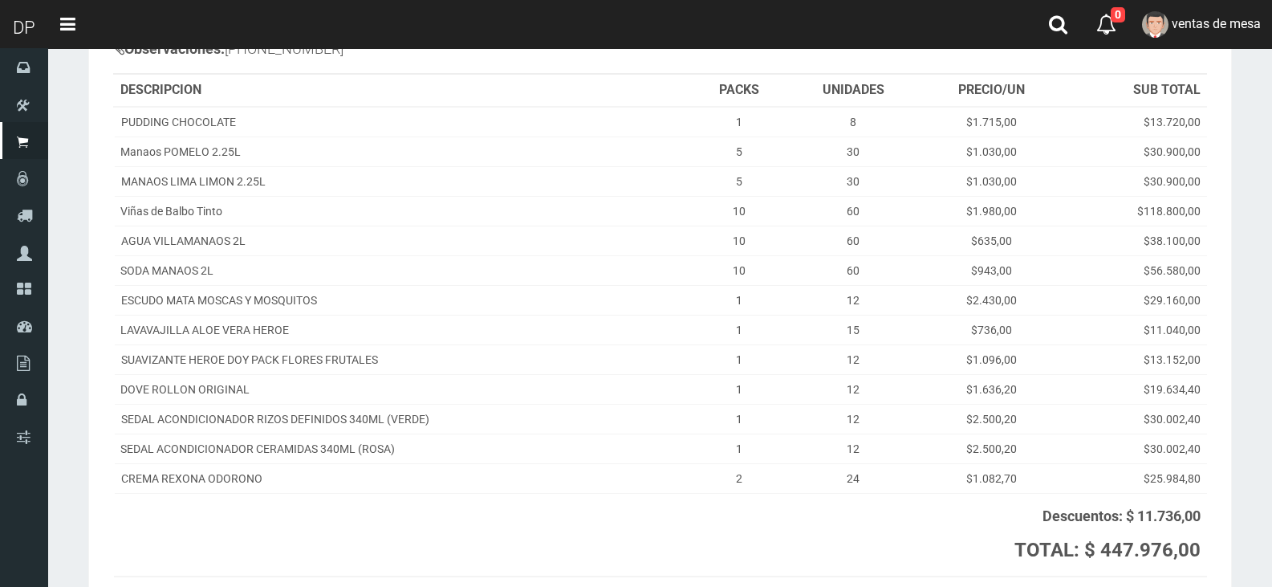
scroll to position [241, 0]
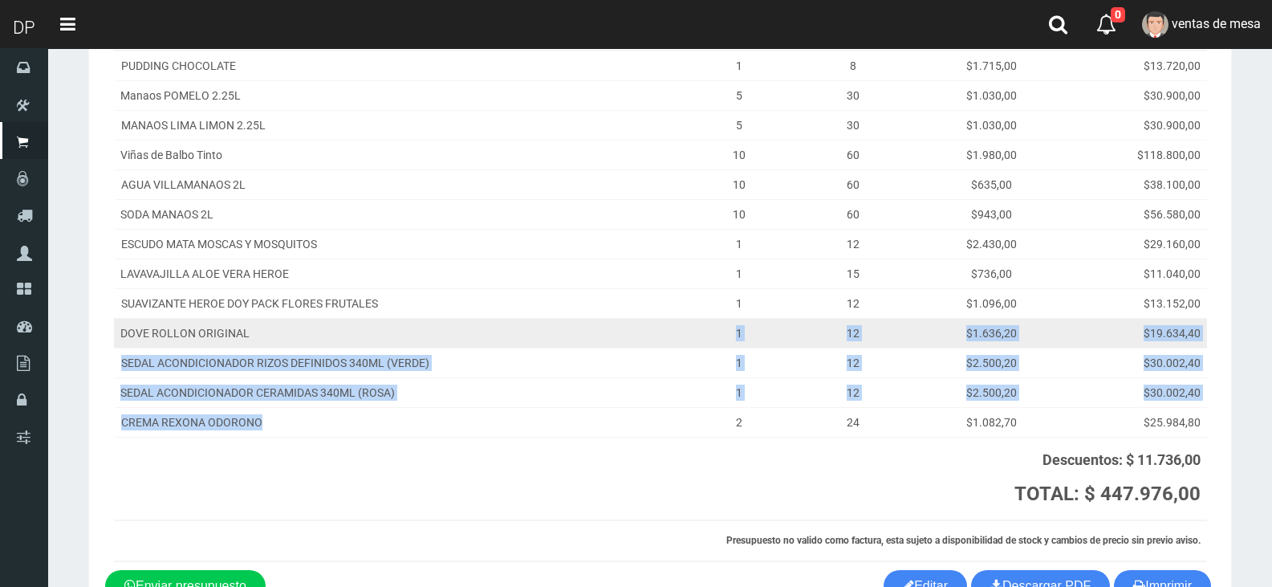
drag, startPoint x: 304, startPoint y: 414, endPoint x: 285, endPoint y: 330, distance: 86.4
click at [285, 330] on tbody "PUDDING CHOCOLATE 1 8 $1.715,00 $13.720,00 Manaos POMELO 2.25L 5 30 $1.030,00 $…" at bounding box center [660, 244] width 1093 height 387
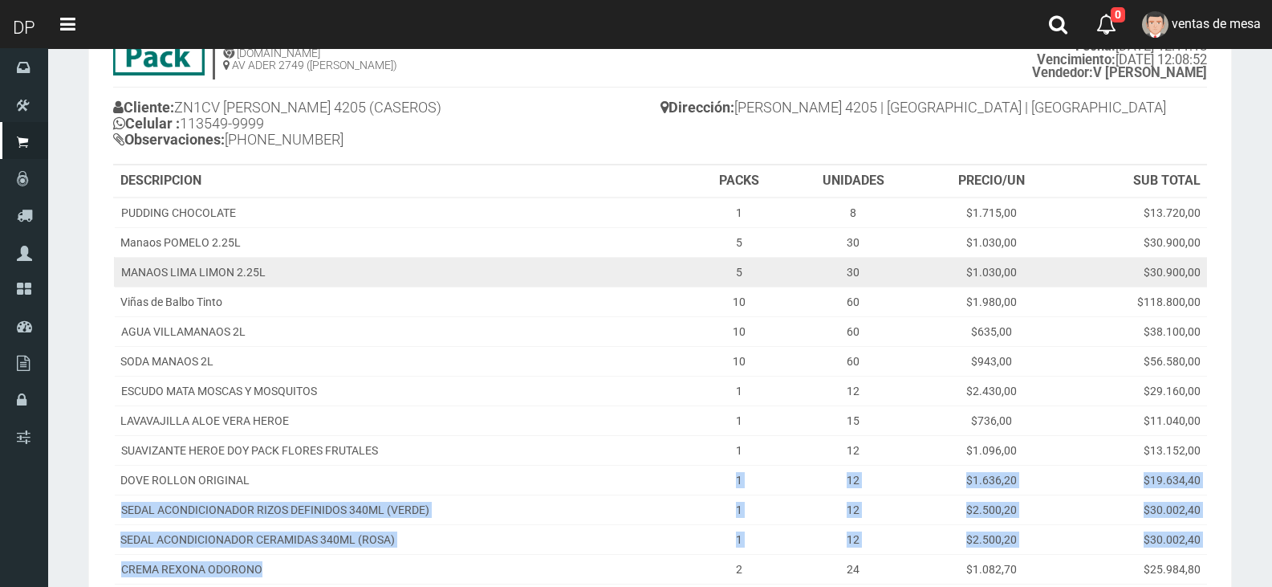
scroll to position [80, 0]
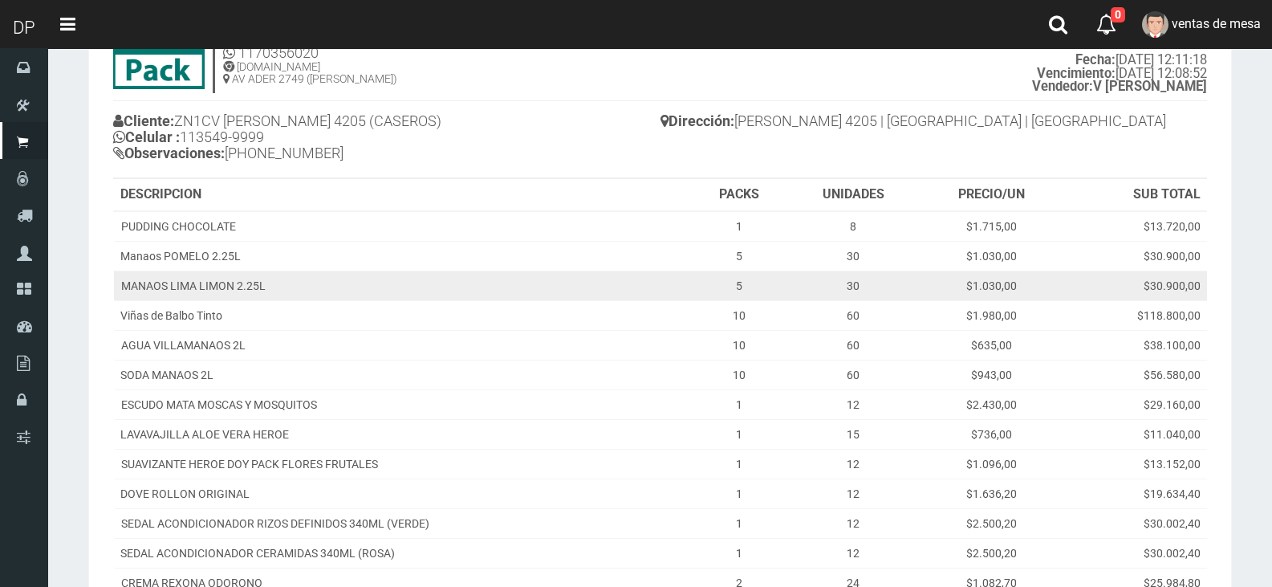
click at [290, 294] on td "MANAOS LIMA LIMON 2.25L" at bounding box center [403, 285] width 578 height 30
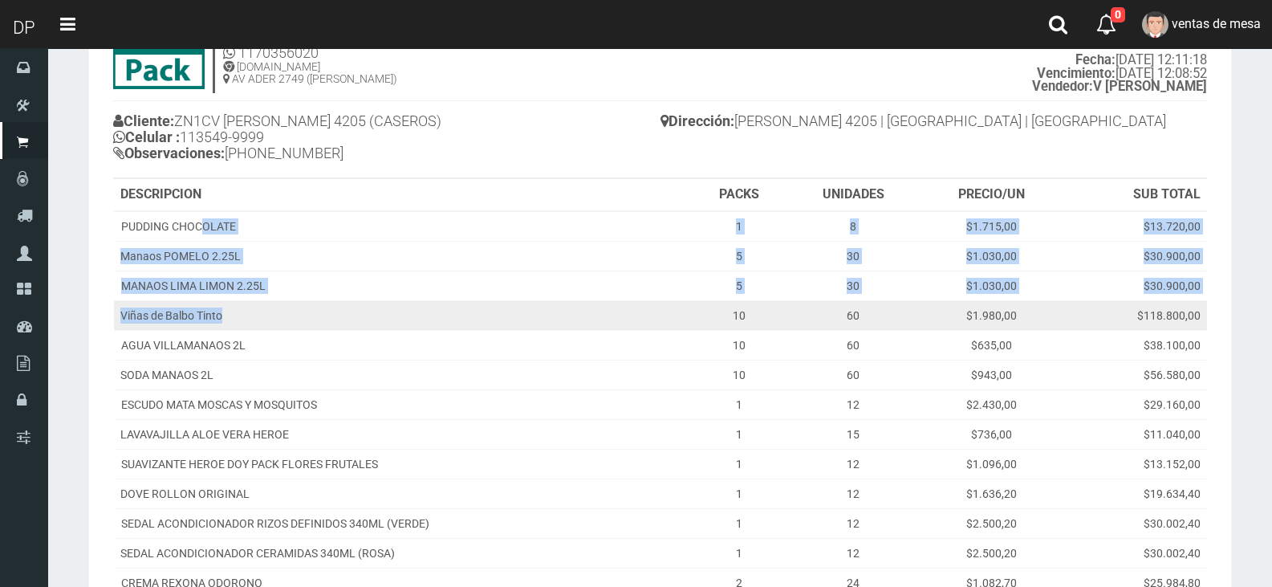
drag, startPoint x: 201, startPoint y: 219, endPoint x: 246, endPoint y: 307, distance: 99.0
click at [246, 307] on tbody "PUDDING CHOCOLATE 1 8 $1.715,00 $13.720,00 Manaos POMELO 2.25L 5 30 $1.030,00 $…" at bounding box center [660, 404] width 1093 height 387
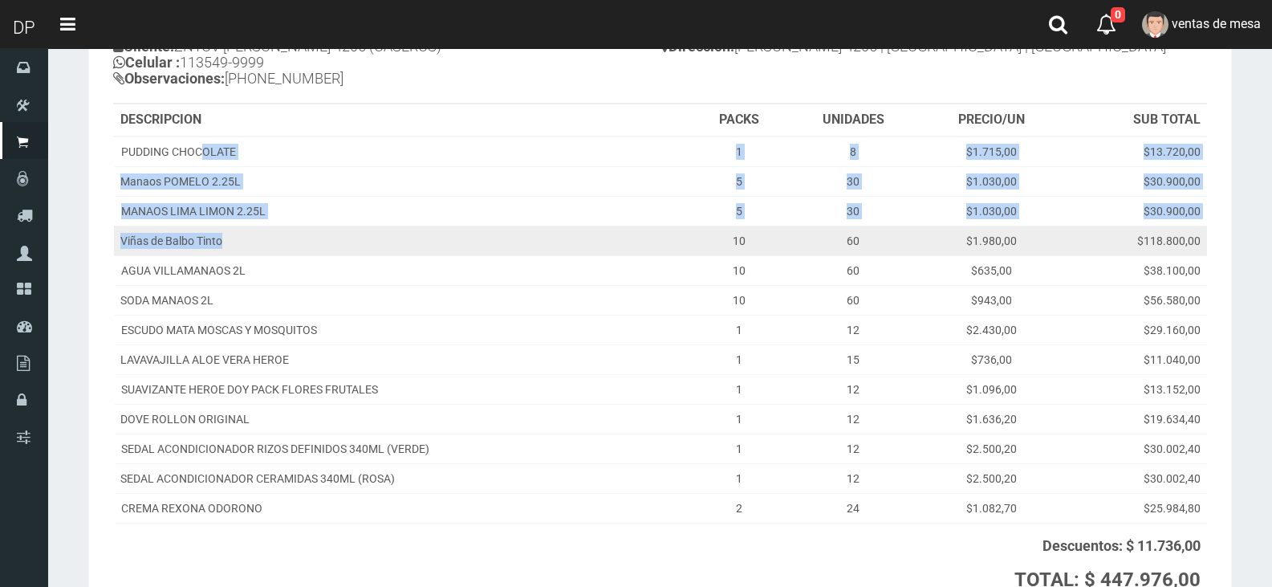
scroll to position [241, 0]
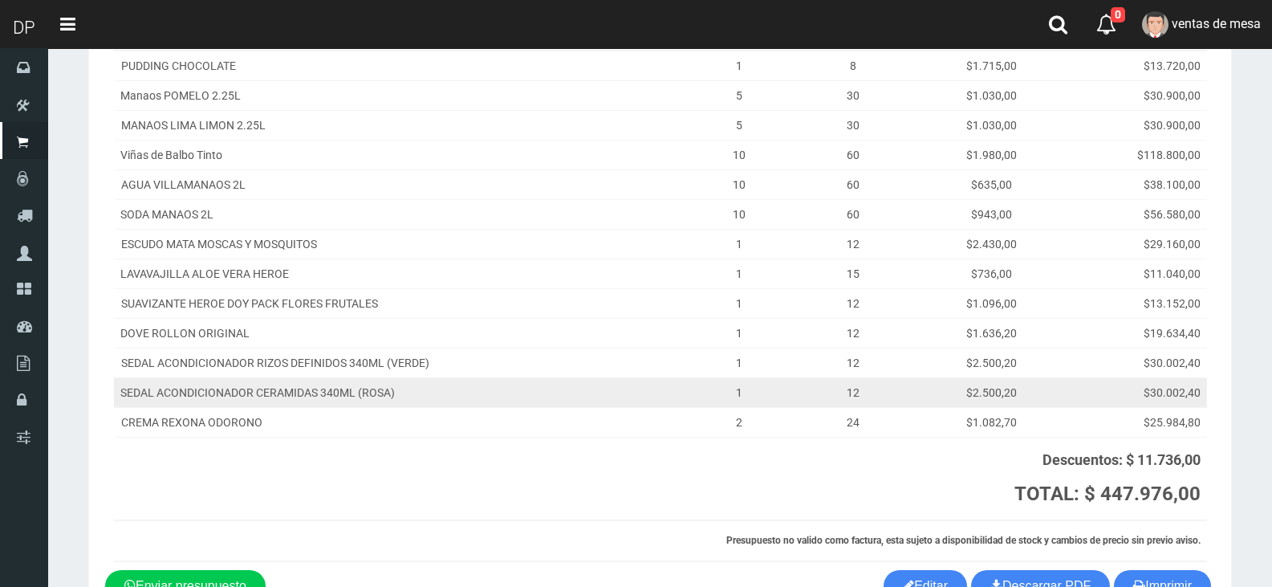
click at [321, 405] on td "SEDAL ACONDICIONADOR CERAMIDAS 340ML (ROSA)" at bounding box center [403, 392] width 578 height 30
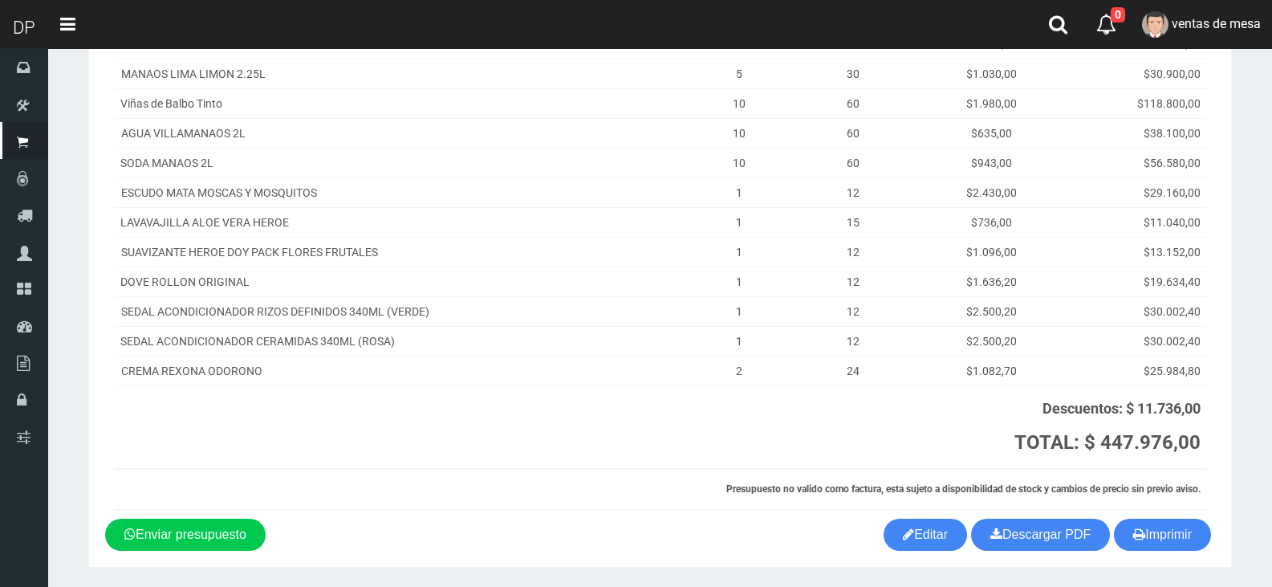
scroll to position [344, 0]
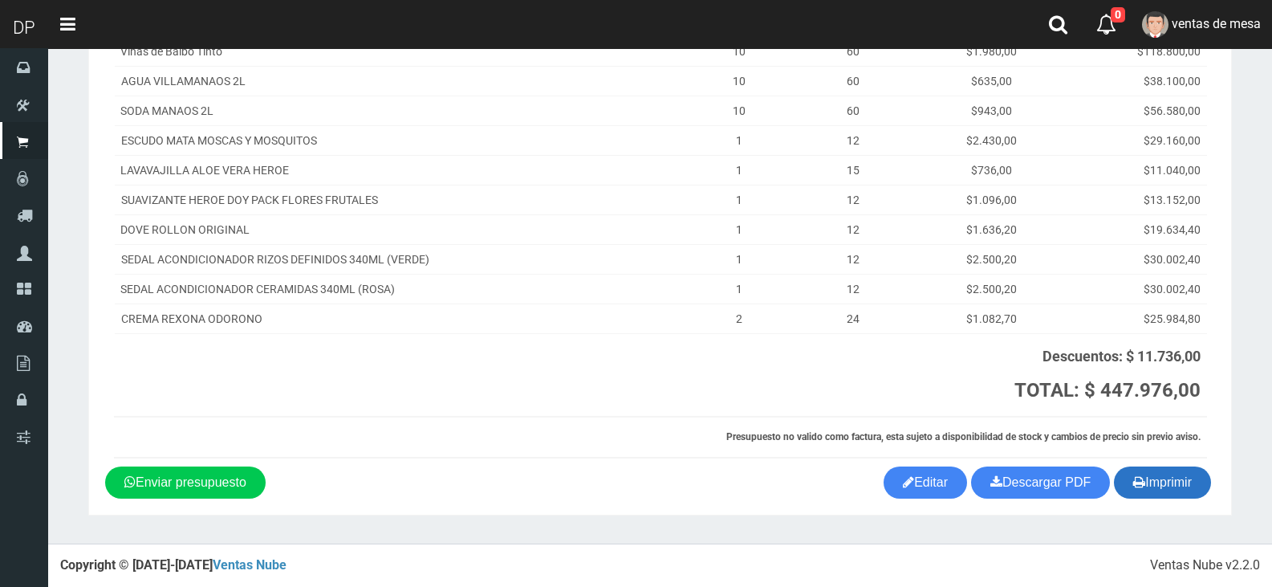
click at [1159, 489] on button "Imprimir" at bounding box center [1162, 482] width 97 height 32
